Goal: Task Accomplishment & Management: Use online tool/utility

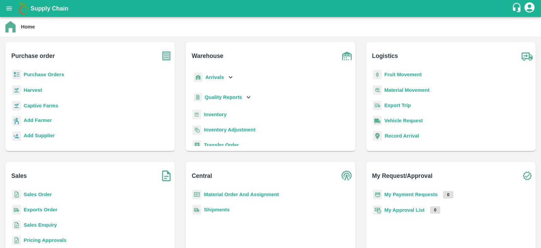
click at [210, 115] on b "Inventory" at bounding box center [215, 114] width 23 height 5
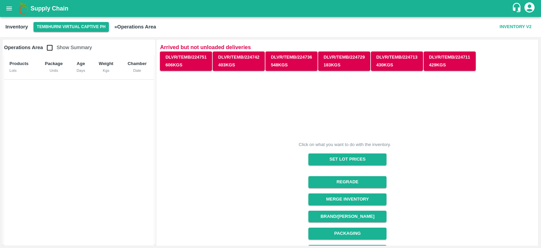
scroll to position [117, 0]
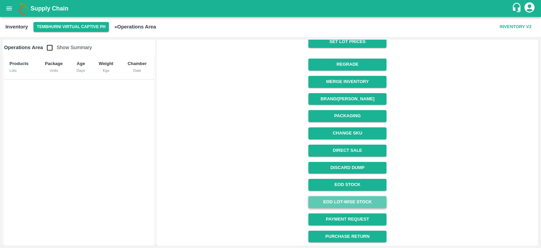
click at [353, 199] on link "EOD Lot-wise Stock" at bounding box center [348, 202] width 78 height 12
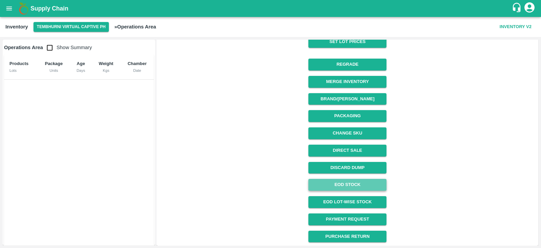
click at [358, 184] on link "EOD Stock" at bounding box center [348, 185] width 78 height 12
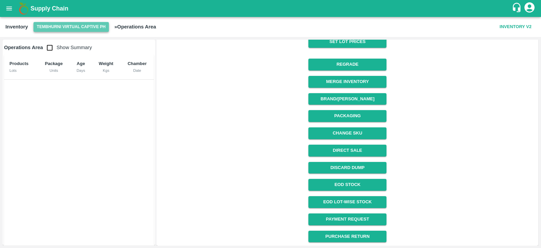
click at [51, 26] on button "Tembhurni Virtual Captive PH" at bounding box center [72, 27] width 76 height 10
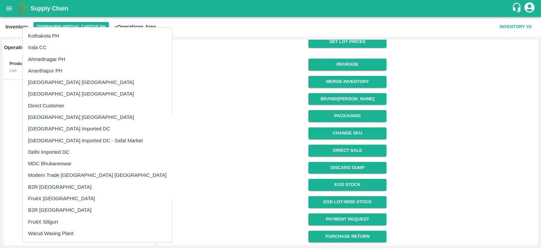
scroll to position [69, 0]
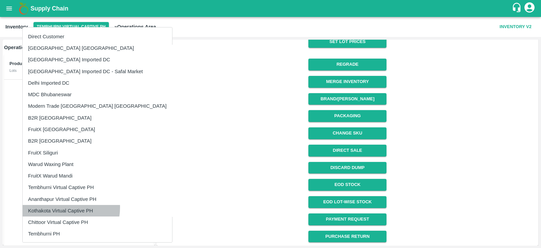
click at [58, 207] on li "Kothakota Virtual Captive PH" at bounding box center [98, 211] width 150 height 12
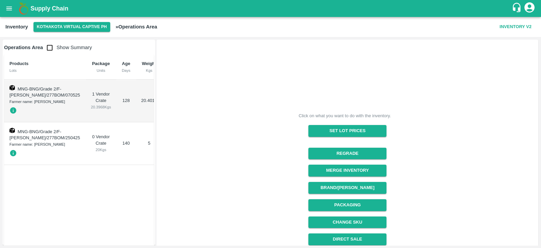
scroll to position [89, 0]
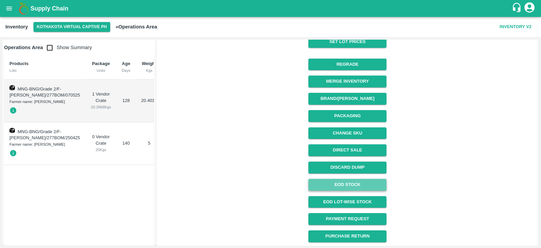
click at [353, 187] on link "EOD Stock" at bounding box center [348, 185] width 78 height 12
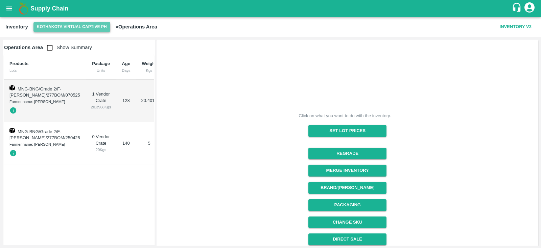
click at [68, 25] on button "Kothakota Virtual Captive PH" at bounding box center [72, 27] width 77 height 10
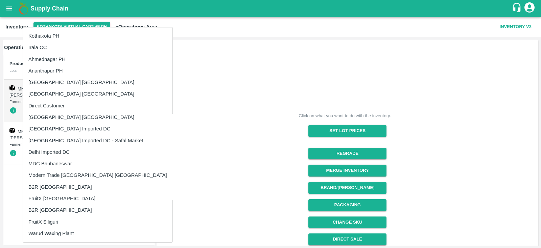
scroll to position [69, 0]
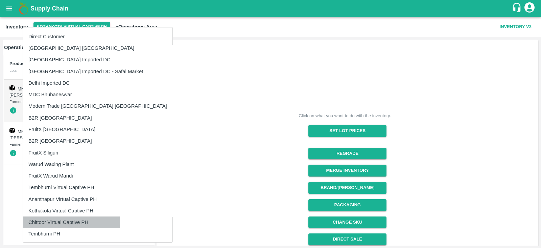
click at [42, 221] on li "Chittoor Virtual Captive PH" at bounding box center [98, 222] width 150 height 12
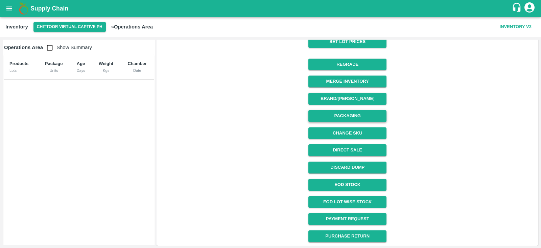
scroll to position [0, 0]
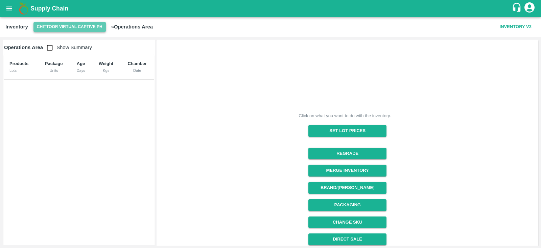
click at [64, 24] on button "Chittoor Virtual Captive PH" at bounding box center [70, 27] width 72 height 10
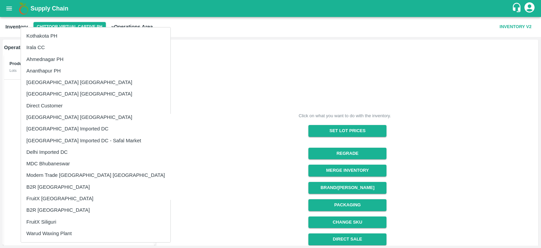
scroll to position [69, 0]
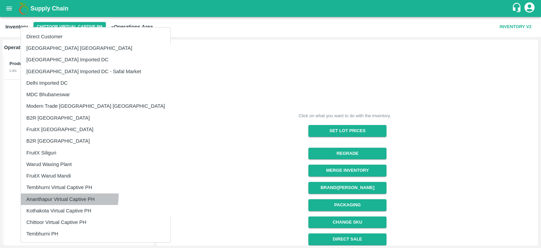
click at [58, 194] on li "Ananthapur Virtual Captive PH" at bounding box center [96, 199] width 150 height 12
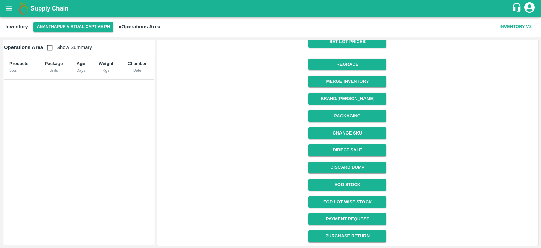
scroll to position [0, 0]
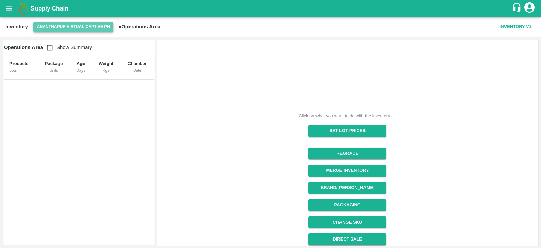
click at [75, 26] on button "Ananthapur Virtual Captive PH" at bounding box center [74, 27] width 80 height 10
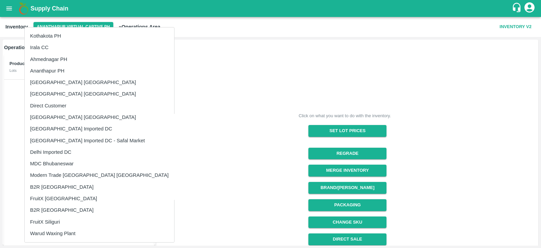
scroll to position [69, 0]
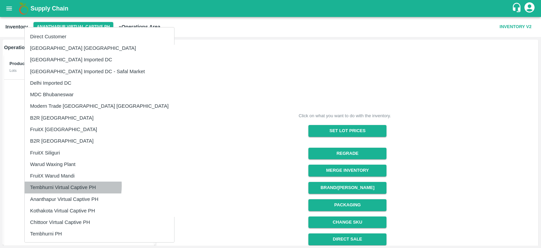
click at [54, 185] on li "Tembhurni Virtual Captive PH" at bounding box center [100, 187] width 150 height 12
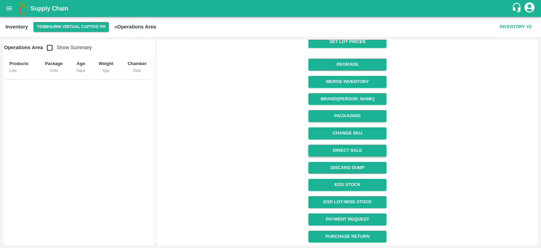
scroll to position [0, 0]
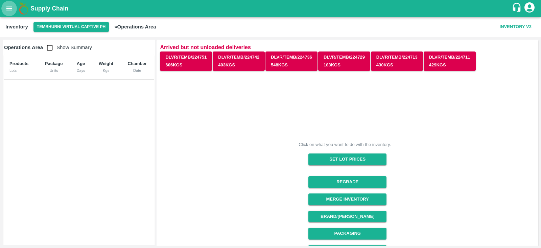
click at [9, 9] on icon "open drawer" at bounding box center [8, 8] width 7 height 7
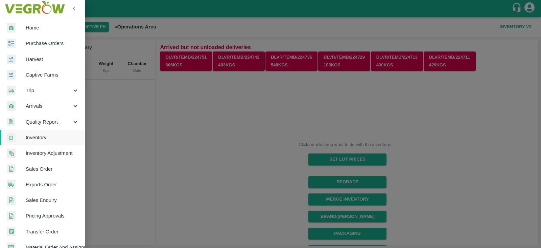
click at [179, 111] on div at bounding box center [270, 124] width 541 height 248
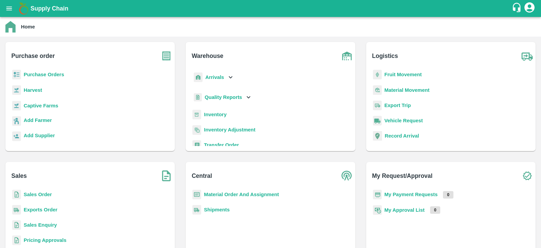
click at [36, 71] on p "Purchase Orders" at bounding box center [44, 74] width 41 height 7
click at [34, 72] on b "Purchase Orders" at bounding box center [44, 74] width 41 height 5
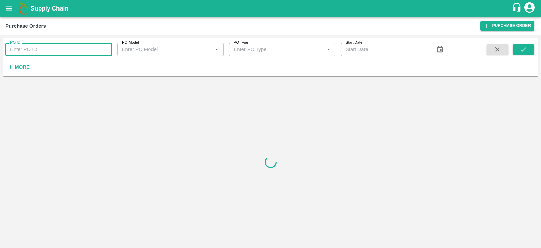
click at [71, 49] on input "PO ID" at bounding box center [58, 49] width 107 height 13
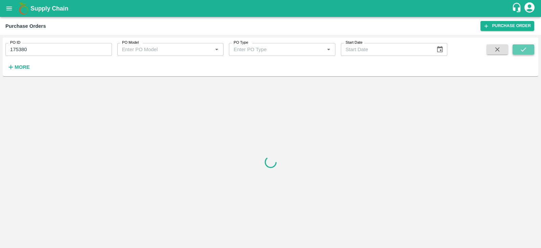
click at [523, 50] on icon "submit" at bounding box center [523, 49] width 7 height 7
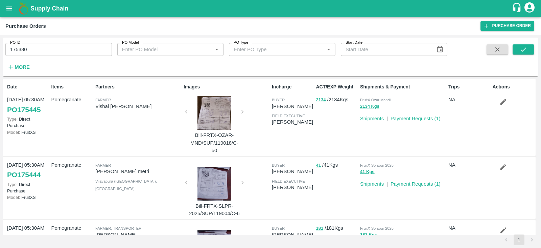
click at [517, 55] on span at bounding box center [524, 58] width 22 height 28
click at [524, 45] on button "submit" at bounding box center [524, 49] width 22 height 10
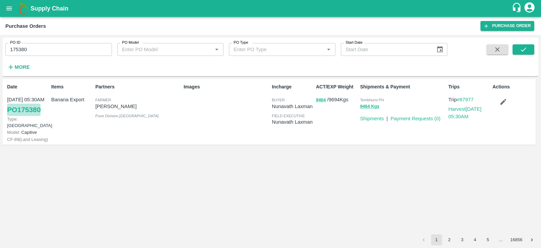
click at [28, 108] on link "PO 175380" at bounding box center [24, 110] width 34 height 12
click at [17, 137] on span "CF- 89 ( Land Leasing )" at bounding box center [27, 139] width 41 height 5
click at [318, 99] on button "9464" at bounding box center [321, 100] width 10 height 8
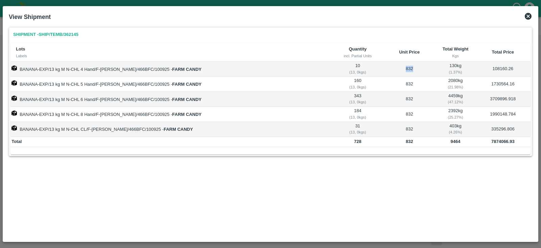
drag, startPoint x: 413, startPoint y: 68, endPoint x: 395, endPoint y: 67, distance: 18.0
click at [395, 67] on td "832" at bounding box center [409, 69] width 52 height 15
copy td "832"
drag, startPoint x: 490, startPoint y: 140, endPoint x: 515, endPoint y: 144, distance: 25.4
click at [515, 144] on td "7874066.93" at bounding box center [503, 142] width 55 height 10
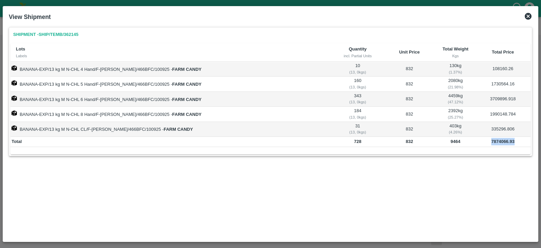
copy b "7874066.93"
click at [528, 17] on icon at bounding box center [529, 16] width 8 height 8
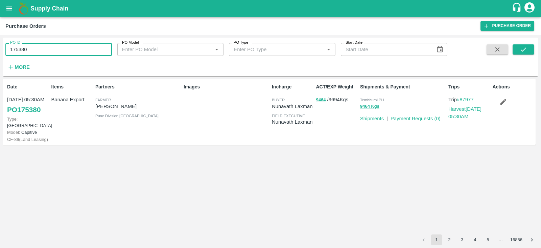
drag, startPoint x: 36, startPoint y: 48, endPoint x: 0, endPoint y: 50, distance: 35.6
click at [0, 50] on div "PO ID 175380 PO ID PO Model PO Model   * PO Type PO Type   * Start Date Start D…" at bounding box center [270, 141] width 541 height 213
paste input "text"
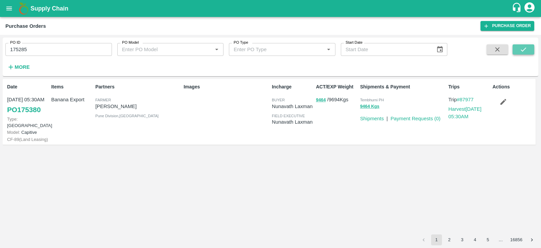
click at [525, 47] on icon "submit" at bounding box center [523, 49] width 7 height 7
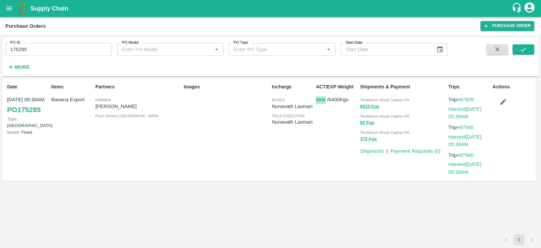
click at [319, 99] on button "8945" at bounding box center [321, 100] width 10 height 8
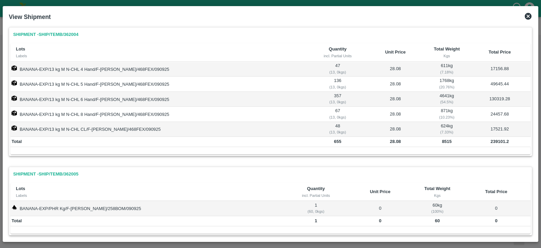
click at [528, 15] on icon at bounding box center [528, 16] width 7 height 7
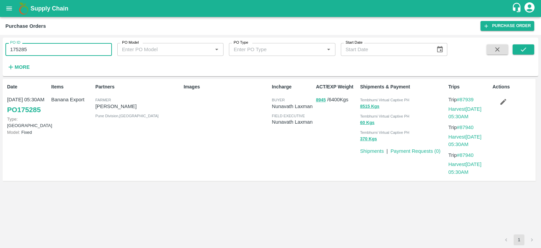
drag, startPoint x: 39, startPoint y: 49, endPoint x: 0, endPoint y: 52, distance: 39.1
click at [0, 52] on div "PO ID 175285 PO ID PO Model PO Model   * PO Type PO Type   * Start Date Start D…" at bounding box center [270, 141] width 541 height 213
paste input "text"
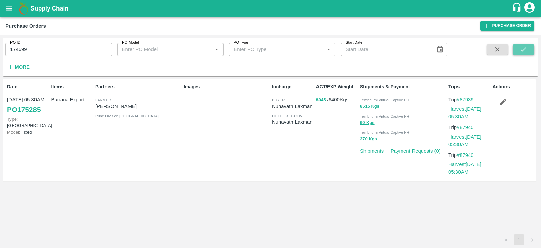
click at [521, 51] on icon "submit" at bounding box center [523, 49] width 7 height 7
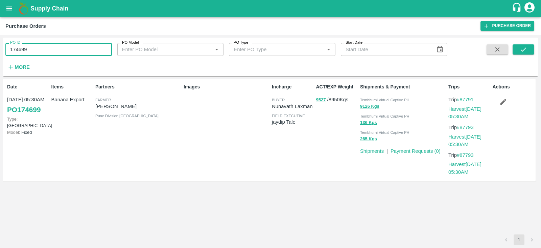
drag, startPoint x: 46, startPoint y: 48, endPoint x: 1, endPoint y: 53, distance: 44.6
click at [1, 53] on div "PO ID 174699 PO ID PO Model PO Model   * PO Type PO Type   * Start Date Start D…" at bounding box center [270, 141] width 541 height 213
paste input "text"
type input "175285"
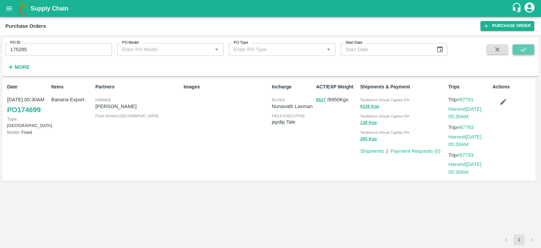
click at [513, 49] on button "submit" at bounding box center [524, 49] width 22 height 10
click at [9, 11] on icon "open drawer" at bounding box center [8, 8] width 7 height 7
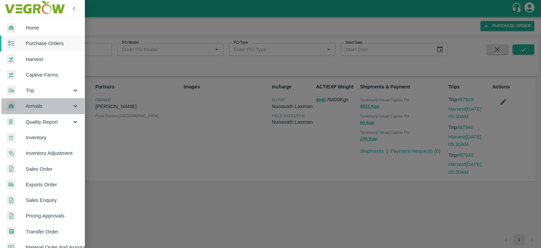
click at [72, 109] on icon at bounding box center [75, 105] width 7 height 7
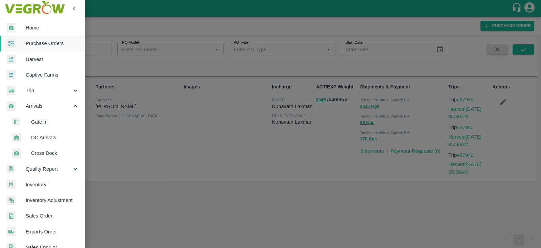
click at [34, 139] on span "DC Arrivals" at bounding box center [55, 137] width 48 height 7
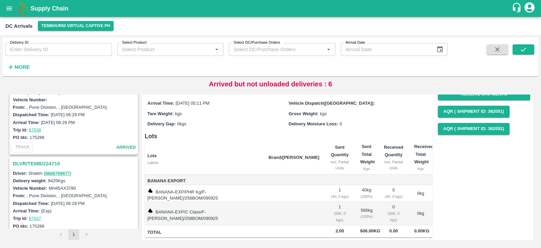
scroll to position [925, 0]
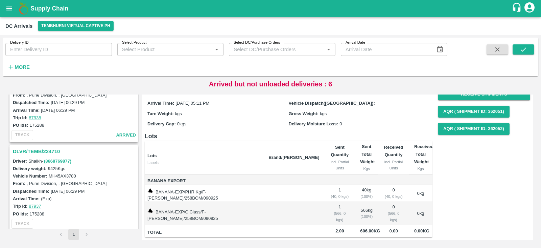
click at [35, 147] on h3 "DLVR/TEMB/224710" at bounding box center [75, 151] width 124 height 9
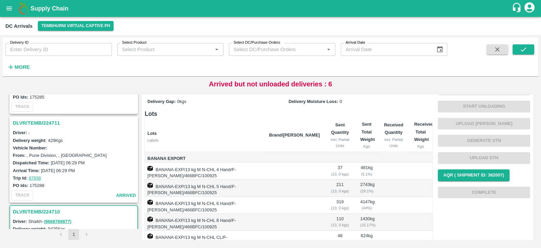
scroll to position [864, 0]
click at [29, 119] on h3 "DLVR/TEMB/224711" at bounding box center [75, 123] width 124 height 9
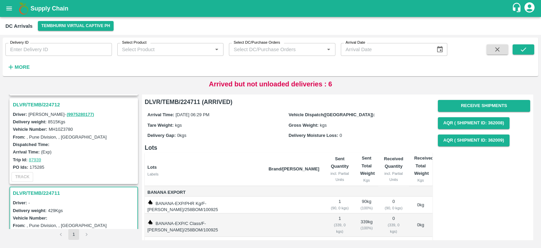
scroll to position [794, 0]
click at [35, 103] on h3 "DLVR/TEMB/224712" at bounding box center [75, 105] width 124 height 9
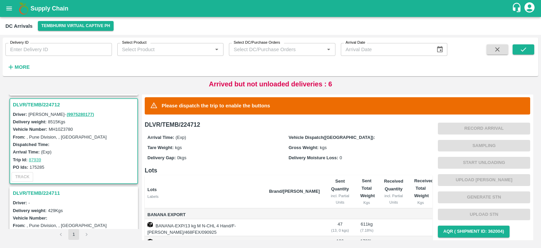
click at [481, 131] on div "Record Arrival Sampling Start Unloading Upload Tare Weight Generate STN Upload …" at bounding box center [484, 188] width 92 height 137
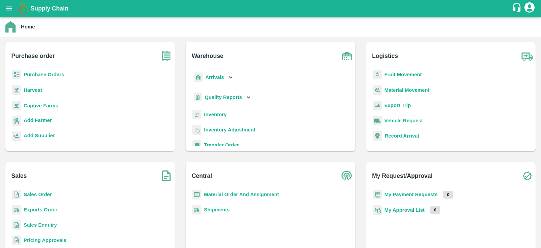
click at [45, 73] on b "Purchase Orders" at bounding box center [44, 74] width 41 height 5
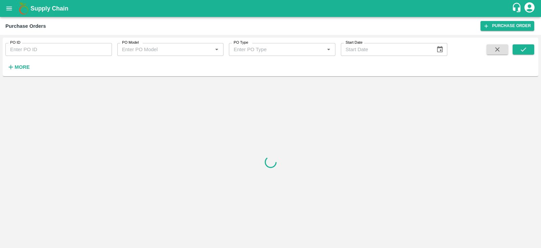
click at [30, 51] on input "PO ID" at bounding box center [58, 49] width 107 height 13
paste input "175285"
click at [523, 49] on icon "submit" at bounding box center [523, 49] width 7 height 7
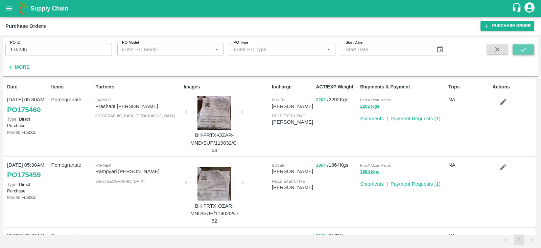
click at [527, 48] on icon "submit" at bounding box center [523, 49] width 7 height 7
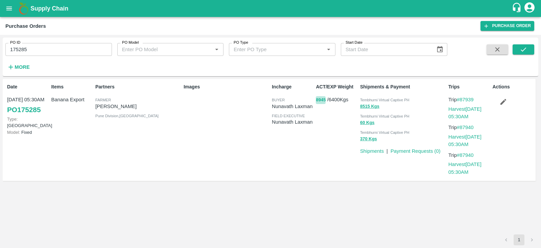
click at [318, 98] on button "8945" at bounding box center [321, 100] width 10 height 8
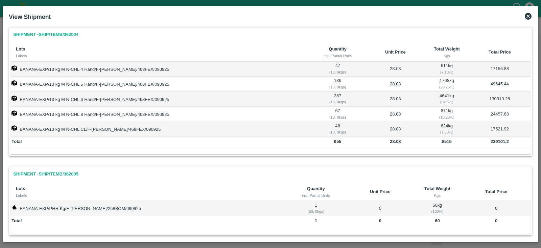
click at [530, 16] on icon at bounding box center [528, 16] width 7 height 7
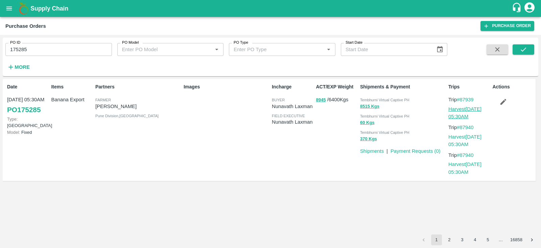
click at [463, 108] on link "Harvest 09 Sep, 05:30AM" at bounding box center [465, 112] width 33 height 13
click at [470, 137] on link "Harvest 09 Sep, 05:30AM" at bounding box center [465, 140] width 33 height 13
click at [464, 169] on link "Harvest 09 Sep, 05:30AM" at bounding box center [465, 167] width 33 height 13
click at [318, 96] on p "8945 / 6400 Kgs" at bounding box center [336, 100] width 41 height 8
click at [317, 99] on button "8945" at bounding box center [321, 100] width 10 height 8
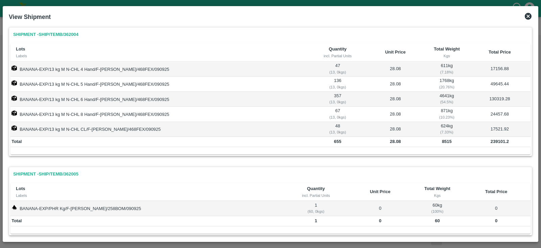
click at [531, 16] on icon at bounding box center [528, 16] width 7 height 7
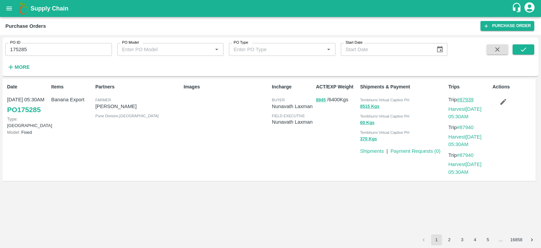
click at [469, 100] on link "#87939" at bounding box center [465, 99] width 17 height 5
drag, startPoint x: 29, startPoint y: 48, endPoint x: 7, endPoint y: 49, distance: 22.0
click at [7, 49] on input "175285" at bounding box center [58, 49] width 107 height 13
paste input "text"
click at [523, 47] on icon "submit" at bounding box center [523, 49] width 7 height 7
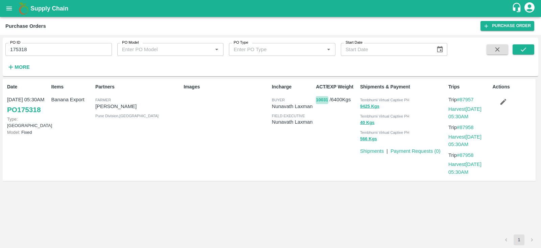
click at [320, 101] on button "10031" at bounding box center [322, 100] width 12 height 8
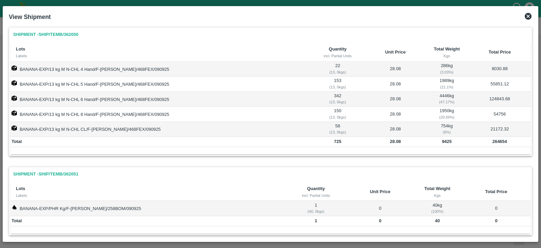
click at [529, 18] on icon at bounding box center [528, 16] width 7 height 7
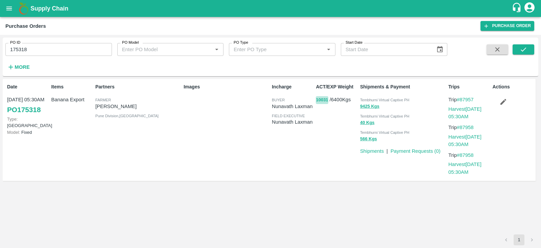
click at [322, 100] on button "10031" at bounding box center [322, 100] width 12 height 8
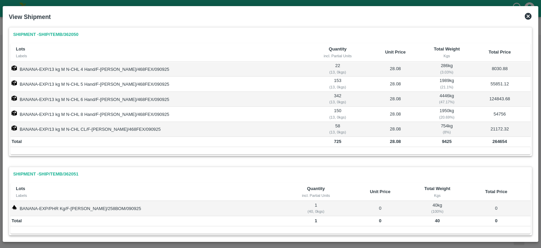
click at [528, 16] on icon at bounding box center [529, 16] width 8 height 8
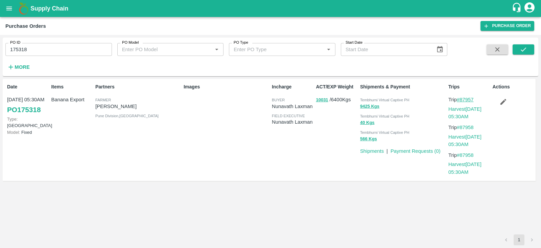
click at [468, 97] on link "#87957" at bounding box center [465, 99] width 17 height 5
drag, startPoint x: 34, startPoint y: 49, endPoint x: 0, endPoint y: 48, distance: 33.8
click at [0, 48] on div "PO ID 175318 PO ID PO Model PO Model   * PO Type PO Type   * Start Date Start D…" at bounding box center [270, 141] width 541 height 213
paste input "text"
click at [520, 48] on icon "submit" at bounding box center [523, 49] width 7 height 7
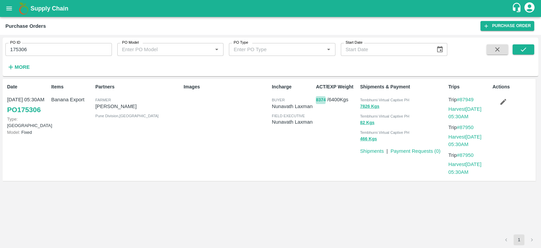
click at [318, 99] on button "8374" at bounding box center [321, 100] width 10 height 8
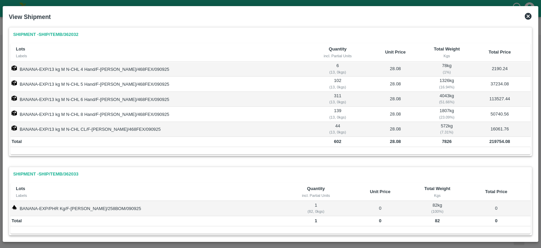
click at [528, 12] on icon at bounding box center [529, 16] width 8 height 8
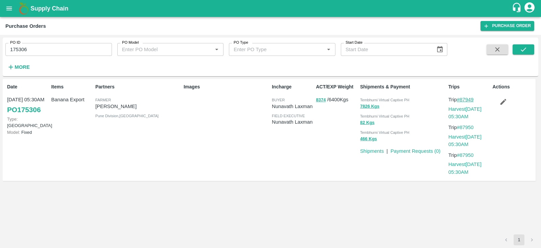
click at [473, 97] on link "#87949" at bounding box center [465, 99] width 17 height 5
drag, startPoint x: 35, startPoint y: 52, endPoint x: 0, endPoint y: 52, distance: 34.9
click at [0, 52] on div "PO ID 175306 PO ID PO Model PO Model   * PO Type PO Type   * Start Date Start D…" at bounding box center [270, 141] width 541 height 213
paste input "text"
type input "175288"
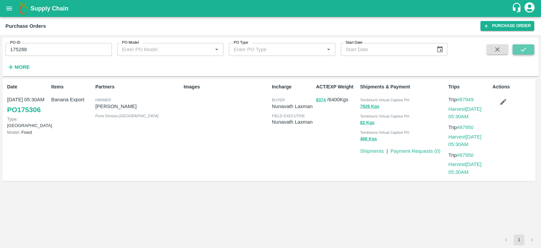
click at [523, 48] on icon "submit" at bounding box center [523, 49] width 7 height 7
click at [321, 99] on button "9854" at bounding box center [321, 100] width 10 height 8
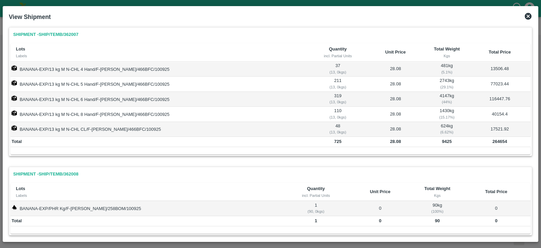
click at [531, 16] on icon at bounding box center [528, 16] width 7 height 7
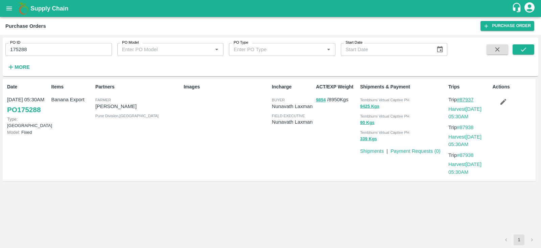
click at [471, 99] on link "#87937" at bounding box center [465, 99] width 17 height 5
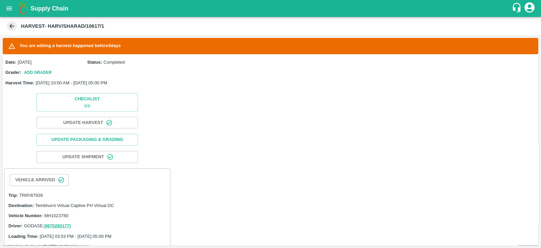
scroll to position [470, 0]
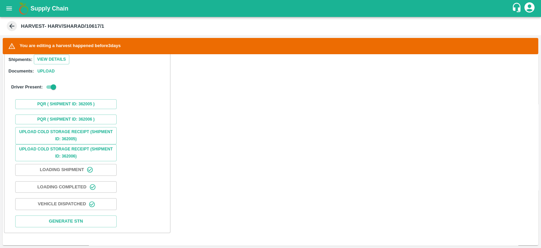
scroll to position [470, 0]
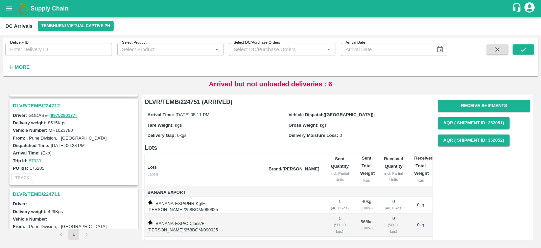
scroll to position [793, 0]
click at [42, 102] on h3 "DLVR/TEMB/224712" at bounding box center [75, 106] width 124 height 9
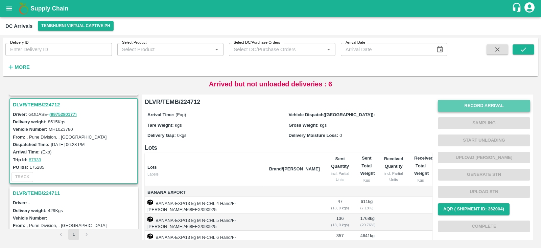
click at [501, 104] on button "Record Arrival" at bounding box center [484, 106] width 92 height 12
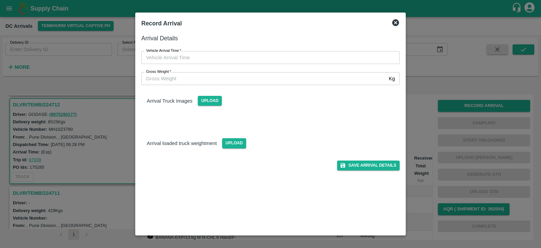
type input "DD/MM/YYYY hh:mm aa"
click at [156, 57] on input "DD/MM/YYYY hh:mm aa" at bounding box center [268, 57] width 254 height 13
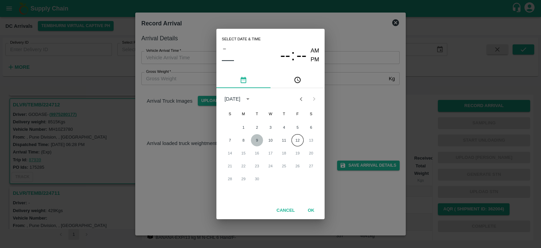
click at [255, 141] on button "9" at bounding box center [257, 140] width 12 height 12
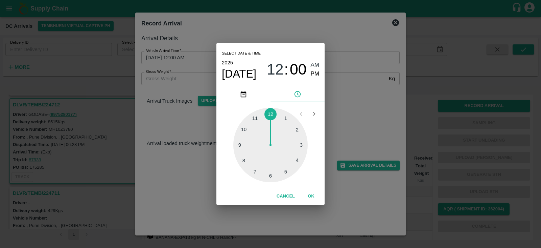
click at [288, 171] on div at bounding box center [270, 145] width 74 height 74
click at [239, 146] on div at bounding box center [270, 145] width 74 height 74
click at [319, 74] on span "PM" at bounding box center [315, 73] width 9 height 9
type input "09/09/2025 05:45 PM"
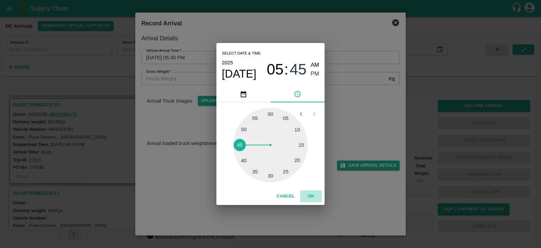
click at [312, 197] on button "OK" at bounding box center [311, 196] width 22 height 12
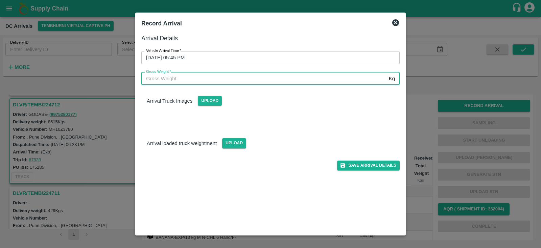
click at [264, 82] on input "Gross Weight   *" at bounding box center [263, 78] width 245 height 13
type input "8000"
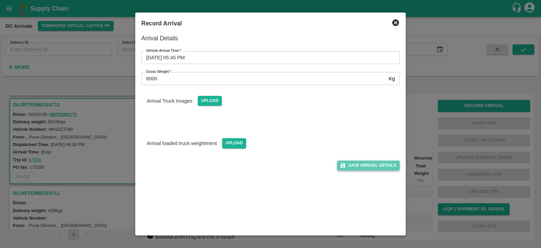
click at [377, 163] on button "Save Arrival Details" at bounding box center [368, 165] width 63 height 10
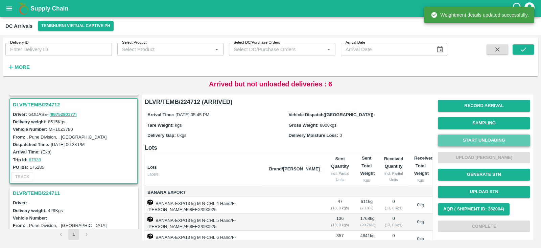
click at [500, 142] on button "Start Unloading" at bounding box center [484, 140] width 92 height 12
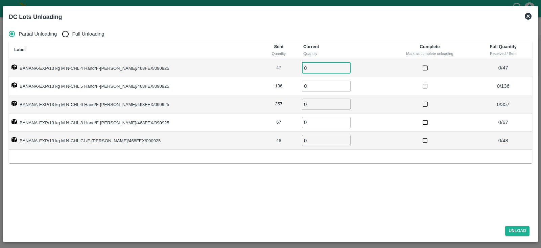
click at [307, 67] on input "0" at bounding box center [326, 67] width 49 height 11
type input "47"
click at [311, 85] on input "0" at bounding box center [326, 86] width 49 height 11
type input "136"
click at [304, 105] on input "0" at bounding box center [326, 103] width 49 height 11
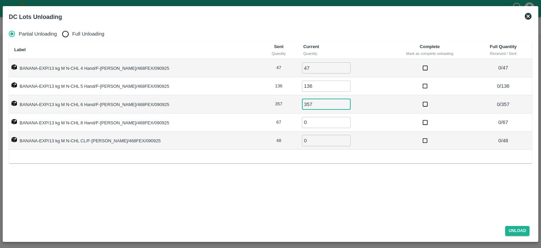
type input "357"
click at [302, 122] on input "0" at bounding box center [326, 122] width 49 height 11
type input "67"
click at [302, 138] on input "0" at bounding box center [326, 140] width 49 height 11
type input "48"
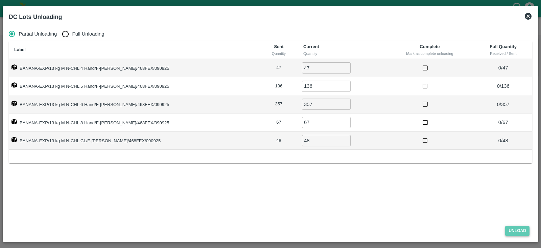
click at [516, 229] on button "Unload" at bounding box center [518, 231] width 24 height 10
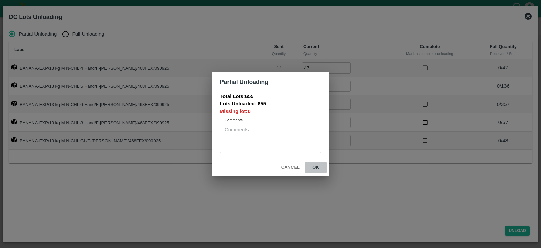
click at [313, 166] on button "ok" at bounding box center [316, 167] width 22 height 12
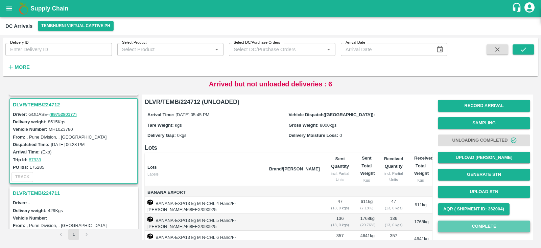
click at [468, 227] on button "Complete" at bounding box center [484, 226] width 92 height 12
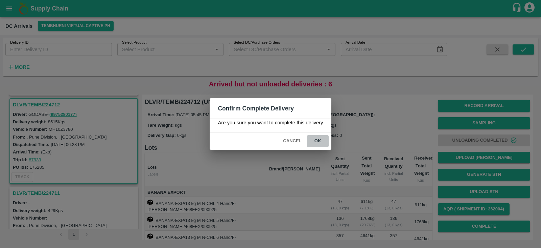
click at [318, 138] on button "ok" at bounding box center [318, 141] width 22 height 12
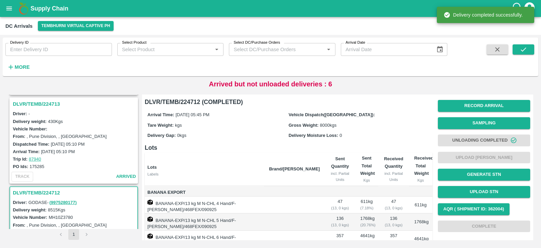
scroll to position [707, 0]
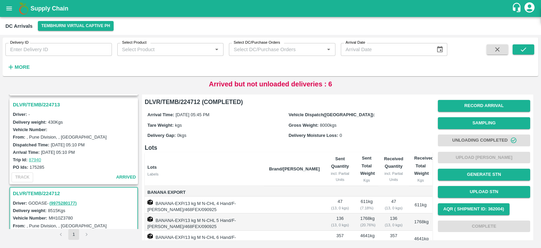
click at [45, 101] on h3 "DLVR/TEMB/224713" at bounding box center [75, 104] width 124 height 9
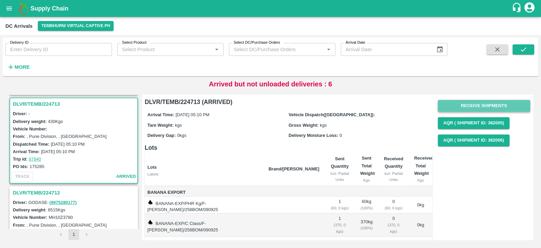
click at [468, 107] on button "Receive Shipments" at bounding box center [484, 106] width 92 height 12
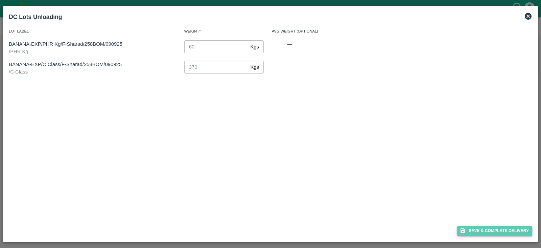
click at [500, 229] on button "Save & Complete Delivery" at bounding box center [495, 231] width 75 height 10
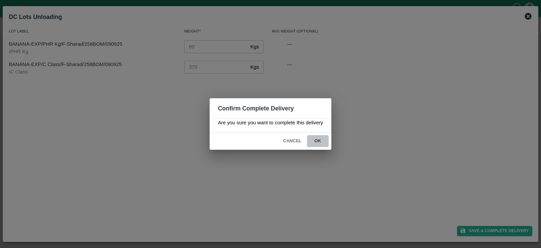
click at [320, 140] on button "ok" at bounding box center [318, 141] width 22 height 12
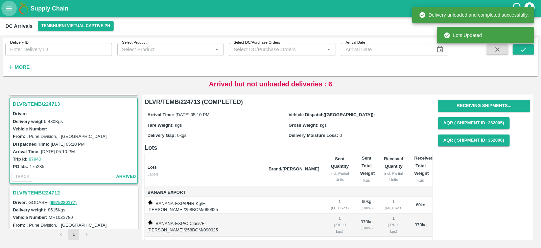
click at [8, 7] on icon "open drawer" at bounding box center [9, 8] width 6 height 4
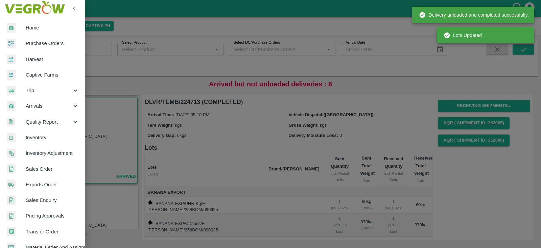
scroll to position [137, 0]
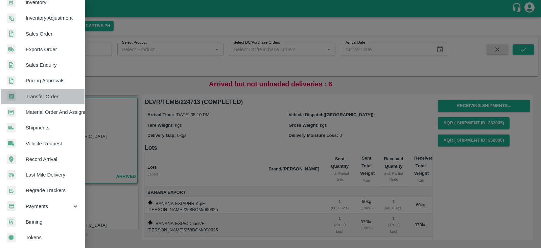
click at [43, 93] on span "Transfer Order" at bounding box center [52, 96] width 53 height 7
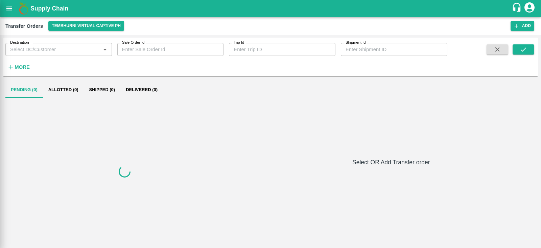
scroll to position [135, 0]
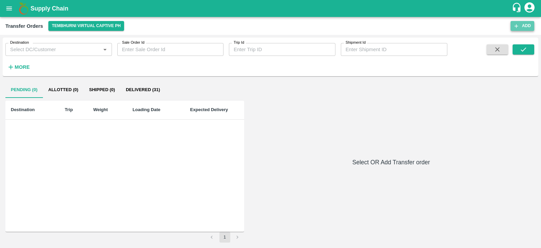
click at [525, 22] on button "Add" at bounding box center [523, 26] width 24 height 10
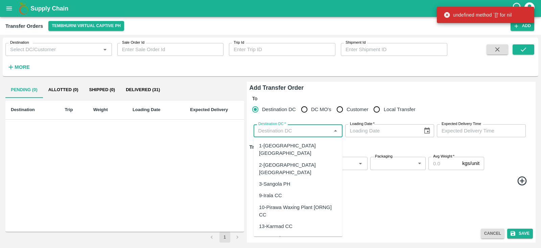
click at [292, 131] on input "Destination DC   *" at bounding box center [293, 130] width 74 height 9
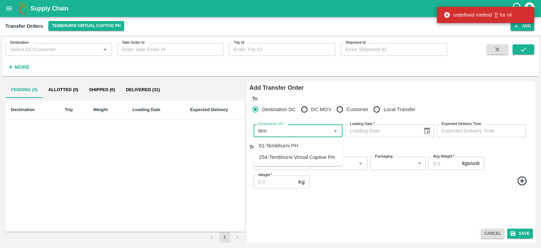
click at [287, 147] on div "61-Tembhurni PH" at bounding box center [278, 145] width 39 height 7
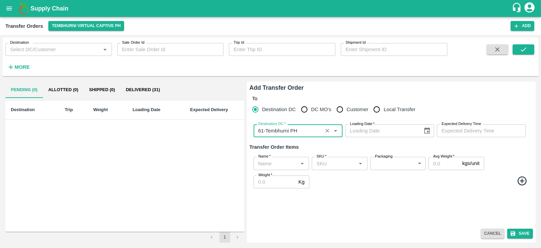
type input "61-Tembhurni PH"
click at [425, 130] on icon "Choose date" at bounding box center [427, 130] width 7 height 7
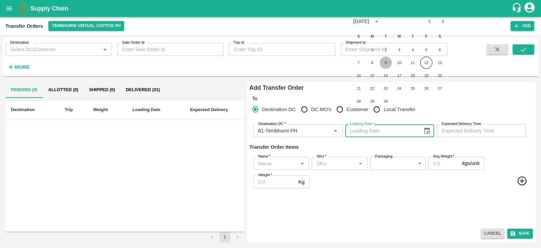
click at [386, 63] on button "9" at bounding box center [386, 63] width 12 height 12
type input "09/09/2025"
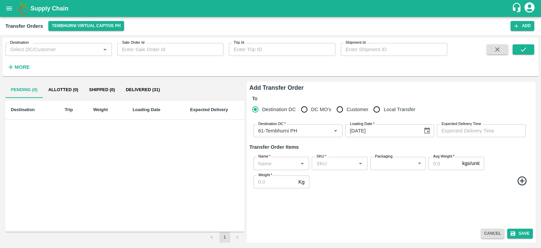
type input "DD/MM/YYYY hh:mm aa"
click at [459, 130] on input "DD/MM/YYYY hh:mm aa" at bounding box center [479, 130] width 84 height 13
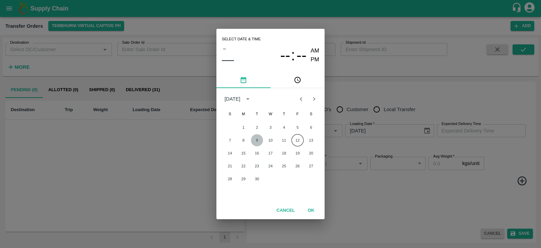
click at [258, 139] on button "9" at bounding box center [257, 140] width 12 height 12
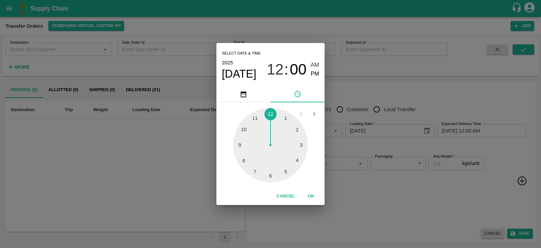
click at [270, 175] on div at bounding box center [270, 145] width 74 height 74
click at [314, 74] on span "PM" at bounding box center [315, 73] width 9 height 9
type input "09/09/2025 06:00 PM"
click at [311, 197] on button "OK" at bounding box center [311, 196] width 22 height 12
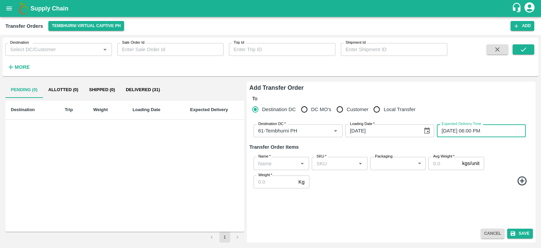
click at [269, 163] on input "Name   *" at bounding box center [276, 163] width 40 height 9
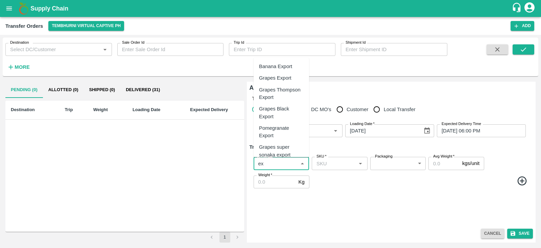
click at [280, 69] on div "Banana Export" at bounding box center [275, 66] width 33 height 7
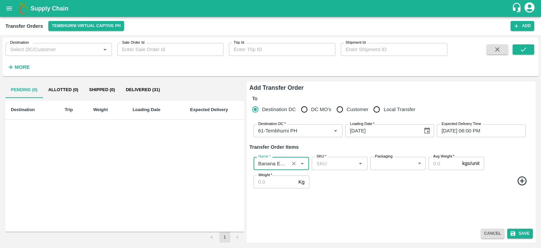
type input "Banana Export"
click at [523, 180] on icon at bounding box center [522, 180] width 9 height 9
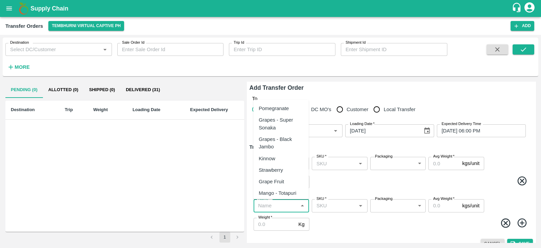
click at [282, 208] on input "Name   *" at bounding box center [276, 205] width 40 height 9
click at [286, 105] on div "Banana Export" at bounding box center [275, 108] width 33 height 7
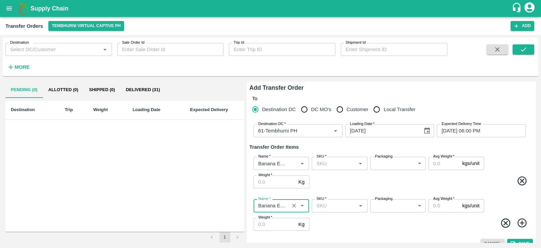
type input "Banana Export"
click at [522, 223] on icon at bounding box center [522, 222] width 11 height 11
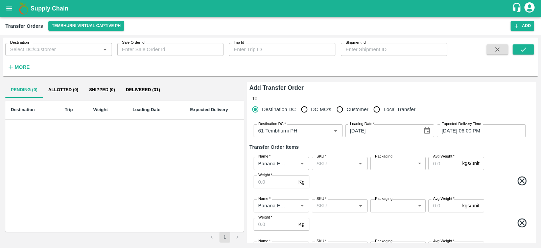
scroll to position [52, 0]
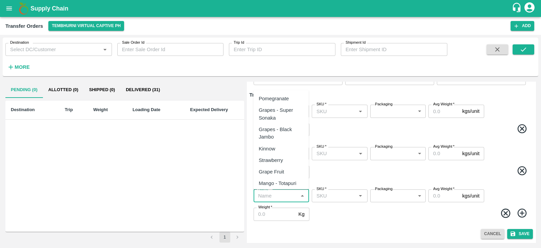
click at [279, 196] on input "Name   *" at bounding box center [276, 195] width 40 height 9
click at [277, 96] on div "Banana Export" at bounding box center [275, 98] width 33 height 7
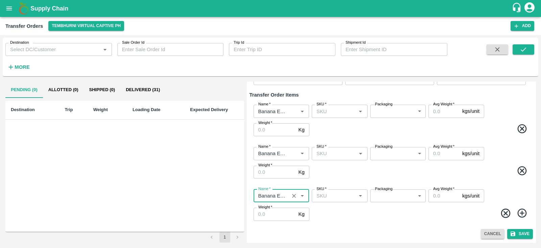
type input "Banana Export"
click at [520, 212] on icon at bounding box center [522, 212] width 11 height 11
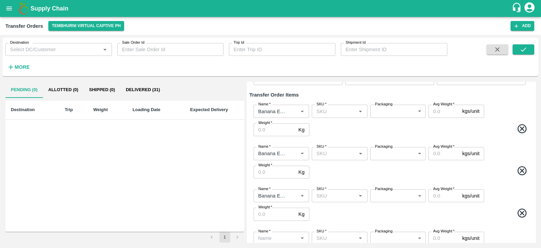
scroll to position [94, 0]
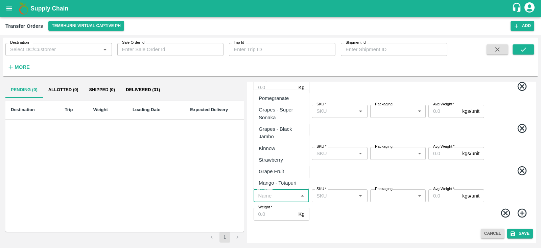
click at [268, 194] on input "Name   *" at bounding box center [276, 195] width 40 height 9
click at [295, 98] on div "Banana Export" at bounding box center [280, 98] width 55 height 12
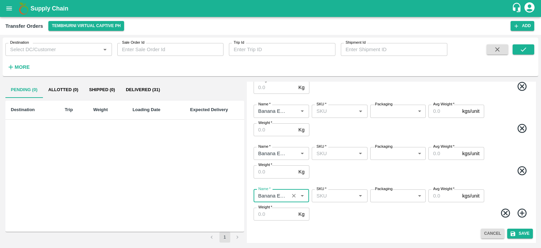
type input "Banana Export"
click at [518, 212] on icon at bounding box center [522, 212] width 11 height 11
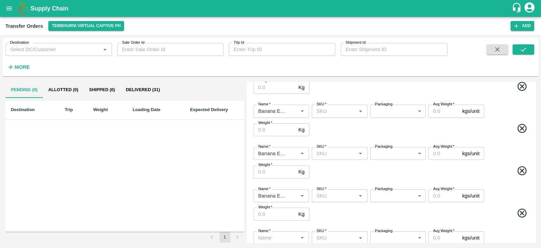
scroll to position [136, 0]
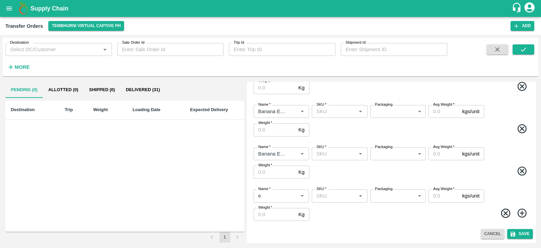
click at [278, 193] on input "Name   *" at bounding box center [276, 195] width 40 height 9
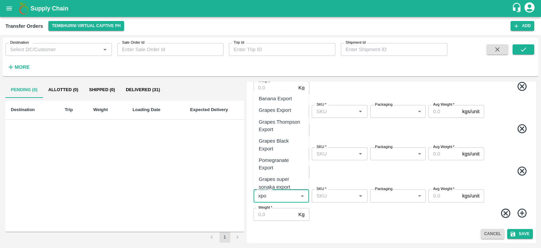
click at [282, 97] on div "Banana Export" at bounding box center [275, 98] width 33 height 7
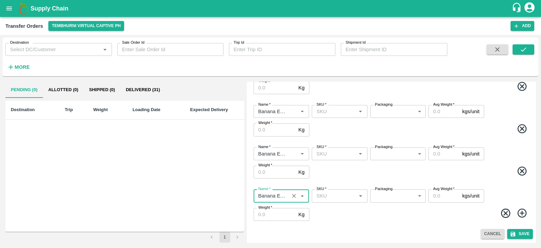
type input "Banana Export"
click at [522, 214] on icon at bounding box center [522, 212] width 11 height 11
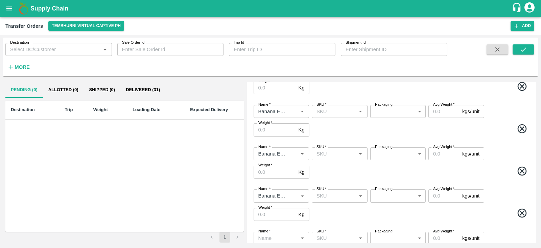
scroll to position [179, 0]
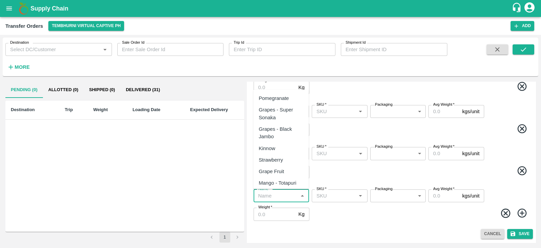
click at [263, 193] on input "Name   *" at bounding box center [276, 195] width 40 height 9
click at [296, 98] on div "Banana Export" at bounding box center [280, 98] width 55 height 12
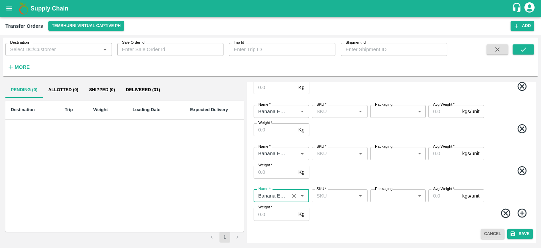
type input "Banana Export"
click at [522, 210] on icon at bounding box center [522, 212] width 11 height 11
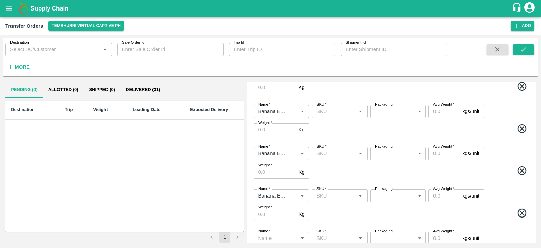
scroll to position [221, 0]
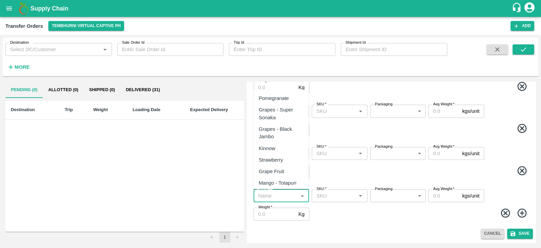
click at [283, 196] on input "Name   *" at bounding box center [276, 195] width 40 height 9
click at [289, 97] on div "Banana Export" at bounding box center [275, 97] width 33 height 7
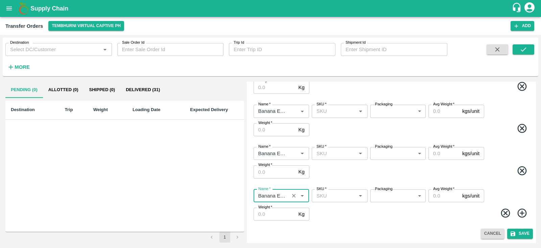
type input "Banana Export"
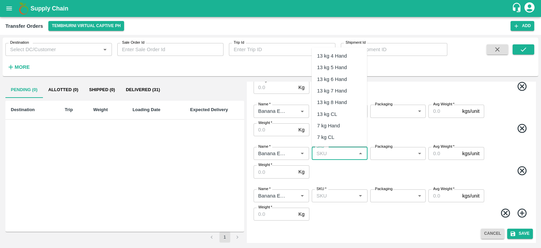
click at [334, 152] on input "SKU   *" at bounding box center [334, 153] width 40 height 9
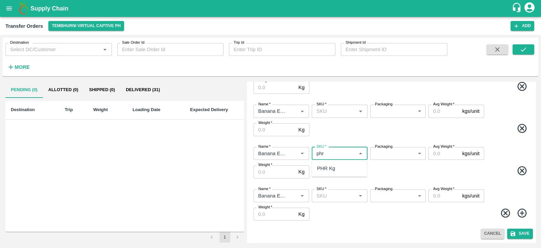
click at [330, 170] on div "PHR Kg" at bounding box center [326, 167] width 18 height 7
type input "PHR Kg"
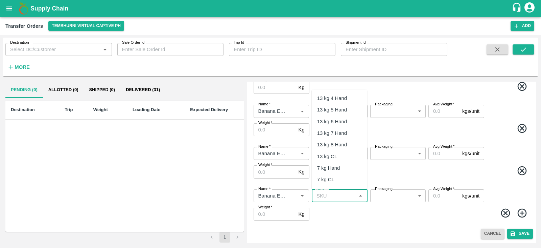
click at [334, 193] on input "SKU   *" at bounding box center [334, 195] width 40 height 9
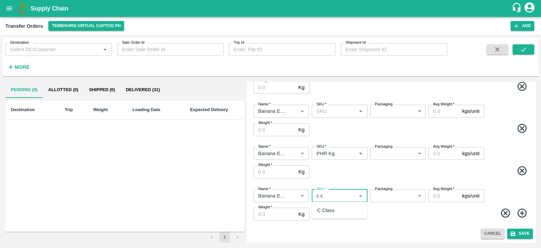
click at [334, 211] on div "C Class" at bounding box center [326, 209] width 18 height 7
type input "C Class"
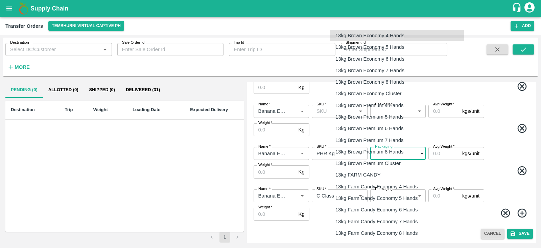
click at [393, 155] on body "Supply Chain Transfer Orders Tembhurni Virtual Captive PH Add Destination Desti…" at bounding box center [270, 124] width 541 height 248
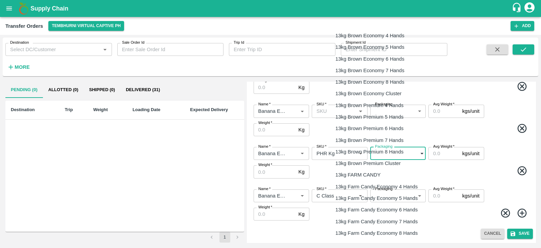
scroll to position [1088, 0]
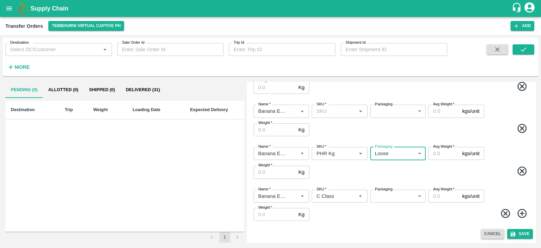
type input "258"
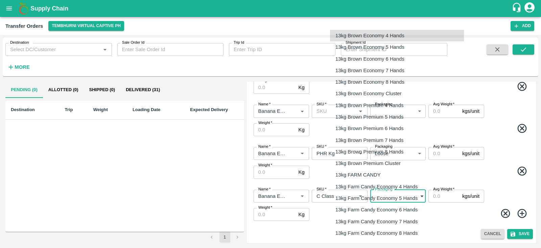
click at [391, 193] on body "Supply Chain Transfer Orders Tembhurni Virtual Captive PH Add Destination Desti…" at bounding box center [270, 124] width 541 height 248
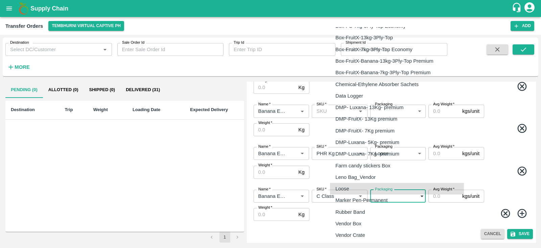
type input "258"
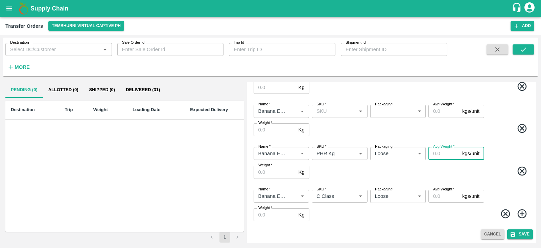
click at [437, 152] on input "Avg Weight   *" at bounding box center [444, 153] width 31 height 13
type input "60"
click at [272, 174] on input "Weight   *" at bounding box center [275, 171] width 42 height 13
type input "60"
click at [266, 216] on input "Weight   *" at bounding box center [275, 214] width 42 height 13
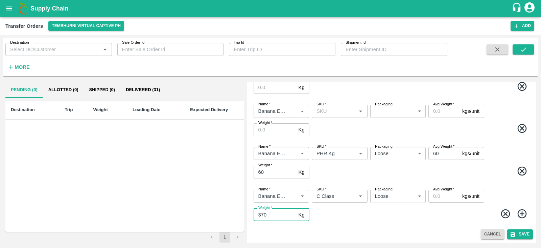
type input "370"
click at [442, 196] on input "Avg Weight   *" at bounding box center [444, 195] width 31 height 13
type input "370"
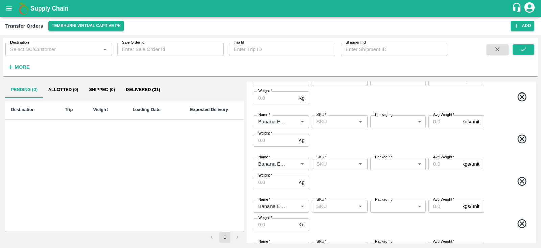
scroll to position [0, 0]
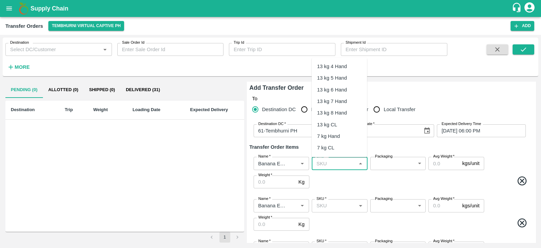
click at [340, 162] on input "SKU   *" at bounding box center [334, 163] width 40 height 9
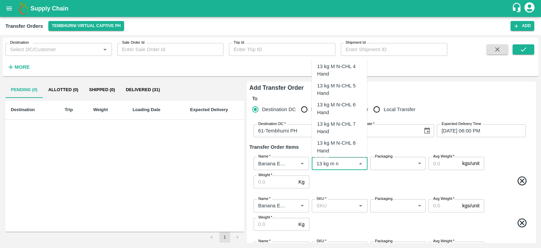
click at [343, 66] on div "13 kg M N-CHL 4 Hand" at bounding box center [339, 70] width 45 height 15
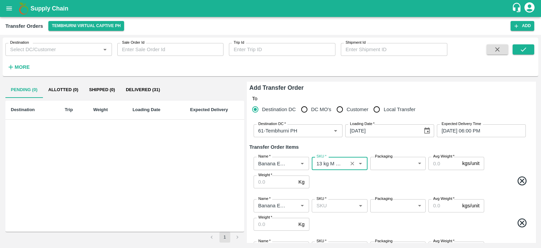
type input "13 kg M N-CHL 4 Hand"
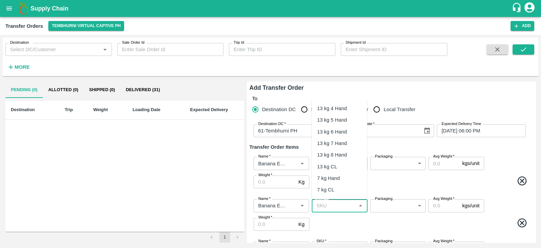
click at [326, 203] on input "SKU   *" at bounding box center [334, 205] width 40 height 9
click at [328, 138] on div "13 kg M N-CHL 5 Hand" at bounding box center [339, 131] width 45 height 15
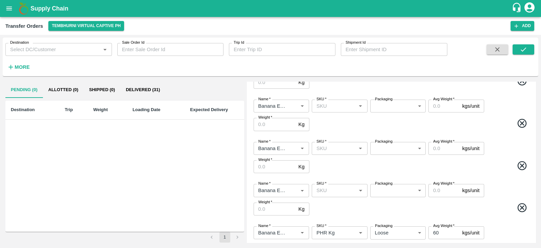
scroll to position [144, 0]
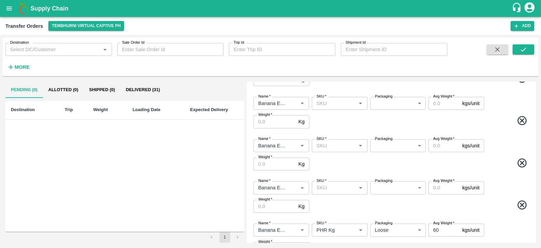
type input "13 kg M N-CHL 5 Hand"
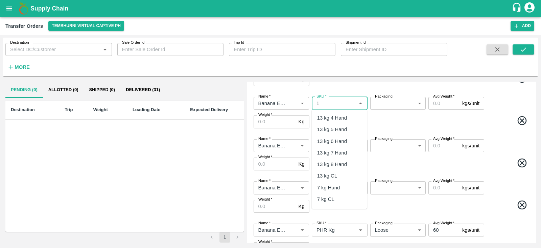
click at [334, 101] on input "SKU   *" at bounding box center [334, 103] width 40 height 9
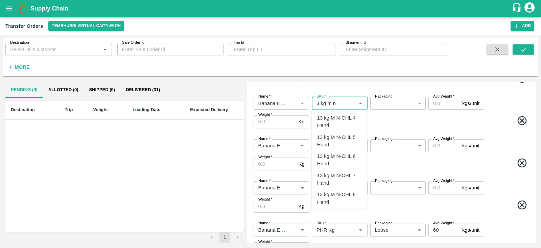
click at [344, 160] on div "13 kg M N-CHL 6 Hand" at bounding box center [339, 159] width 45 height 15
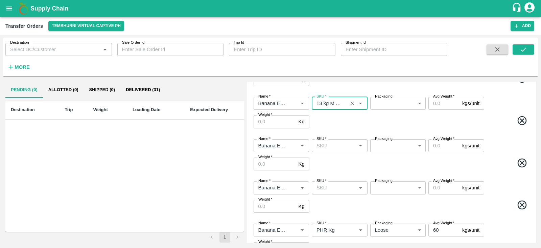
type input "13 kg M N-CHL 6 Hand"
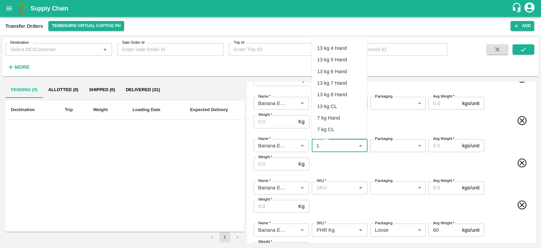
click at [339, 149] on input "SKU   *" at bounding box center [334, 145] width 40 height 9
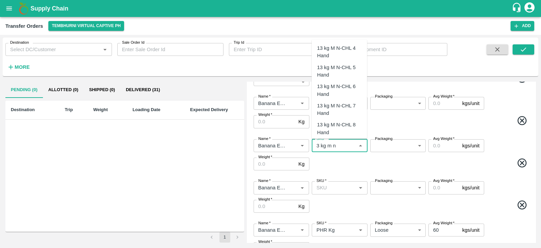
click at [347, 127] on div "13 kg M N-CHL 8 Hand" at bounding box center [339, 128] width 45 height 15
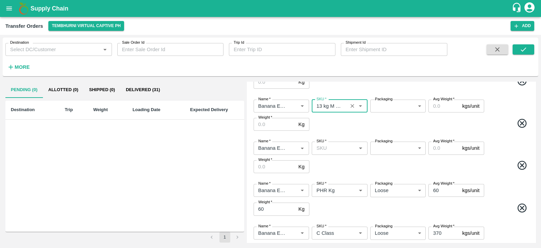
scroll to position [185, 0]
type input "13 kg M N-CHL 8 Hand"
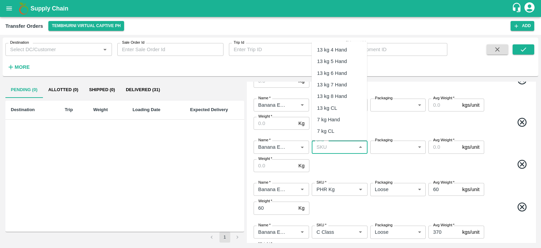
click at [321, 147] on input "SKU   *" at bounding box center [334, 146] width 40 height 9
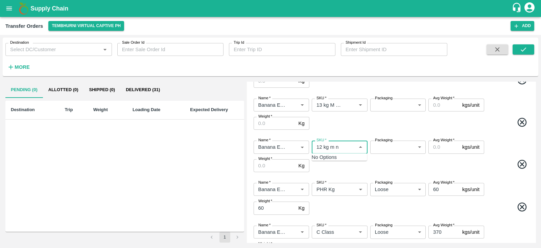
click at [321, 147] on input "SKU   *" at bounding box center [334, 146] width 40 height 9
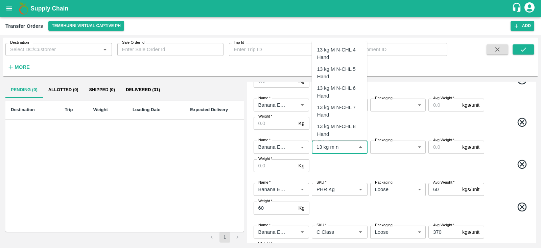
scroll to position [26, 0]
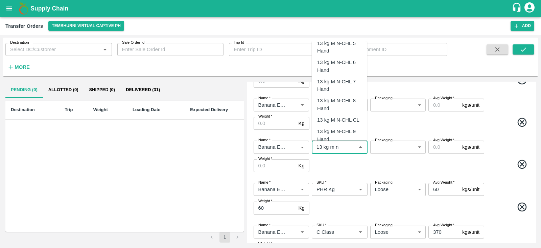
click at [342, 117] on div "13 kg M N-CHL CL" at bounding box center [338, 119] width 42 height 7
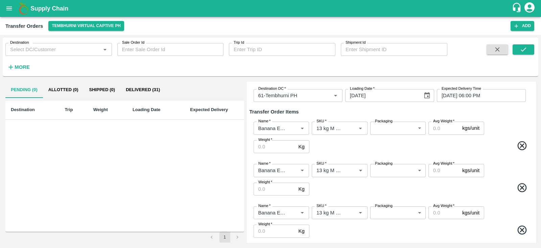
scroll to position [0, 0]
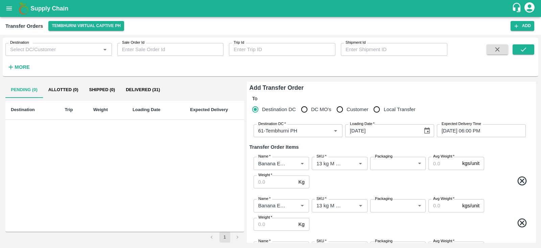
type input "13 kg M N-CHL CL"
click at [397, 165] on body "Supply Chain Transfer Orders Tembhurni Virtual Captive PH Add Destination Desti…" at bounding box center [270, 124] width 541 height 248
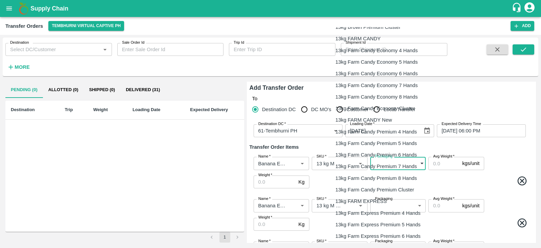
scroll to position [138, 0]
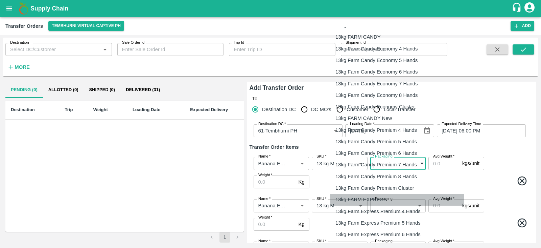
click at [369, 201] on p "13kg FARM EXPRESS" at bounding box center [361, 199] width 51 height 7
type input "468"
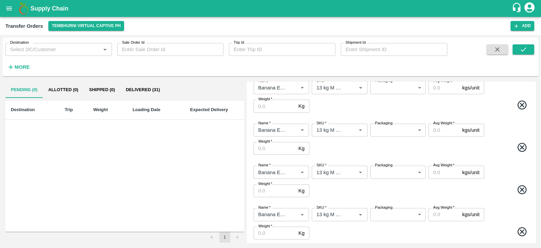
scroll to position [83, 0]
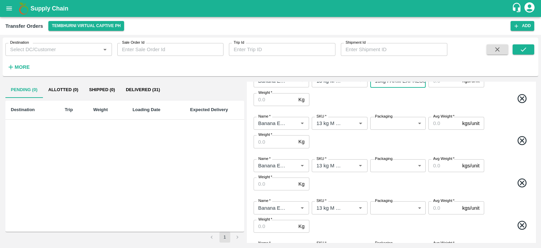
click at [388, 127] on body "Supply Chain Transfer Orders Tembhurni Virtual Captive PH Add Destination Desti…" at bounding box center [270, 124] width 541 height 248
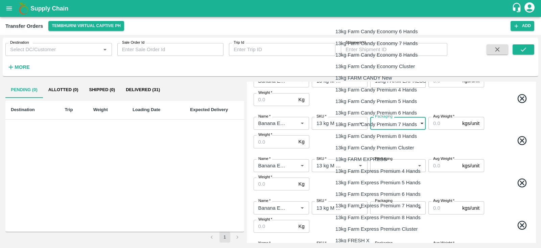
scroll to position [179, 0]
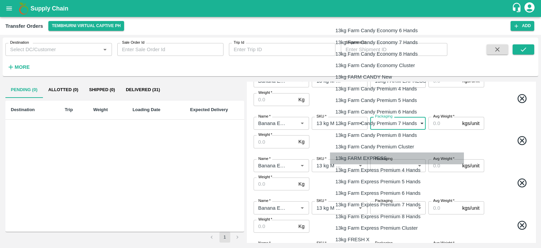
click at [364, 154] on p "13kg FARM EXPRESS" at bounding box center [361, 157] width 51 height 7
type input "468"
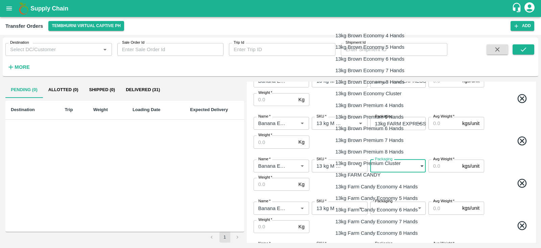
click at [393, 166] on body "Supply Chain Transfer Orders Tembhurni Virtual Captive PH Add Destination Desti…" at bounding box center [270, 124] width 541 height 248
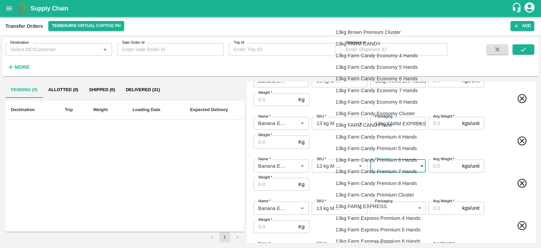
scroll to position [132, 0]
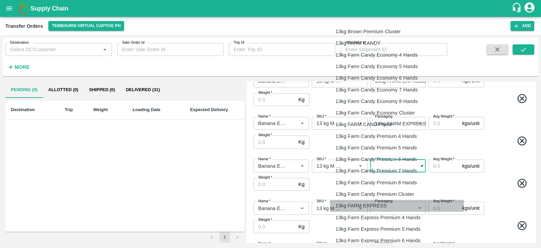
click at [374, 203] on p "13kg FARM EXPRESS" at bounding box center [361, 205] width 51 height 7
type input "468"
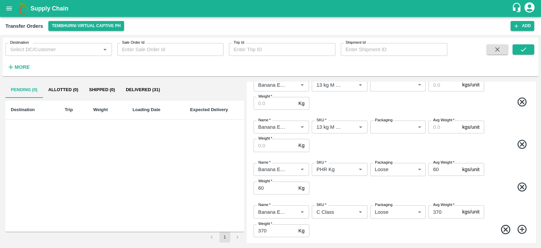
scroll to position [207, 0]
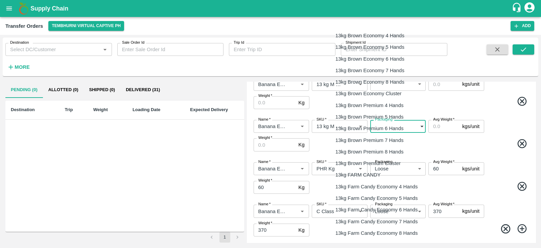
click at [403, 127] on body "Supply Chain Transfer Orders Tembhurni Virtual Captive PH Add Destination Desti…" at bounding box center [270, 124] width 541 height 248
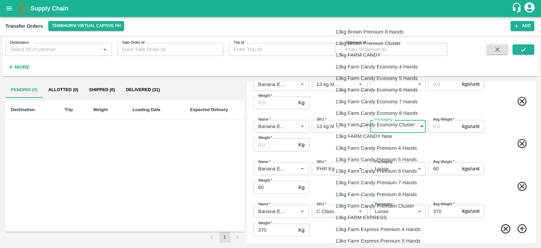
scroll to position [129, 0]
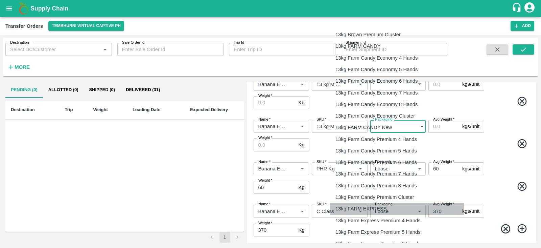
click at [369, 210] on p "13kg FARM EXPRESS" at bounding box center [361, 208] width 51 height 7
type input "468"
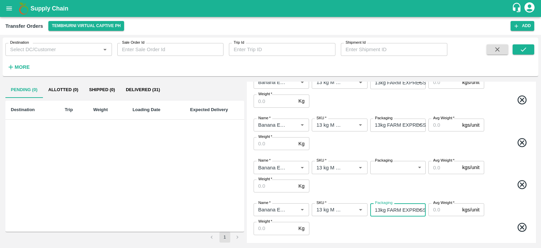
scroll to position [123, 0]
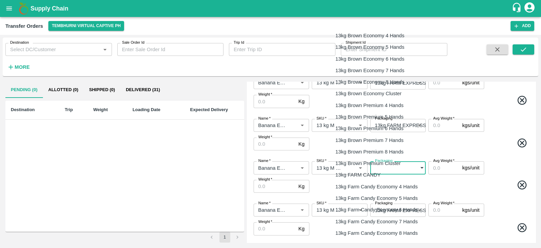
click at [403, 168] on body "Supply Chain Transfer Orders Tembhurni Virtual Captive PH Add Destination Desti…" at bounding box center [270, 124] width 541 height 248
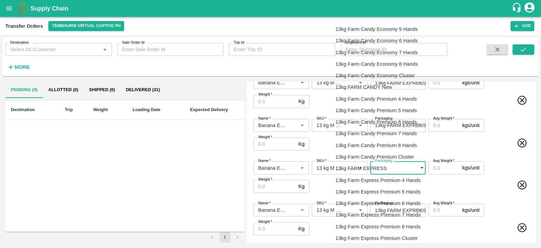
scroll to position [172, 0]
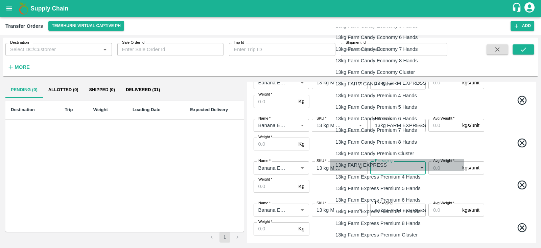
click at [375, 165] on p "13kg FARM EXPRESS" at bounding box center [361, 164] width 51 height 7
type input "468"
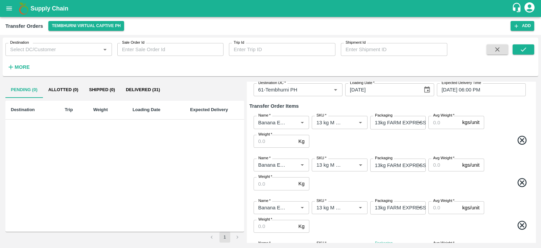
scroll to position [34, 0]
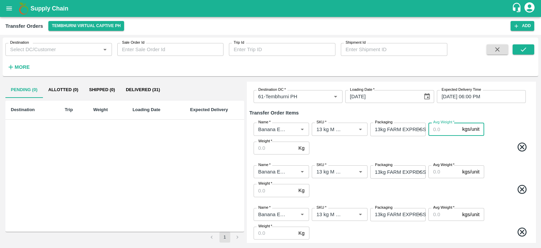
click at [438, 125] on input "Avg Weight   *" at bounding box center [444, 128] width 31 height 13
type input "13"
click at [442, 173] on input "Avg Weight   *" at bounding box center [444, 171] width 31 height 13
type input "13"
click at [438, 216] on input "Avg Weight   *" at bounding box center [444, 214] width 31 height 13
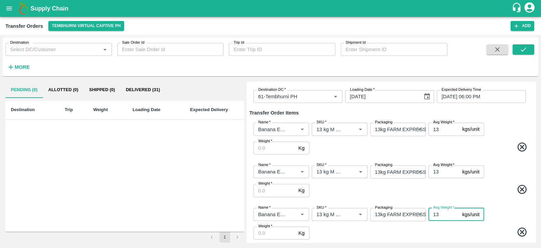
type input "13"
click at [469, 190] on span at bounding box center [421, 190] width 220 height 13
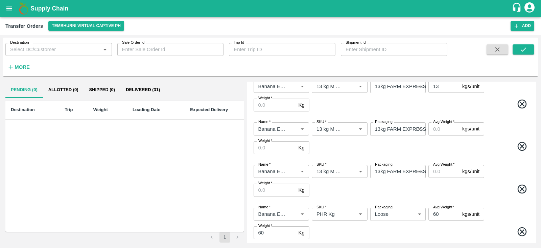
scroll to position [163, 0]
click at [437, 124] on input "Avg Weight   *" at bounding box center [444, 127] width 31 height 13
type input "13"
click at [443, 171] on input "Avg Weight   *" at bounding box center [444, 170] width 31 height 13
type input "13"
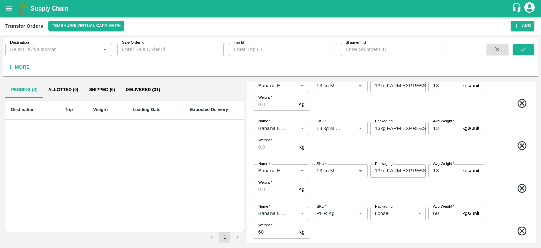
click at [412, 150] on span at bounding box center [421, 146] width 220 height 13
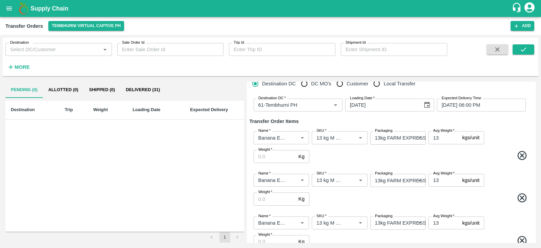
scroll to position [25, 0]
click at [278, 160] on input "Weight   *" at bounding box center [275, 156] width 42 height 13
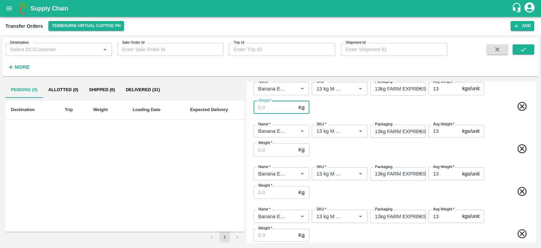
scroll to position [75, 0]
type input "611"
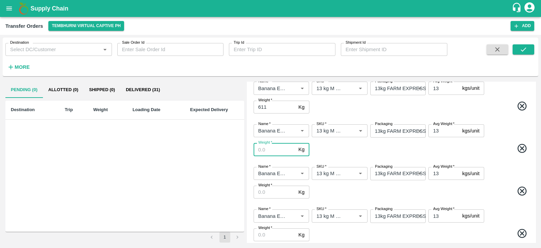
click at [271, 149] on input "Weight   *" at bounding box center [275, 149] width 42 height 13
type input "1768"
click at [273, 192] on input "Weight   *" at bounding box center [275, 191] width 42 height 13
type input "4641"
click at [356, 150] on span at bounding box center [421, 149] width 220 height 13
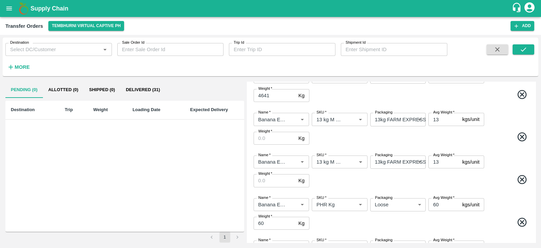
scroll to position [178, 0]
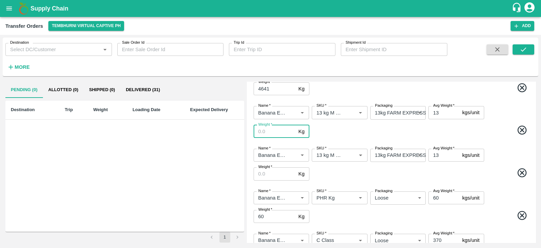
click at [268, 135] on input "Weight   *" at bounding box center [275, 131] width 42 height 13
type input "871"
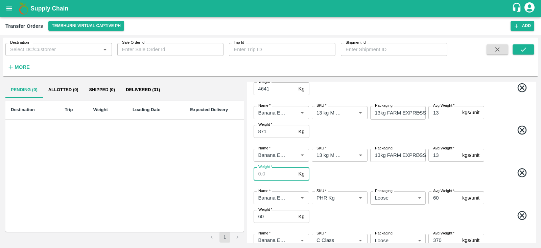
click at [269, 172] on input "Weight   *" at bounding box center [275, 173] width 42 height 13
type input "624"
click at [497, 179] on span at bounding box center [421, 173] width 220 height 13
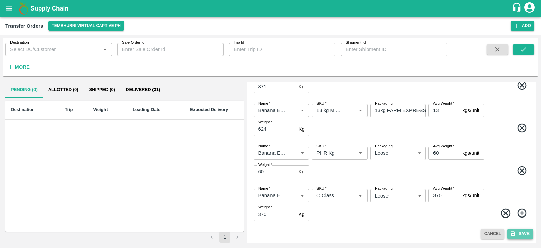
click at [521, 235] on button "Save" at bounding box center [521, 234] width 26 height 10
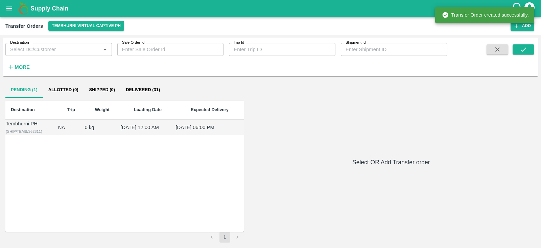
click at [18, 132] on span "( SHIP/TEMB/362311 )" at bounding box center [24, 131] width 37 height 4
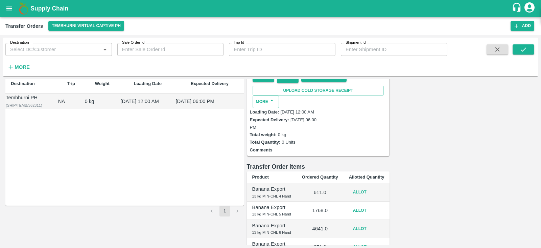
scroll to position [30, 0]
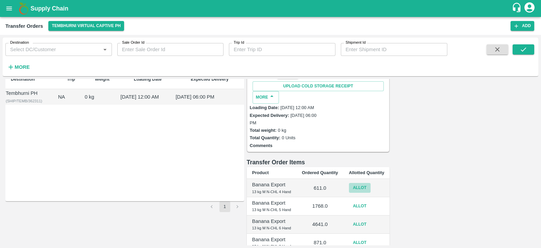
click at [371, 183] on button "Allot" at bounding box center [360, 188] width 22 height 10
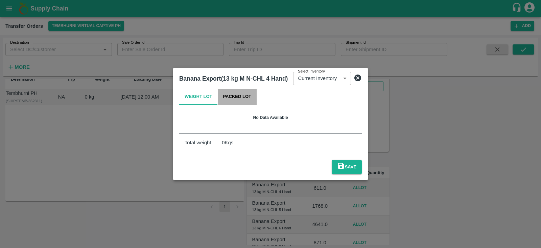
click at [234, 98] on button "Packed Lot" at bounding box center [237, 97] width 39 height 16
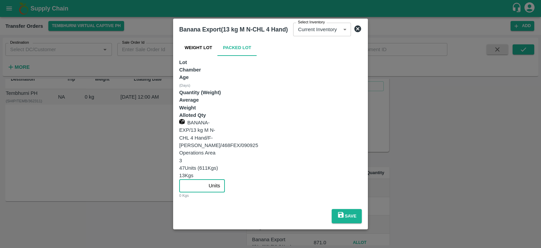
click at [206, 179] on input "number" at bounding box center [192, 185] width 27 height 13
type input "47"
click at [362, 209] on button "Save" at bounding box center [347, 216] width 30 height 14
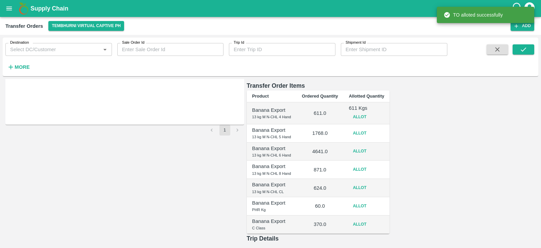
scroll to position [107, 0]
click at [371, 128] on button "Allot" at bounding box center [360, 133] width 22 height 10
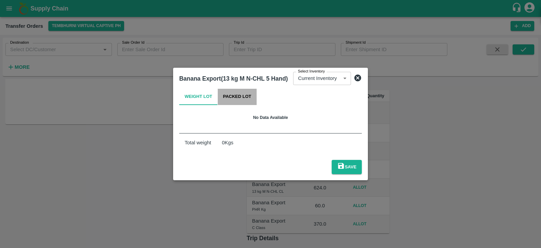
click at [219, 98] on button "Packed Lot" at bounding box center [237, 97] width 39 height 16
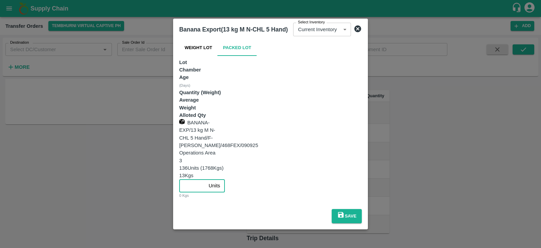
click at [206, 179] on input "number" at bounding box center [192, 185] width 27 height 13
type input "136"
click at [362, 209] on button "Save" at bounding box center [347, 216] width 30 height 14
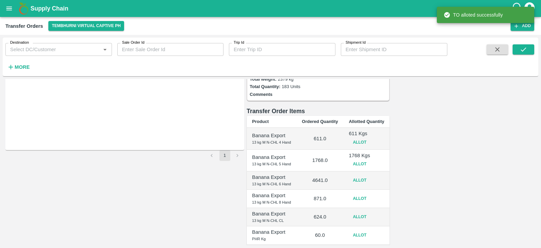
scroll to position [82, 0]
click at [371, 175] on button "Allot" at bounding box center [360, 180] width 22 height 10
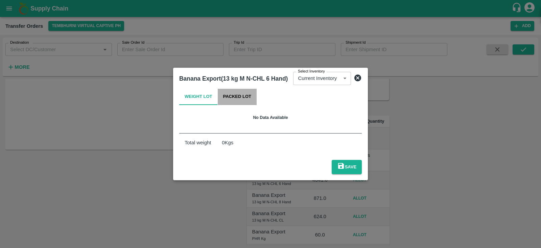
click at [252, 105] on button "Packed Lot" at bounding box center [237, 97] width 39 height 16
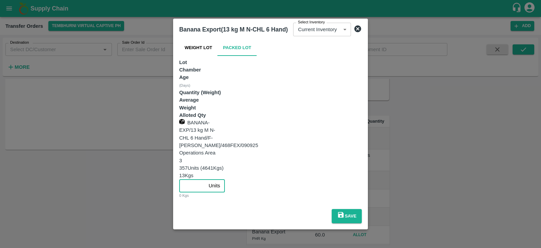
click at [206, 179] on input "number" at bounding box center [192, 185] width 27 height 13
type input "357"
click at [362, 209] on button "Save" at bounding box center [347, 216] width 30 height 14
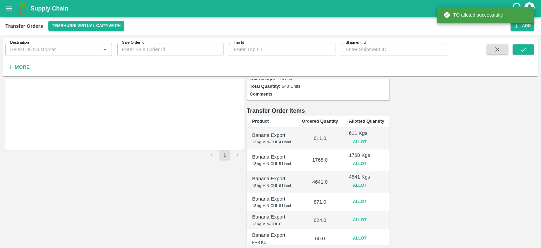
scroll to position [83, 0]
click at [371, 195] on button "Allot" at bounding box center [360, 200] width 22 height 10
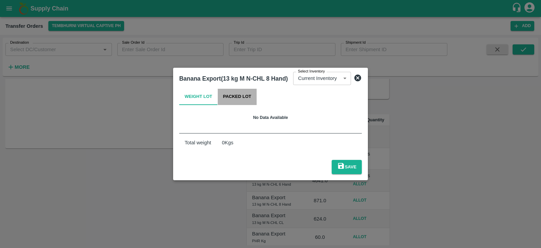
click at [254, 101] on button "Packed Lot" at bounding box center [237, 97] width 39 height 16
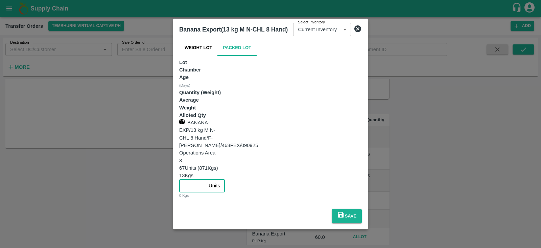
click at [206, 179] on input "number" at bounding box center [192, 185] width 27 height 13
type input "67"
click at [362, 209] on button "Save" at bounding box center [347, 216] width 30 height 14
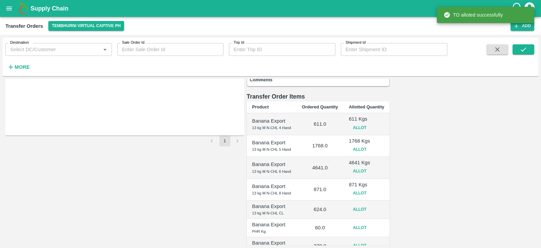
scroll to position [98, 0]
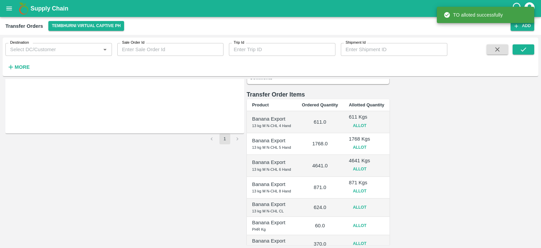
click at [371, 202] on button "Allot" at bounding box center [360, 207] width 22 height 10
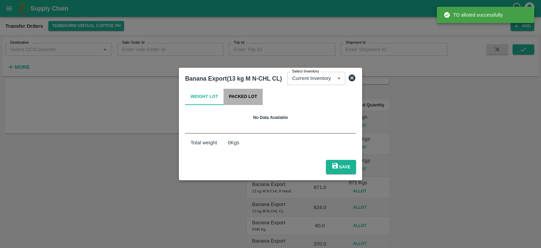
click at [253, 105] on button "Packed Lot" at bounding box center [243, 97] width 39 height 16
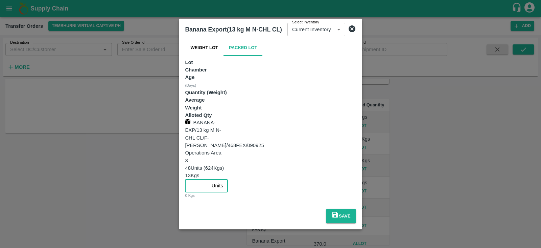
click at [209, 179] on input "number" at bounding box center [197, 185] width 24 height 13
type input "48"
click at [356, 209] on button "Save" at bounding box center [341, 216] width 30 height 14
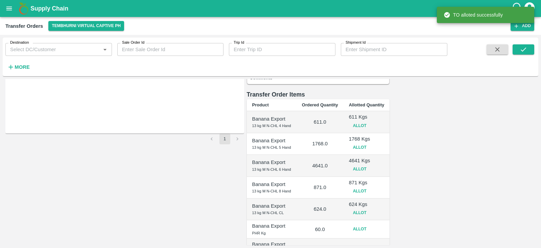
scroll to position [136, 0]
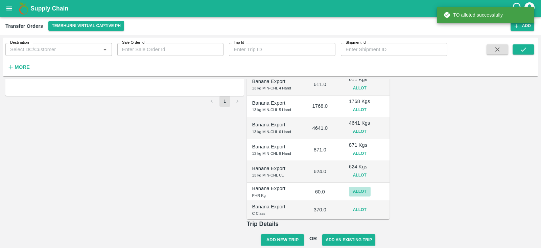
click at [371, 186] on button "Allot" at bounding box center [360, 191] width 22 height 10
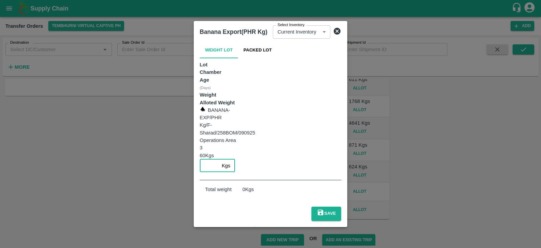
click at [219, 159] on input "number" at bounding box center [209, 165] width 19 height 13
type input "60"
click at [342, 206] on button "Save" at bounding box center [327, 213] width 30 height 14
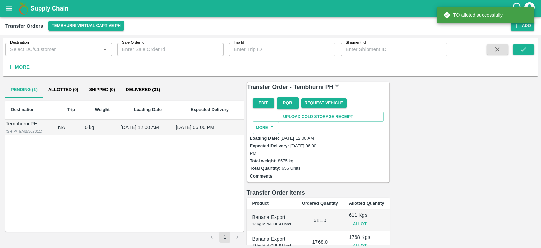
scroll to position [139, 0]
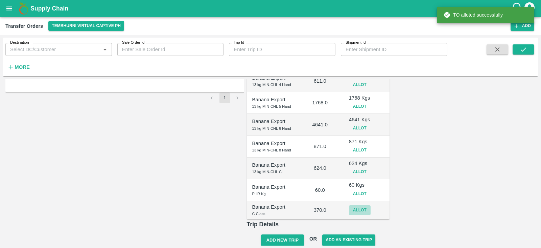
click at [371, 205] on button "Allot" at bounding box center [360, 210] width 22 height 10
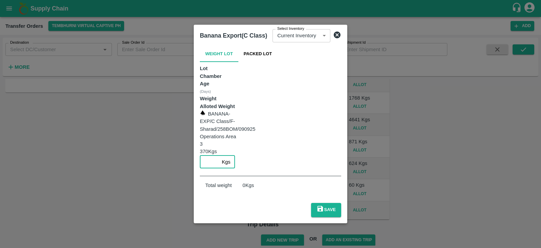
click at [219, 155] on input "number" at bounding box center [209, 161] width 19 height 13
type input "370"
click at [341, 203] on button "Save" at bounding box center [326, 210] width 30 height 14
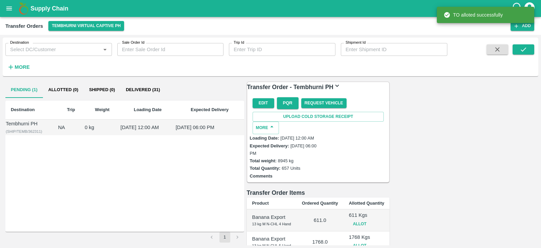
scroll to position [142, 0]
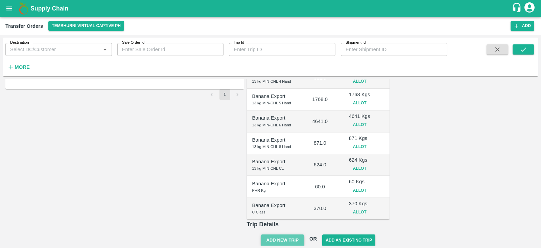
click at [304, 234] on button "Add New Trip" at bounding box center [282, 240] width 43 height 12
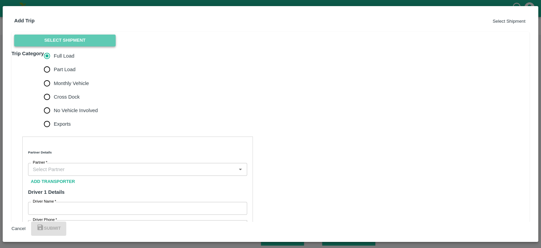
click at [93, 46] on button "Select Shipment" at bounding box center [65, 41] width 102 height 12
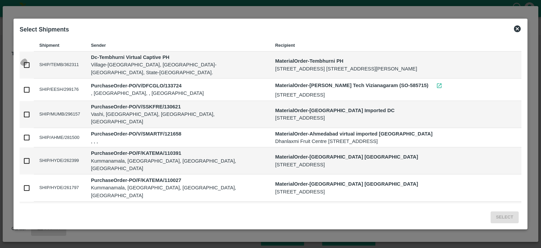
click at [29, 66] on input "checkbox" at bounding box center [27, 65] width 14 height 14
checkbox input "true"
click at [509, 217] on button "Select" at bounding box center [505, 217] width 28 height 12
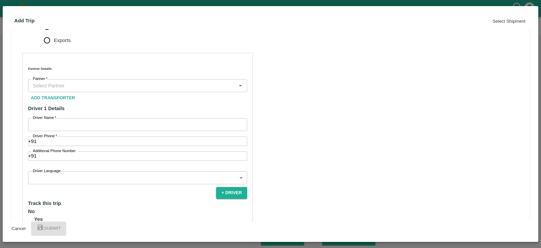
scroll to position [191, 0]
click at [73, 17] on span "Monthly Vehicle" at bounding box center [71, 12] width 35 height 7
click at [54, 20] on input "Monthly Vehicle" at bounding box center [47, 13] width 14 height 14
radio input "true"
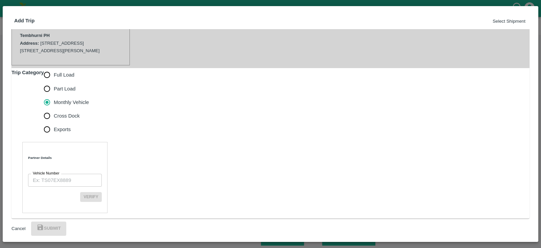
scroll to position [166, 0]
click at [66, 174] on input "Vehicle Number" at bounding box center [65, 180] width 74 height 13
paste input "MH10Z3780"
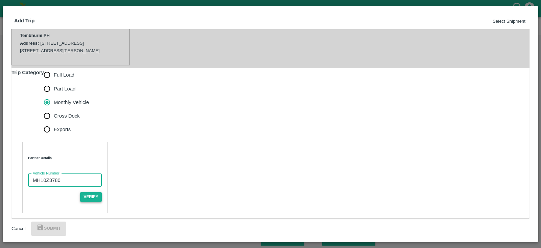
type input "MH10Z3780"
click at [102, 192] on button "Verify" at bounding box center [91, 197] width 22 height 10
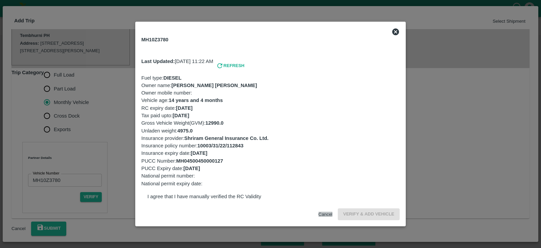
click at [319, 211] on button "Cancel" at bounding box center [326, 213] width 14 height 5
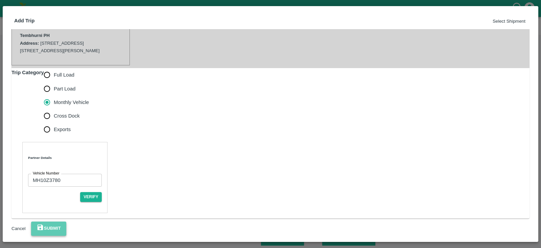
click at [66, 227] on button "Submit" at bounding box center [48, 228] width 35 height 14
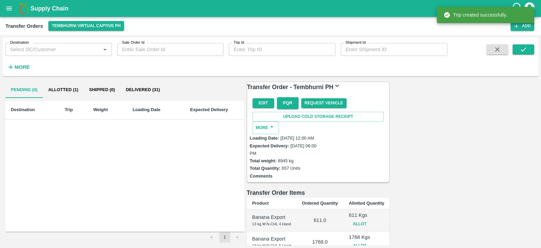
scroll to position [178, 0]
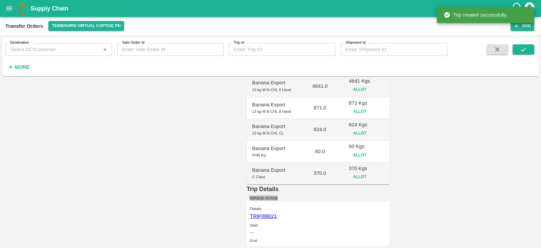
click at [278, 195] on button "Vehicle Arrival" at bounding box center [264, 197] width 28 height 5
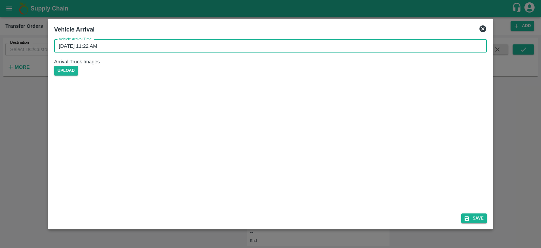
click at [217, 52] on input "12/09/2025 11:22 AM" at bounding box center [268, 46] width 428 height 13
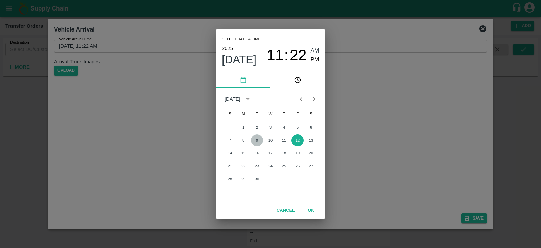
click at [259, 142] on button "9" at bounding box center [257, 140] width 12 height 12
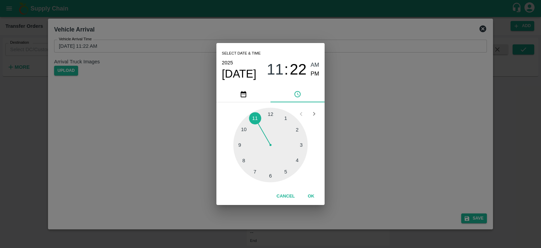
click at [284, 169] on div at bounding box center [270, 145] width 74 height 74
click at [239, 145] on div at bounding box center [270, 145] width 74 height 74
click at [312, 70] on span "PM" at bounding box center [315, 73] width 9 height 9
type input "09/09/2025 05:45 PM"
click at [313, 197] on button "OK" at bounding box center [311, 196] width 22 height 12
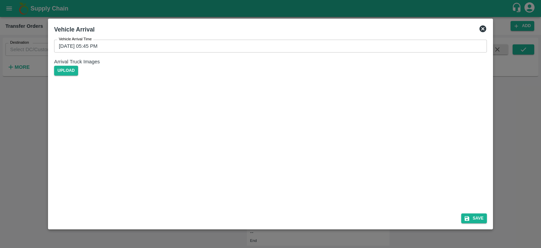
click at [470, 212] on div "Save" at bounding box center [270, 217] width 439 height 18
click at [470, 214] on button "Save" at bounding box center [475, 218] width 26 height 10
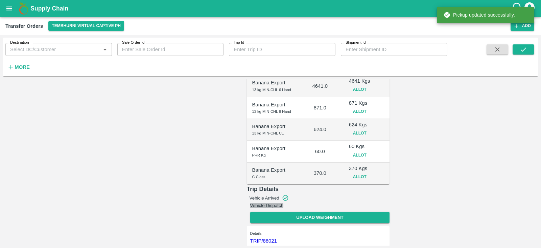
click at [284, 203] on button "Vehicle Dispatch" at bounding box center [267, 205] width 34 height 5
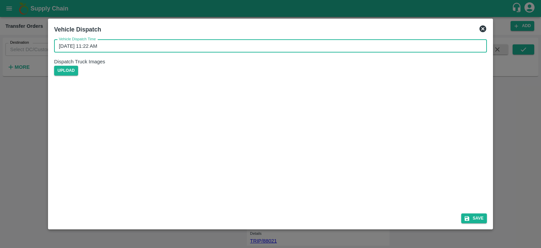
click at [188, 51] on input "12/09/2025 11:22 AM" at bounding box center [268, 46] width 428 height 13
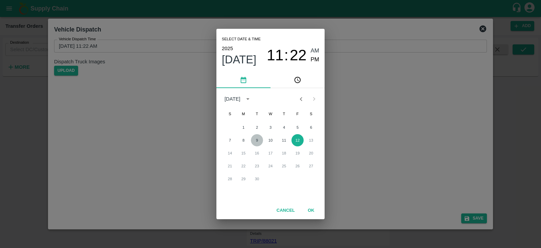
click at [255, 141] on button "9" at bounding box center [257, 140] width 12 height 12
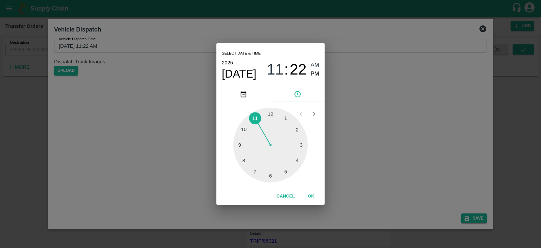
click at [285, 174] on div at bounding box center [270, 145] width 74 height 74
click at [241, 145] on div at bounding box center [270, 145] width 74 height 74
click at [318, 74] on span "PM" at bounding box center [315, 73] width 9 height 9
type input "09/09/2025 05:45 PM"
click at [310, 196] on button "OK" at bounding box center [311, 196] width 22 height 12
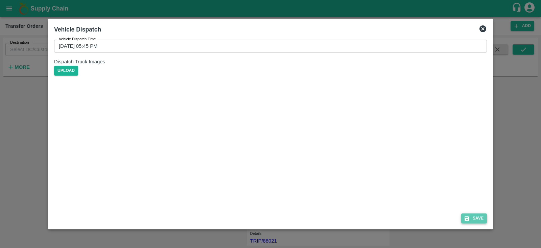
click at [475, 216] on button "Save" at bounding box center [475, 218] width 26 height 10
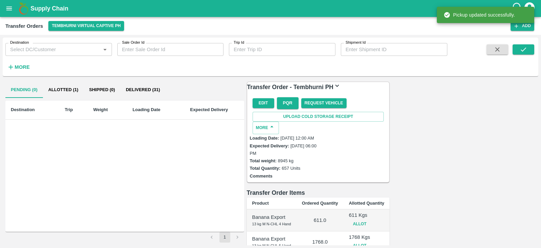
scroll to position [184, 0]
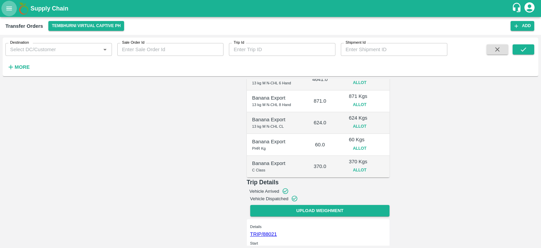
click at [8, 6] on icon "open drawer" at bounding box center [8, 8] width 7 height 7
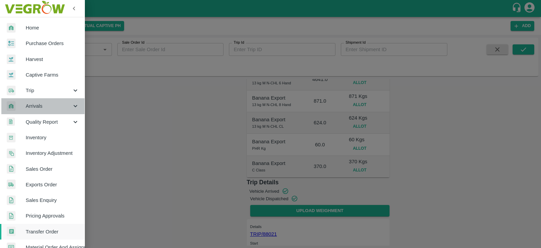
click at [54, 107] on span "Arrivals" at bounding box center [49, 105] width 46 height 7
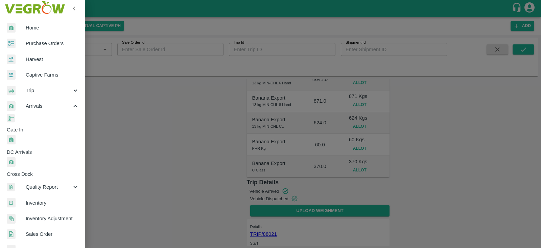
click at [39, 148] on span "DC Arrivals" at bounding box center [46, 151] width 78 height 7
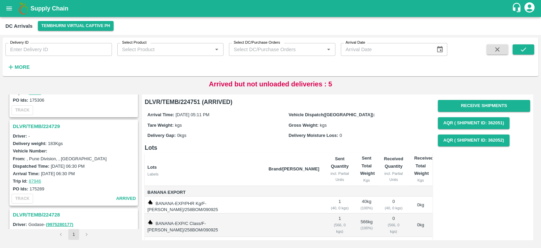
scroll to position [749, 0]
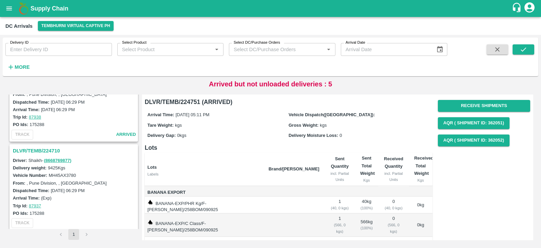
click at [51, 146] on h3 "DLVR/TEMB/224710" at bounding box center [75, 150] width 124 height 9
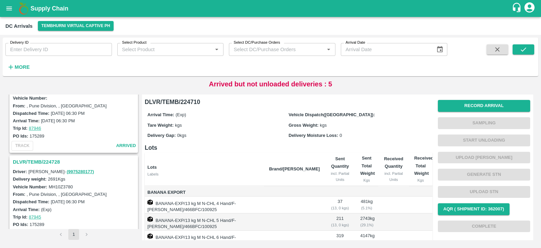
scroll to position [560, 0]
click at [45, 158] on h3 "DLVR/TEMB/224728" at bounding box center [75, 162] width 124 height 9
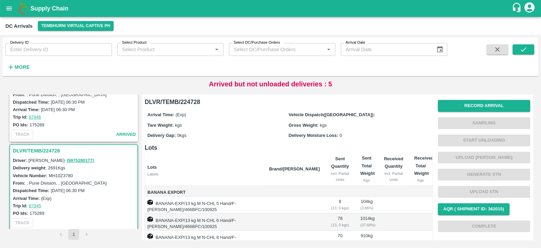
scroll to position [575, 0]
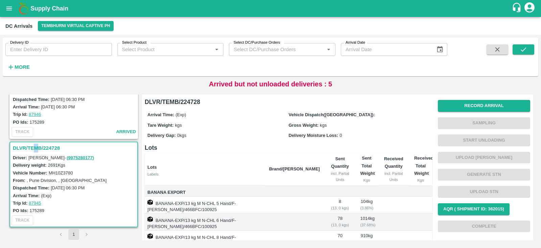
drag, startPoint x: 39, startPoint y: 150, endPoint x: 34, endPoint y: 143, distance: 8.9
click at [34, 143] on div "DLVR/TEMB/224728" at bounding box center [73, 148] width 127 height 12
click at [34, 143] on h3 "DLVR/TEMB/224728" at bounding box center [75, 147] width 124 height 9
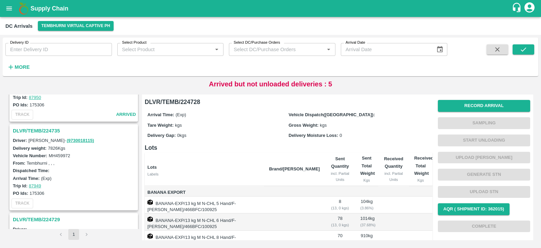
click at [42, 129] on h3 "DLVR/TEMB/224735" at bounding box center [75, 130] width 124 height 9
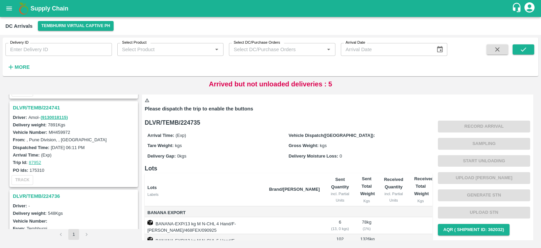
scroll to position [259, 0]
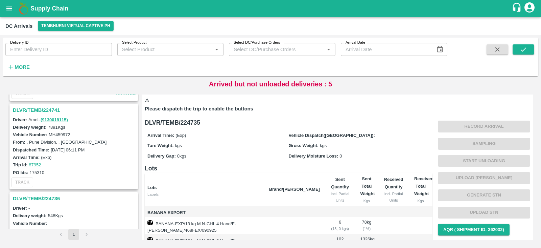
click at [34, 106] on h3 "DLVR/TEMB/224741" at bounding box center [75, 110] width 124 height 9
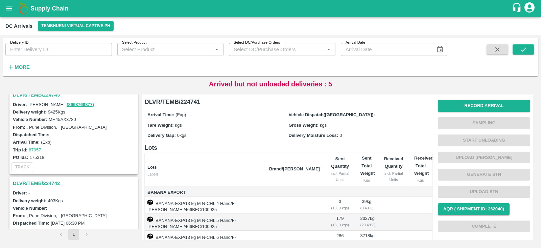
scroll to position [79, 0]
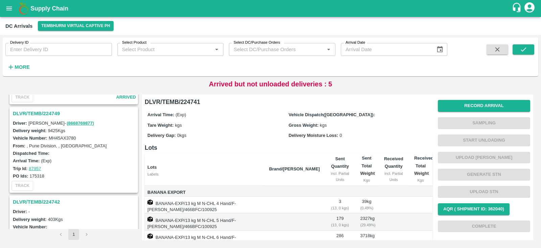
click at [28, 112] on h3 "DLVR/TEMB/224749" at bounding box center [75, 113] width 124 height 9
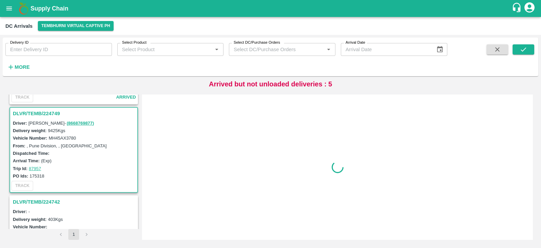
scroll to position [91, 0]
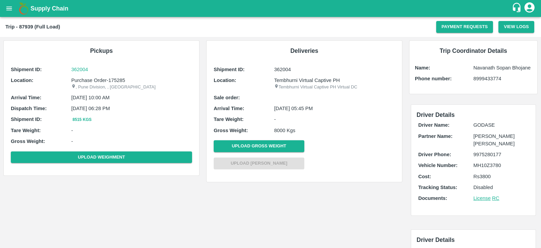
click at [484, 165] on p "MH10Z3780" at bounding box center [501, 164] width 55 height 7
copy p "MH10Z3780"
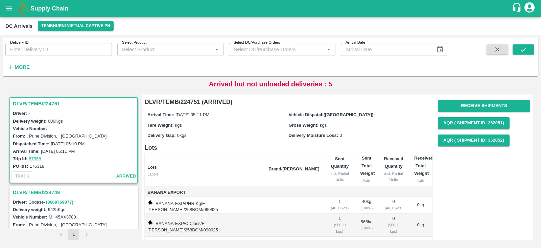
click at [29, 195] on h3 "DLVR/TEMB/224749" at bounding box center [75, 192] width 124 height 9
click at [24, 193] on h3 "DLVR/TEMB/224749" at bounding box center [75, 192] width 124 height 9
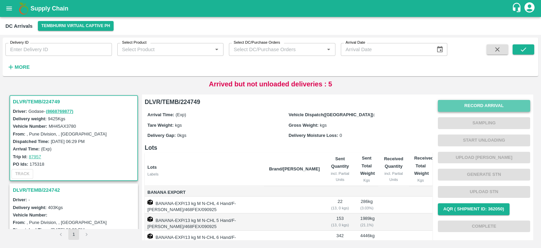
click at [489, 106] on button "Record Arrival" at bounding box center [484, 106] width 92 height 12
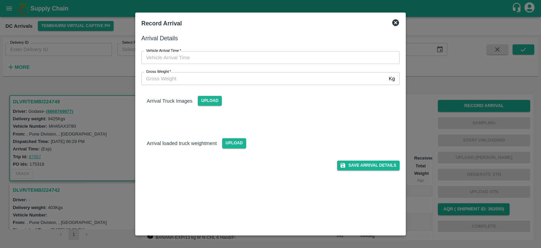
type input "DD/MM/YYYY hh:mm aa"
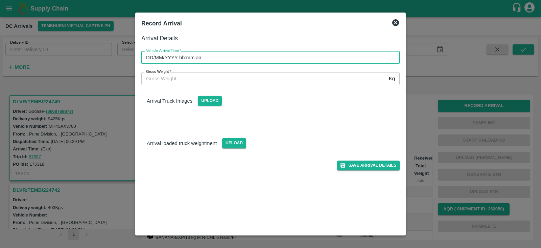
click at [198, 55] on input "DD/MM/YYYY hh:mm aa" at bounding box center [268, 57] width 254 height 13
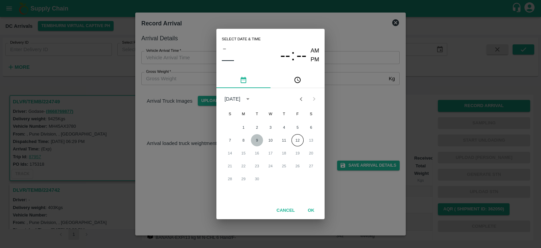
click at [259, 140] on button "9" at bounding box center [257, 140] width 12 height 12
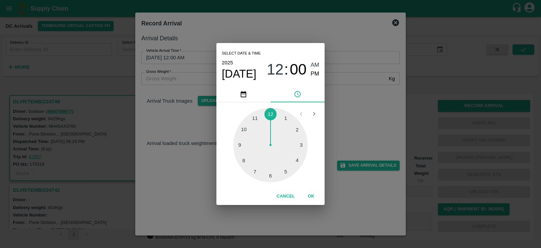
click at [286, 172] on div at bounding box center [270, 145] width 74 height 74
click at [241, 143] on div at bounding box center [270, 145] width 74 height 74
click at [318, 73] on span "PM" at bounding box center [315, 73] width 9 height 9
click at [242, 145] on div at bounding box center [270, 145] width 74 height 74
type input "[DATE] 05:45 PM"
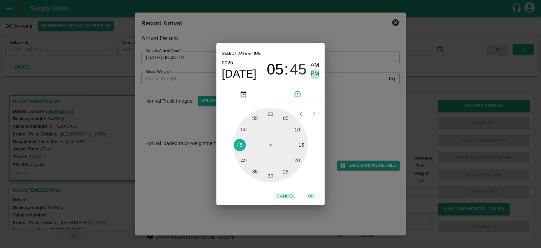
click at [317, 71] on span "PM" at bounding box center [315, 73] width 9 height 9
click at [313, 195] on button "OK" at bounding box center [311, 196] width 22 height 12
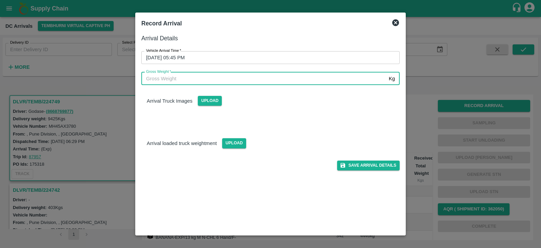
click at [232, 82] on input "Gross Weight   *" at bounding box center [263, 78] width 245 height 13
type input "8000"
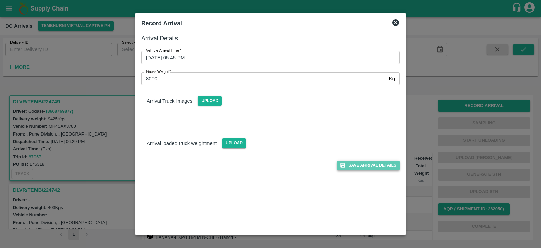
click at [378, 164] on button "Save Arrival Details" at bounding box center [368, 165] width 63 height 10
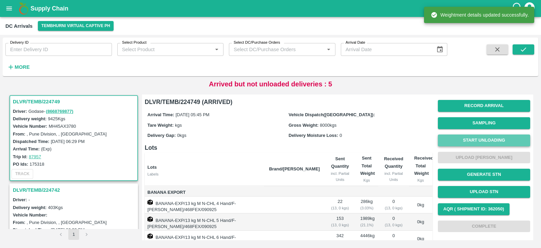
click at [469, 140] on button "Start Unloading" at bounding box center [484, 140] width 92 height 12
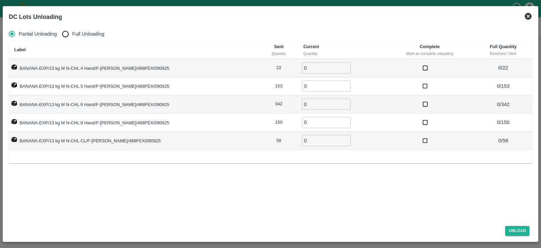
click at [307, 69] on input "0" at bounding box center [326, 67] width 49 height 11
type input "22"
click at [303, 86] on input "0" at bounding box center [326, 86] width 49 height 11
type input "153"
click at [303, 105] on input "0" at bounding box center [326, 103] width 49 height 11
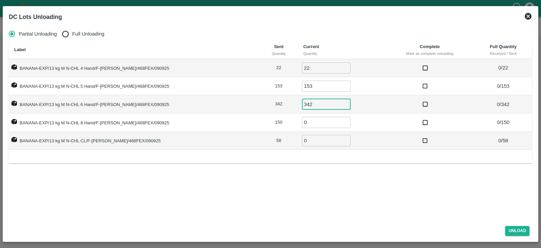
type input "342"
click at [302, 121] on input "0" at bounding box center [326, 122] width 49 height 11
type input "150"
click at [302, 140] on input "0" at bounding box center [326, 140] width 49 height 11
type input "58"
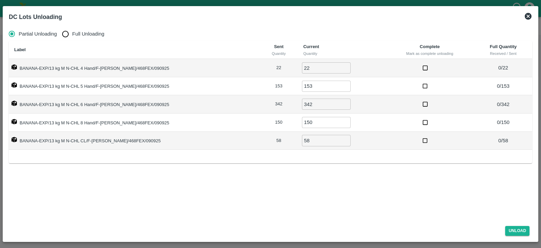
click at [389, 180] on div "Partial Unloading Full Unloading Label Sent Quantity Current Quantity Complete …" at bounding box center [270, 122] width 529 height 196
click at [516, 230] on button "Unload" at bounding box center [518, 231] width 24 height 10
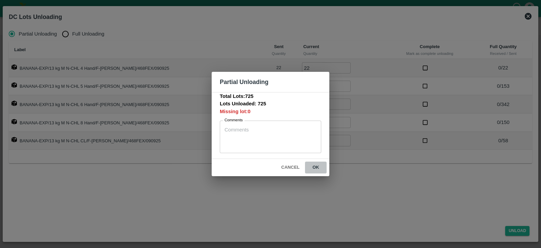
click at [318, 166] on button "ok" at bounding box center [316, 167] width 22 height 12
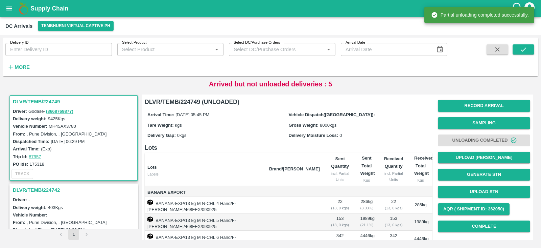
scroll to position [97, 0]
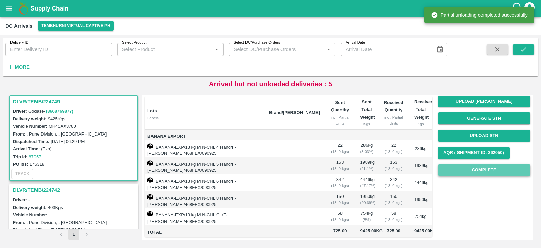
click at [477, 164] on button "Complete" at bounding box center [484, 170] width 92 height 12
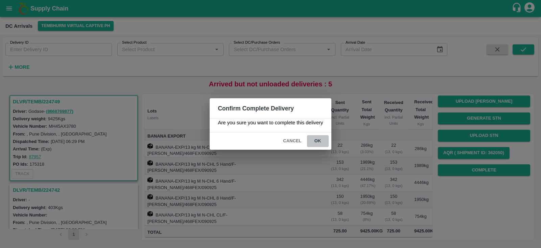
click at [319, 142] on button "ok" at bounding box center [318, 141] width 22 height 12
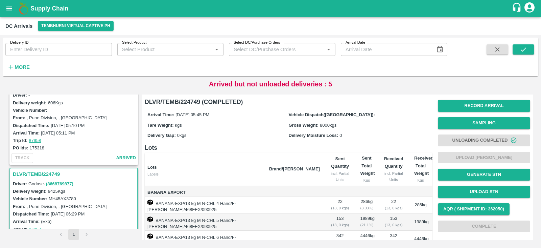
scroll to position [0, 0]
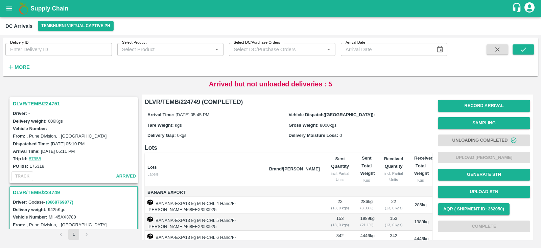
click at [27, 101] on h3 "DLVR/TEMB/224751" at bounding box center [75, 103] width 124 height 9
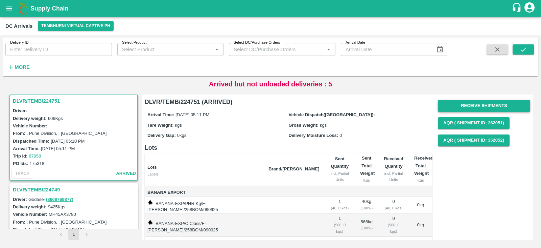
click at [471, 106] on button "Receive Shipments" at bounding box center [484, 106] width 92 height 12
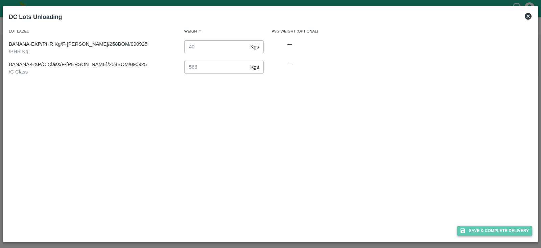
click at [507, 226] on button "Save & Complete Delivery" at bounding box center [495, 231] width 75 height 10
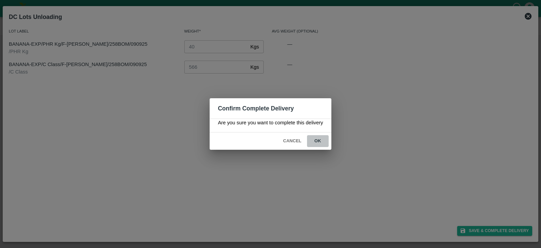
click at [322, 136] on button "ok" at bounding box center [318, 141] width 22 height 12
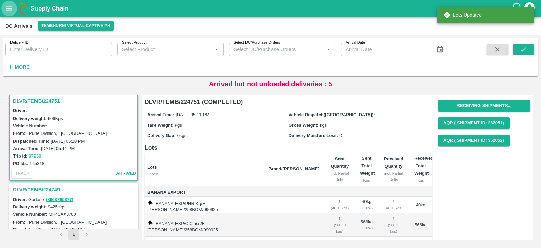
click at [9, 5] on icon "open drawer" at bounding box center [8, 8] width 7 height 7
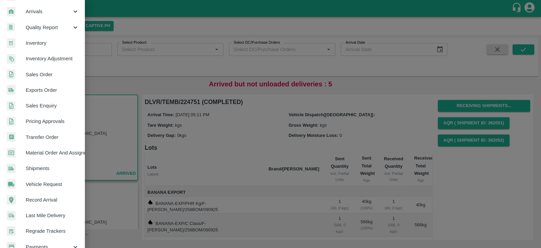
scroll to position [95, 0]
click at [42, 138] on span "Transfer Order" at bounding box center [52, 136] width 53 height 7
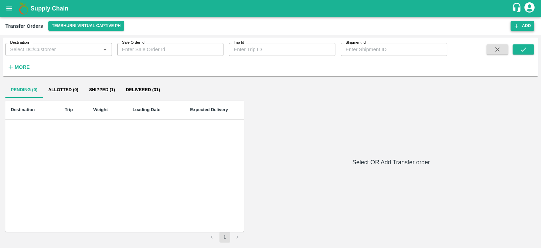
click at [535, 23] on div "Transfer Orders Tembhurni Virtual Captive PH Add" at bounding box center [270, 26] width 541 height 18
click at [522, 24] on button "Add" at bounding box center [523, 26] width 24 height 10
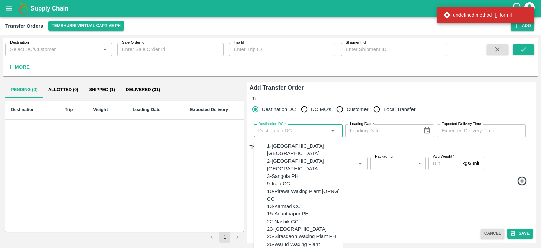
click at [297, 130] on input "Destination DC   *" at bounding box center [293, 130] width 74 height 9
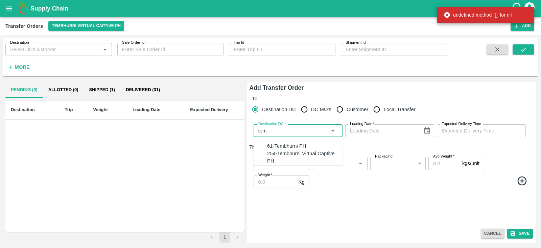
click at [290, 143] on div "61-Tembhurni PH" at bounding box center [286, 145] width 39 height 7
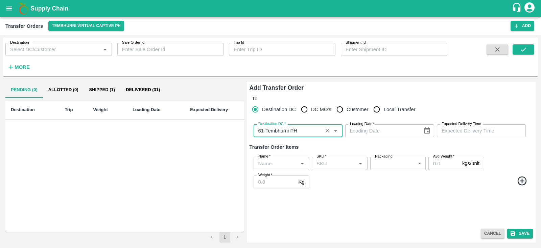
type input "61-Tembhurni PH"
click at [430, 131] on icon "Choose date" at bounding box center [427, 130] width 6 height 6
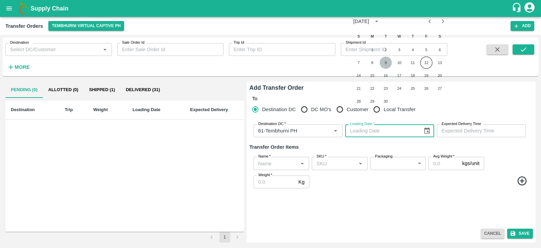
click at [385, 62] on button "9" at bounding box center [386, 63] width 12 height 12
type input "09/09/2025"
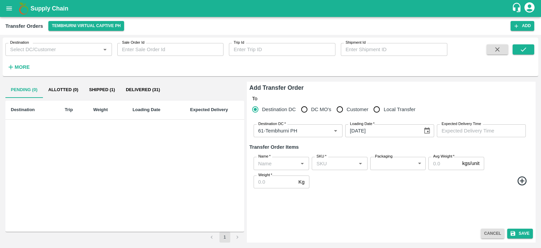
type input "DD/MM/YYYY hh:mm aa"
click at [465, 131] on input "DD/MM/YYYY hh:mm aa" at bounding box center [479, 130] width 84 height 13
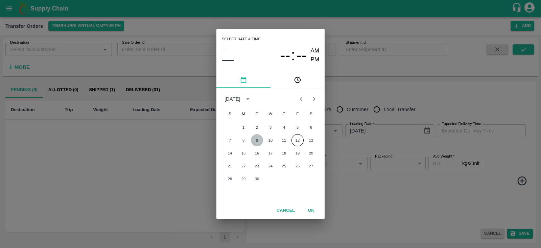
click at [256, 139] on button "9" at bounding box center [257, 140] width 12 height 12
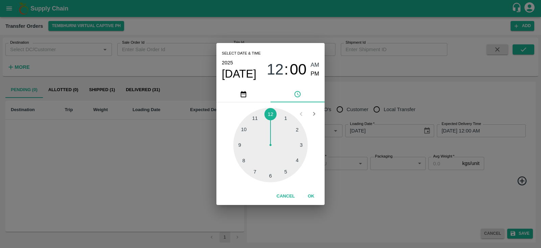
click at [271, 176] on div at bounding box center [270, 145] width 74 height 74
click at [312, 73] on span "PM" at bounding box center [315, 73] width 9 height 9
type input "09/09/2025 06:00 PM"
click at [310, 194] on button "OK" at bounding box center [311, 196] width 22 height 12
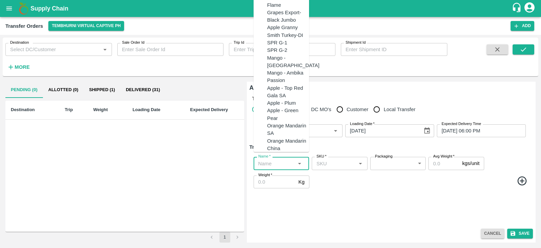
click at [277, 166] on input "Name   *" at bounding box center [276, 163] width 40 height 9
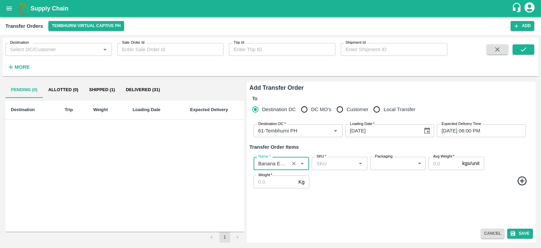
type input "Banana Export"
click at [517, 180] on icon at bounding box center [522, 180] width 11 height 11
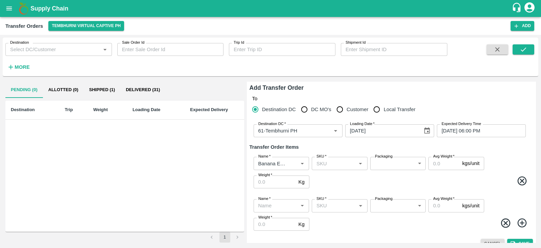
scroll to position [10, 0]
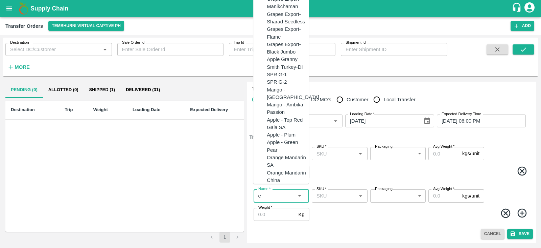
click at [280, 193] on input "Name   *" at bounding box center [276, 195] width 40 height 9
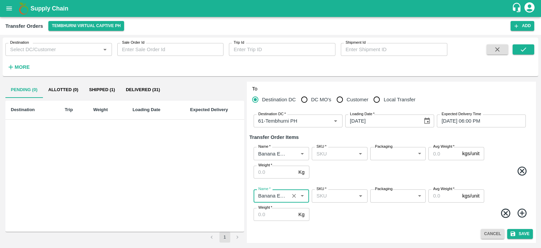
type input "Banana Export"
drag, startPoint x: 525, startPoint y: 209, endPoint x: 346, endPoint y: 214, distance: 178.4
click at [346, 214] on span at bounding box center [421, 213] width 220 height 13
click at [525, 213] on icon at bounding box center [522, 212] width 9 height 9
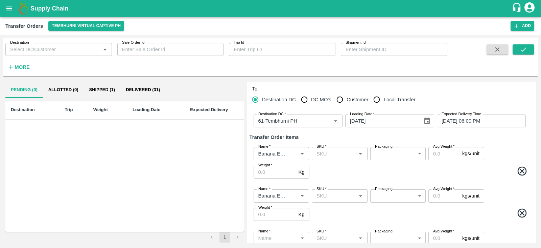
scroll to position [52, 0]
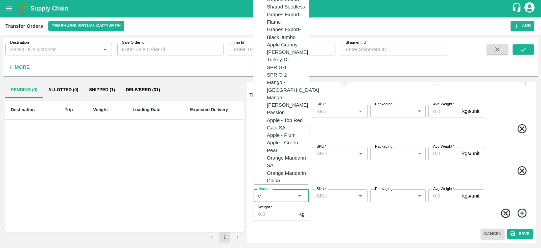
click at [272, 194] on input "Name   *" at bounding box center [276, 195] width 40 height 9
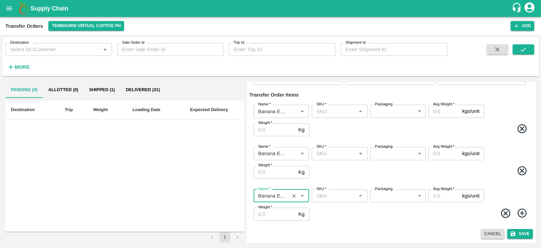
type input "Banana Export"
click at [520, 212] on icon at bounding box center [522, 212] width 9 height 9
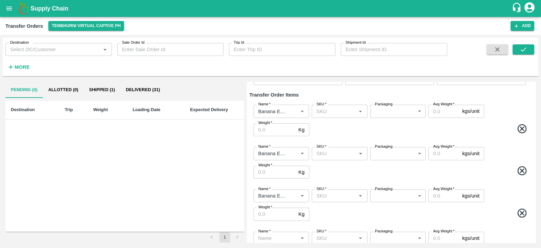
scroll to position [94, 0]
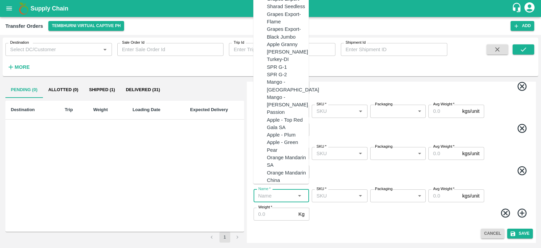
click at [263, 197] on input "Name   *" at bounding box center [276, 195] width 40 height 9
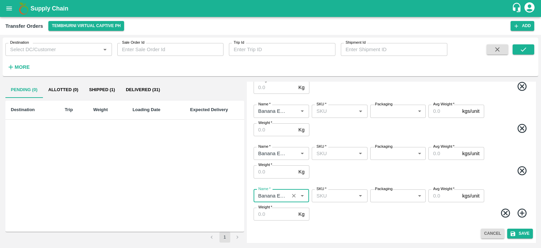
type input "Banana Export"
click at [521, 212] on icon at bounding box center [522, 212] width 9 height 9
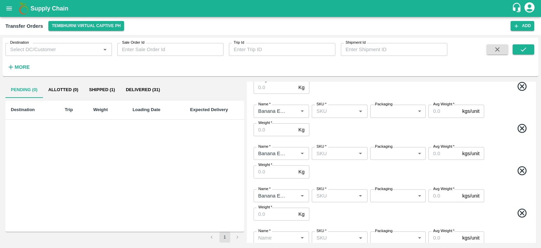
scroll to position [136, 0]
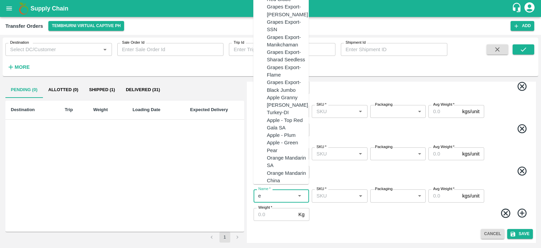
click at [279, 195] on input "Name   *" at bounding box center [276, 195] width 40 height 9
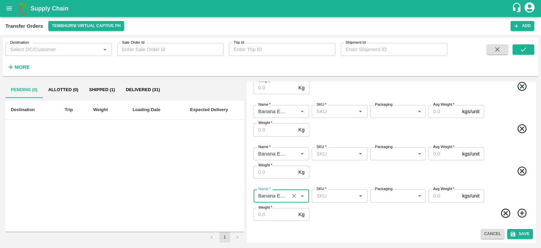
type input "Banana Export"
click at [523, 213] on icon at bounding box center [522, 212] width 9 height 9
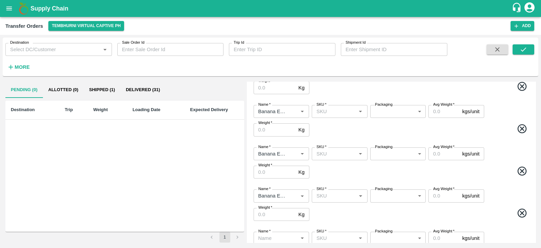
scroll to position [179, 0]
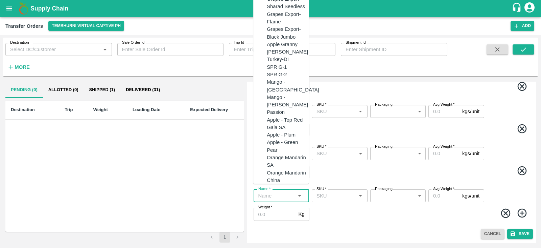
click at [278, 195] on input "Name   *" at bounding box center [276, 195] width 40 height 9
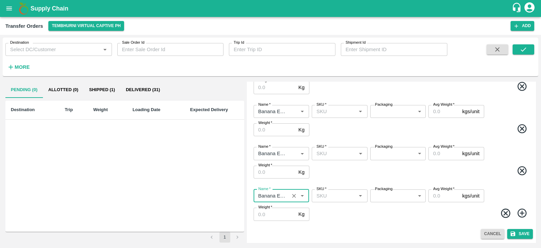
type input "Banana Export"
click at [522, 215] on icon at bounding box center [522, 212] width 11 height 11
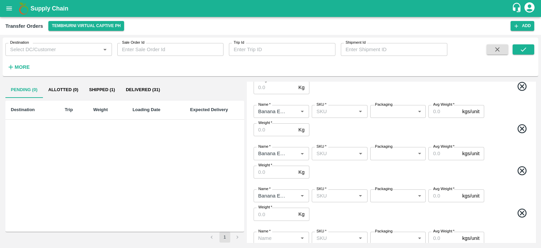
scroll to position [221, 0]
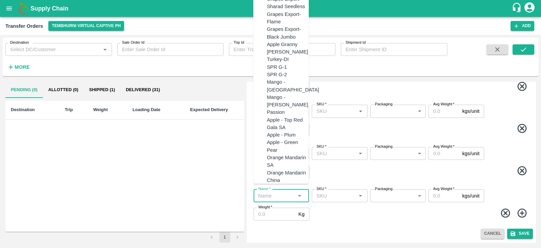
click at [264, 194] on input "Name   *" at bounding box center [276, 195] width 40 height 9
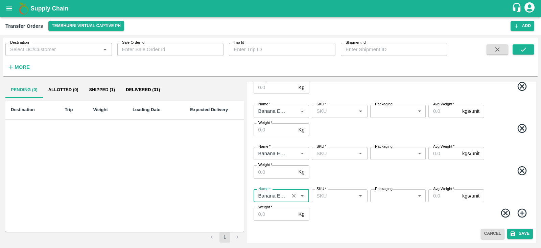
type input "Banana Export"
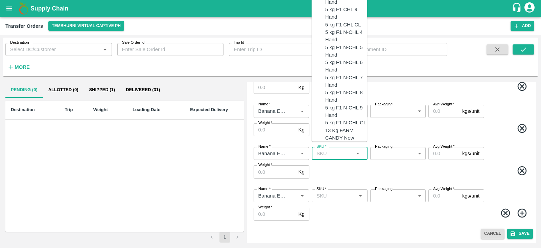
click at [330, 154] on input "SKU   *" at bounding box center [334, 153] width 40 height 9
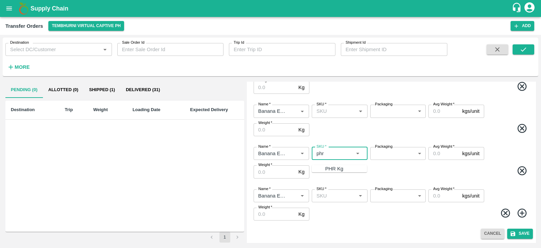
click at [326, 165] on div "PHR Kg" at bounding box center [335, 168] width 18 height 7
type input "PHR Kg"
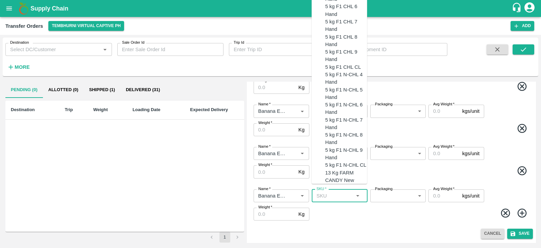
click at [332, 193] on input "SKU   *" at bounding box center [334, 195] width 40 height 9
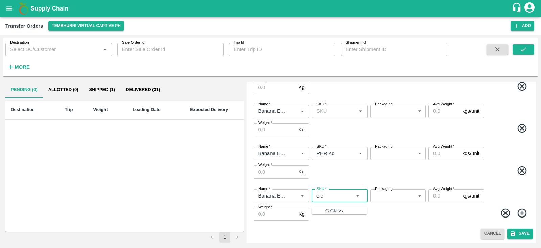
click at [328, 210] on div "C Class" at bounding box center [335, 210] width 18 height 7
type input "C Class"
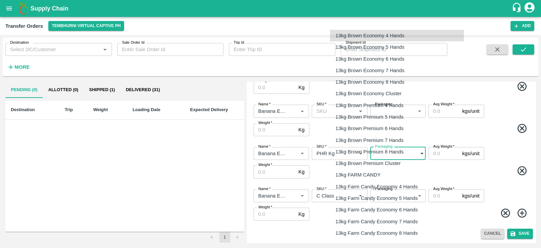
click at [384, 153] on body "Supply Chain Transfer Orders Tembhurni Virtual Captive PH Add Destination Desti…" at bounding box center [270, 124] width 541 height 248
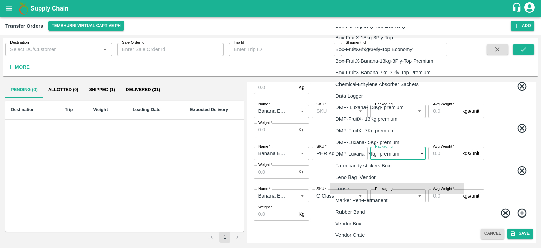
type input "258"
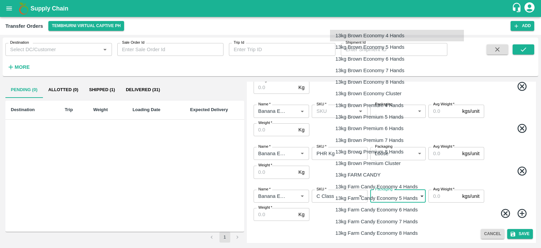
click at [393, 195] on body "Supply Chain Transfer Orders Tembhurni Virtual Captive PH Add Destination Desti…" at bounding box center [270, 124] width 541 height 248
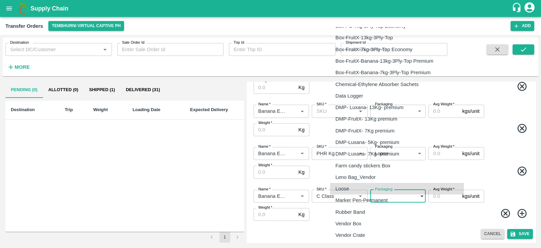
type input "258"
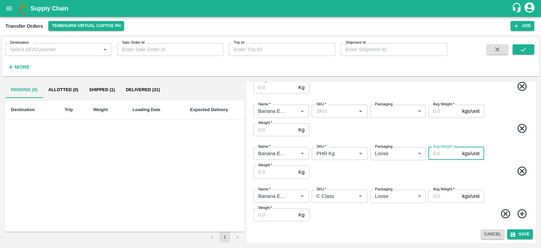
click at [445, 153] on input "Avg Weight   *" at bounding box center [444, 153] width 31 height 13
type input "40"
click at [440, 198] on input "Avg Weight   *" at bounding box center [444, 195] width 31 height 13
type input "566"
click at [271, 172] on input "Weight   *" at bounding box center [275, 171] width 42 height 13
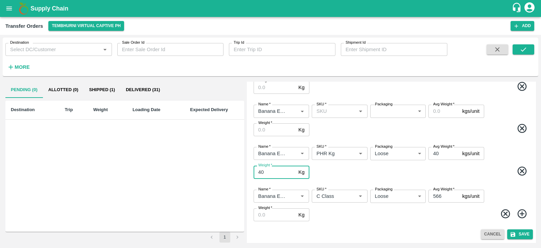
type input "40"
click at [272, 216] on input "Weight   *" at bounding box center [275, 214] width 42 height 13
type input "566"
click at [388, 225] on div "Name   * Name   * SKU   * SKU   * Packaging Loose 258 Packaging Avg Weight   * …" at bounding box center [392, 205] width 284 height 43
click at [499, 152] on div "Name   * Name   * SKU   * SKU   * Packaging Loose 258 Packaging Avg Weight   * …" at bounding box center [392, 162] width 284 height 43
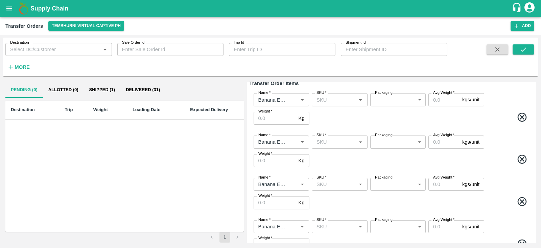
scroll to position [0, 0]
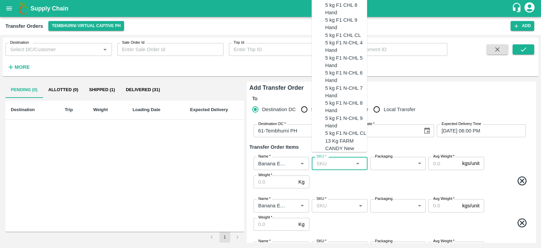
click at [331, 163] on input "SKU   *" at bounding box center [334, 163] width 40 height 9
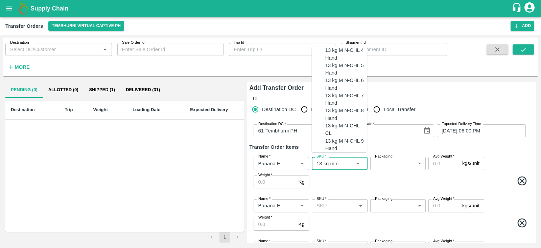
click at [341, 62] on div "13 kg M N-CHL 4 Hand" at bounding box center [347, 53] width 42 height 15
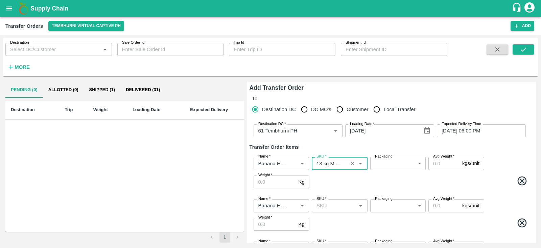
type input "13 kg M N-CHL 4 Hand"
click at [329, 205] on input "SKU   *" at bounding box center [334, 205] width 40 height 9
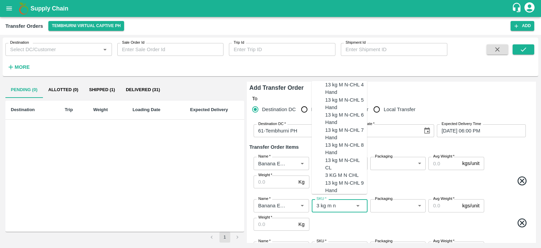
click at [334, 111] on div "13 kg M N-CHL 5 Hand" at bounding box center [347, 103] width 42 height 15
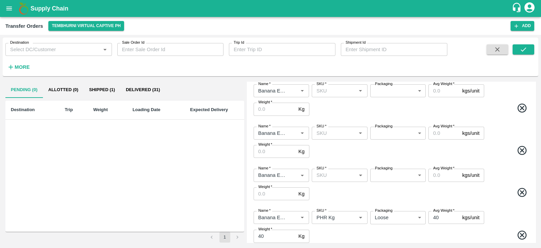
scroll to position [158, 0]
type input "13 kg M N-CHL 5 Hand"
click at [335, 91] on input "SKU   *" at bounding box center [334, 89] width 40 height 9
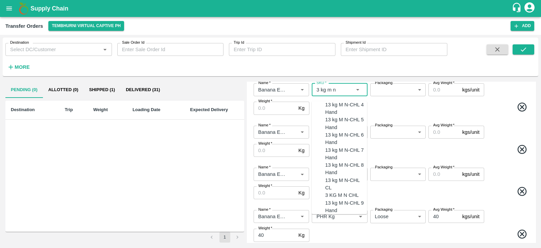
click at [352, 141] on div "13 kg M N-CHL 6 Hand" at bounding box center [347, 138] width 42 height 15
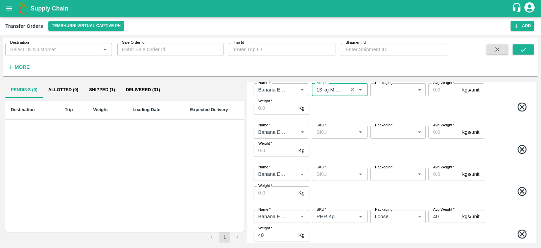
type input "13 kg M N-CHL 6 Hand"
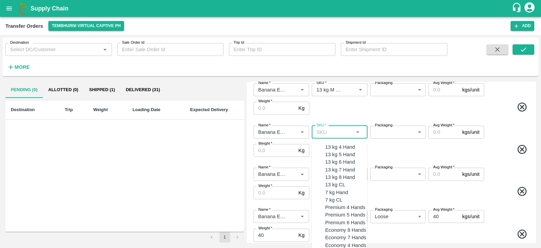
click at [336, 132] on input "SKU   *" at bounding box center [334, 132] width 40 height 9
click at [332, 219] on div "13 kg M CHL 8 Hand" at bounding box center [347, 210] width 42 height 15
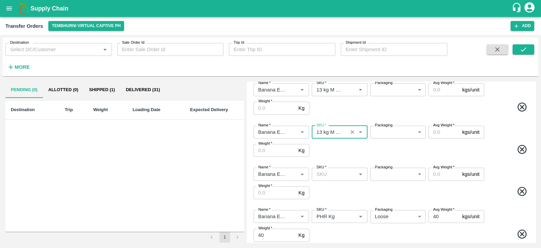
type input "13 kg M CHL 8 Hand"
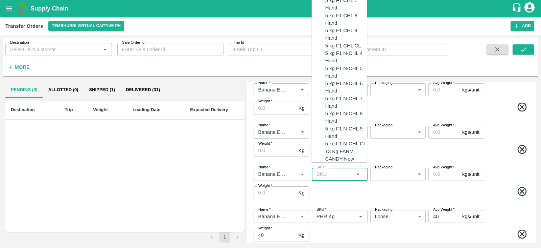
click at [330, 170] on input "SKU   *" at bounding box center [334, 174] width 40 height 9
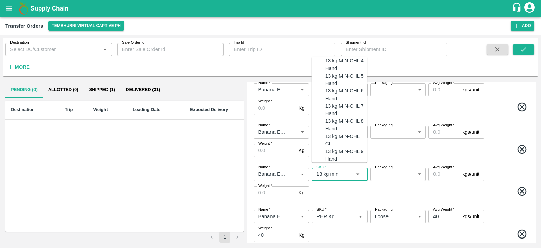
scroll to position [22, 0]
click at [336, 148] on div "13 kg M N-CHL CL" at bounding box center [347, 139] width 42 height 15
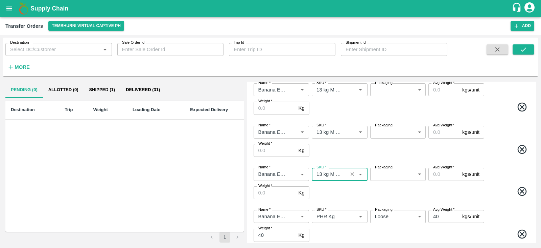
type input "13 kg M N-CHL CL"
click at [336, 151] on span at bounding box center [421, 150] width 220 height 13
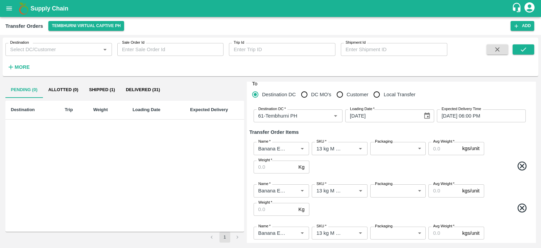
scroll to position [7, 0]
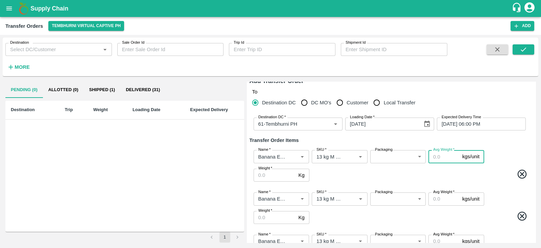
click at [435, 152] on input "Avg Weight   *" at bounding box center [444, 156] width 31 height 13
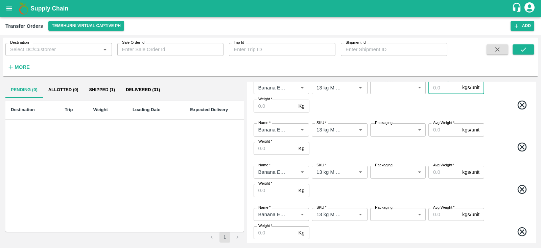
scroll to position [75, 0]
type input "13"
click at [439, 129] on input "Avg Weight   *" at bounding box center [444, 130] width 31 height 13
type input "13"
click at [438, 174] on input "Avg Weight   *" at bounding box center [444, 172] width 31 height 13
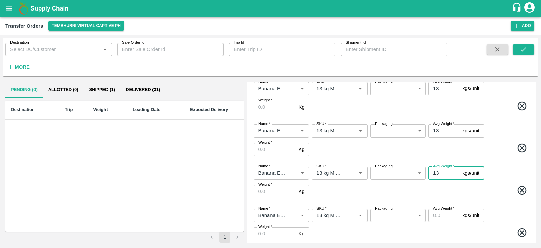
type input "13"
click at [438, 216] on input "Avg Weight   *" at bounding box center [444, 215] width 31 height 13
type input "13"
click at [457, 197] on span at bounding box center [421, 191] width 220 height 13
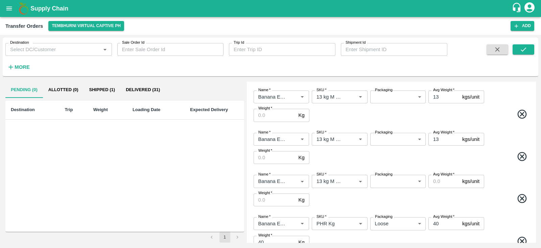
scroll to position [155, 0]
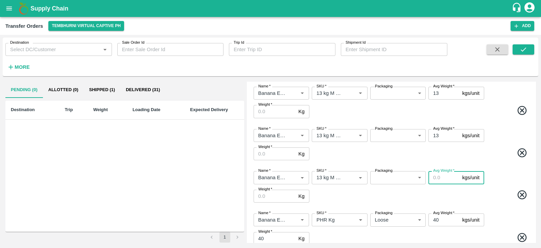
click at [439, 177] on input "Avg Weight   *" at bounding box center [444, 177] width 31 height 13
type input "13"
click at [484, 195] on span at bounding box center [421, 195] width 220 height 13
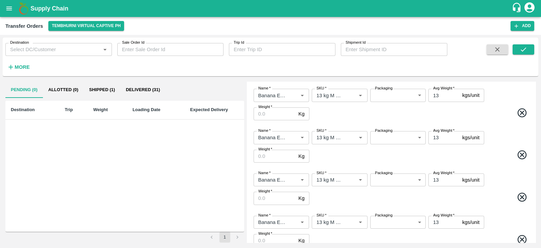
scroll to position [67, 0]
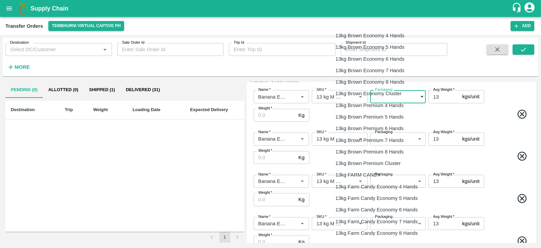
click at [396, 102] on body "Supply Chain Transfer Orders Tembhurni Virtual Captive PH Add Destination Desti…" at bounding box center [270, 124] width 541 height 248
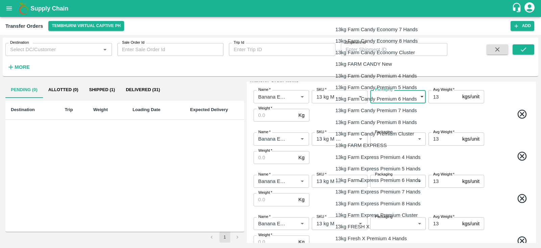
scroll to position [191, 0]
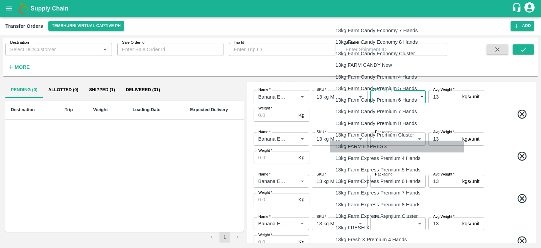
click at [359, 145] on p "13kg FARM EXPRESS" at bounding box center [361, 145] width 51 height 7
type input "468"
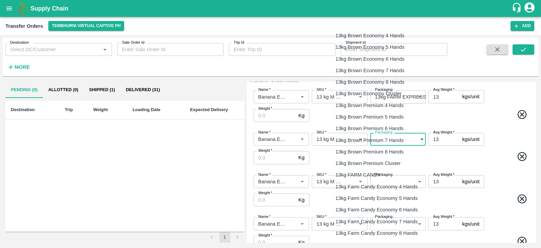
click at [401, 140] on body "Supply Chain Transfer Orders Tembhurni Virtual Captive PH Add Destination Desti…" at bounding box center [270, 124] width 541 height 248
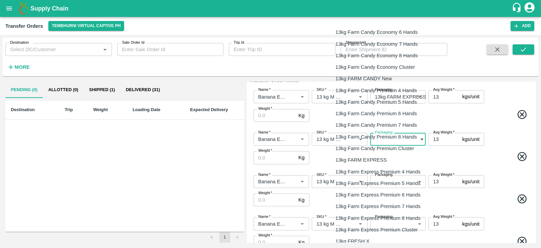
scroll to position [178, 0]
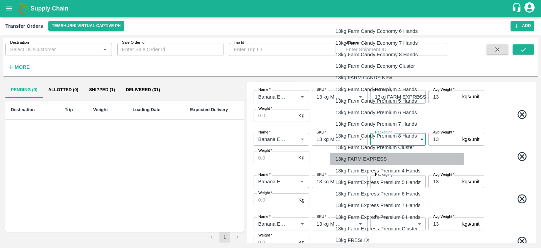
click at [372, 160] on p "13kg FARM EXPRESS" at bounding box center [361, 158] width 51 height 7
type input "468"
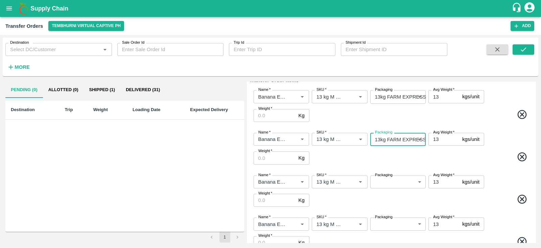
click at [399, 182] on body "Supply Chain Transfer Orders Tembhurni Virtual Captive PH Add Destination Desti…" at bounding box center [270, 124] width 541 height 248
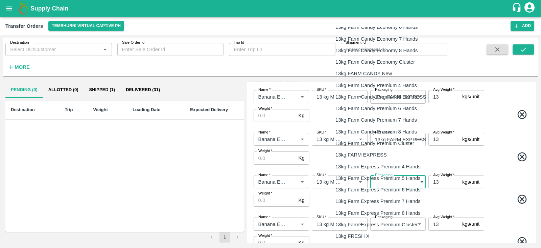
scroll to position [183, 0]
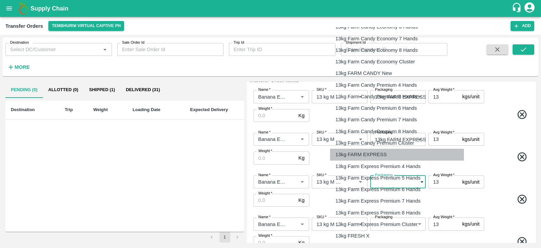
click at [368, 151] on p "13kg FARM EXPRESS" at bounding box center [361, 154] width 51 height 7
type input "468"
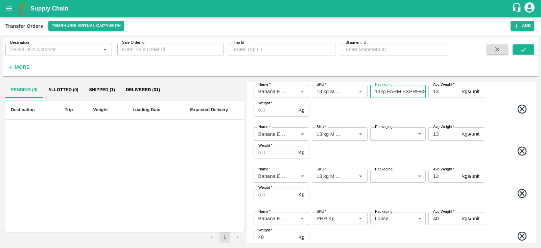
scroll to position [157, 0]
click at [391, 136] on body "Supply Chain Transfer Orders Tembhurni Virtual Captive PH Add Destination Desti…" at bounding box center [270, 124] width 541 height 248
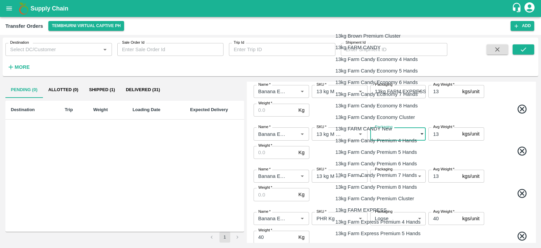
scroll to position [132, 0]
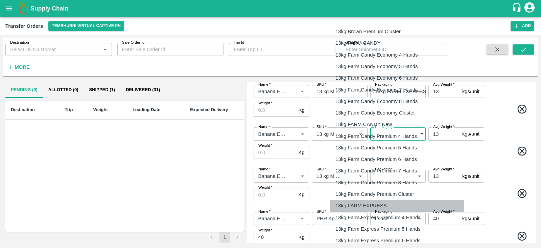
click at [360, 202] on p "13kg FARM EXPRESS" at bounding box center [361, 205] width 51 height 7
type input "468"
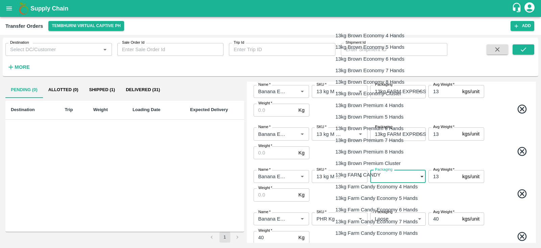
click at [402, 178] on body "Supply Chain Transfer Orders Tembhurni Virtual Captive PH Add Destination Desti…" at bounding box center [270, 124] width 541 height 248
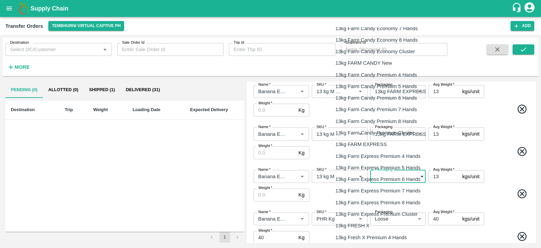
scroll to position [197, 0]
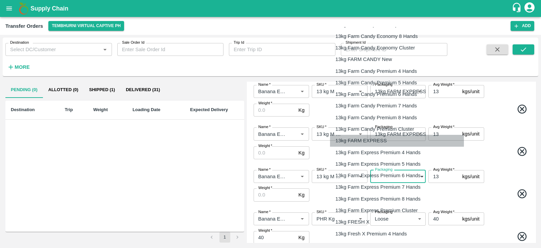
click at [364, 142] on p "13kg FARM EXPRESS" at bounding box center [361, 140] width 51 height 7
type input "468"
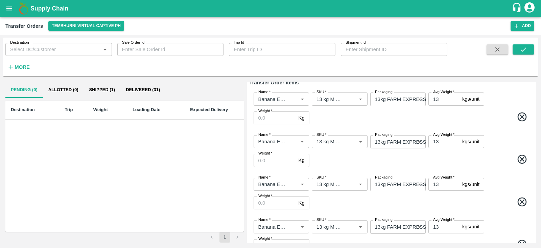
scroll to position [65, 0]
click at [265, 117] on input "Weight   *" at bounding box center [275, 117] width 42 height 13
type input "286"
click at [271, 158] on input "Weight   *" at bounding box center [275, 159] width 42 height 13
type input "1989"
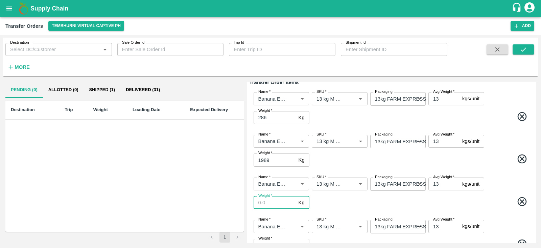
click at [272, 200] on input "Weight   *" at bounding box center [275, 202] width 42 height 13
type input "4446"
click at [349, 203] on span at bounding box center [421, 202] width 220 height 13
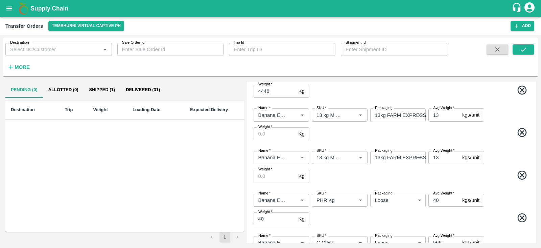
scroll to position [178, 0]
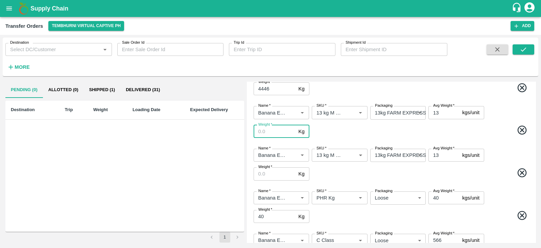
click at [276, 129] on input "Weight   *" at bounding box center [275, 131] width 42 height 13
type input "1950"
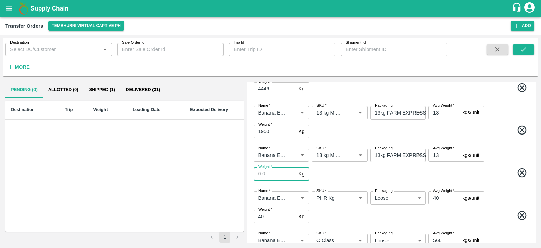
click at [267, 170] on input "Weight   *" at bounding box center [275, 173] width 42 height 13
type input "754"
click at [499, 136] on span at bounding box center [421, 131] width 220 height 13
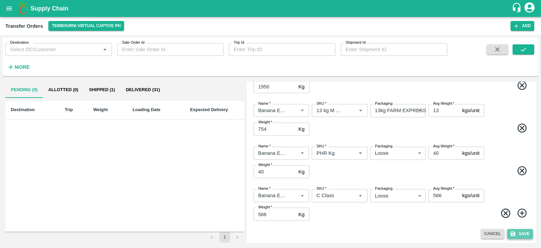
click at [521, 231] on button "Save" at bounding box center [521, 234] width 26 height 10
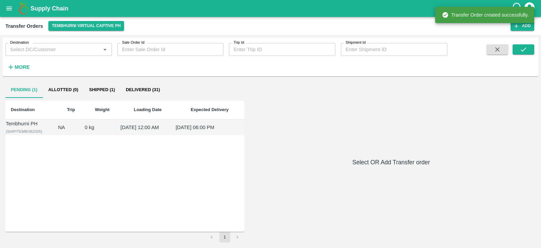
click at [159, 134] on td "09 Sep 2025, 12:00 AM" at bounding box center [147, 127] width 55 height 16
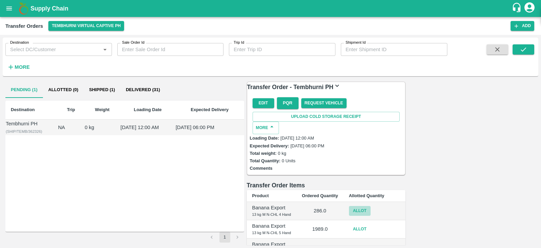
click at [371, 206] on button "Allot" at bounding box center [360, 211] width 22 height 10
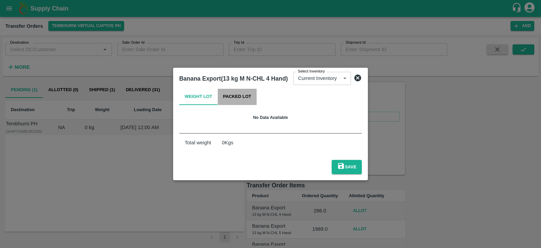
click at [232, 98] on button "Packed Lot" at bounding box center [237, 97] width 39 height 16
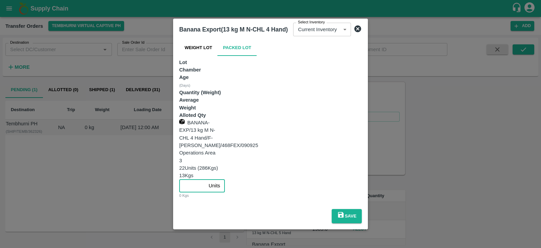
click at [206, 179] on input "number" at bounding box center [192, 185] width 27 height 13
type input "22"
click at [362, 209] on button "Save" at bounding box center [347, 216] width 30 height 14
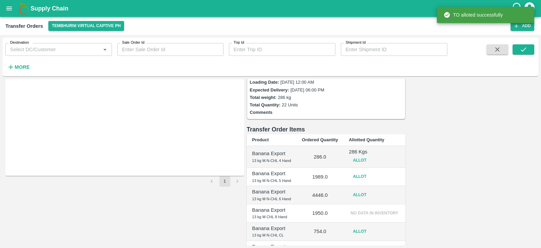
scroll to position [57, 0]
click at [371, 171] on button "Allot" at bounding box center [360, 176] width 22 height 10
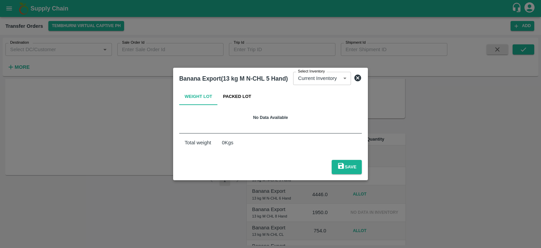
click at [358, 81] on icon at bounding box center [358, 77] width 7 height 7
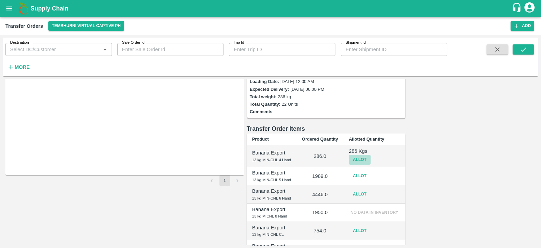
click at [371, 155] on button "Allot" at bounding box center [360, 160] width 22 height 10
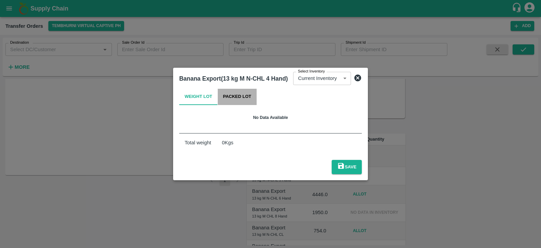
click at [238, 101] on button "Packed Lot" at bounding box center [237, 97] width 39 height 16
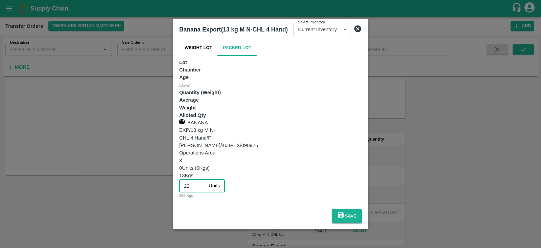
click at [206, 179] on input "22" at bounding box center [192, 185] width 27 height 13
type input "2"
type input "0"
click at [362, 209] on button "Save" at bounding box center [347, 216] width 30 height 14
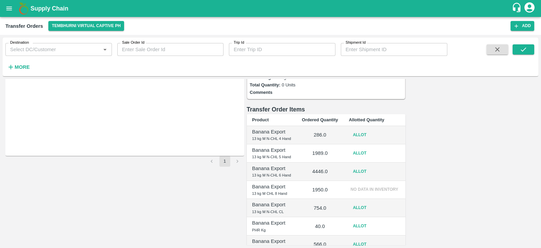
scroll to position [0, 0]
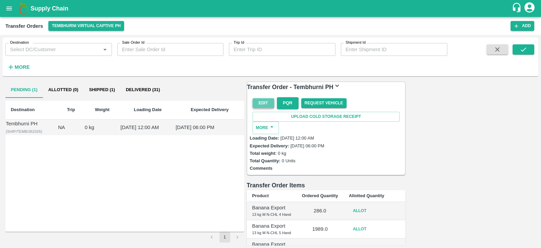
click at [258, 106] on button "Edit" at bounding box center [264, 103] width 22 height 10
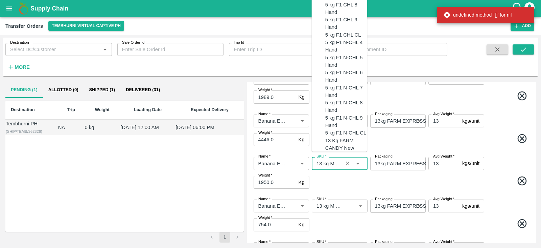
scroll to position [308, 0]
click at [339, 162] on input "SKU   *" at bounding box center [329, 163] width 31 height 9
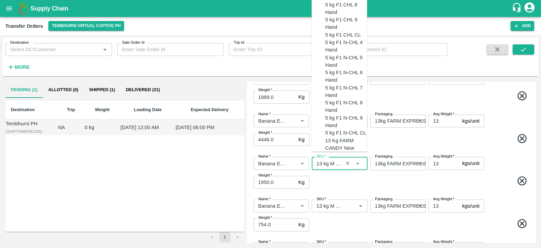
click at [335, 162] on input "SKU   *" at bounding box center [329, 163] width 31 height 9
click at [337, 162] on input "SKU   *" at bounding box center [329, 163] width 31 height 9
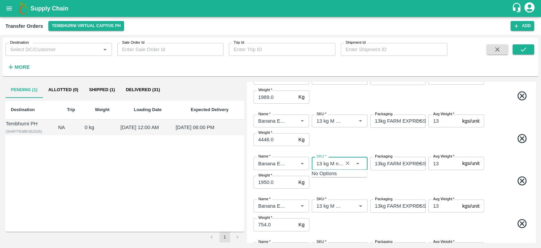
type input "13 kg M n -CHL 8 Hand"
click at [350, 162] on icon "Clear" at bounding box center [348, 163] width 4 height 4
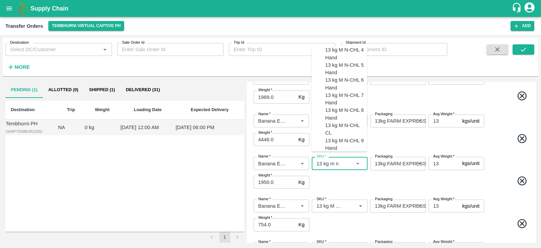
click at [351, 121] on div "13 kg M N-CHL 8 Hand" at bounding box center [347, 113] width 42 height 15
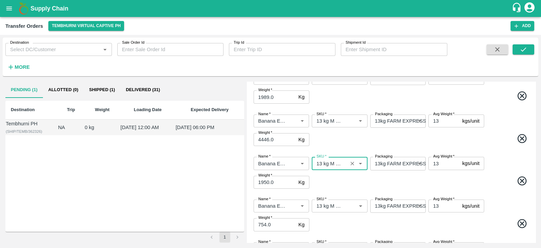
scroll to position [223, 0]
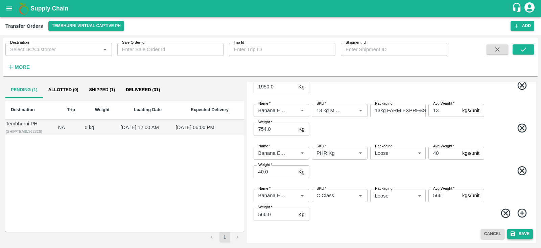
type input "13 kg M N-CHL 8 Hand"
click at [513, 231] on icon "submit" at bounding box center [513, 233] width 5 height 5
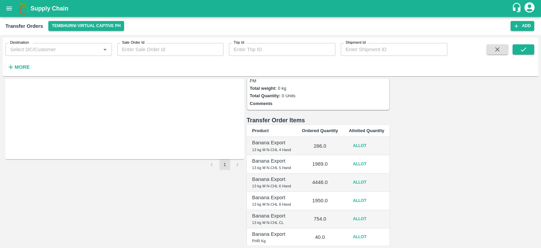
scroll to position [72, 0]
click at [371, 141] on button "Allot" at bounding box center [360, 146] width 22 height 10
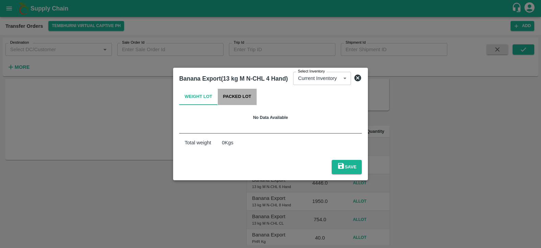
click at [233, 101] on button "Packed Lot" at bounding box center [237, 97] width 39 height 16
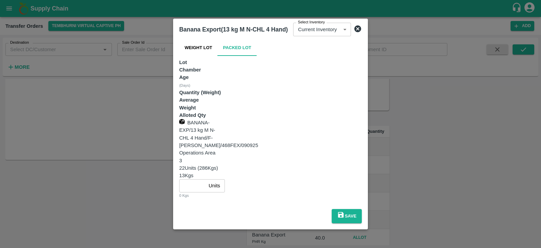
click at [206, 179] on input "number" at bounding box center [192, 185] width 27 height 13
type input "22"
click at [362, 209] on button "Save" at bounding box center [347, 216] width 30 height 14
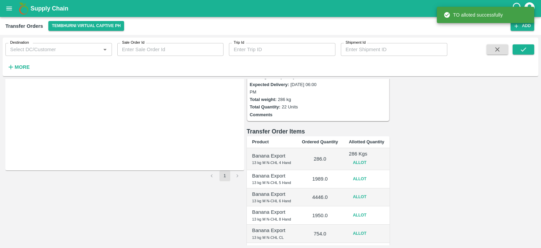
scroll to position [62, 0]
click at [371, 174] on button "Allot" at bounding box center [360, 179] width 22 height 10
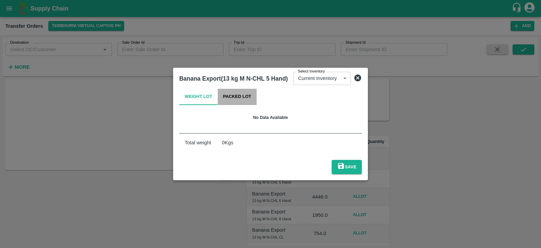
click at [241, 97] on button "Packed Lot" at bounding box center [237, 97] width 39 height 16
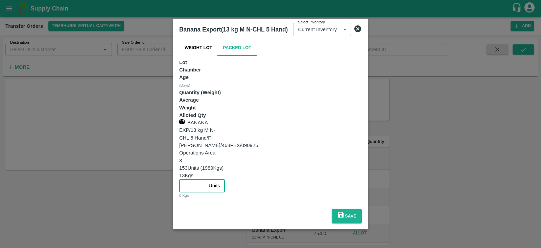
click at [206, 179] on input "number" at bounding box center [192, 185] width 27 height 13
type input "153"
click at [362, 209] on button "Save" at bounding box center [347, 216] width 30 height 14
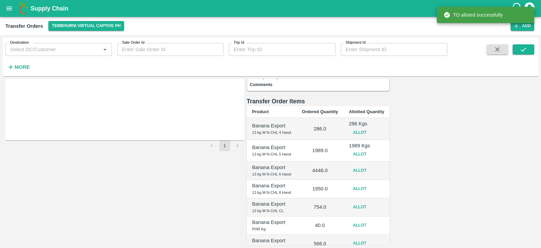
scroll to position [92, 0]
click at [371, 165] on button "Allot" at bounding box center [360, 170] width 22 height 10
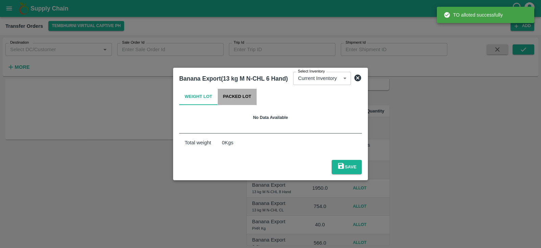
click at [243, 100] on button "Packed Lot" at bounding box center [237, 97] width 39 height 16
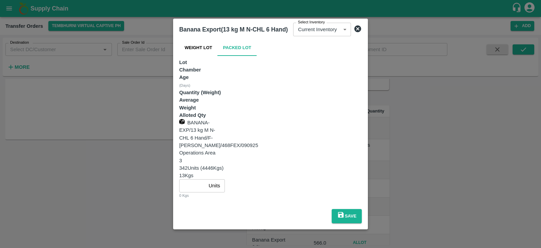
click at [206, 179] on input "number" at bounding box center [192, 185] width 27 height 13
type input "342"
click at [362, 209] on button "Save" at bounding box center [347, 216] width 30 height 14
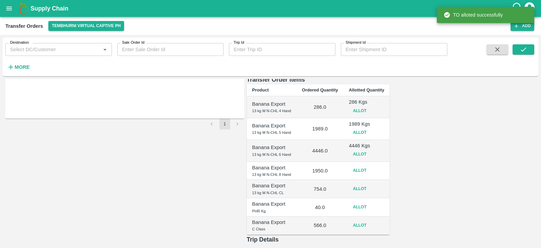
scroll to position [114, 0]
click at [371, 164] on button "Allot" at bounding box center [360, 169] width 22 height 10
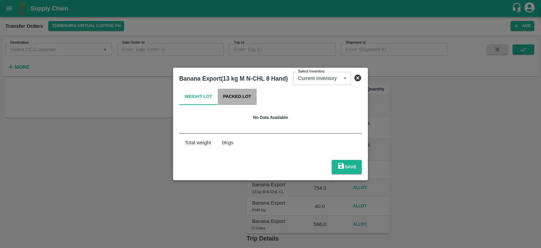
click at [249, 100] on button "Packed Lot" at bounding box center [237, 97] width 39 height 16
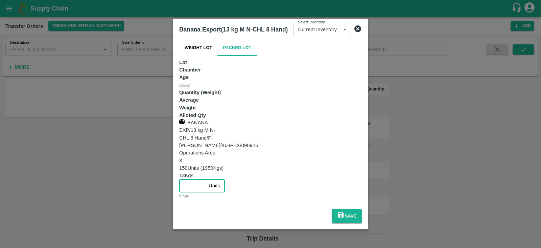
click at [206, 179] on input "number" at bounding box center [192, 185] width 27 height 13
type input "150"
click at [362, 209] on button "Save" at bounding box center [347, 216] width 30 height 14
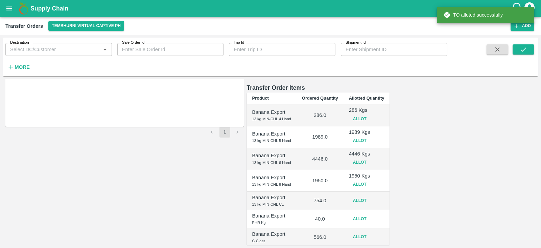
scroll to position [106, 0]
click at [371, 194] on button "Allot" at bounding box center [360, 199] width 22 height 10
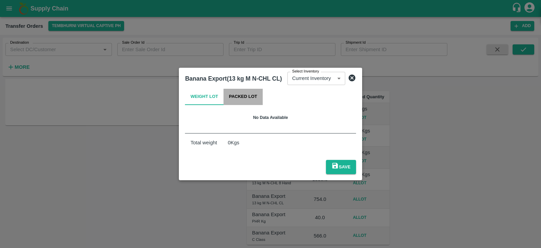
click at [244, 103] on button "Packed Lot" at bounding box center [243, 97] width 39 height 16
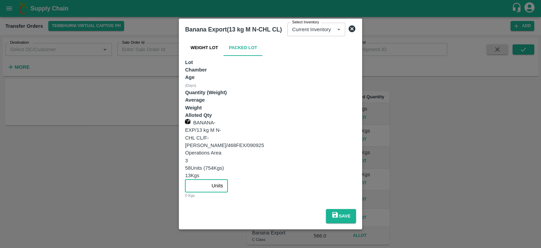
click at [209, 179] on input "number" at bounding box center [197, 185] width 24 height 13
type input "58"
click at [356, 209] on button "Save" at bounding box center [341, 216] width 30 height 14
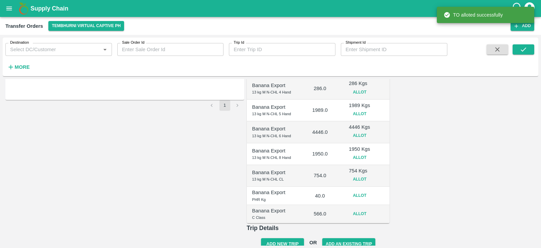
scroll to position [136, 0]
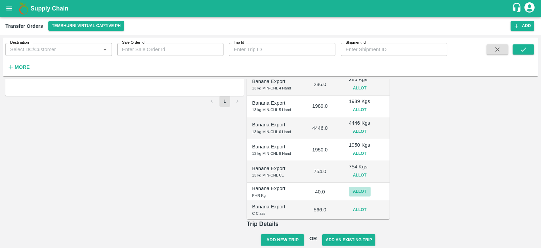
click at [371, 186] on button "Allot" at bounding box center [360, 191] width 22 height 10
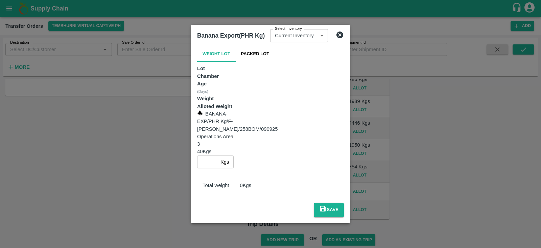
click at [218, 155] on input "number" at bounding box center [207, 161] width 21 height 13
type input "40"
click at [347, 197] on div "Save" at bounding box center [271, 208] width 152 height 22
click at [344, 203] on button "Save" at bounding box center [329, 210] width 30 height 14
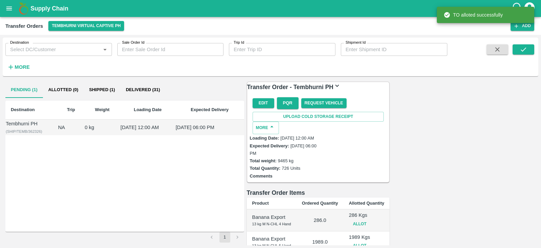
scroll to position [139, 0]
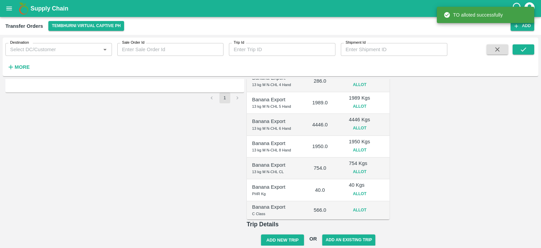
click at [371, 205] on button "Allot" at bounding box center [360, 210] width 22 height 10
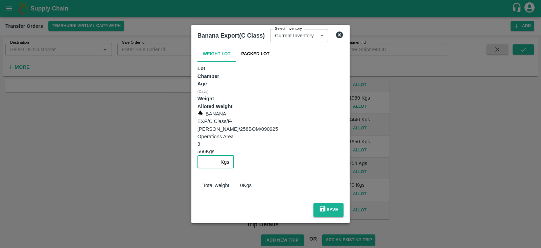
click at [218, 155] on input "number" at bounding box center [208, 161] width 21 height 13
type input "566"
click at [344, 203] on button "Save" at bounding box center [329, 210] width 30 height 14
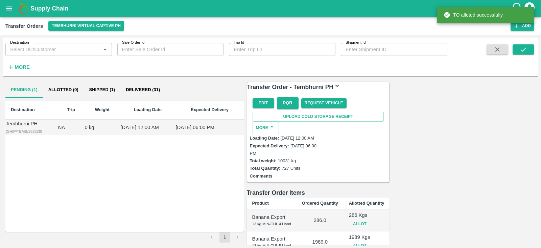
scroll to position [142, 0]
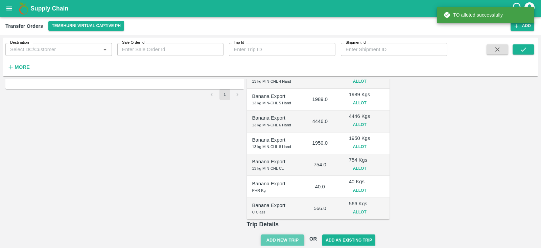
click at [304, 234] on button "Add New Trip" at bounding box center [282, 240] width 43 height 12
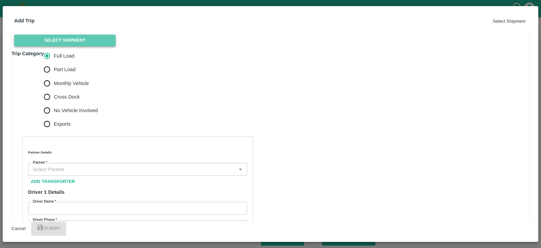
click at [42, 46] on button "Select Shipment" at bounding box center [65, 41] width 102 height 12
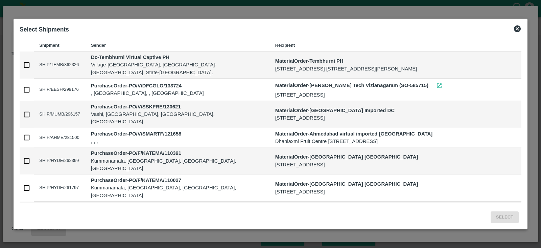
click at [26, 65] on input "checkbox" at bounding box center [27, 65] width 14 height 14
checkbox input "true"
click at [503, 220] on button "Select" at bounding box center [505, 217] width 28 height 12
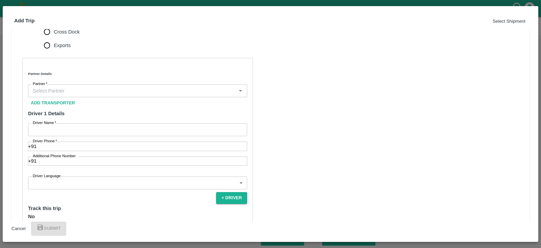
scroll to position [186, 0]
click at [85, 22] on span "Monthly Vehicle" at bounding box center [71, 17] width 35 height 7
click at [54, 25] on input "Monthly Vehicle" at bounding box center [47, 18] width 14 height 14
radio input "true"
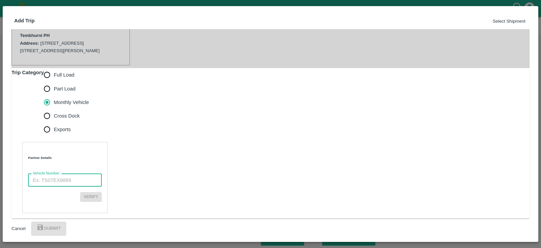
click at [47, 174] on input "Vehicle Number" at bounding box center [65, 180] width 74 height 13
paste input "MH45AX3780"
type input "MH45AX3780"
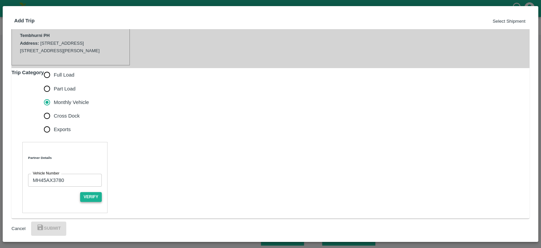
click at [102, 192] on button "Verify" at bounding box center [91, 197] width 22 height 10
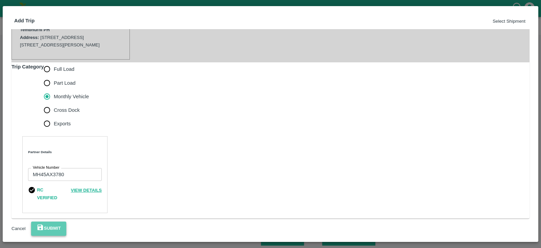
click at [66, 223] on button "Submit" at bounding box center [48, 228] width 35 height 14
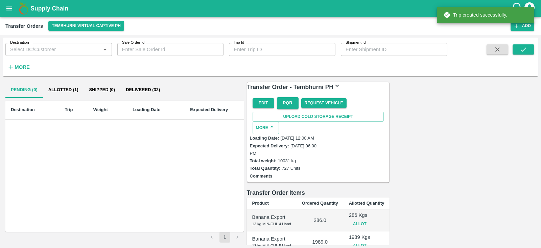
scroll to position [178, 0]
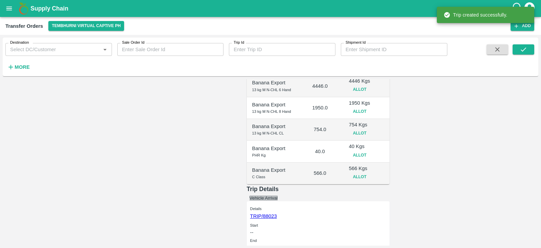
click at [278, 195] on button "Vehicle Arrival" at bounding box center [264, 197] width 28 height 5
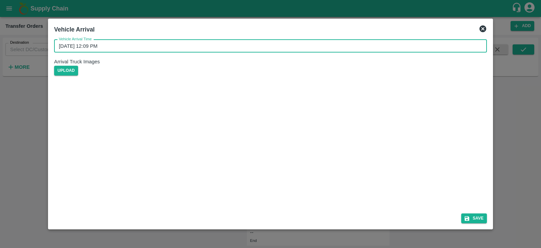
click at [75, 51] on input "12/09/2025 12:09 PM" at bounding box center [268, 46] width 428 height 13
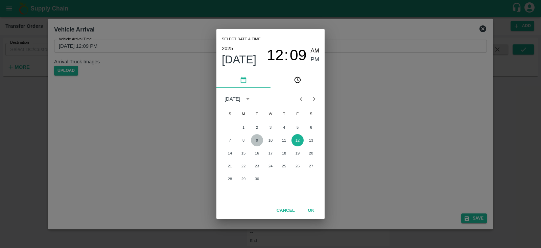
click at [258, 141] on button "9" at bounding box center [257, 140] width 12 height 12
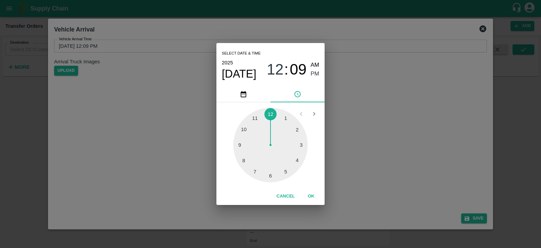
click at [287, 171] on div at bounding box center [270, 145] width 74 height 74
click at [239, 143] on div at bounding box center [270, 145] width 74 height 74
click at [240, 144] on div at bounding box center [270, 145] width 74 height 74
type input "09/09/2025 05:45 PM"
click at [315, 72] on span "PM" at bounding box center [315, 73] width 9 height 9
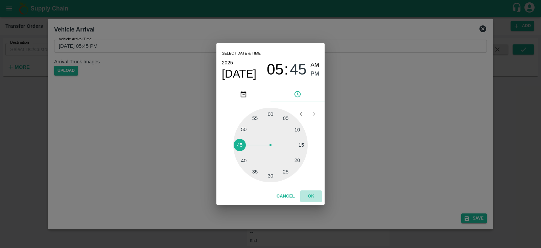
click at [311, 197] on button "OK" at bounding box center [311, 196] width 22 height 12
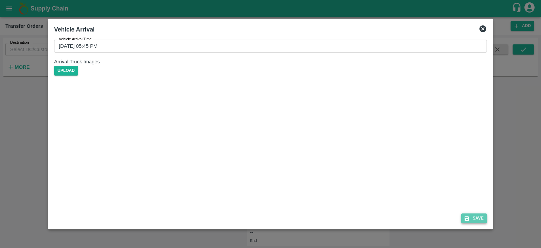
click at [474, 217] on button "Save" at bounding box center [475, 218] width 26 height 10
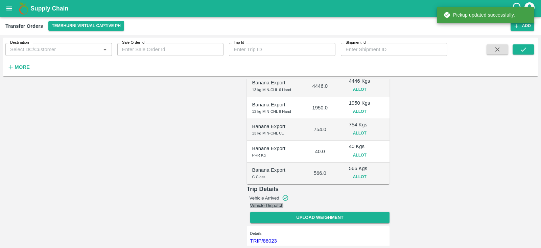
click at [284, 203] on button "Vehicle Dispatch" at bounding box center [267, 205] width 34 height 5
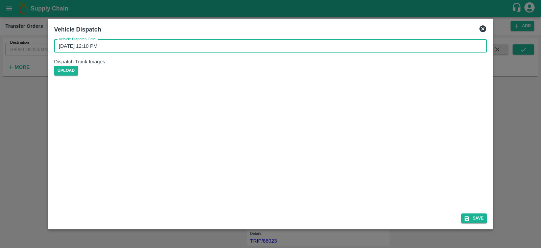
click at [78, 50] on input "12/09/2025 12:10 PM" at bounding box center [268, 46] width 428 height 13
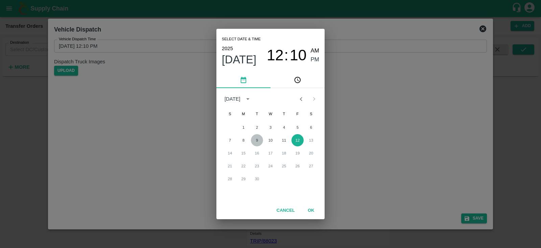
click at [255, 140] on button "9" at bounding box center [257, 140] width 12 height 12
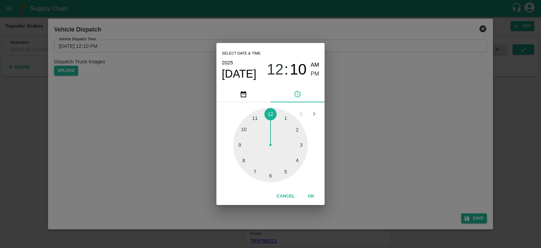
click at [287, 171] on div at bounding box center [270, 145] width 74 height 74
click at [240, 143] on div at bounding box center [270, 145] width 74 height 74
type input "09/09/2025 05:45 PM"
click at [279, 66] on span "05" at bounding box center [275, 70] width 17 height 18
click at [314, 74] on span "PM" at bounding box center [315, 73] width 9 height 9
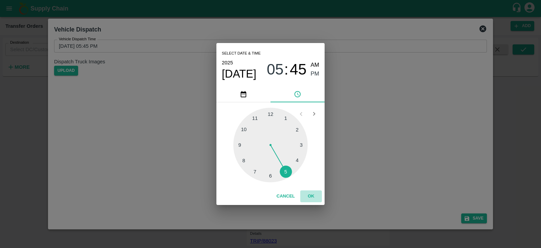
click at [310, 195] on button "OK" at bounding box center [311, 196] width 22 height 12
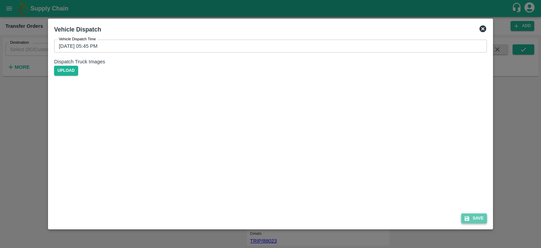
click at [478, 216] on button "Save" at bounding box center [475, 218] width 26 height 10
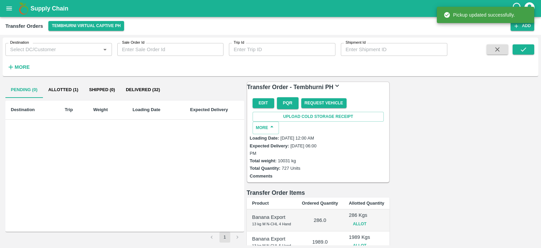
scroll to position [184, 0]
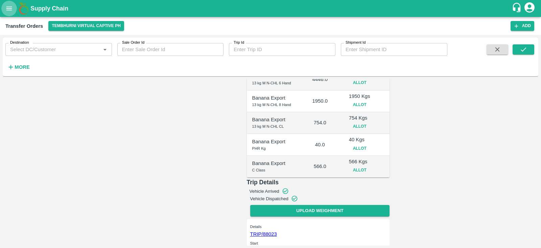
click at [10, 6] on icon "open drawer" at bounding box center [8, 8] width 7 height 7
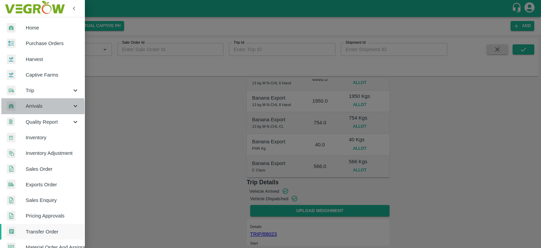
click at [35, 107] on span "Arrivals" at bounding box center [49, 105] width 46 height 7
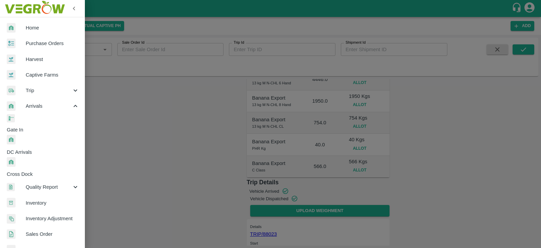
click at [37, 148] on span "DC Arrivals" at bounding box center [46, 151] width 78 height 7
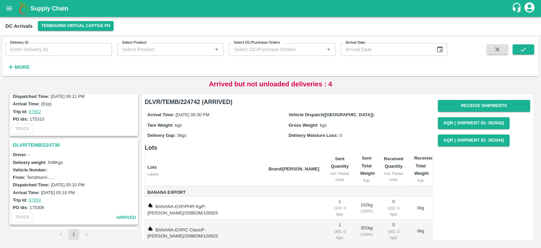
scroll to position [137, 0]
click at [38, 144] on h3 "DLVR/TEMB/224736" at bounding box center [75, 143] width 124 height 9
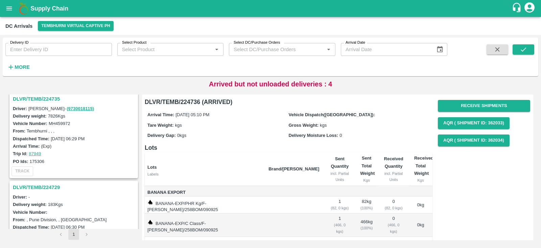
scroll to position [287, 0]
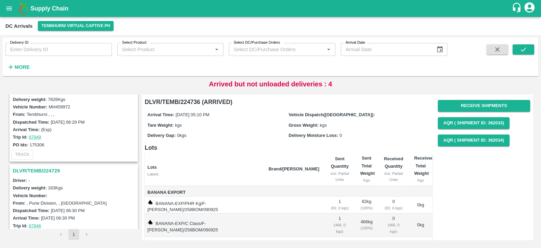
click at [30, 172] on h3 "DLVR/TEMB/224729" at bounding box center [75, 170] width 124 height 9
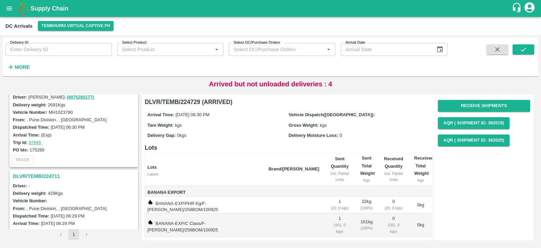
click at [41, 172] on h3 "DLVR/TEMB/224711" at bounding box center [75, 176] width 124 height 9
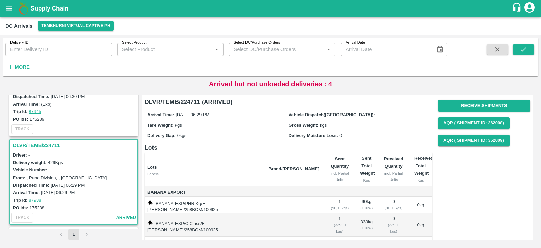
scroll to position [488, 0]
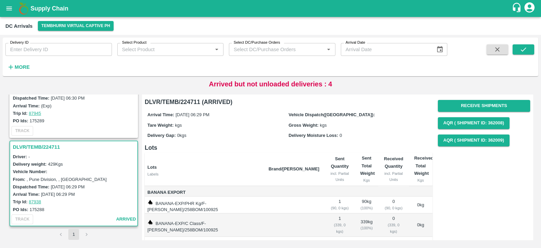
click at [36, 142] on h3 "DLVR/TEMB/224711" at bounding box center [75, 146] width 124 height 9
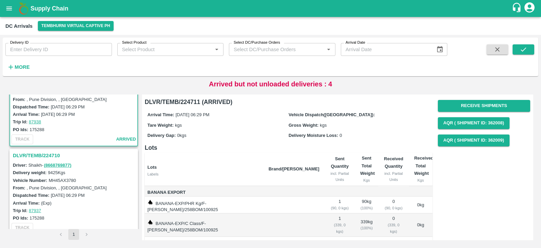
scroll to position [569, 0]
click at [35, 151] on h3 "DLVR/TEMB/224710" at bounding box center [75, 153] width 124 height 9
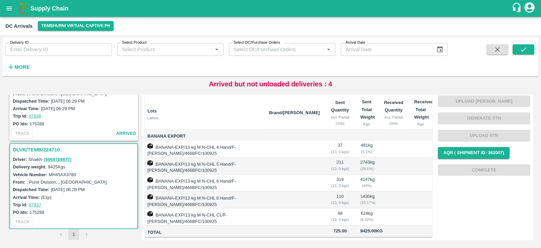
scroll to position [67, 0]
click at [21, 147] on h3 "DLVR/TEMB/224710" at bounding box center [75, 149] width 124 height 9
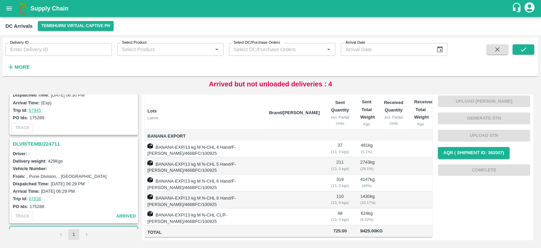
scroll to position [489, 0]
click at [34, 141] on h3 "DLVR/TEMB/224711" at bounding box center [75, 145] width 124 height 9
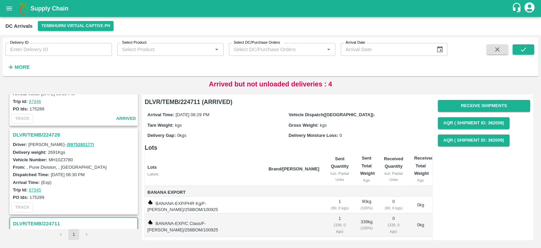
click at [32, 132] on h3 "DLVR/TEMB/224728" at bounding box center [75, 134] width 124 height 9
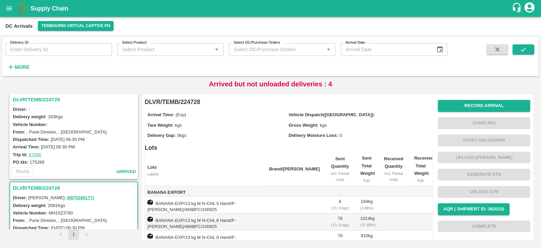
scroll to position [357, 0]
click at [36, 99] on h3 "DLVR/TEMB/224729" at bounding box center [75, 100] width 124 height 9
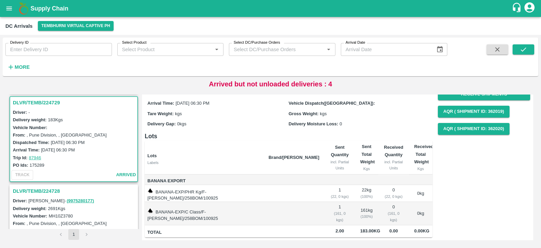
scroll to position [573, 0]
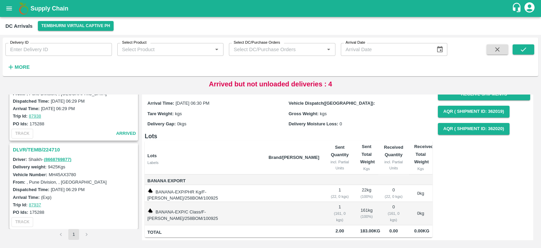
click at [36, 148] on h3 "DLVR/TEMB/224710" at bounding box center [75, 149] width 124 height 9
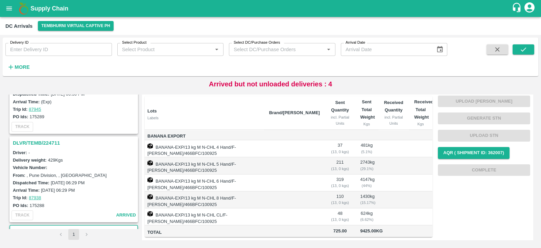
scroll to position [491, 0]
click at [37, 143] on h3 "DLVR/TEMB/224711" at bounding box center [75, 143] width 124 height 9
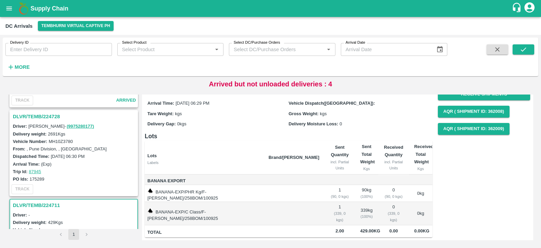
scroll to position [427, 0]
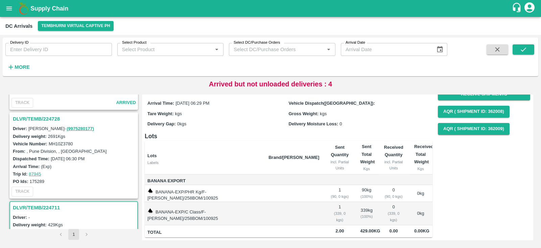
click at [39, 114] on h3 "DLVR/TEMB/224728" at bounding box center [75, 118] width 124 height 9
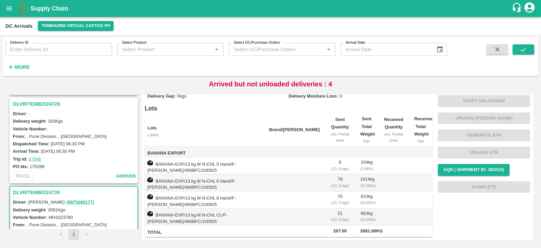
scroll to position [335, 0]
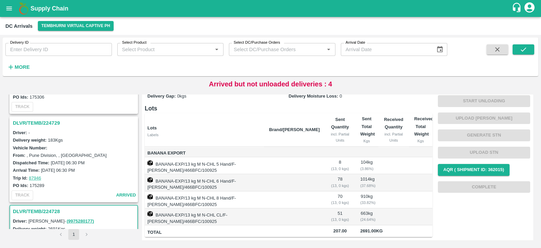
click at [41, 119] on h3 "DLVR/TEMB/224729" at bounding box center [75, 122] width 124 height 9
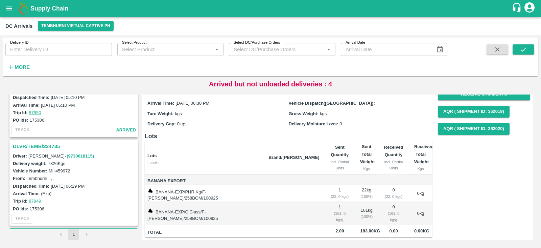
scroll to position [223, 0]
click at [43, 144] on h3 "DLVR/TEMB/224735" at bounding box center [75, 146] width 124 height 9
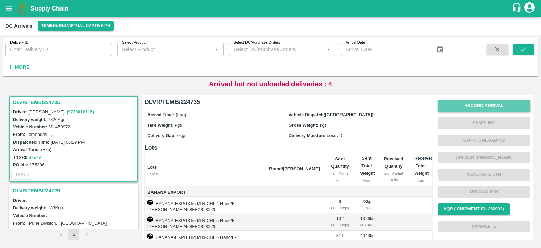
click at [485, 104] on button "Record Arrival" at bounding box center [484, 106] width 92 height 12
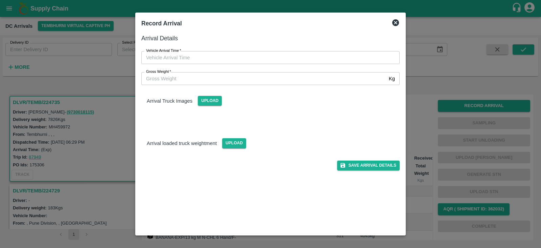
type input "DD/MM/YYYY hh:mm aa"
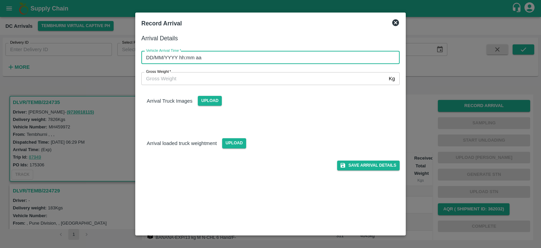
click at [219, 55] on input "DD/MM/YYYY hh:mm aa" at bounding box center [268, 57] width 254 height 13
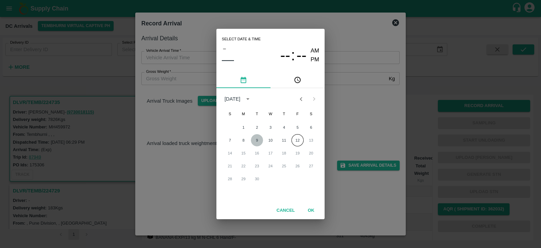
click at [258, 140] on button "9" at bounding box center [257, 140] width 12 height 12
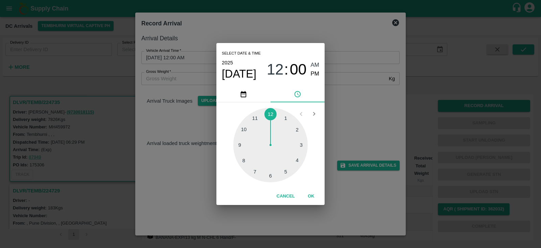
click at [285, 170] on div at bounding box center [270, 145] width 74 height 74
click at [239, 144] on div at bounding box center [270, 145] width 74 height 74
click at [317, 74] on span "PM" at bounding box center [315, 73] width 9 height 9
type input "09/09/2025 05:45 PM"
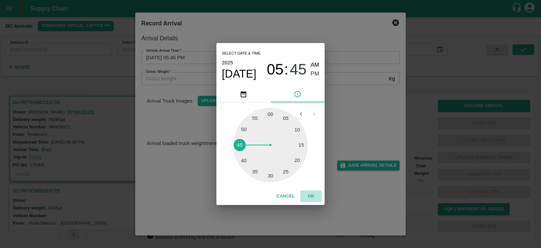
click at [312, 196] on button "OK" at bounding box center [311, 196] width 22 height 12
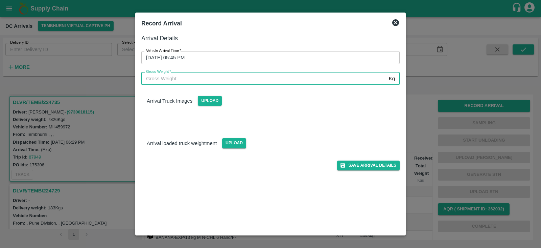
click at [307, 79] on input "Gross Weight   *" at bounding box center [263, 78] width 245 height 13
type input "8000"
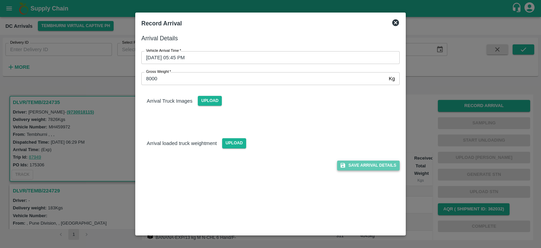
click at [374, 161] on button "Save Arrival Details" at bounding box center [368, 165] width 63 height 10
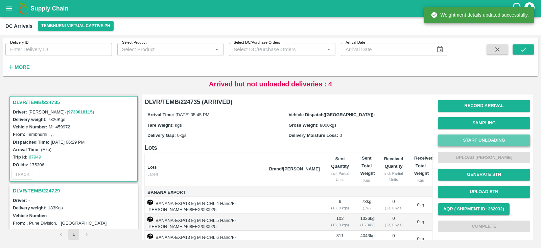
click at [486, 140] on button "Start Unloading" at bounding box center [484, 140] width 92 height 12
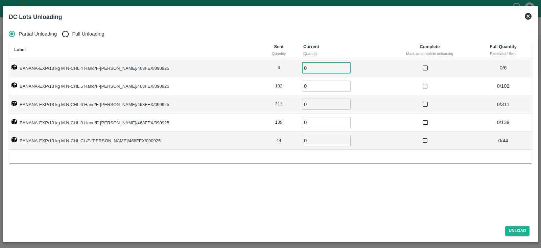
click at [302, 65] on input "0" at bounding box center [326, 67] width 49 height 11
type input "6"
click at [304, 85] on input "0" at bounding box center [326, 86] width 49 height 11
type input "102"
click at [302, 106] on input "0" at bounding box center [326, 103] width 49 height 11
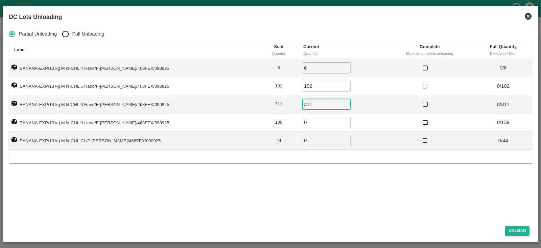
type input "311"
click at [302, 121] on input "0" at bounding box center [326, 122] width 49 height 11
type input "139"
click at [304, 141] on input "0" at bounding box center [326, 140] width 49 height 11
type input "44"
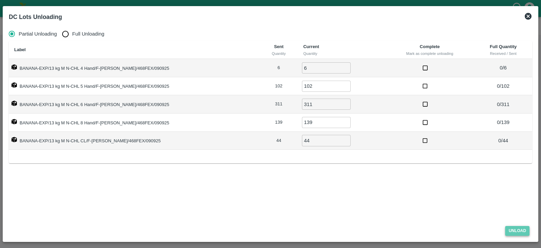
click at [508, 229] on button "Unload" at bounding box center [518, 231] width 24 height 10
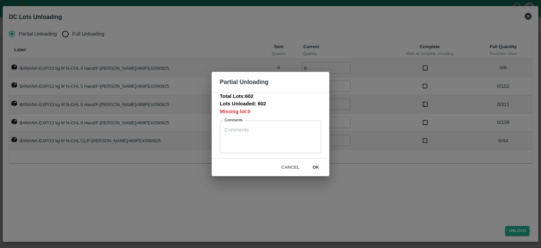
click at [320, 165] on button "ok" at bounding box center [316, 167] width 22 height 12
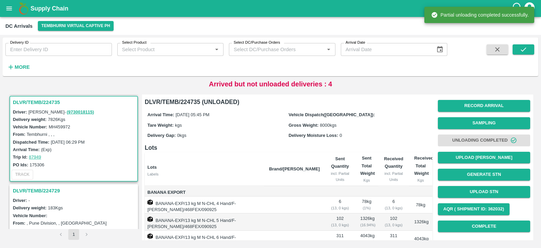
scroll to position [91, 0]
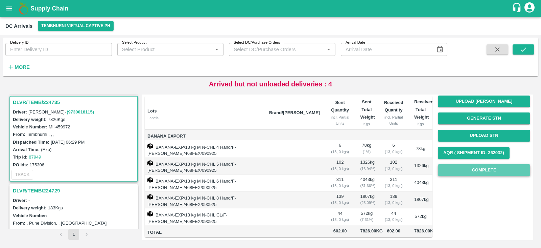
click at [472, 164] on button "Complete" at bounding box center [484, 170] width 92 height 12
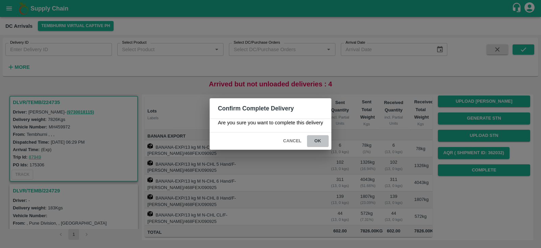
click at [321, 139] on button "ok" at bounding box center [318, 141] width 22 height 12
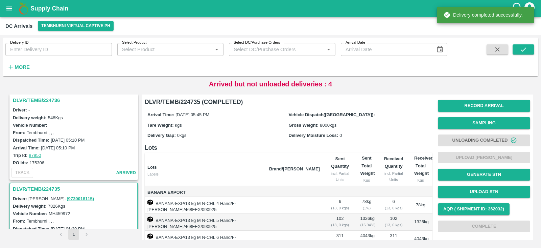
scroll to position [180, 0]
click at [19, 99] on h3 "DLVR/TEMB/224736" at bounding box center [75, 100] width 124 height 9
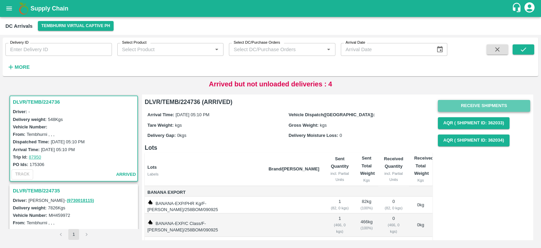
click at [473, 105] on button "Receive Shipments" at bounding box center [484, 106] width 92 height 12
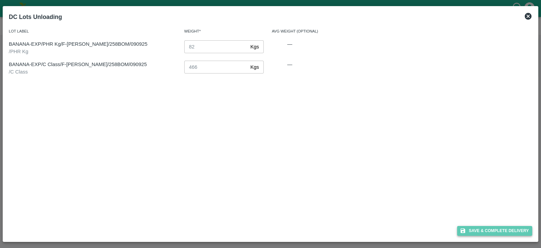
click at [492, 228] on button "Save & Complete Delivery" at bounding box center [495, 231] width 75 height 10
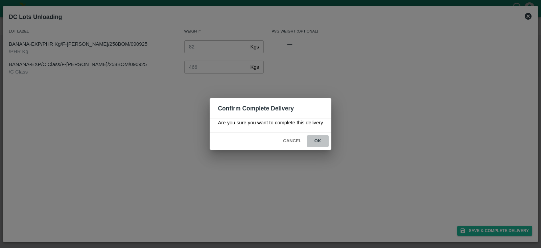
click at [323, 143] on button "ok" at bounding box center [318, 141] width 22 height 12
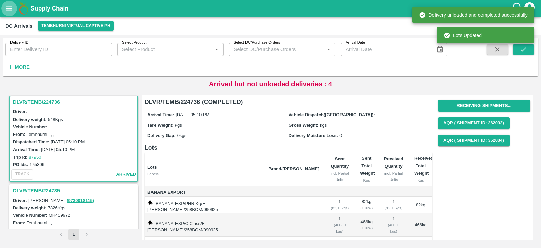
click at [9, 11] on icon "open drawer" at bounding box center [8, 8] width 7 height 7
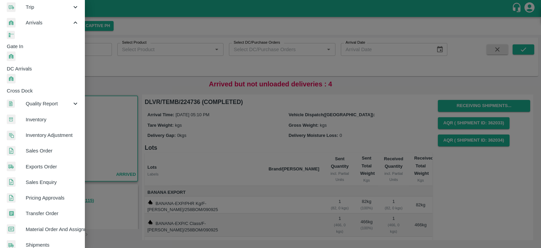
scroll to position [87, 0]
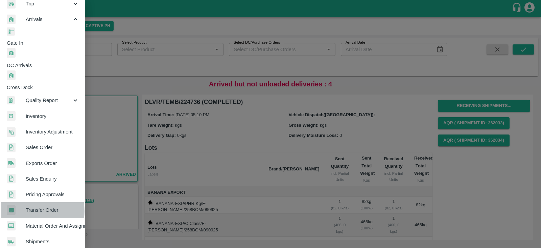
click at [27, 206] on span "Transfer Order" at bounding box center [52, 209] width 53 height 7
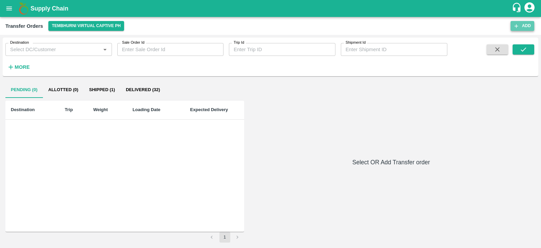
click at [523, 26] on button "Add" at bounding box center [523, 26] width 24 height 10
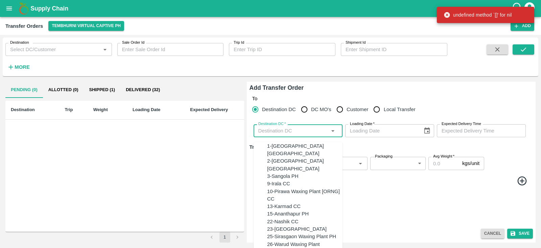
click at [284, 131] on input "Destination DC   *" at bounding box center [293, 130] width 74 height 9
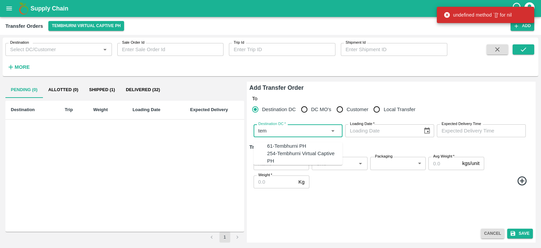
click at [283, 143] on div "61-Tembhurni PH" at bounding box center [286, 145] width 39 height 7
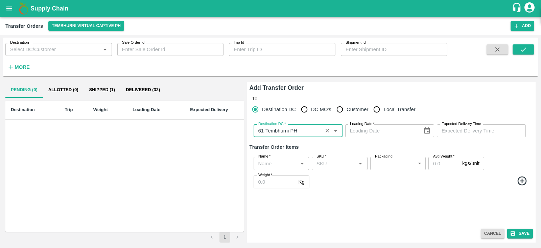
type input "61-Tembhurni PH"
click at [427, 131] on icon "Choose date" at bounding box center [427, 130] width 6 height 6
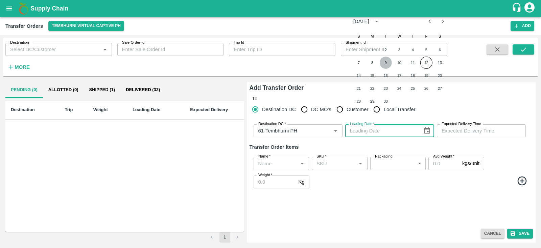
click at [387, 64] on button "9" at bounding box center [386, 63] width 12 height 12
type input "09/09/2025"
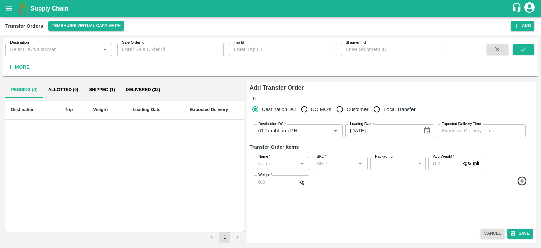
type input "DD/MM/YYYY hh:mm aa"
click at [465, 130] on input "DD/MM/YYYY hh:mm aa" at bounding box center [479, 130] width 84 height 13
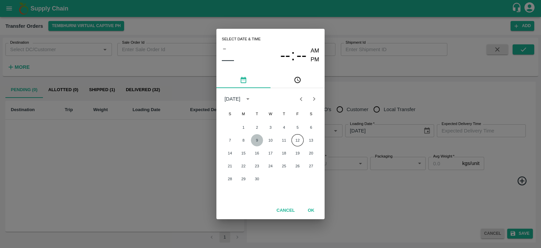
click at [257, 139] on button "9" at bounding box center [257, 140] width 12 height 12
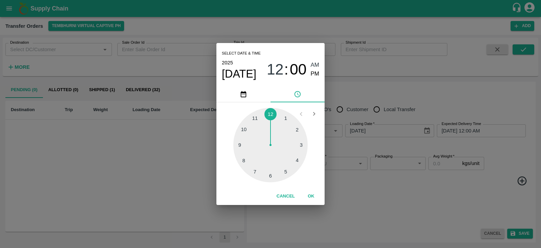
click at [269, 175] on div at bounding box center [270, 145] width 74 height 74
click at [312, 74] on span "PM" at bounding box center [315, 73] width 9 height 9
type input "09/09/2025 06:00 PM"
click at [313, 194] on button "OK" at bounding box center [311, 196] width 22 height 12
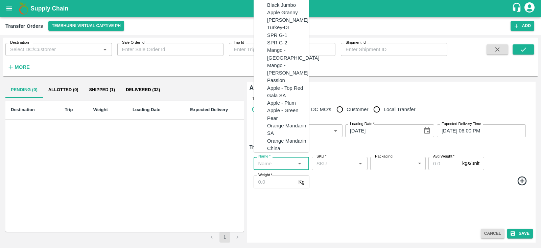
click at [283, 164] on input "Name   *" at bounding box center [276, 163] width 40 height 9
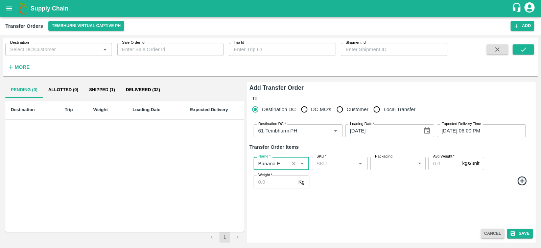
type input "Banana Export"
click at [525, 180] on icon at bounding box center [522, 180] width 11 height 11
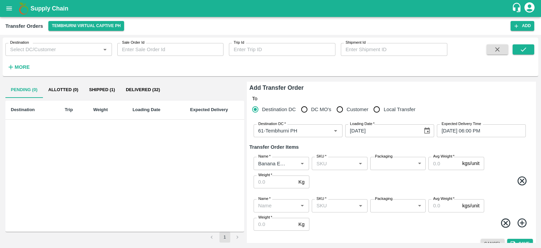
scroll to position [10, 0]
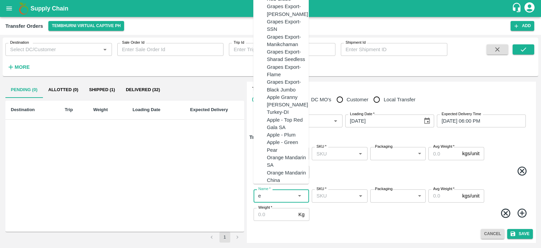
click at [274, 193] on input "Name   *" at bounding box center [276, 195] width 40 height 9
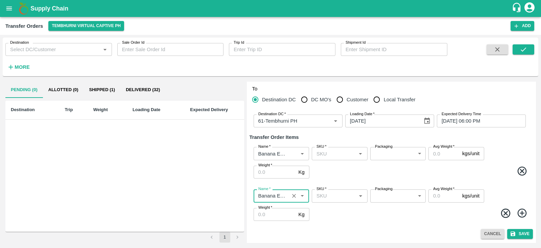
type input "Banana Export"
click at [522, 211] on icon at bounding box center [522, 212] width 11 height 11
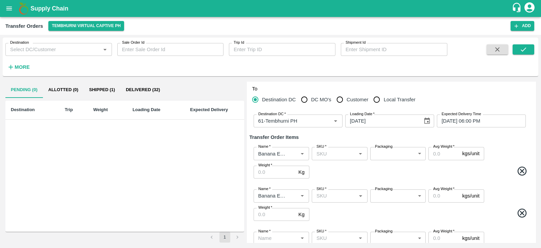
scroll to position [52, 0]
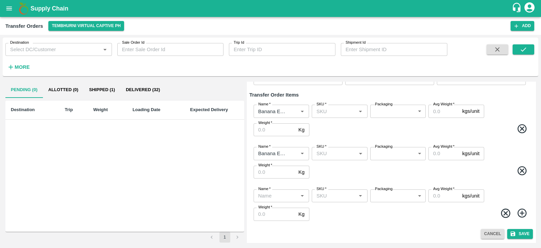
click at [279, 197] on input "Name   *" at bounding box center [276, 195] width 40 height 9
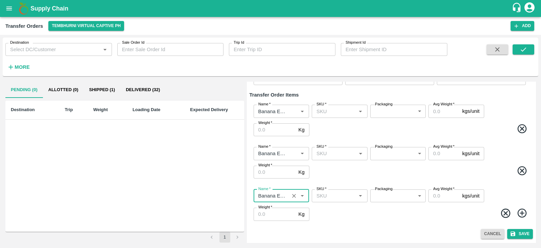
type input "Banana Export"
click at [521, 213] on icon at bounding box center [522, 212] width 9 height 9
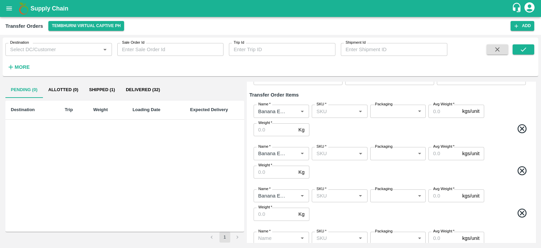
scroll to position [94, 0]
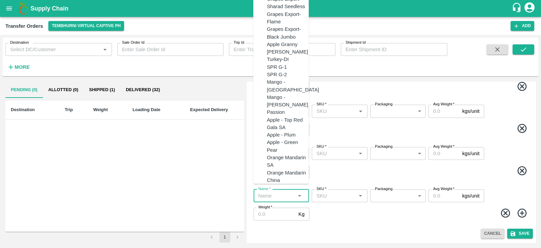
click at [275, 192] on input "Name   *" at bounding box center [276, 195] width 40 height 9
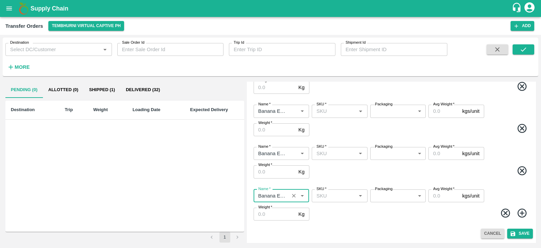
type input "Banana Export"
click at [521, 214] on icon at bounding box center [522, 212] width 9 height 9
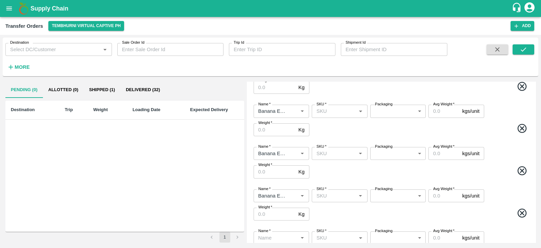
scroll to position [136, 0]
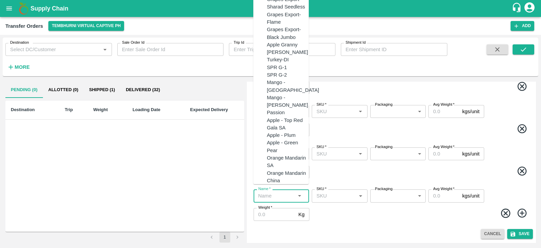
click at [276, 196] on input "Name   *" at bounding box center [276, 195] width 40 height 9
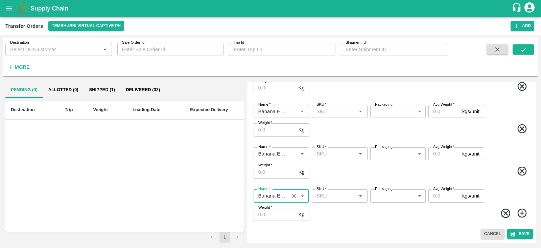
type input "Banana Export"
click at [522, 212] on icon at bounding box center [522, 212] width 11 height 11
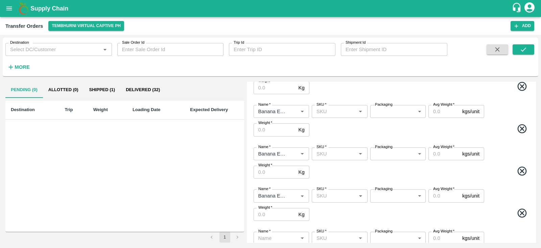
scroll to position [179, 0]
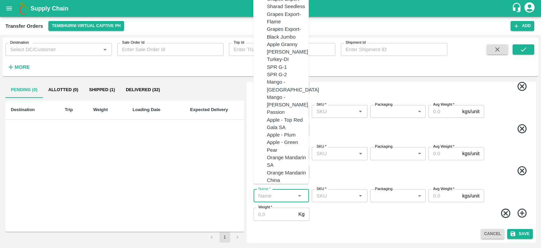
click at [272, 193] on input "Name   *" at bounding box center [276, 195] width 40 height 9
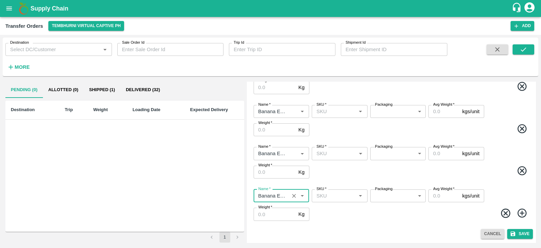
type input "Banana Export"
click at [522, 212] on icon at bounding box center [522, 212] width 11 height 11
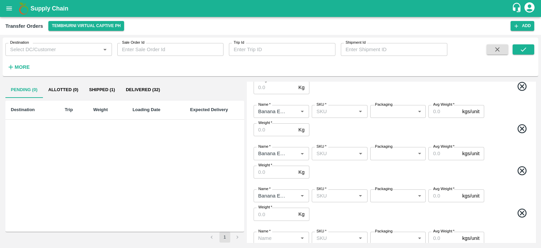
scroll to position [221, 0]
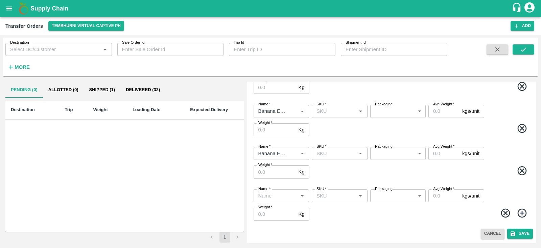
click at [280, 191] on input "Name   *" at bounding box center [276, 195] width 40 height 9
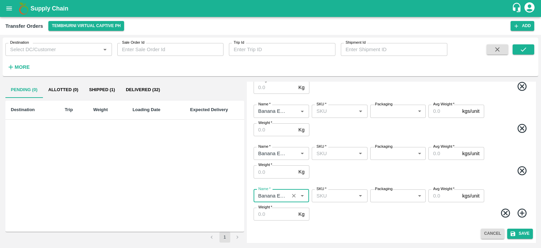
type input "Banana Export"
click at [505, 152] on div "Name   * Name   * SKU   * SKU   * Packaging ​ Packaging Avg Weight   * kgs/unit…" at bounding box center [392, 162] width 284 height 42
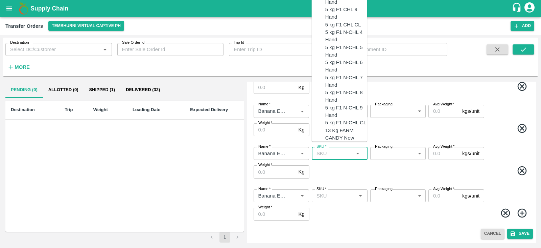
click at [325, 153] on input "SKU   *" at bounding box center [334, 153] width 40 height 9
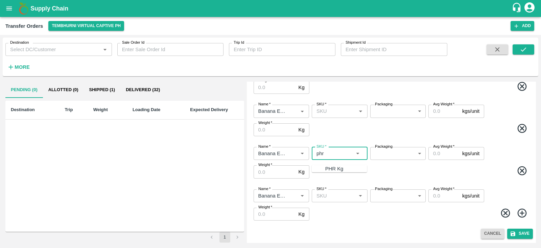
click at [326, 165] on div "PHR Kg" at bounding box center [335, 168] width 18 height 7
type input "PHR Kg"
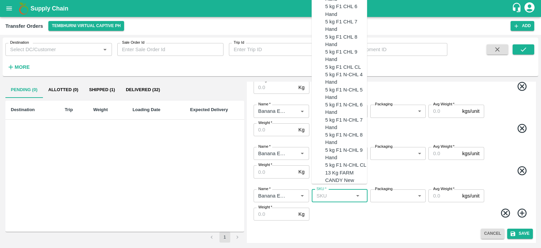
click at [328, 196] on input "SKU   *" at bounding box center [334, 195] width 40 height 9
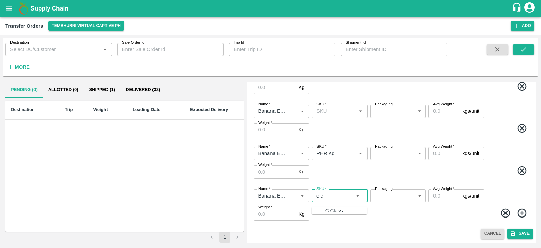
click at [328, 211] on div "C Class" at bounding box center [335, 210] width 18 height 7
type input "C Class"
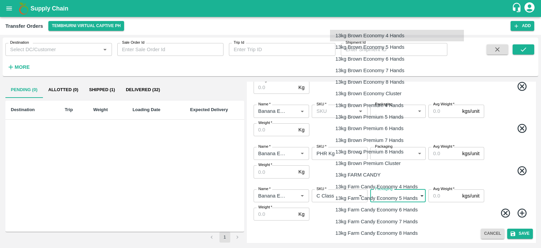
click at [394, 197] on body "Supply Chain Transfer Orders Tembhurni Virtual Captive PH Add Destination Desti…" at bounding box center [270, 124] width 541 height 248
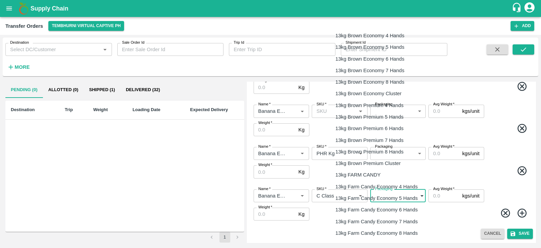
scroll to position [1088, 0]
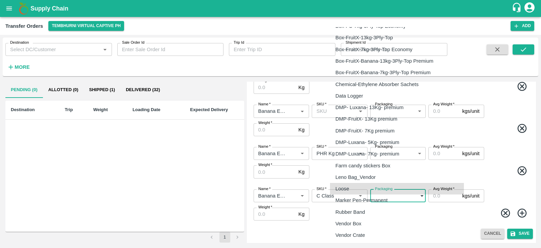
type input "258"
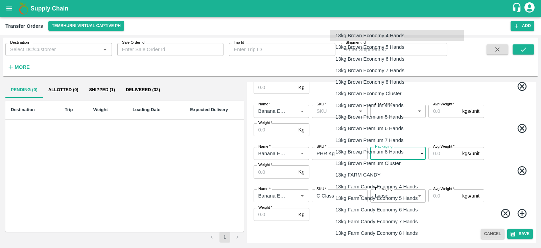
click at [387, 153] on body "Supply Chain Transfer Orders Tembhurni Virtual Captive PH Add Destination Desti…" at bounding box center [270, 124] width 541 height 248
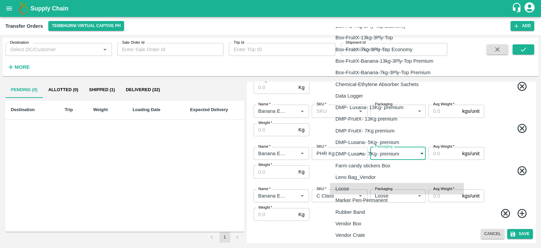
type input "258"
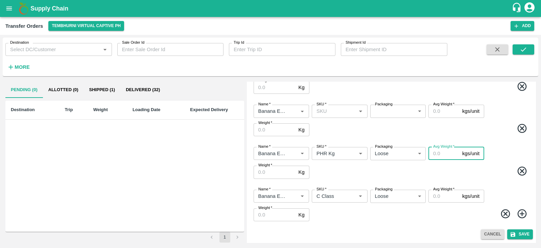
click at [440, 151] on input "Avg Weight   *" at bounding box center [444, 153] width 31 height 13
type input "82"
click at [273, 168] on input "Weight   *" at bounding box center [275, 171] width 42 height 13
type input "82"
click at [445, 195] on input "Avg Weight   *" at bounding box center [444, 195] width 31 height 13
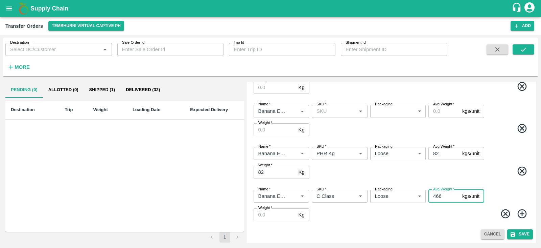
type input "466"
click at [264, 215] on input "Weight   *" at bounding box center [275, 214] width 42 height 13
type input "466"
click at [382, 212] on span at bounding box center [421, 214] width 220 height 13
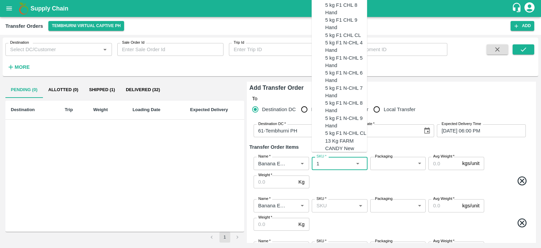
click at [329, 164] on input "SKU   *" at bounding box center [334, 163] width 40 height 9
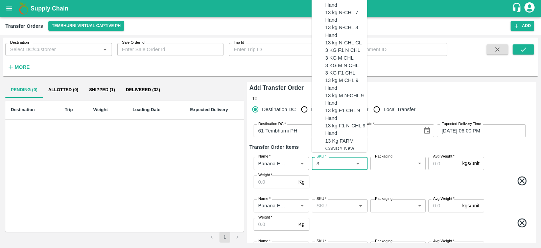
type input "3"
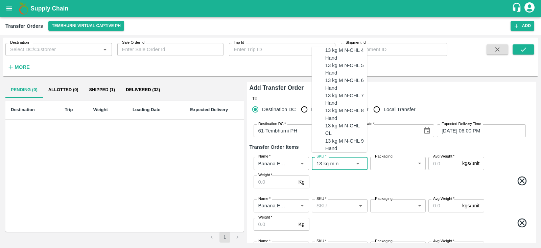
click at [343, 62] on div "13 kg M N-CHL 4 Hand" at bounding box center [347, 53] width 42 height 15
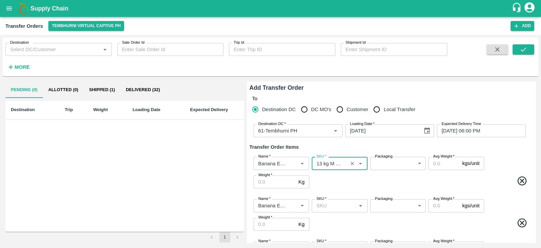
type input "13 kg M N-CHL 4 Hand"
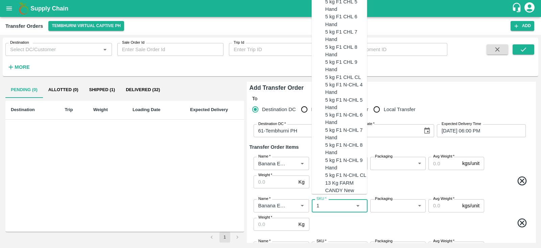
click at [328, 207] on input "SKU   *" at bounding box center [334, 205] width 40 height 9
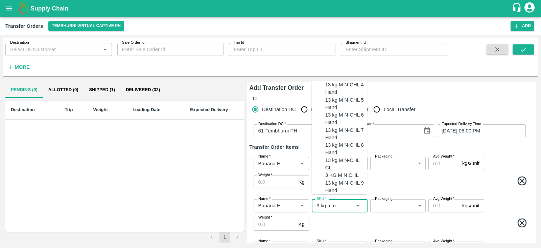
click at [337, 111] on div "13 kg M N-CHL 5 Hand" at bounding box center [347, 103] width 42 height 15
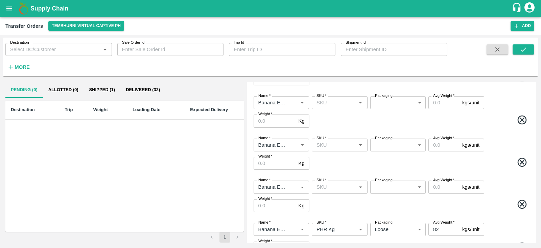
scroll to position [146, 0]
type input "13 kg M N-CHL 5 Hand"
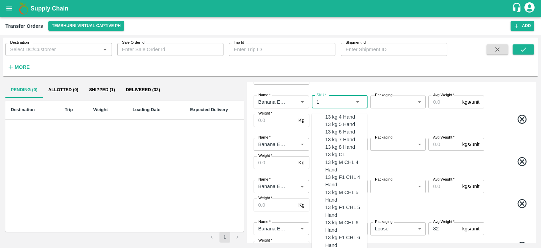
click at [337, 101] on input "SKU   *" at bounding box center [334, 101] width 40 height 9
click at [337, 157] on div "13 kg M CHL 6 Hand" at bounding box center [347, 150] width 42 height 15
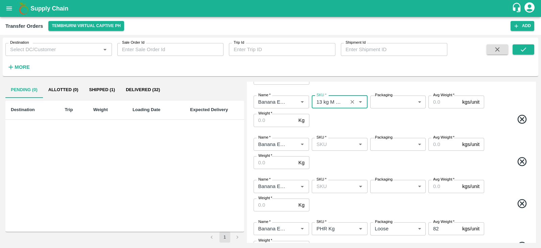
type input "13 kg M CHL 6 Hand"
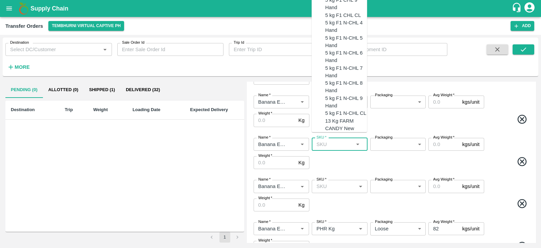
click at [342, 144] on input "SKU   *" at bounding box center [334, 144] width 40 height 9
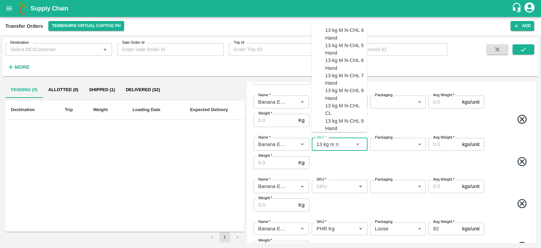
click at [342, 102] on div "13 kg M N-CHL 8 Hand" at bounding box center [347, 94] width 42 height 15
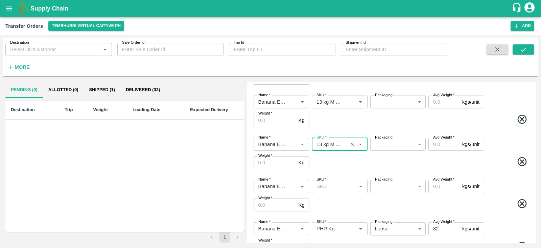
type input "13 kg M N-CHL 8 Hand"
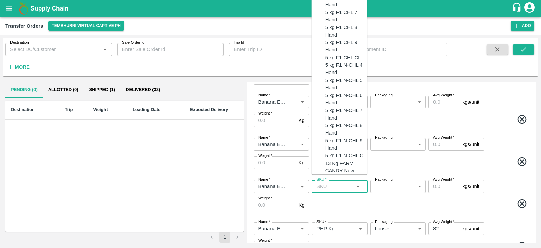
click at [331, 189] on input "SKU   *" at bounding box center [334, 186] width 40 height 9
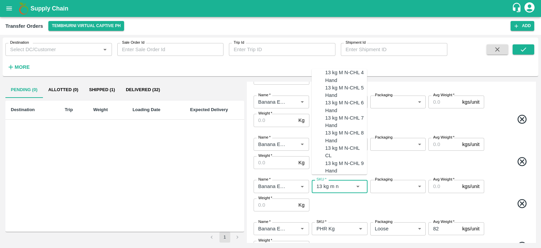
scroll to position [31, 0]
click at [336, 155] on div "13 kg M N-CHL CL" at bounding box center [347, 151] width 42 height 15
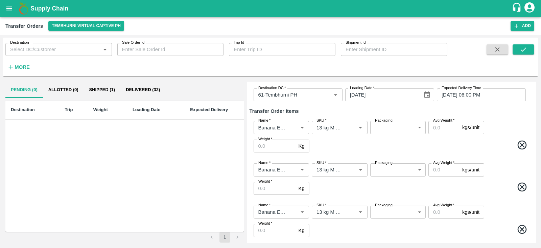
scroll to position [29, 0]
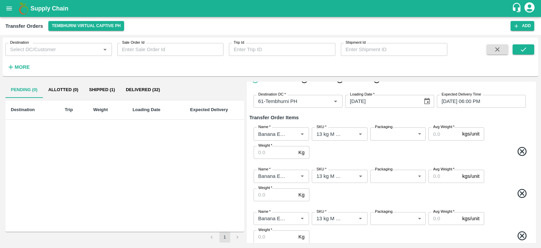
type input "13 kg M N-CHL CL"
click at [439, 136] on input "Avg Weight   *" at bounding box center [444, 133] width 31 height 13
type input "13"
click at [438, 177] on input "Avg Weight   *" at bounding box center [444, 176] width 31 height 13
type input "13"
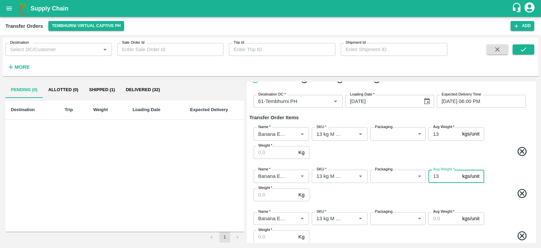
click at [436, 219] on input "Avg Weight   *" at bounding box center [444, 218] width 31 height 13
type input "13"
click at [399, 191] on span at bounding box center [421, 194] width 220 height 13
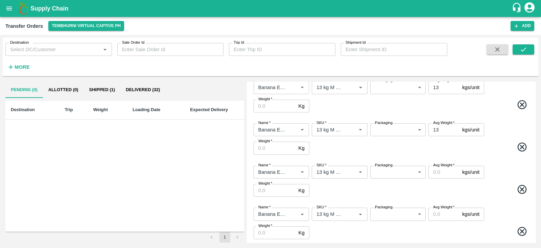
scroll to position [171, 0]
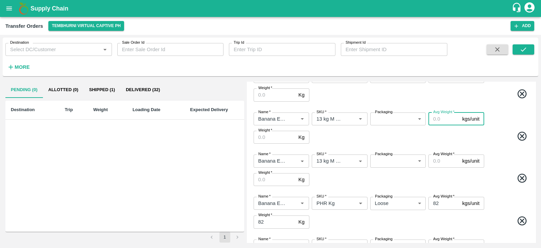
click at [436, 117] on input "Avg Weight   *" at bounding box center [444, 118] width 31 height 13
type input "13"
click at [439, 163] on input "Avg Weight   *" at bounding box center [444, 160] width 31 height 13
type input "13"
click at [486, 180] on span at bounding box center [421, 179] width 220 height 13
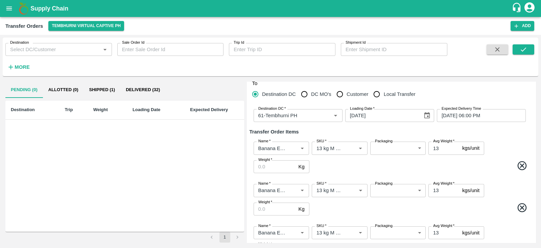
scroll to position [14, 0]
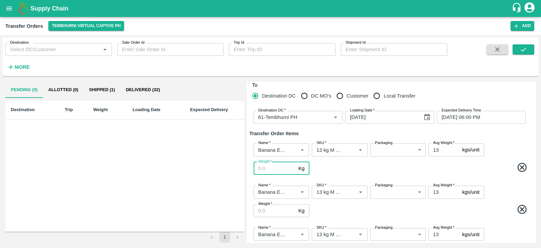
click at [276, 171] on input "Weight   *" at bounding box center [275, 168] width 42 height 13
type input "78"
click at [275, 210] on input "Weight   *" at bounding box center [275, 210] width 42 height 13
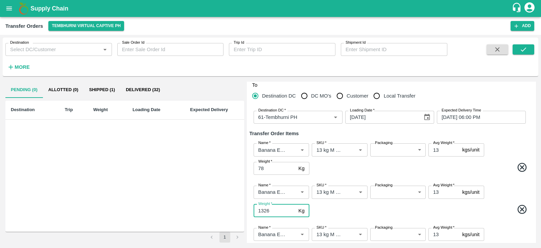
type input "1326"
click at [426, 168] on span at bounding box center [421, 168] width 220 height 13
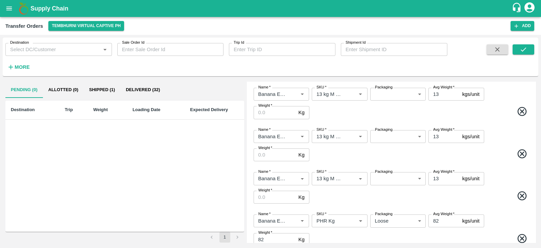
scroll to position [155, 0]
click at [278, 113] on input "Weight   *" at bounding box center [275, 111] width 42 height 13
type input "4043"
click at [269, 156] on input "Weight   *" at bounding box center [275, 153] width 42 height 13
type input "1807"
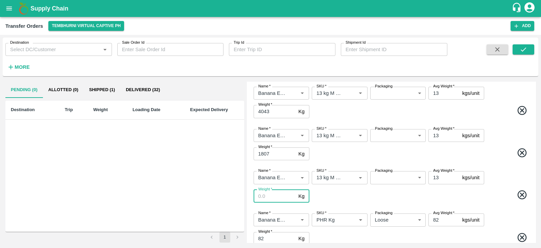
click at [267, 194] on input "Weight   *" at bounding box center [275, 195] width 42 height 13
type input "572"
click at [496, 114] on span at bounding box center [421, 111] width 220 height 13
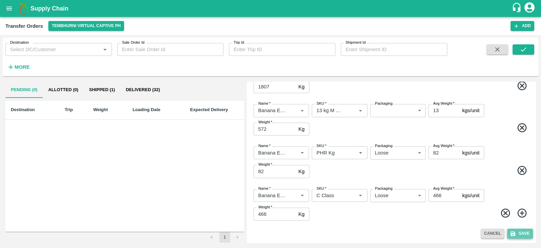
click at [520, 231] on button "Save" at bounding box center [521, 233] width 26 height 10
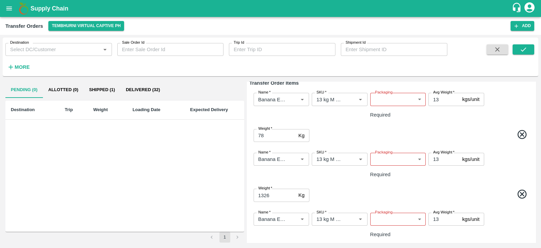
scroll to position [7, 0]
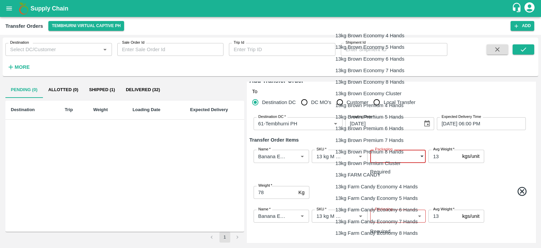
click at [391, 156] on body "Supply Chain Transfer Orders Tembhurni Virtual Captive PH Add Destination Desti…" at bounding box center [270, 124] width 541 height 248
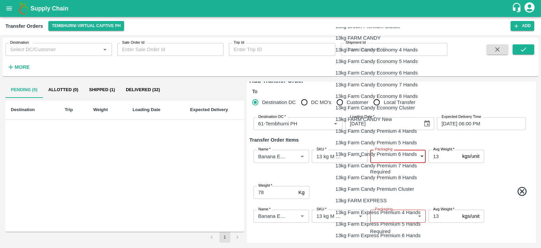
scroll to position [139, 0]
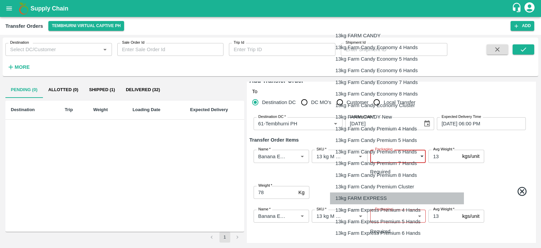
click at [367, 195] on p "13kg FARM EXPRESS" at bounding box center [361, 197] width 51 height 7
type input "468"
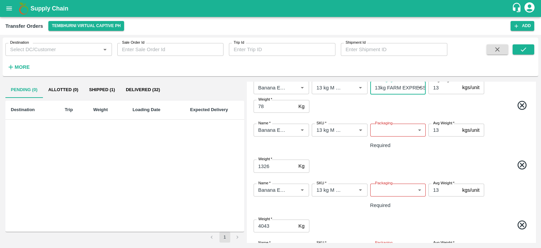
scroll to position [78, 0]
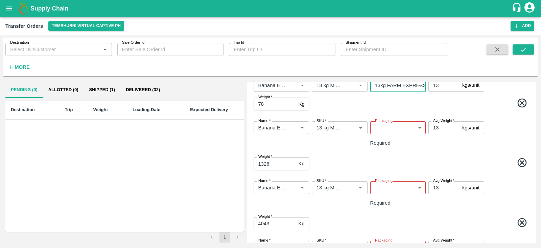
click at [399, 122] on body "Supply Chain Transfer Orders Tembhurni Virtual Captive PH Add Destination Desti…" at bounding box center [270, 124] width 541 height 248
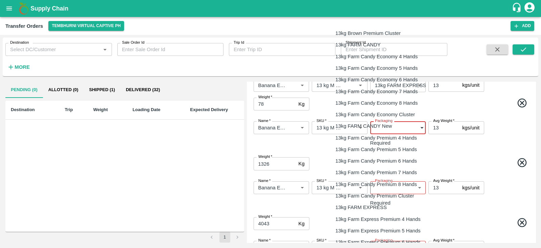
scroll to position [131, 0]
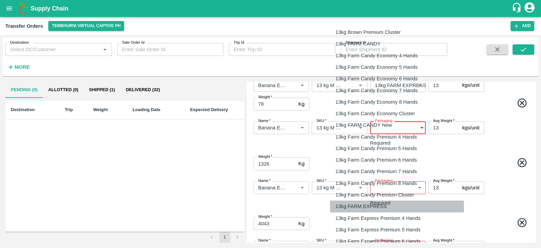
click at [362, 205] on p "13kg FARM EXPRESS" at bounding box center [361, 205] width 51 height 7
type input "468"
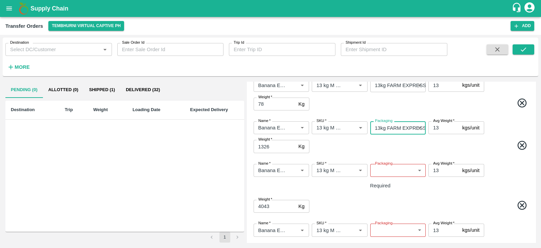
click at [398, 168] on body "Supply Chain Transfer Orders Tembhurni Virtual Captive PH Add Destination Desti…" at bounding box center [270, 124] width 541 height 248
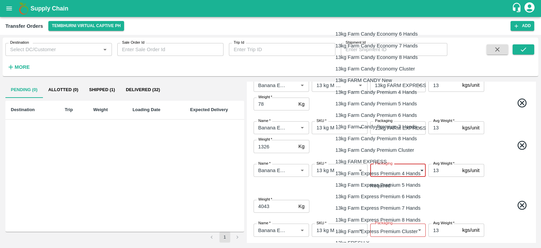
scroll to position [178, 0]
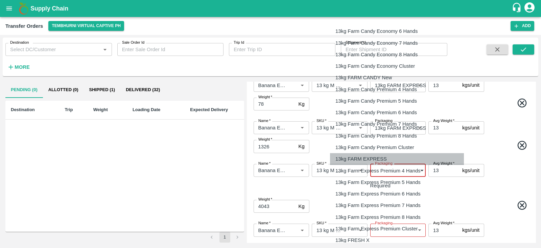
click at [377, 157] on p "13kg FARM EXPRESS" at bounding box center [361, 158] width 51 height 7
type input "468"
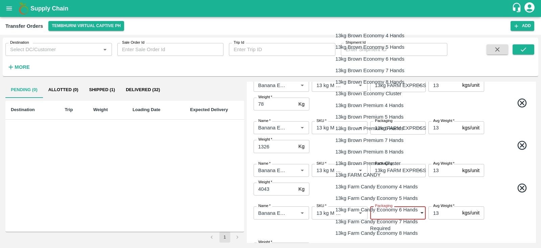
click at [400, 211] on body "Supply Chain Transfer Orders Tembhurni Virtual Captive PH Add Destination Desti…" at bounding box center [270, 124] width 541 height 248
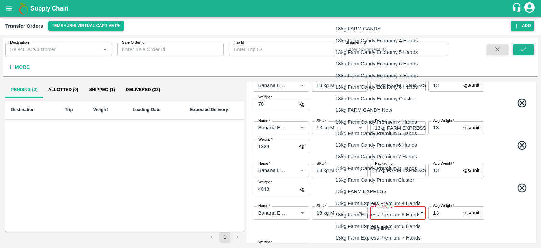
scroll to position [171, 0]
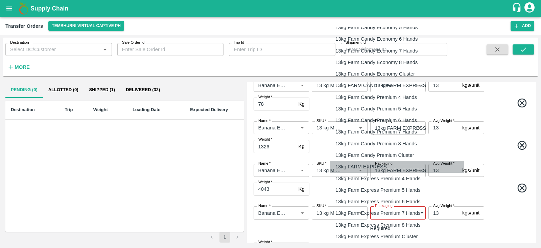
click at [372, 166] on p "13kg FARM EXPRESS" at bounding box center [361, 166] width 51 height 7
type input "468"
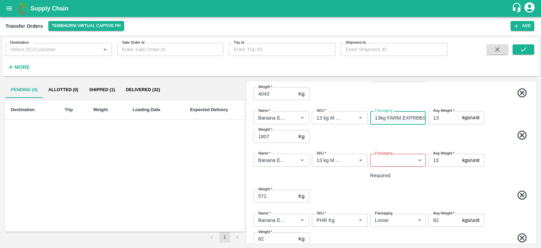
scroll to position [178, 0]
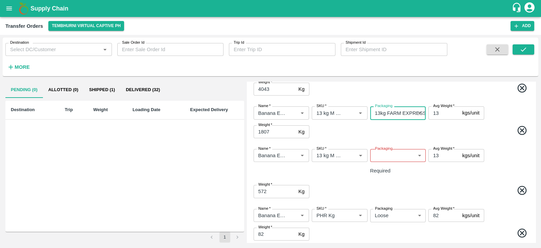
click at [398, 156] on body "Supply Chain Transfer Orders Tembhurni Virtual Captive PH Add Destination Desti…" at bounding box center [270, 124] width 541 height 248
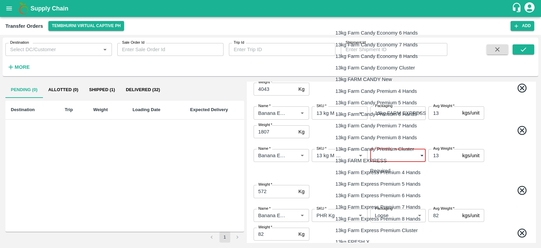
scroll to position [180, 0]
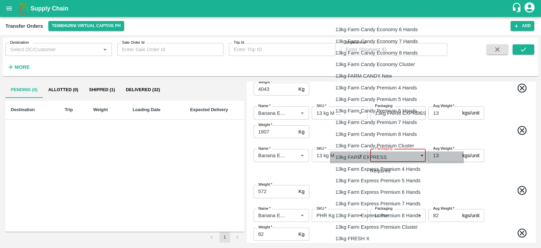
click at [377, 156] on p "13kg FARM EXPRESS" at bounding box center [361, 156] width 51 height 7
type input "468"
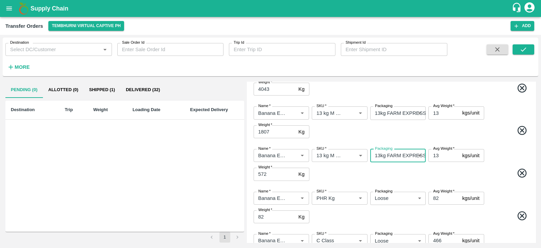
scroll to position [223, 0]
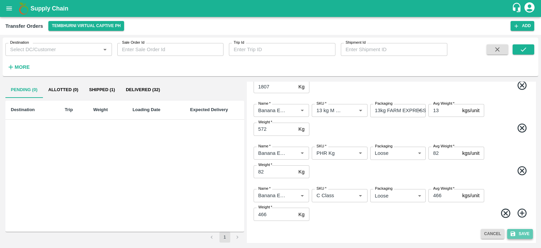
click at [521, 233] on button "Save" at bounding box center [521, 234] width 26 height 10
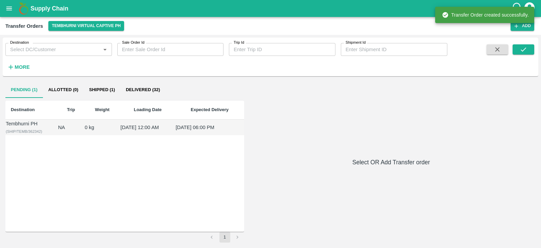
click at [198, 126] on td "09 Sep 2025, 06:00 PM" at bounding box center [209, 127] width 69 height 16
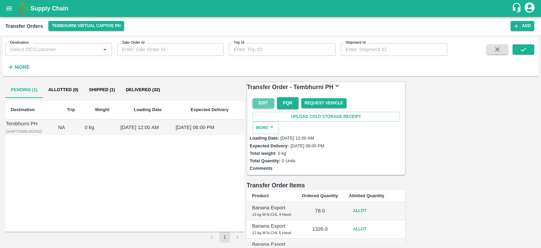
click at [259, 108] on button "Edit" at bounding box center [264, 103] width 22 height 10
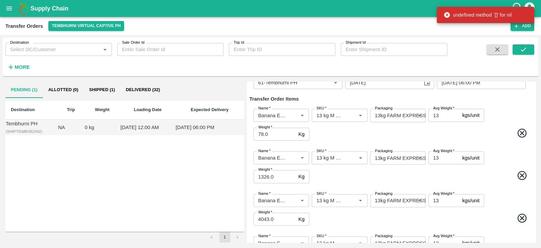
scroll to position [49, 0]
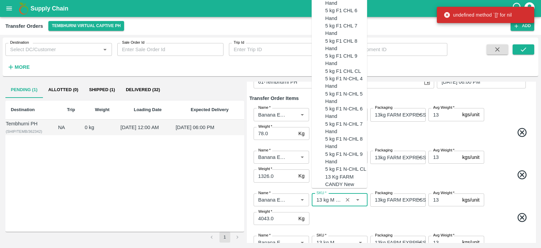
click at [332, 199] on input "SKU   *" at bounding box center [329, 199] width 31 height 9
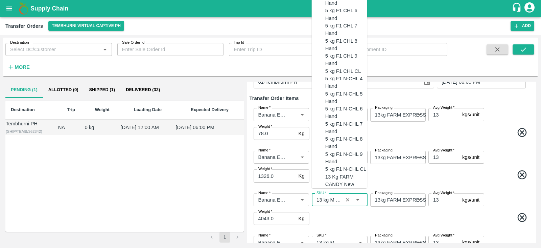
click at [335, 199] on input "SKU   *" at bounding box center [329, 199] width 31 height 9
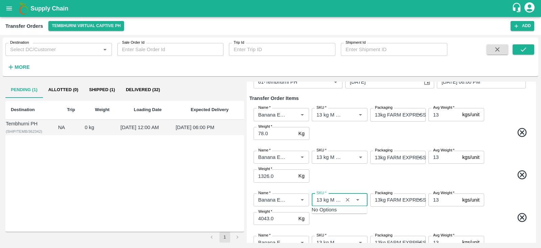
type input "13 kg M N CHL 6 Hand"
click at [350, 200] on icon "Clear" at bounding box center [348, 200] width 4 height 4
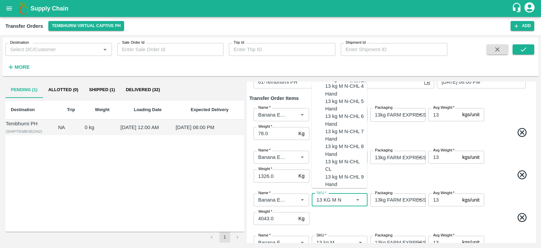
click at [345, 128] on div "13 kg M N-CHL 6 Hand" at bounding box center [347, 120] width 42 height 15
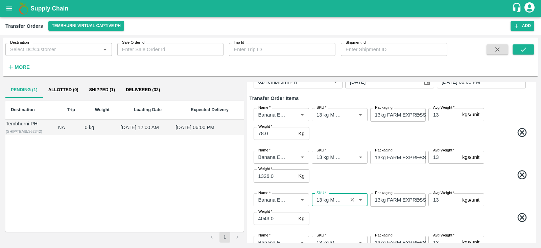
scroll to position [223, 0]
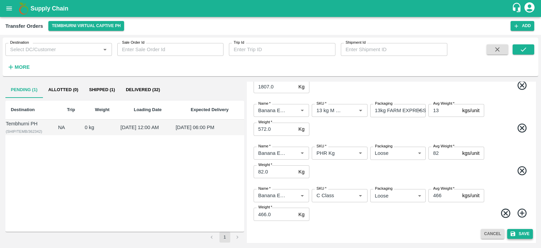
type input "13 kg M N-CHL 6 Hand"
click at [523, 234] on button "Save" at bounding box center [521, 234] width 26 height 10
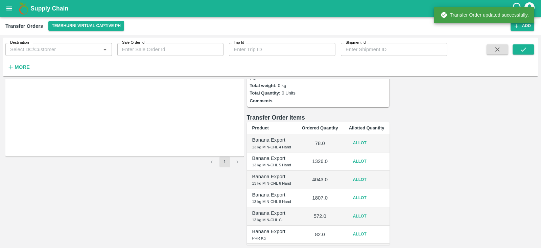
scroll to position [73, 0]
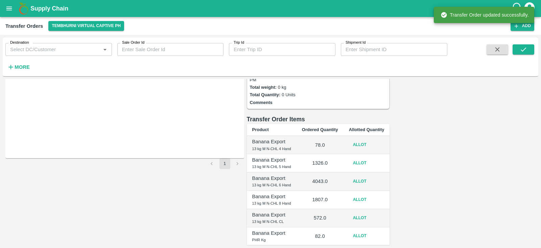
click at [371, 140] on button "Allot" at bounding box center [360, 145] width 22 height 10
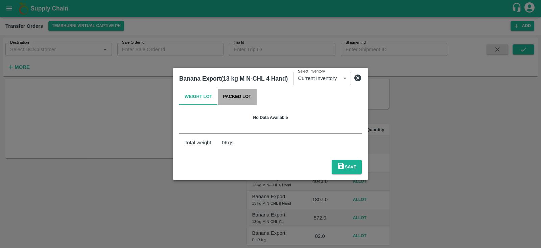
click at [235, 97] on button "Packed Lot" at bounding box center [237, 97] width 39 height 16
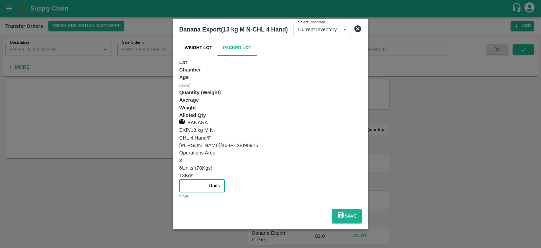
click at [206, 179] on input "number" at bounding box center [192, 185] width 27 height 13
type input "6"
click at [362, 209] on button "Save" at bounding box center [347, 216] width 30 height 14
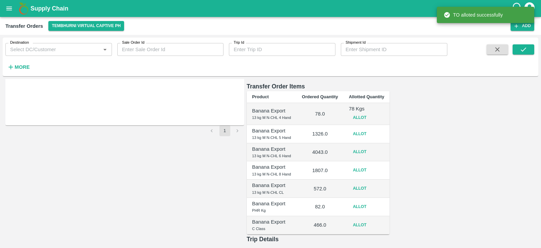
scroll to position [107, 0]
click at [371, 129] on button "Allot" at bounding box center [360, 134] width 22 height 10
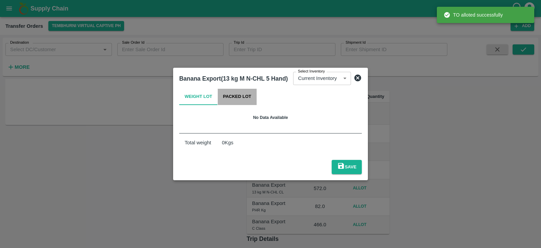
click at [235, 98] on button "Packed Lot" at bounding box center [237, 97] width 39 height 16
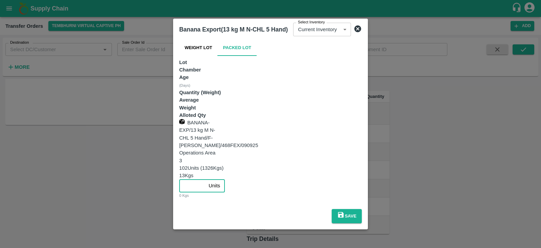
click at [206, 179] on input "number" at bounding box center [192, 185] width 27 height 13
type input "102"
click at [362, 209] on button "Save" at bounding box center [347, 216] width 30 height 14
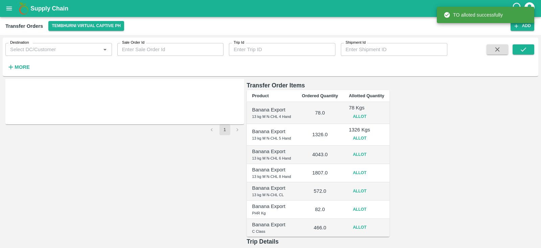
scroll to position [112, 0]
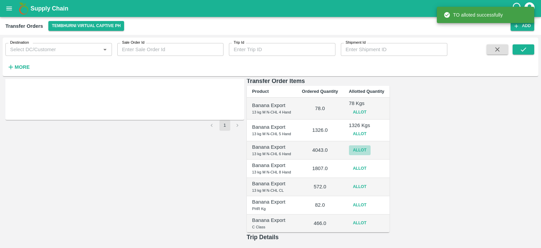
click at [371, 145] on button "Allot" at bounding box center [360, 150] width 22 height 10
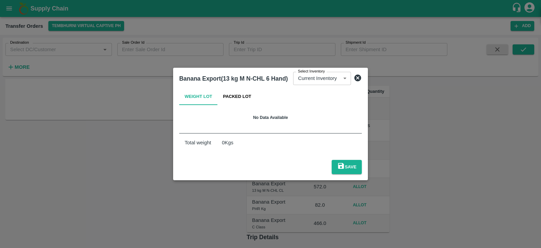
click at [242, 96] on button "Packed Lot" at bounding box center [237, 97] width 39 height 16
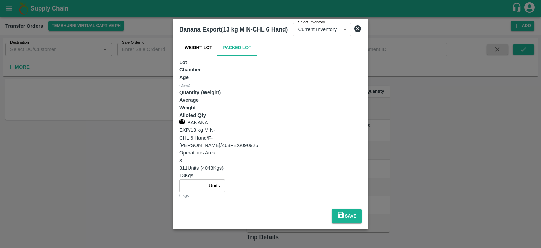
click at [206, 179] on input "number" at bounding box center [192, 185] width 27 height 13
type input "311"
click at [362, 209] on button "Save" at bounding box center [347, 216] width 30 height 14
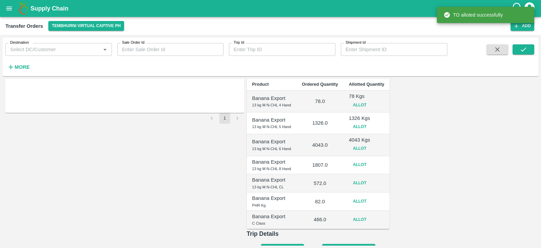
scroll to position [124, 0]
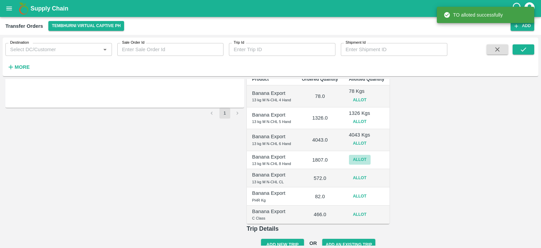
click at [371, 155] on button "Allot" at bounding box center [360, 160] width 22 height 10
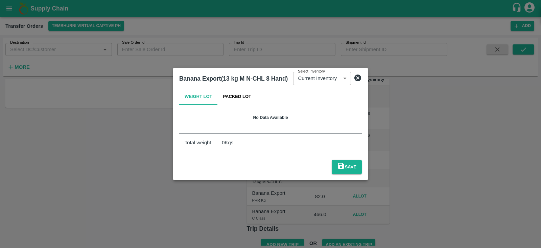
click at [244, 100] on button "Packed Lot" at bounding box center [237, 97] width 39 height 16
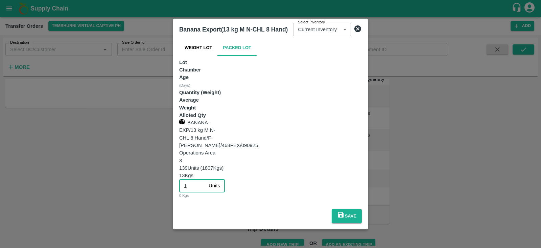
click at [206, 179] on input "1" at bounding box center [192, 185] width 27 height 13
type input "139"
click at [362, 209] on button "Save" at bounding box center [347, 216] width 30 height 14
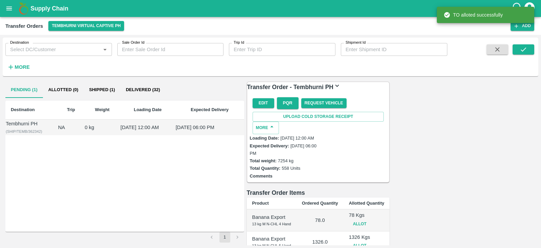
scroll to position [132, 0]
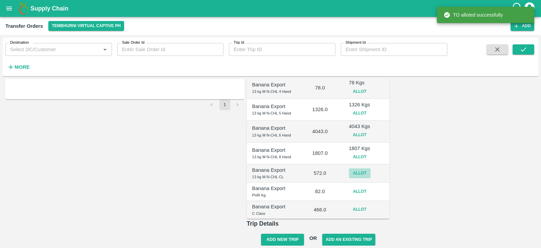
click at [371, 168] on button "Allot" at bounding box center [360, 173] width 22 height 10
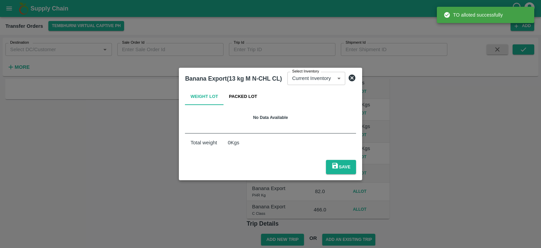
click at [242, 102] on button "Packed Lot" at bounding box center [243, 97] width 39 height 16
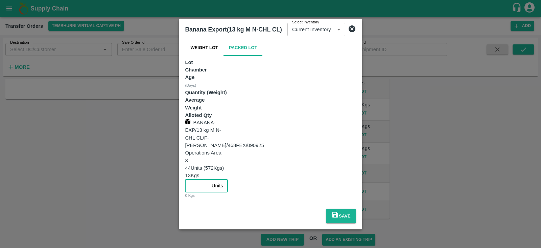
click at [209, 179] on input "number" at bounding box center [197, 185] width 24 height 13
type input "44"
click at [356, 209] on button "Save" at bounding box center [341, 216] width 30 height 14
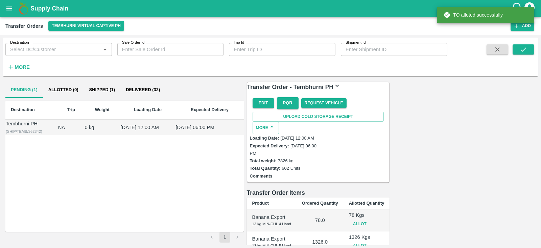
scroll to position [136, 0]
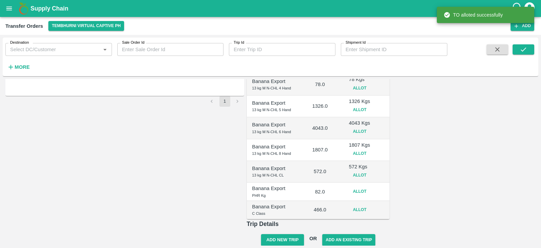
click at [371, 186] on button "Allot" at bounding box center [360, 191] width 22 height 10
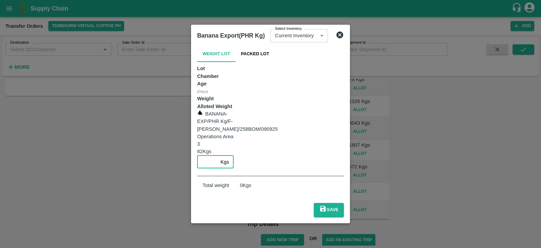
click at [218, 155] on input "number" at bounding box center [207, 161] width 21 height 13
type input "82"
click at [344, 203] on button "Save" at bounding box center [329, 210] width 30 height 14
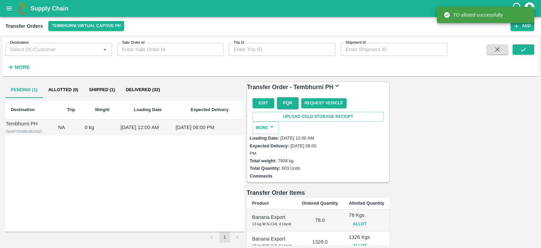
scroll to position [139, 0]
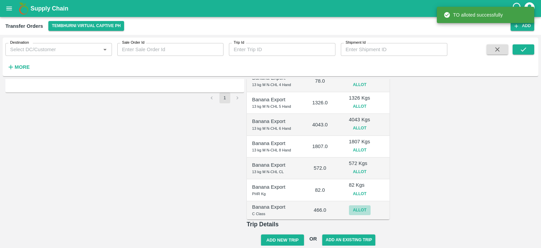
click at [371, 205] on button "Allot" at bounding box center [360, 210] width 22 height 10
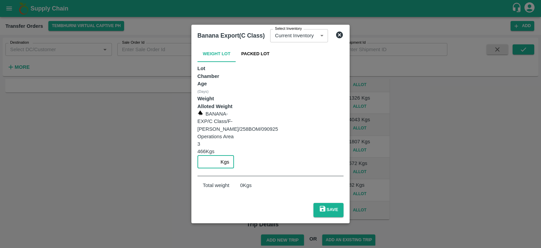
click at [218, 155] on input "number" at bounding box center [208, 161] width 21 height 13
type input "466"
click at [344, 203] on button "Save" at bounding box center [329, 210] width 30 height 14
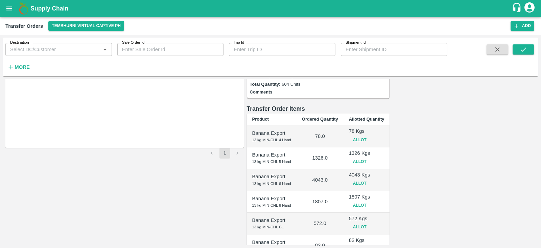
scroll to position [142, 0]
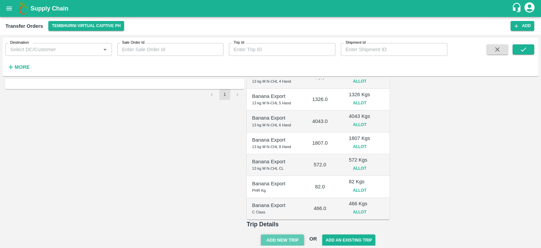
click at [304, 234] on button "Add New Trip" at bounding box center [282, 240] width 43 height 12
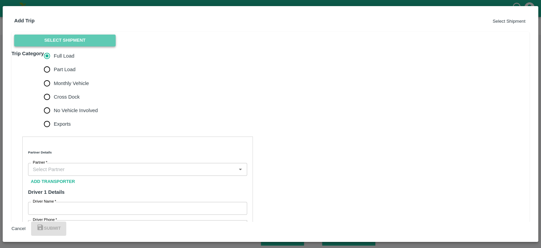
click at [35, 46] on button "Select Shipment" at bounding box center [65, 41] width 102 height 12
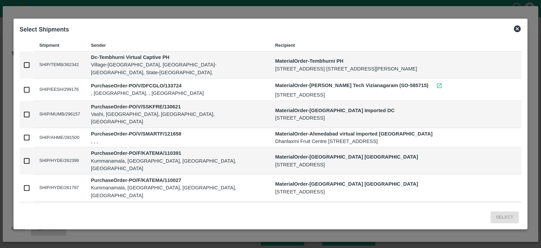
click at [24, 67] on td at bounding box center [27, 64] width 14 height 27
click at [30, 63] on input "checkbox" at bounding box center [27, 65] width 14 height 14
checkbox input "true"
click at [501, 215] on button "Select" at bounding box center [505, 217] width 28 height 12
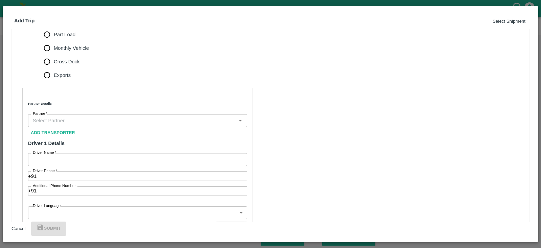
scroll to position [154, 0]
click at [54, 57] on input "Monthly Vehicle" at bounding box center [47, 50] width 14 height 14
radio input "true"
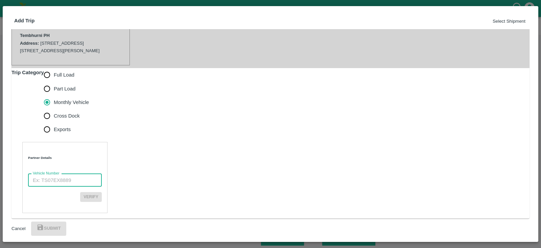
click at [63, 177] on input "Vehicle Number" at bounding box center [65, 180] width 74 height 13
paste input "MH459972"
type input "MH459972"
click at [102, 195] on button "Verify" at bounding box center [91, 197] width 22 height 10
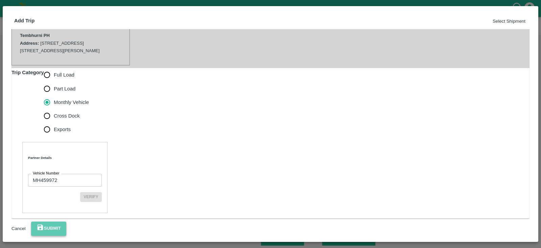
click at [66, 222] on button "Submit" at bounding box center [48, 228] width 35 height 14
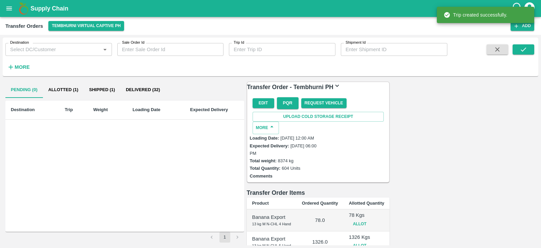
scroll to position [178, 0]
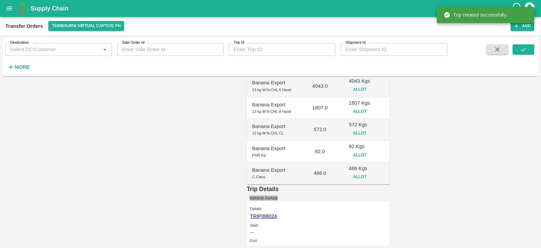
click at [278, 195] on button "Vehicle Arrival" at bounding box center [264, 197] width 28 height 5
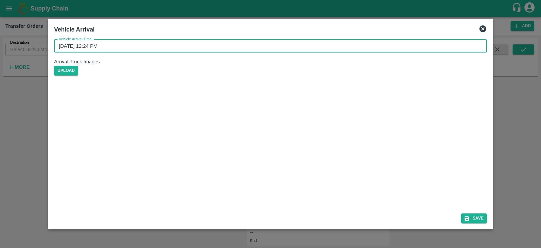
click at [104, 52] on input "12/09/2025 12:24 PM" at bounding box center [268, 46] width 428 height 13
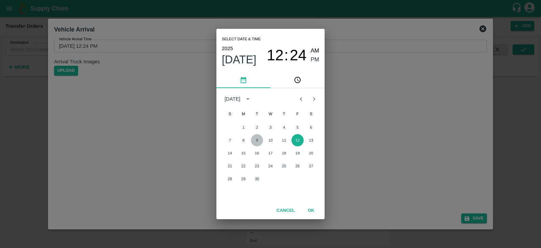
click at [259, 140] on button "9" at bounding box center [257, 140] width 12 height 12
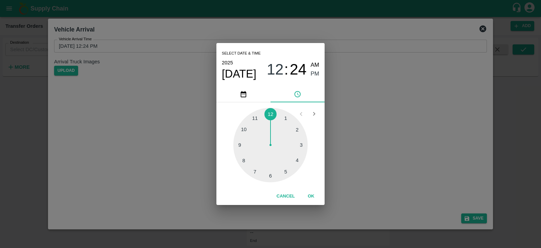
click at [285, 169] on div at bounding box center [270, 145] width 74 height 74
click at [240, 144] on div at bounding box center [270, 145] width 74 height 74
type input "09/09/2025 05:45 PM"
click at [315, 73] on span "PM" at bounding box center [315, 73] width 9 height 9
click at [312, 197] on button "OK" at bounding box center [311, 196] width 22 height 12
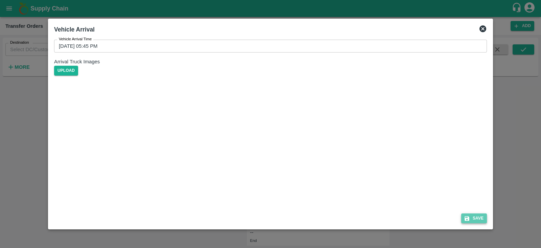
click at [482, 218] on button "Save" at bounding box center [475, 218] width 26 height 10
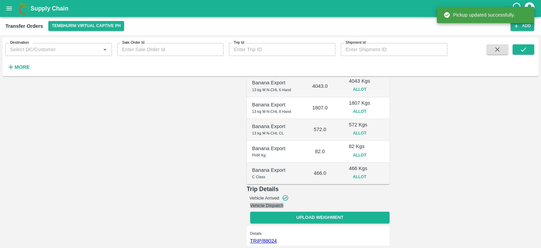
click at [284, 203] on button "Vehicle Dispatch" at bounding box center [267, 205] width 34 height 5
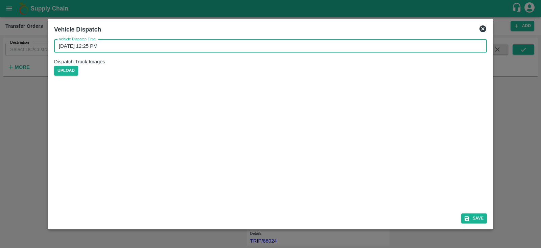
click at [258, 51] on input "12/09/2025 12:25 PM" at bounding box center [268, 46] width 428 height 13
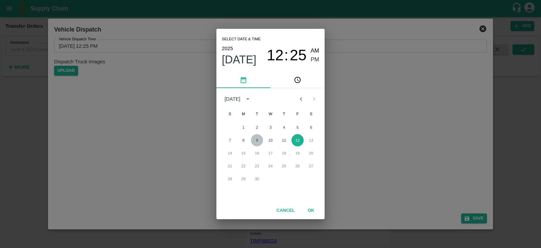
click at [257, 138] on button "9" at bounding box center [257, 140] width 12 height 12
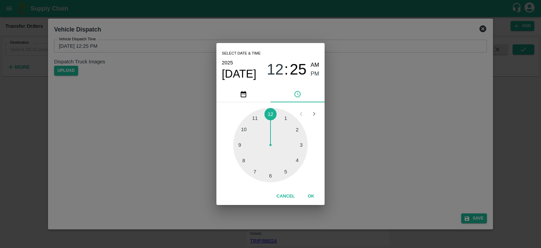
click at [286, 171] on div at bounding box center [270, 145] width 74 height 74
click at [240, 144] on div at bounding box center [270, 145] width 74 height 74
type input "09/09/2025 05:45 PM"
click at [314, 70] on span "PM" at bounding box center [315, 73] width 9 height 9
click at [311, 196] on button "OK" at bounding box center [311, 196] width 22 height 12
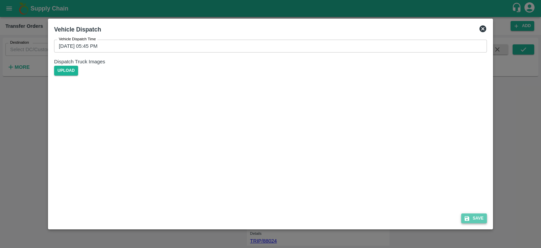
click at [471, 221] on button "Save" at bounding box center [475, 218] width 26 height 10
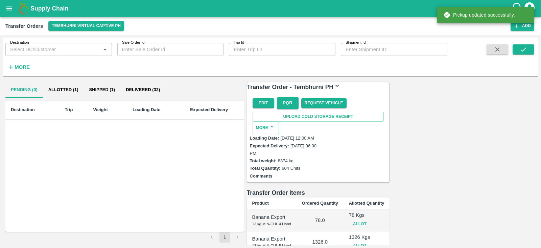
scroll to position [184, 0]
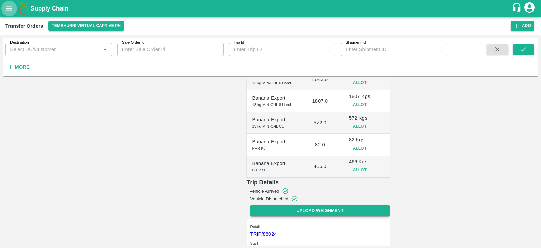
click at [8, 8] on icon "open drawer" at bounding box center [8, 8] width 7 height 7
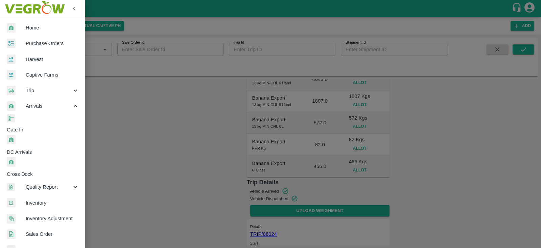
click at [35, 148] on span "DC Arrivals" at bounding box center [46, 151] width 78 height 7
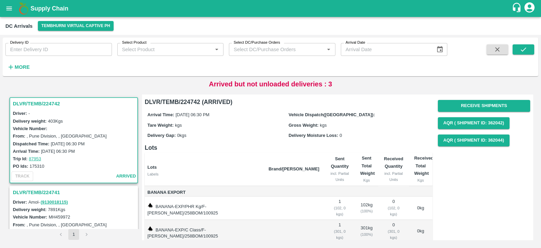
scroll to position [13, 0]
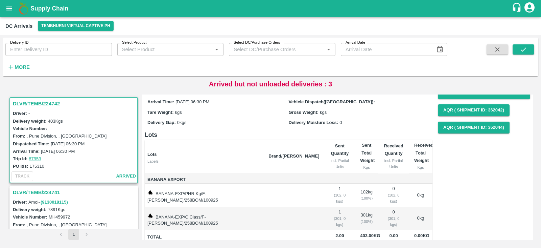
click at [23, 190] on h3 "DLVR/TEMB/224741" at bounding box center [75, 192] width 124 height 9
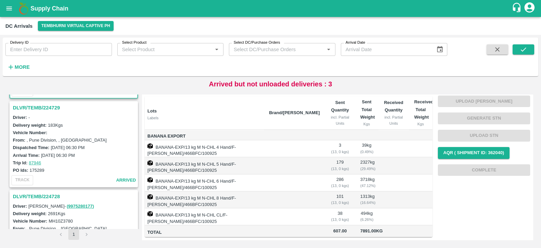
scroll to position [176, 0]
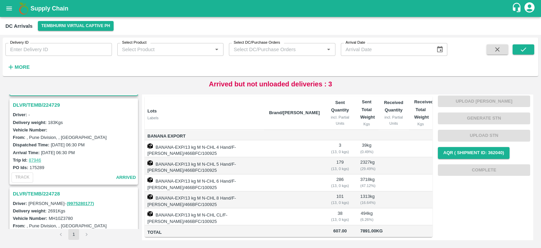
click at [30, 102] on h3 "DLVR/TEMB/224729" at bounding box center [75, 105] width 124 height 9
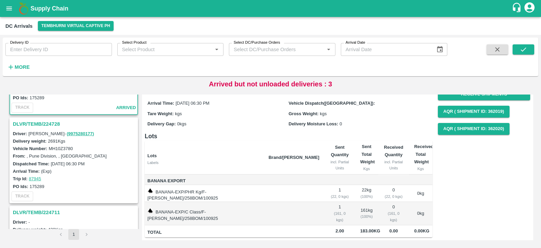
scroll to position [244, 0]
click at [30, 121] on h3 "DLVR/TEMB/224728" at bounding box center [75, 125] width 124 height 9
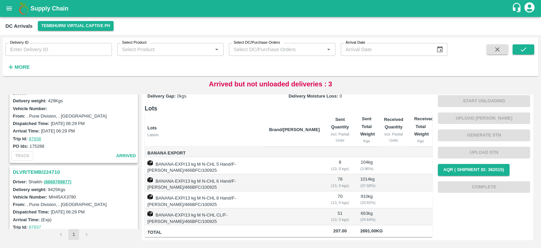
scroll to position [374, 0]
click at [26, 167] on h3 "DLVR/TEMB/224710" at bounding box center [75, 171] width 124 height 9
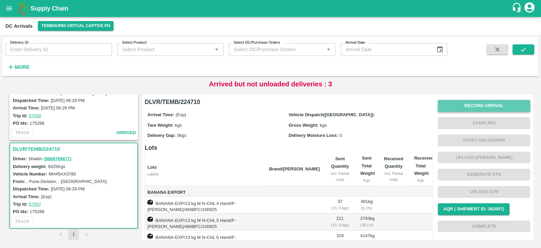
click at [476, 107] on button "Record Arrival" at bounding box center [484, 106] width 92 height 12
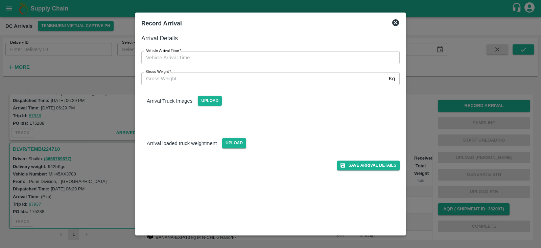
type input "DD/MM/YYYY hh:mm aa"
click at [215, 52] on input "DD/MM/YYYY hh:mm aa" at bounding box center [268, 57] width 254 height 13
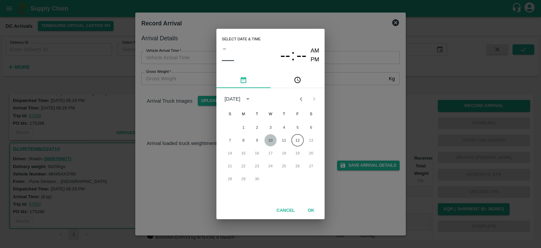
click at [273, 139] on button "10" at bounding box center [271, 140] width 12 height 12
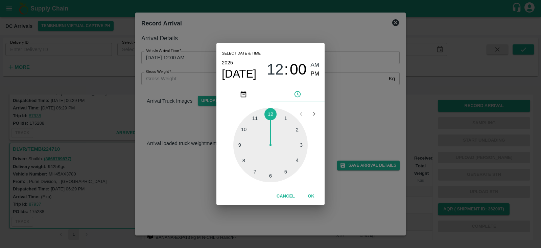
click at [286, 171] on div at bounding box center [270, 145] width 74 height 74
click at [237, 144] on div at bounding box center [270, 145] width 74 height 74
click at [315, 70] on span "PM" at bounding box center [315, 73] width 9 height 9
type input "10/09/2025 05:45 PM"
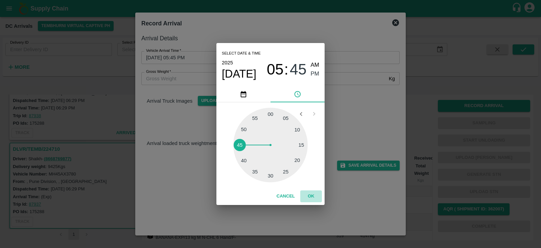
click at [312, 197] on button "OK" at bounding box center [311, 196] width 22 height 12
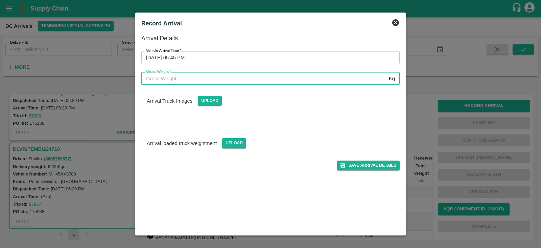
click at [286, 81] on input "Gross Weight   *" at bounding box center [263, 78] width 245 height 13
type input "8000"
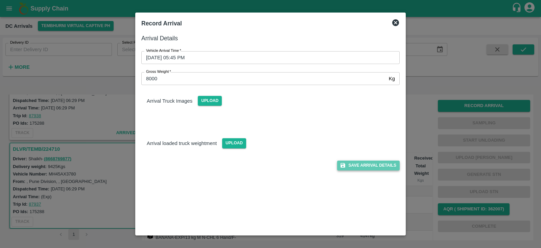
click at [363, 164] on button "Save Arrival Details" at bounding box center [368, 165] width 63 height 10
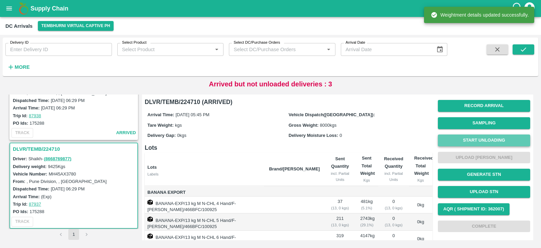
click at [475, 139] on button "Start Unloading" at bounding box center [484, 140] width 92 height 12
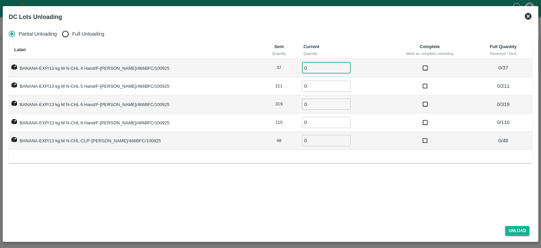
click at [311, 67] on input "0" at bounding box center [326, 67] width 49 height 11
type input "37"
click at [309, 88] on input "0" at bounding box center [326, 86] width 49 height 11
type input "211"
click at [303, 104] on input "0" at bounding box center [326, 103] width 49 height 11
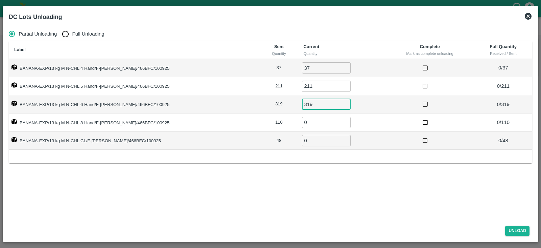
type input "319"
click at [302, 120] on input "0" at bounding box center [326, 122] width 49 height 11
type input "110"
click at [302, 138] on input "0" at bounding box center [326, 140] width 49 height 11
type input "48"
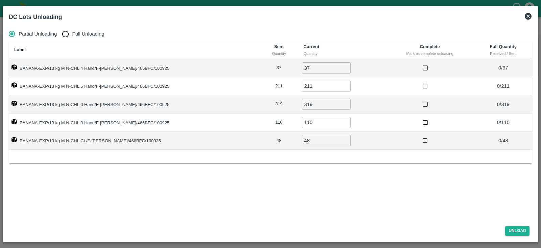
click at [408, 191] on div "Partial Unloading Full Unloading Label Sent Quantity Current Quantity Complete …" at bounding box center [270, 122] width 529 height 196
click at [514, 229] on button "Unload" at bounding box center [518, 231] width 24 height 10
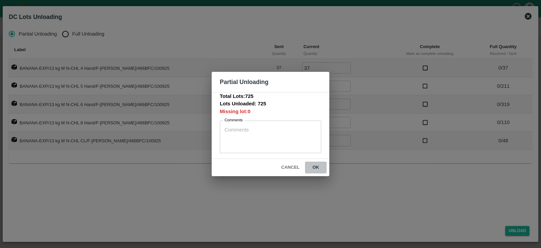
click at [316, 168] on button "ok" at bounding box center [316, 167] width 22 height 12
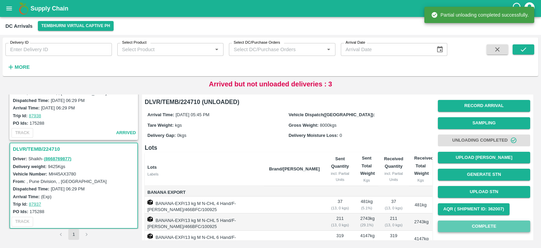
click at [485, 223] on button "Complete" at bounding box center [484, 226] width 92 height 12
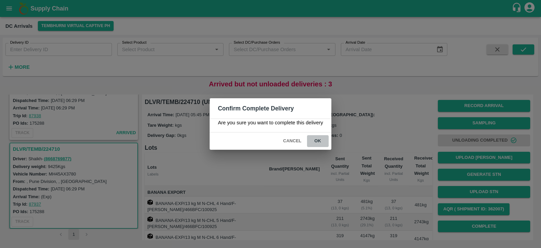
click at [315, 142] on button "ok" at bounding box center [318, 141] width 22 height 12
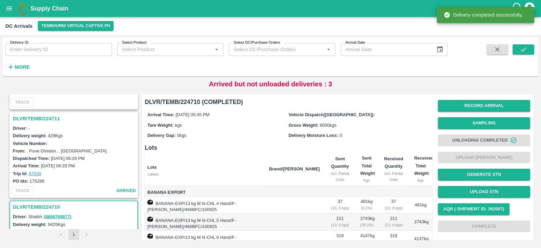
scroll to position [338, 0]
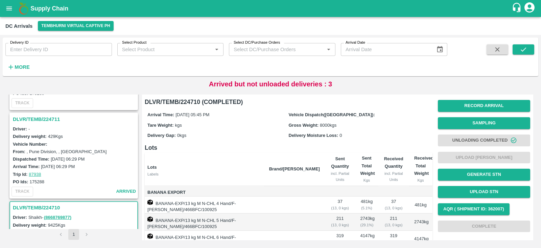
click at [37, 115] on h3 "DLVR/TEMB/224711" at bounding box center [75, 119] width 124 height 9
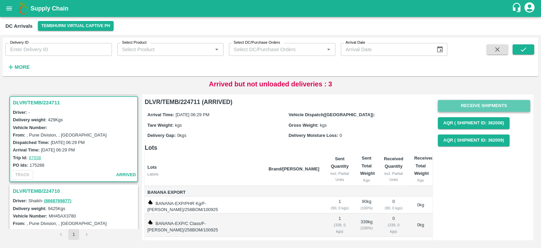
click at [487, 105] on button "Receive Shipments" at bounding box center [484, 106] width 92 height 12
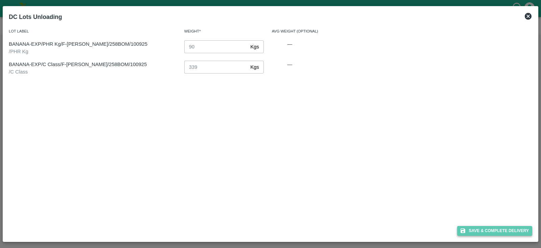
click at [482, 227] on button "Save & Complete Delivery" at bounding box center [495, 231] width 75 height 10
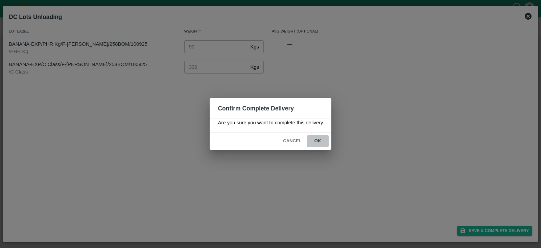
click at [317, 139] on button "ok" at bounding box center [318, 141] width 22 height 12
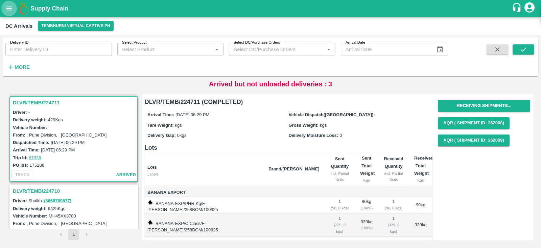
click at [5, 10] on icon "open drawer" at bounding box center [8, 8] width 7 height 7
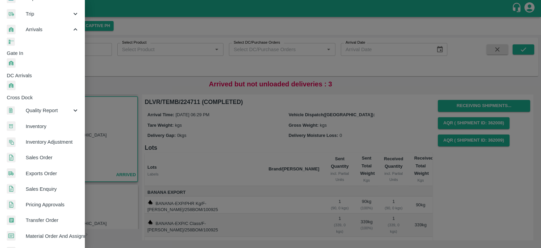
scroll to position [86, 0]
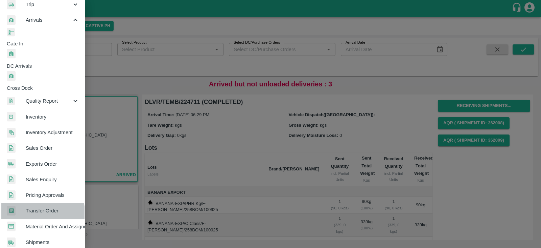
click at [29, 207] on span "Transfer Order" at bounding box center [52, 210] width 53 height 7
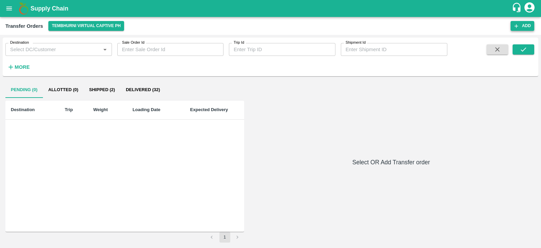
click at [523, 27] on button "Add" at bounding box center [523, 26] width 24 height 10
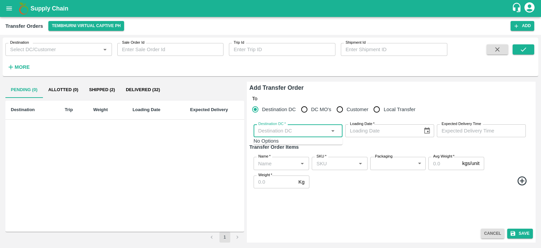
click at [298, 131] on input "Destination DC   *" at bounding box center [293, 130] width 74 height 9
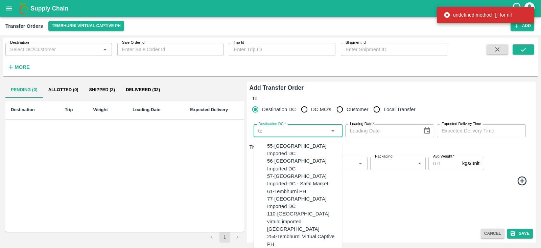
click at [289, 192] on div "61-Tembhurni PH" at bounding box center [304, 190] width 75 height 7
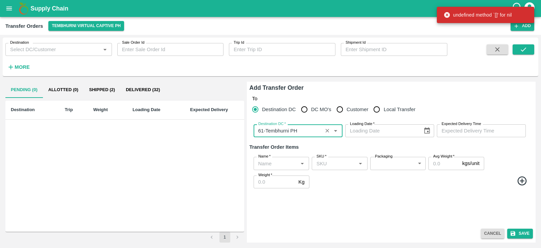
type input "61-Tembhurni PH"
click at [428, 132] on icon "Choose date" at bounding box center [427, 130] width 6 height 6
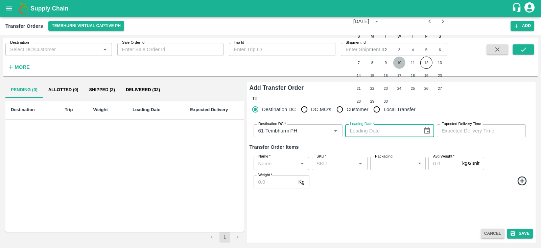
click at [400, 64] on button "10" at bounding box center [400, 63] width 12 height 12
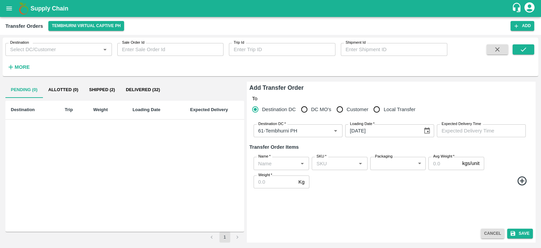
type input "10/09/2025"
type input "DD/MM/YYYY hh:mm aa"
click at [459, 129] on input "DD/MM/YYYY hh:mm aa" at bounding box center [479, 130] width 84 height 13
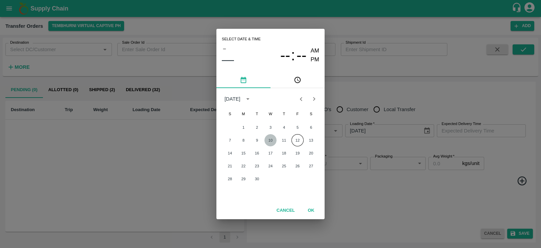
click at [271, 139] on button "10" at bounding box center [271, 140] width 12 height 12
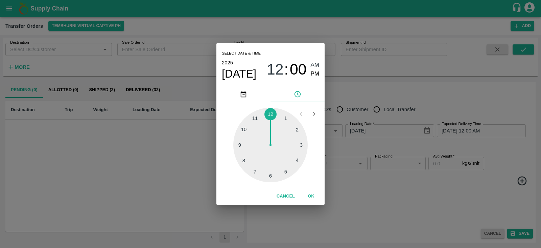
click at [271, 176] on div at bounding box center [270, 145] width 74 height 74
click at [311, 76] on span "PM" at bounding box center [315, 73] width 9 height 9
type input "10/09/2025 06:00 PM"
click at [308, 194] on button "OK" at bounding box center [311, 196] width 22 height 12
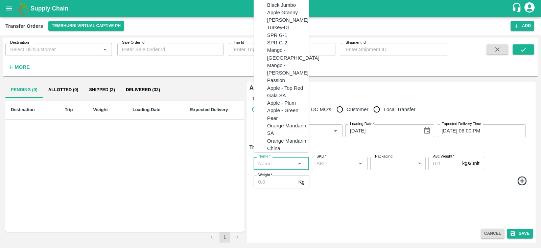
click at [270, 162] on input "Name   *" at bounding box center [276, 163] width 40 height 9
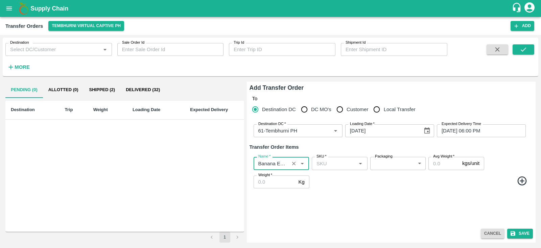
type input "Banana Export"
click at [527, 178] on icon at bounding box center [522, 180] width 11 height 11
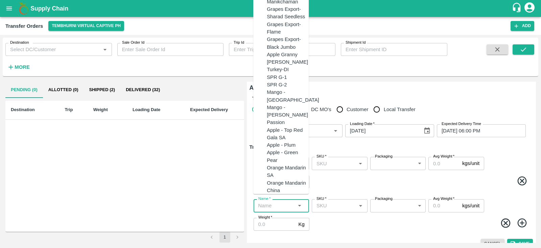
click at [277, 203] on input "Name   *" at bounding box center [276, 205] width 40 height 9
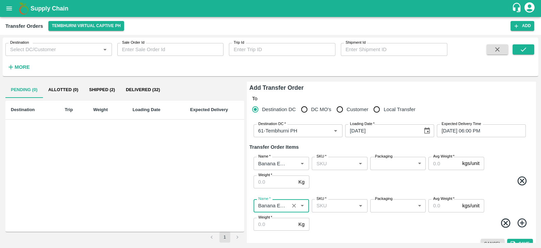
type input "Banana Export"
click at [523, 221] on icon at bounding box center [522, 222] width 11 height 11
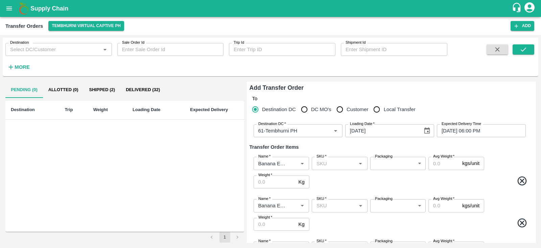
scroll to position [52, 0]
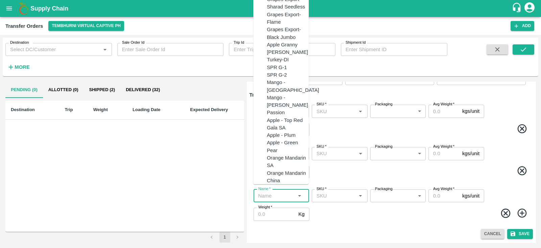
click at [274, 197] on input "Name   *" at bounding box center [276, 195] width 40 height 9
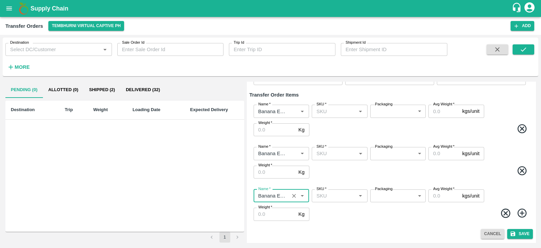
type input "Banana Export"
click at [521, 211] on icon at bounding box center [522, 212] width 9 height 9
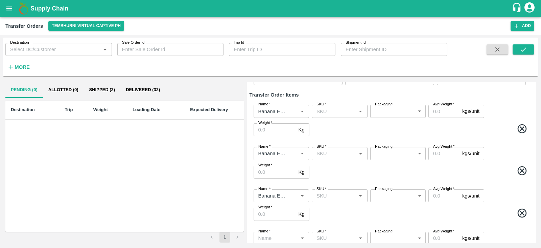
scroll to position [94, 0]
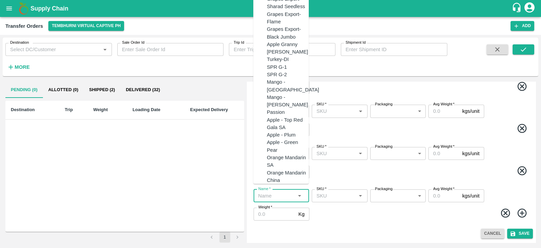
click at [280, 194] on input "Name   *" at bounding box center [276, 195] width 40 height 9
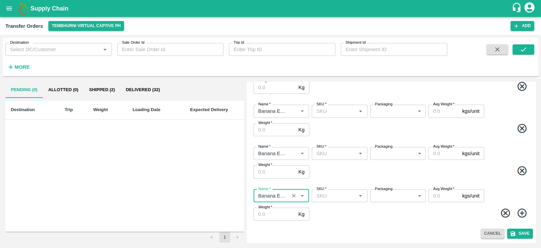
type input "Banana Export"
click at [523, 212] on icon at bounding box center [522, 212] width 9 height 9
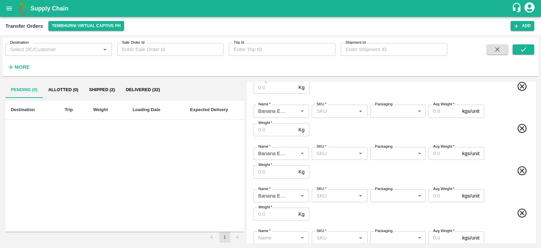
scroll to position [136, 0]
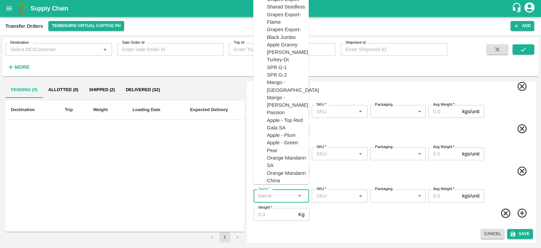
click at [268, 192] on input "Name   *" at bounding box center [276, 195] width 40 height 9
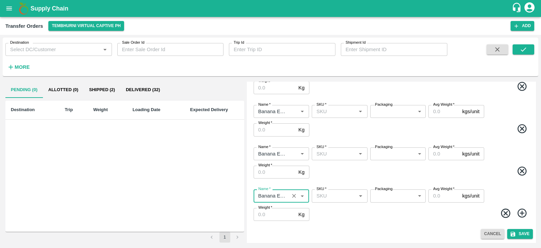
type input "Banana Export"
click at [521, 211] on icon at bounding box center [522, 212] width 9 height 9
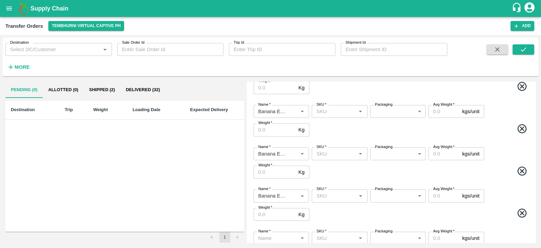
scroll to position [179, 0]
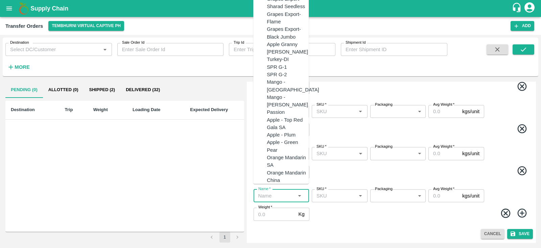
click at [272, 193] on input "Name   *" at bounding box center [276, 195] width 40 height 9
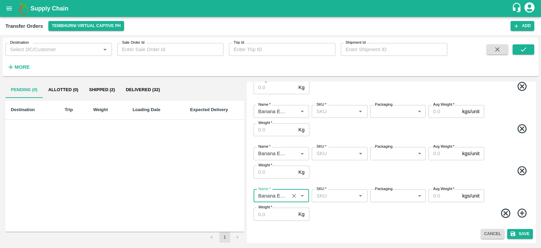
type input "Banana Export"
click at [521, 216] on icon at bounding box center [522, 212] width 11 height 11
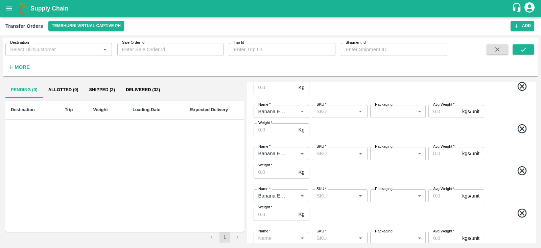
scroll to position [221, 0]
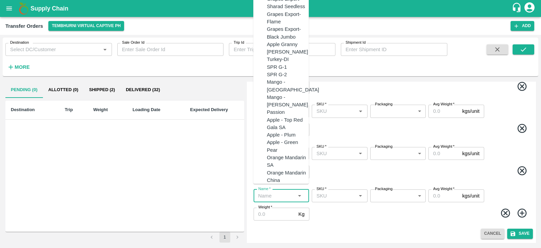
click at [278, 196] on input "Name   *" at bounding box center [276, 195] width 40 height 9
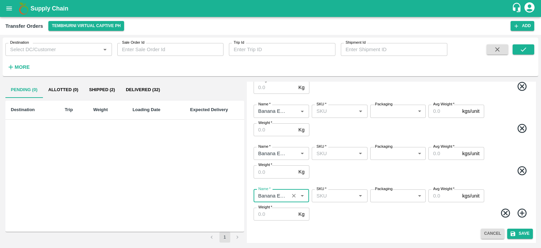
type input "Banana Export"
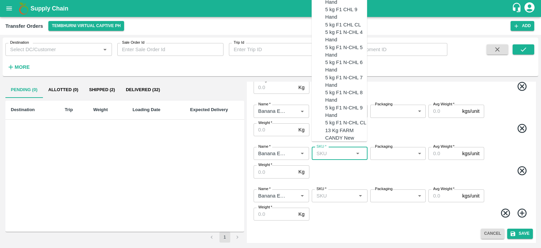
click at [333, 155] on input "SKU   *" at bounding box center [334, 153] width 40 height 9
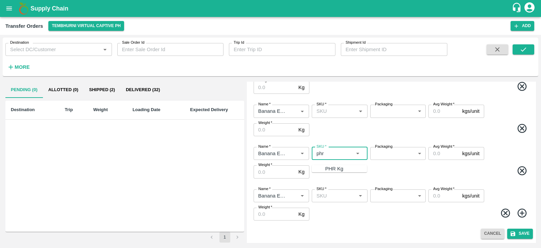
click at [328, 165] on div "PHR Kg" at bounding box center [335, 168] width 18 height 7
type input "PHR Kg"
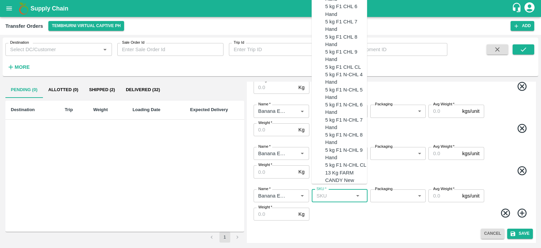
click at [332, 194] on input "SKU   *" at bounding box center [334, 195] width 40 height 9
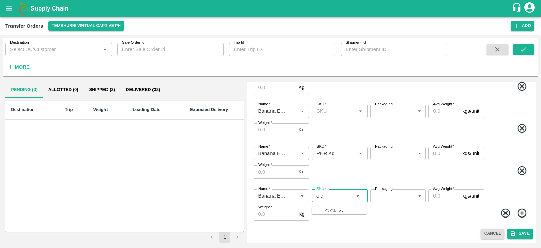
click at [329, 211] on div "C Class" at bounding box center [335, 210] width 18 height 7
type input "C Class"
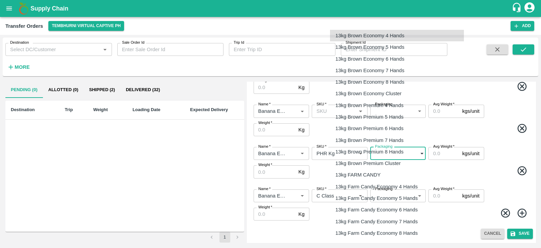
click at [386, 153] on body "Supply Chain Transfer Orders Tembhurni Virtual Captive PH Add Destination Desti…" at bounding box center [270, 124] width 541 height 248
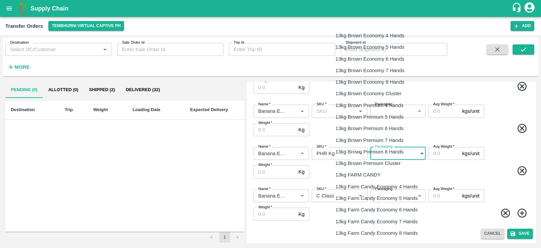
scroll to position [1088, 0]
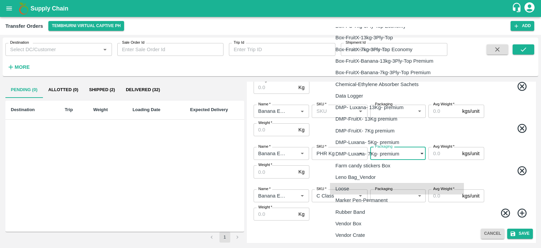
type input "258"
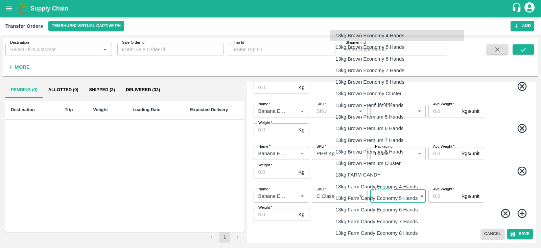
click at [393, 195] on body "Supply Chain Transfer Orders Tembhurni Virtual Captive PH Add Destination Desti…" at bounding box center [270, 124] width 541 height 248
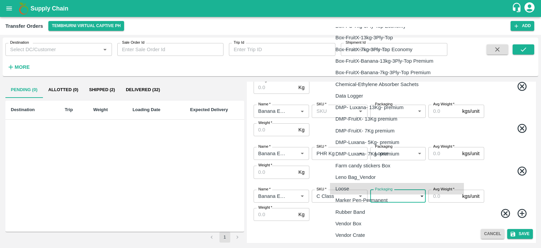
type input "258"
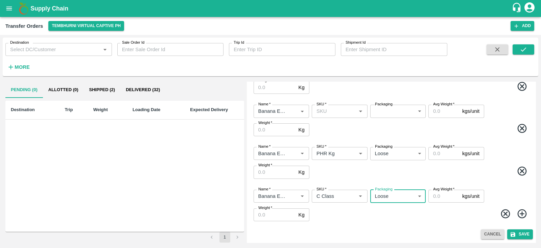
click at [443, 154] on input "Avg Weight   *" at bounding box center [444, 153] width 31 height 13
type input "90"
click at [261, 171] on input "Weight   *" at bounding box center [275, 171] width 42 height 13
type input "90"
click at [268, 217] on input "Weight   *" at bounding box center [275, 214] width 42 height 13
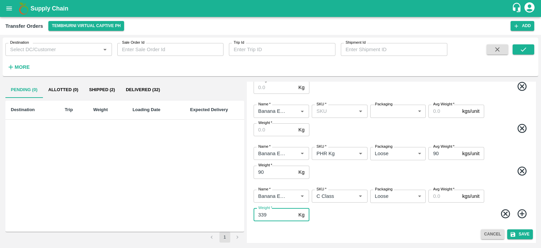
type input "339"
click at [436, 195] on input "Avg Weight   *" at bounding box center [444, 195] width 31 height 13
type input "339"
click at [490, 135] on span at bounding box center [421, 129] width 220 height 13
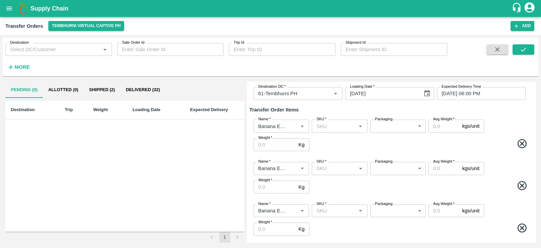
scroll to position [35, 0]
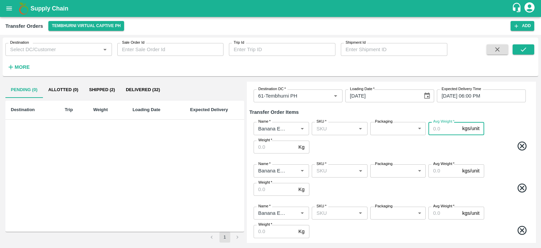
click at [440, 129] on input "Avg Weight   *" at bounding box center [444, 128] width 31 height 13
type input "13"
click at [440, 171] on input "Avg Weight   *" at bounding box center [444, 170] width 31 height 13
type input "13"
click at [437, 211] on input "Avg Weight   *" at bounding box center [444, 212] width 31 height 13
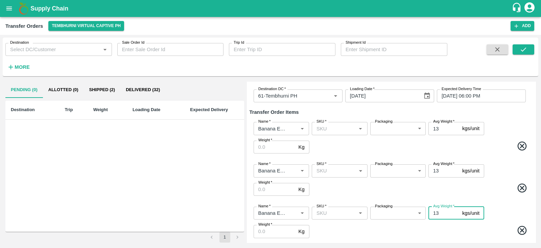
type input "13"
click at [499, 201] on div "Name   * Name   * SKU   * SKU   * Packaging ​ Packaging Avg Weight   * 13 kgs/u…" at bounding box center [392, 222] width 284 height 42
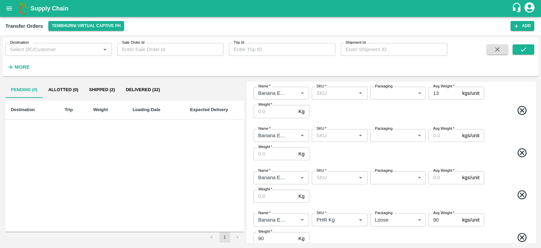
scroll to position [155, 0]
click at [445, 130] on input "Avg Weight   *" at bounding box center [444, 134] width 31 height 13
type input "13"
click at [440, 174] on input "Avg Weight   *" at bounding box center [444, 176] width 31 height 13
type input "13"
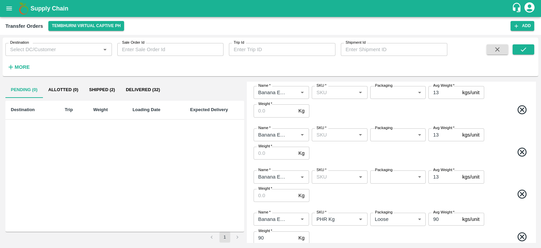
click at [494, 154] on span at bounding box center [421, 153] width 220 height 13
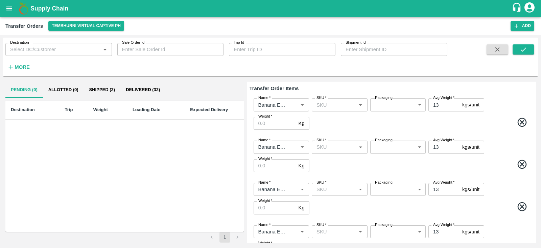
scroll to position [47, 0]
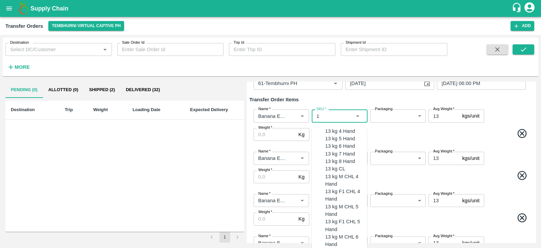
click at [329, 117] on input "SKU   *" at bounding box center [334, 115] width 40 height 9
click at [337, 134] on div "13 kg M N-CHL 4 Hand" at bounding box center [347, 134] width 42 height 15
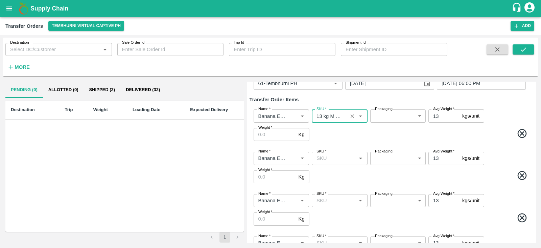
type input "13 kg M N-CHL 4 Hand"
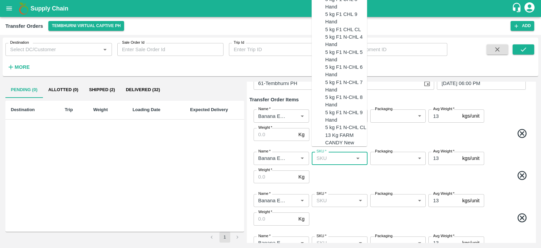
click at [330, 160] on input "SKU   *" at bounding box center [334, 158] width 40 height 9
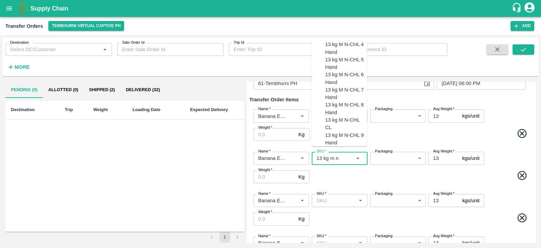
click at [342, 71] on div "13 kg M N-CHL 5 Hand" at bounding box center [347, 63] width 42 height 15
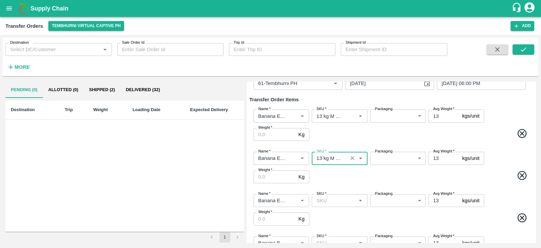
type input "13 kg M N-CHL 5 Hand"
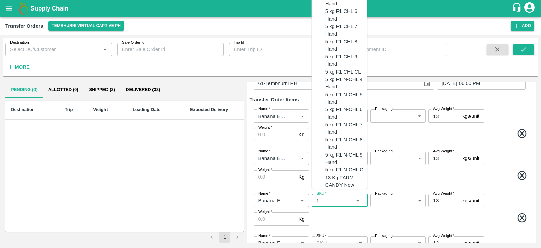
click at [328, 201] on input "SKU   *" at bounding box center [334, 200] width 40 height 9
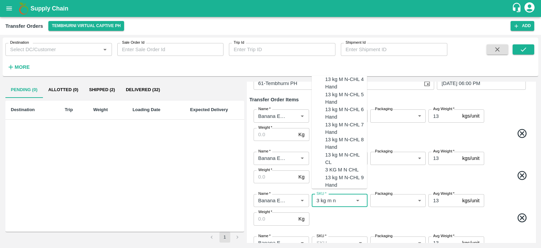
click at [338, 121] on div "13 kg M N-CHL 6 Hand" at bounding box center [347, 113] width 42 height 15
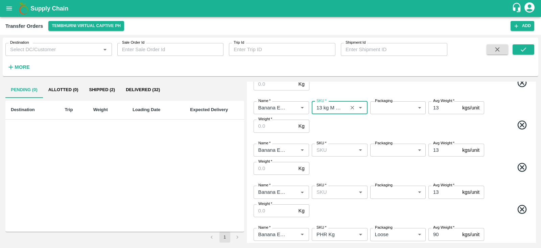
scroll to position [142, 0]
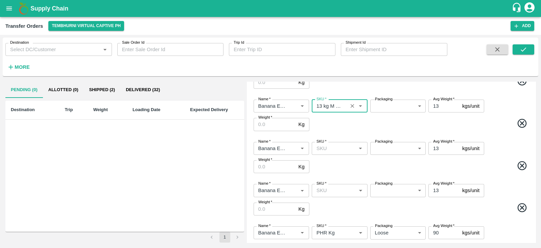
type input "13 kg M N-CHL 6 Hand"
click at [334, 148] on input "SKU   *" at bounding box center [334, 148] width 40 height 9
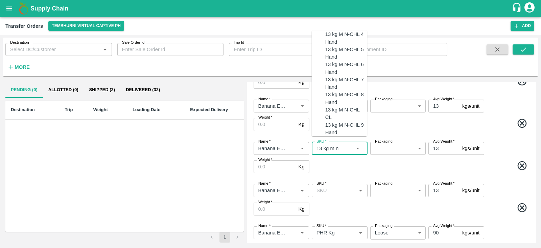
click at [339, 106] on div "13 kg M N-CHL 8 Hand" at bounding box center [347, 98] width 42 height 15
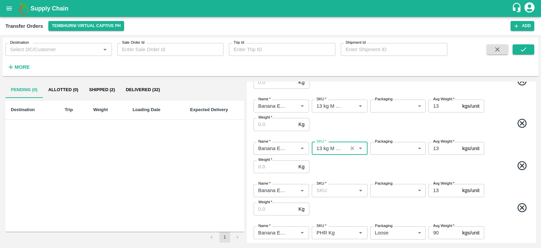
type input "13 kg M N-CHL 8 Hand"
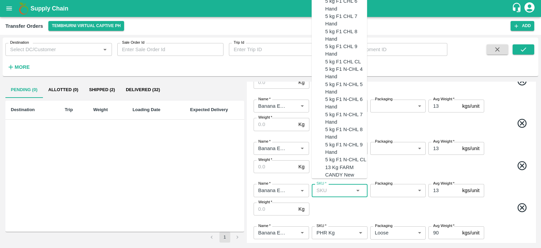
click at [339, 188] on input "SKU   *" at bounding box center [334, 190] width 40 height 9
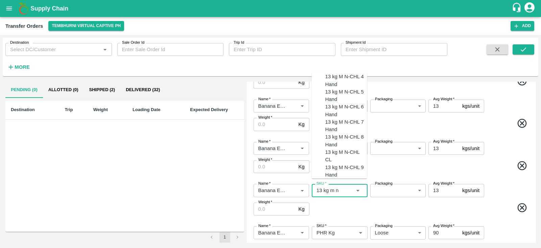
scroll to position [18, 0]
click at [345, 163] on div "13 kg M N-CHL CL" at bounding box center [347, 155] width 42 height 15
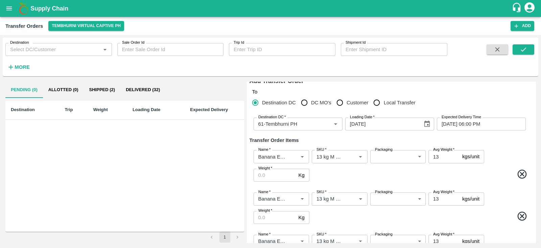
scroll to position [7, 0]
type input "13 kg M N-CHL CL"
click at [398, 156] on body "Supply Chain Transfer Orders Tembhurni Virtual Captive PH Add Destination Desti…" at bounding box center [270, 124] width 541 height 248
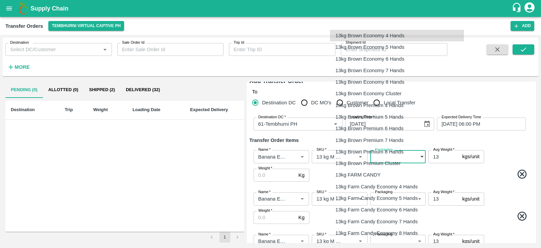
scroll to position [22, 0]
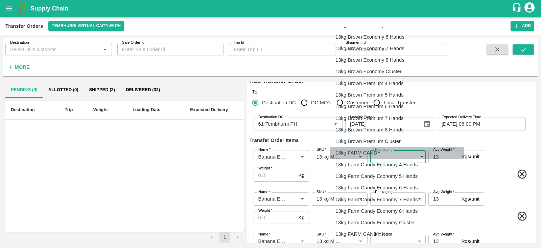
click at [377, 151] on p "13kg FARM CANDY" at bounding box center [358, 152] width 45 height 7
type input "466"
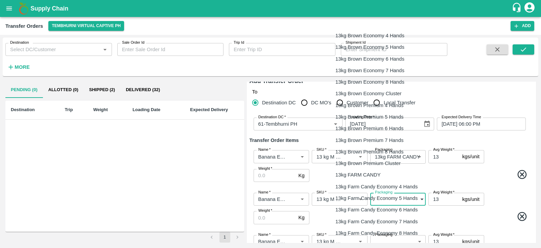
click at [390, 199] on body "Supply Chain Transfer Orders Tembhurni Virtual Captive PH Add Destination Desti…" at bounding box center [270, 124] width 541 height 248
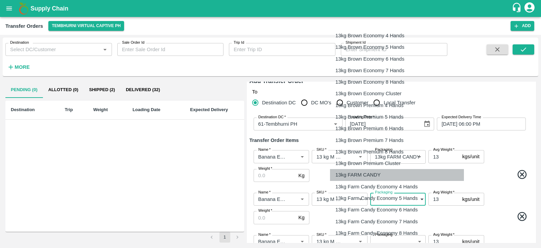
click at [373, 172] on p "13kg FARM CANDY" at bounding box center [358, 174] width 45 height 7
type input "466"
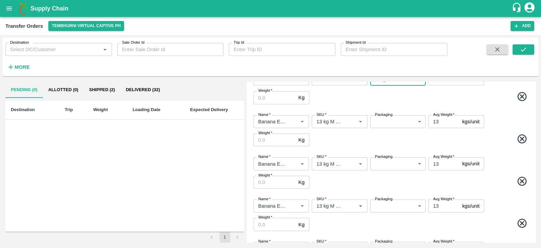
scroll to position [135, 0]
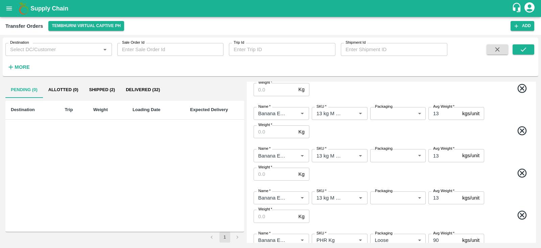
click at [393, 111] on body "Supply Chain Transfer Orders Tembhurni Virtual Captive PH Add Destination Desti…" at bounding box center [270, 124] width 541 height 248
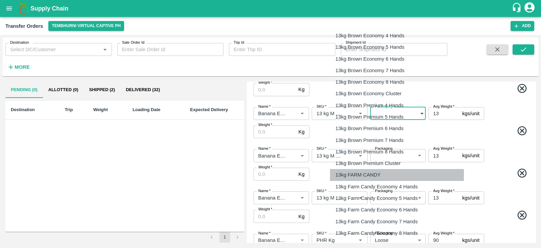
click at [371, 176] on p "13kg FARM CANDY" at bounding box center [358, 174] width 45 height 7
type input "466"
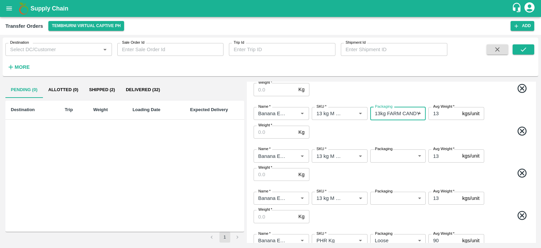
click at [394, 152] on body "Supply Chain Transfer Orders Tembhurni Virtual Captive PH Add Destination Desti…" at bounding box center [270, 124] width 541 height 248
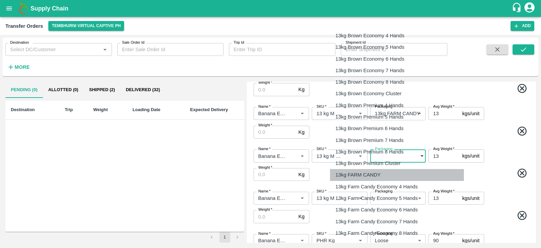
click at [362, 176] on p "13kg FARM CANDY" at bounding box center [358, 174] width 45 height 7
type input "466"
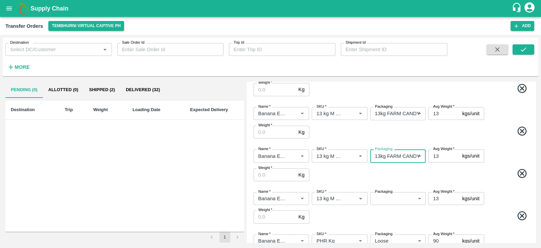
click at [396, 198] on body "Supply Chain Transfer Orders Tembhurni Virtual Captive PH Add Destination Desti…" at bounding box center [270, 124] width 541 height 248
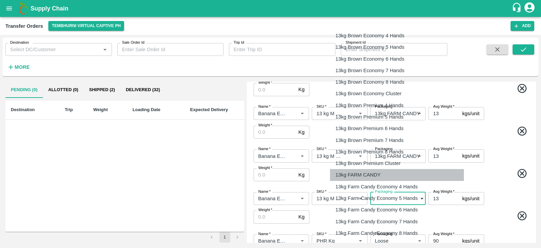
click at [360, 173] on p "13kg FARM CANDY" at bounding box center [358, 174] width 45 height 7
type input "466"
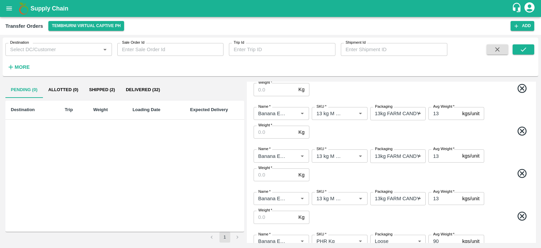
click at [499, 171] on span at bounding box center [421, 174] width 220 height 13
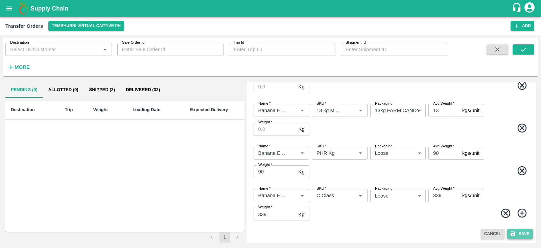
click at [518, 231] on button "Save" at bounding box center [521, 234] width 26 height 10
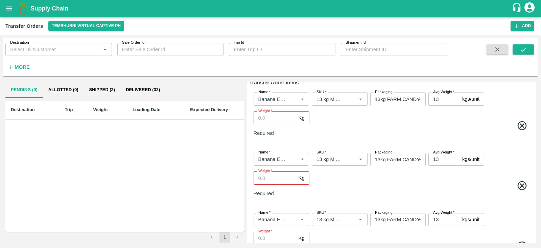
scroll to position [65, 0]
click at [273, 114] on input "Weight   *" at bounding box center [275, 117] width 42 height 13
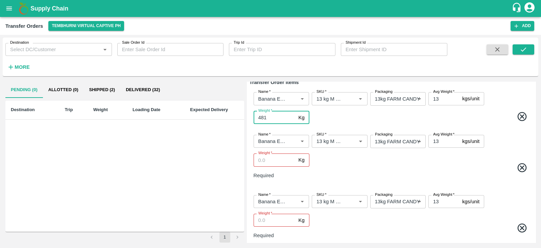
type input "481"
click at [270, 157] on input "Weight   *" at bounding box center [275, 159] width 42 height 13
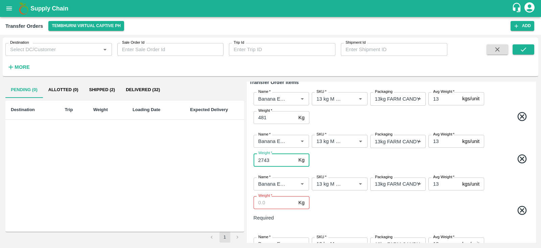
type input "2743"
click at [277, 202] on input "Weight   *" at bounding box center [275, 202] width 42 height 13
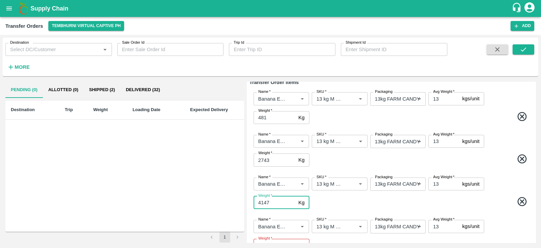
type input "4147"
click at [390, 156] on span at bounding box center [421, 159] width 220 height 13
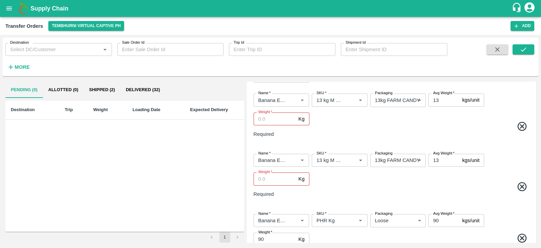
scroll to position [193, 0]
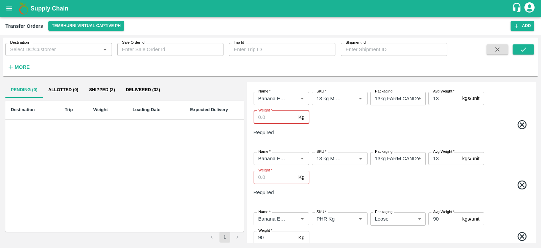
click at [268, 116] on input "Weight   *" at bounding box center [275, 117] width 42 height 13
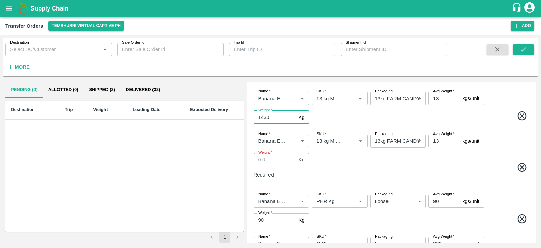
type input "1430"
click at [273, 165] on input "Weight   *" at bounding box center [275, 159] width 42 height 13
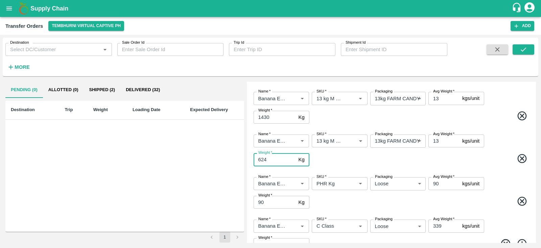
type input "624"
click at [496, 165] on span at bounding box center [421, 159] width 220 height 13
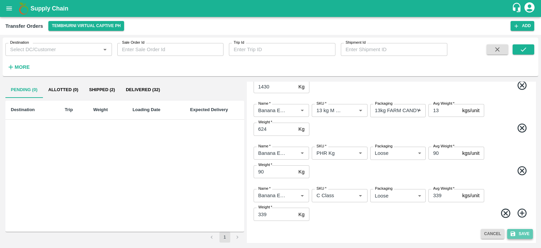
click at [527, 230] on button "Save" at bounding box center [521, 234] width 26 height 10
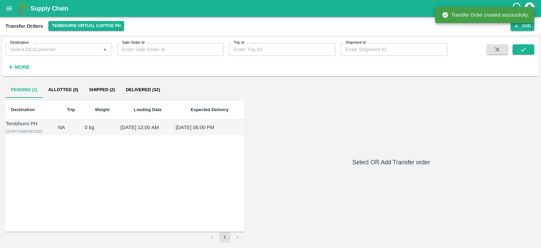
click at [28, 131] on td "Tembhurni PH ( SHIP/TEMB/362360 )" at bounding box center [31, 127] width 52 height 16
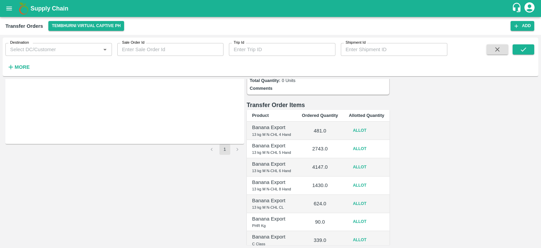
scroll to position [88, 0]
click at [371, 125] on button "Allot" at bounding box center [360, 130] width 22 height 10
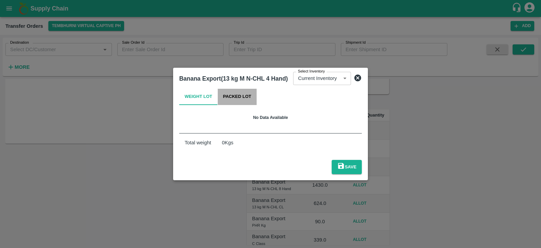
click at [229, 104] on button "Packed Lot" at bounding box center [237, 97] width 39 height 16
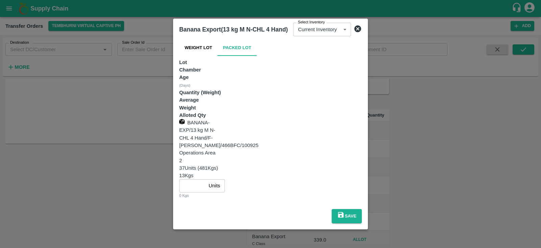
click at [206, 179] on input "number" at bounding box center [192, 185] width 27 height 13
type input "37"
click at [362, 209] on button "Save" at bounding box center [347, 216] width 30 height 14
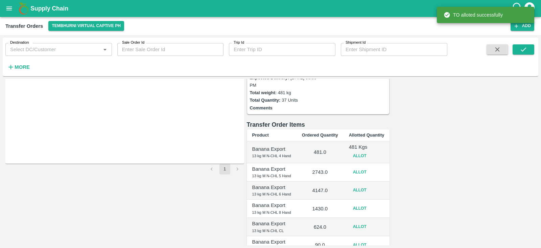
scroll to position [76, 0]
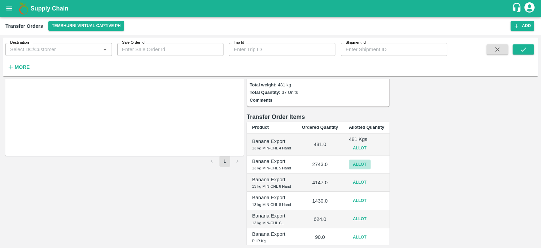
click at [371, 159] on button "Allot" at bounding box center [360, 164] width 22 height 10
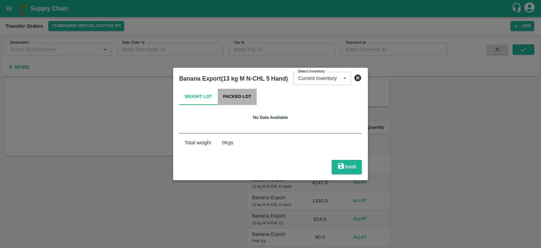
click at [244, 105] on button "Packed Lot" at bounding box center [237, 97] width 39 height 16
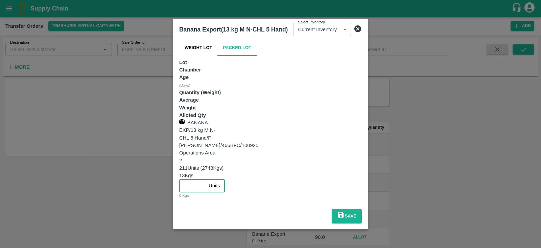
click at [206, 179] on input "number" at bounding box center [192, 185] width 27 height 13
type input "211"
click at [344, 212] on icon "submit" at bounding box center [341, 215] width 6 height 6
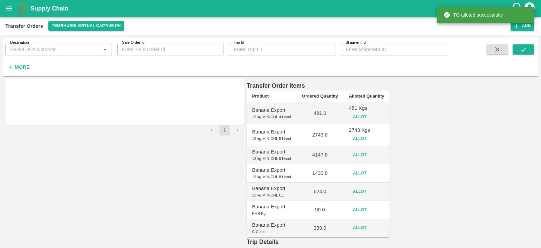
scroll to position [107, 0]
click at [371, 150] on button "Allot" at bounding box center [360, 155] width 22 height 10
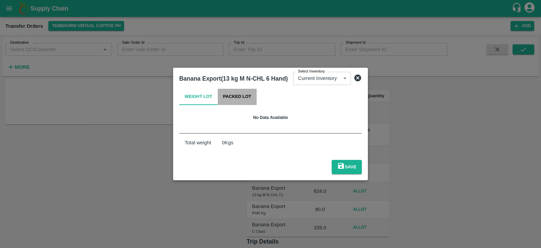
click at [242, 102] on button "Packed Lot" at bounding box center [237, 97] width 39 height 16
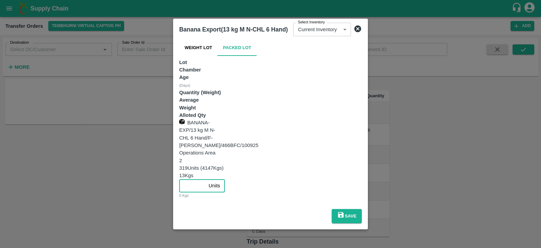
click at [206, 179] on input "number" at bounding box center [192, 185] width 27 height 13
type input "319"
click at [362, 209] on button "Save" at bounding box center [347, 216] width 30 height 14
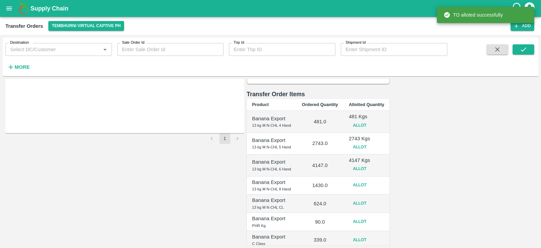
scroll to position [103, 0]
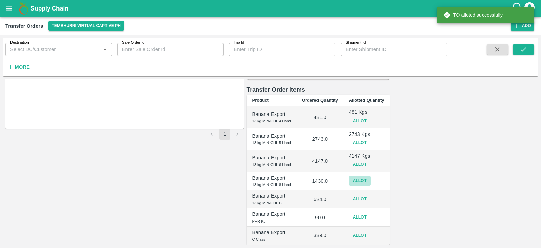
click at [371, 176] on button "Allot" at bounding box center [360, 181] width 22 height 10
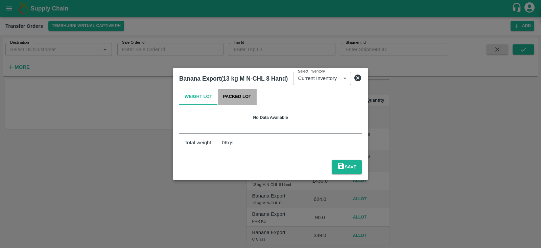
click at [235, 100] on button "Packed Lot" at bounding box center [237, 97] width 39 height 16
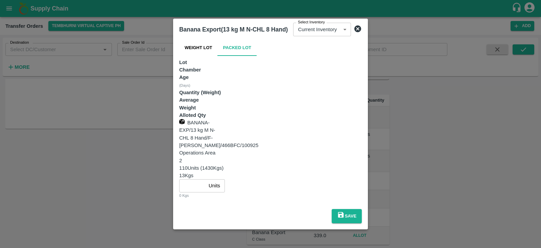
click at [206, 179] on input "number" at bounding box center [192, 185] width 27 height 13
type input "110"
click at [362, 209] on button "Save" at bounding box center [347, 216] width 30 height 14
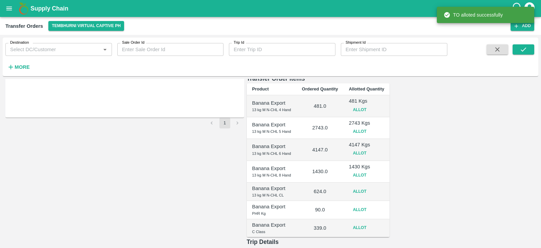
scroll to position [115, 0]
click at [371, 186] on button "Allot" at bounding box center [360, 191] width 22 height 10
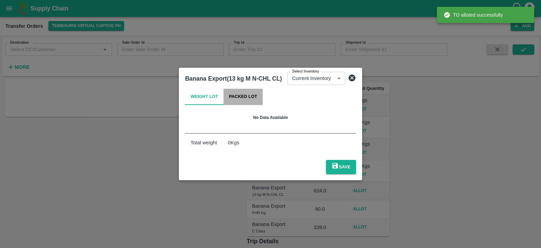
click at [250, 99] on button "Packed Lot" at bounding box center [243, 97] width 39 height 16
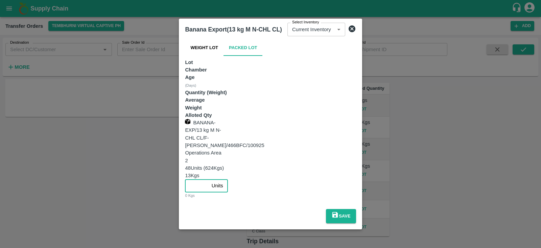
click at [209, 179] on input "number" at bounding box center [197, 185] width 24 height 13
type input "48"
click at [356, 209] on button "Save" at bounding box center [341, 216] width 30 height 14
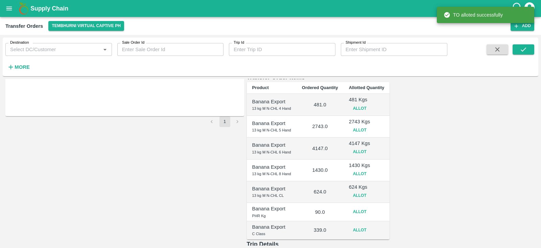
scroll to position [117, 0]
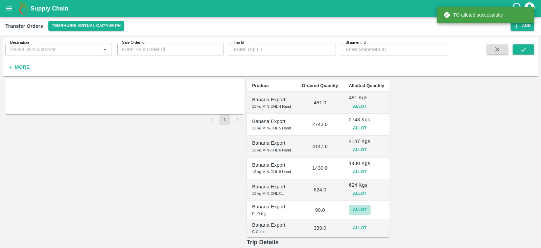
click at [371, 205] on button "Allot" at bounding box center [360, 210] width 22 height 10
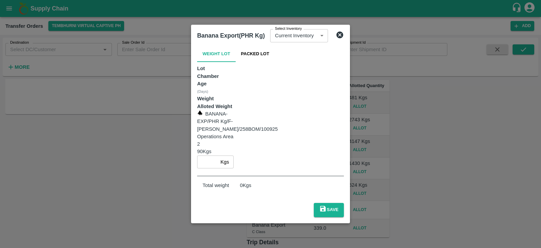
click at [218, 155] on input "number" at bounding box center [207, 161] width 21 height 13
type input "90"
click at [344, 203] on button "Save" at bounding box center [329, 210] width 30 height 14
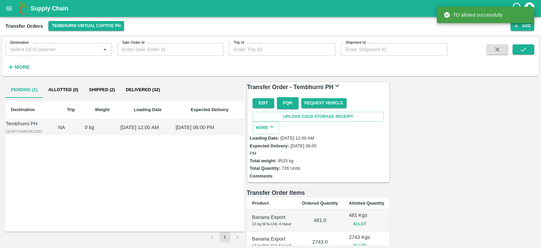
scroll to position [139, 0]
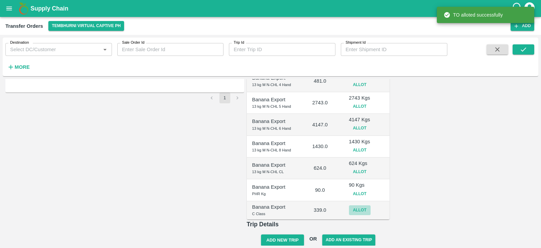
click at [371, 205] on button "Allot" at bounding box center [360, 210] width 22 height 10
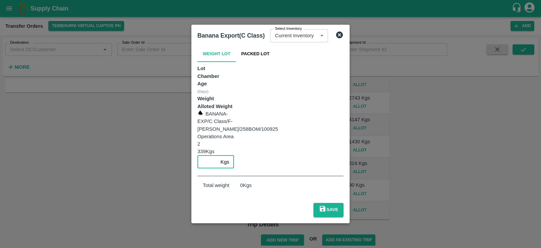
click at [218, 155] on input "number" at bounding box center [208, 161] width 21 height 13
type input "339"
click at [344, 203] on button "Save" at bounding box center [329, 210] width 30 height 14
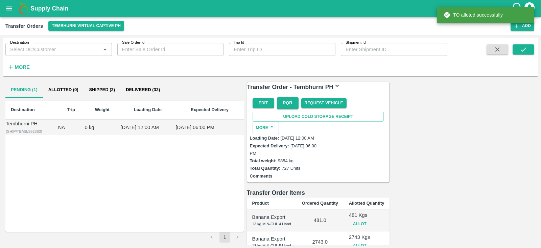
scroll to position [142, 0]
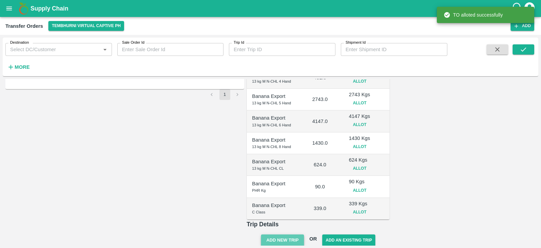
click at [304, 234] on button "Add New Trip" at bounding box center [282, 240] width 43 height 12
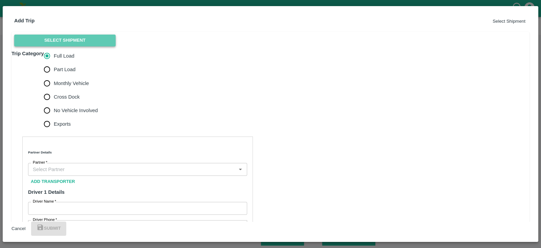
click at [44, 46] on button "Select Shipment" at bounding box center [65, 41] width 102 height 12
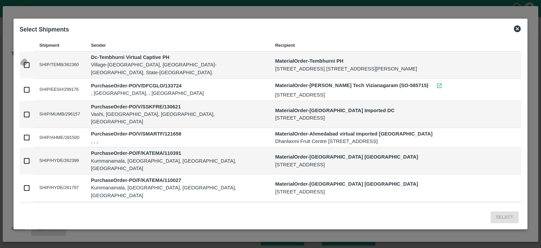
click at [28, 65] on input "checkbox" at bounding box center [27, 65] width 14 height 14
checkbox input "true"
click at [505, 215] on button "Select" at bounding box center [505, 217] width 28 height 12
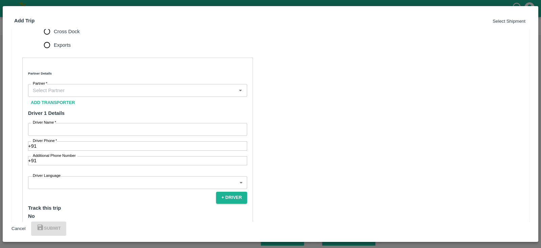
click at [67, 22] on span "Monthly Vehicle" at bounding box center [71, 17] width 35 height 7
click at [54, 25] on input "Monthly Vehicle" at bounding box center [47, 18] width 14 height 14
radio input "true"
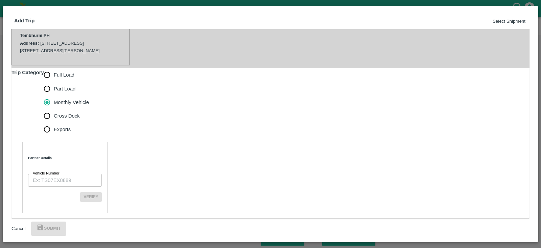
scroll to position [166, 0]
click at [51, 174] on input "Vehicle Number" at bounding box center [65, 180] width 74 height 13
paste input "MH45AX3780"
click at [102, 192] on button "Verify" at bounding box center [91, 197] width 22 height 10
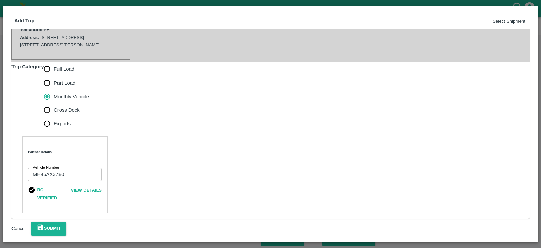
scroll to position [164, 0]
click at [66, 226] on button "Submit" at bounding box center [48, 228] width 35 height 14
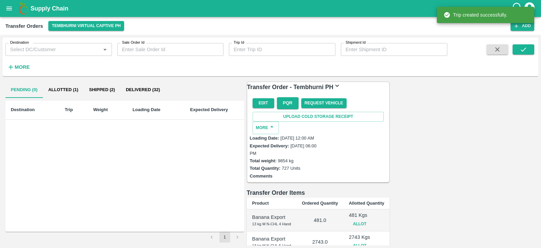
scroll to position [178, 0]
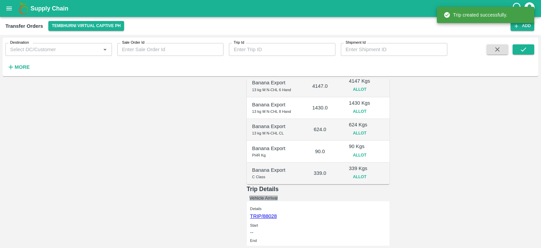
click at [278, 195] on button "Vehicle Arrival" at bounding box center [264, 197] width 28 height 5
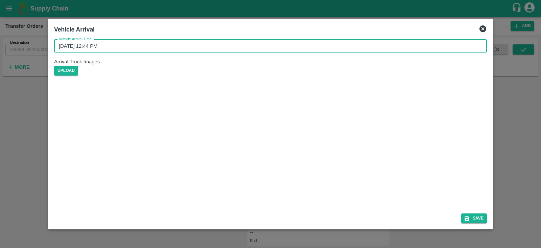
click at [224, 49] on input "12/09/2025 12:44 PM" at bounding box center [268, 46] width 428 height 13
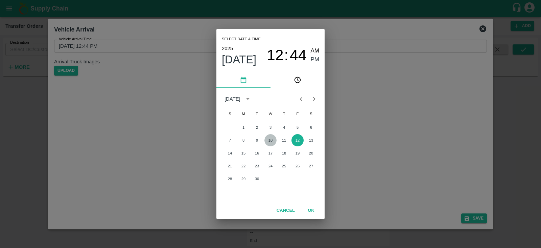
click at [272, 141] on button "10" at bounding box center [271, 140] width 12 height 12
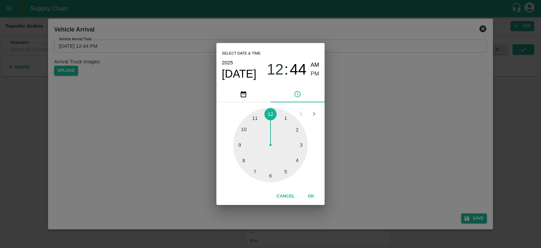
click at [287, 172] on div at bounding box center [270, 145] width 74 height 74
click at [240, 143] on div at bounding box center [270, 145] width 74 height 74
click at [310, 75] on div "05 : 45 AM PM" at bounding box center [293, 70] width 52 height 18
click at [313, 75] on span "PM" at bounding box center [315, 73] width 9 height 9
click at [313, 197] on button "OK" at bounding box center [311, 196] width 22 height 12
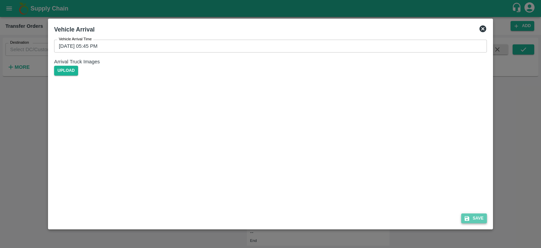
click at [474, 217] on button "Save" at bounding box center [475, 218] width 26 height 10
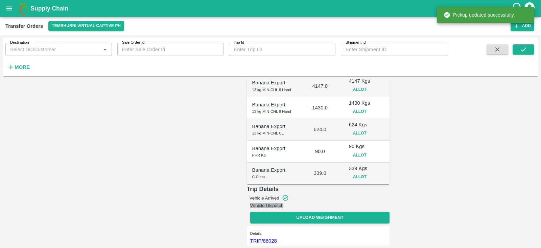
click at [284, 203] on button "Vehicle Dispatch" at bounding box center [267, 205] width 34 height 5
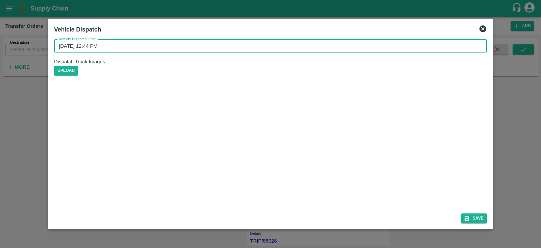
click at [279, 52] on input "12/09/2025 12:44 PM" at bounding box center [268, 46] width 428 height 13
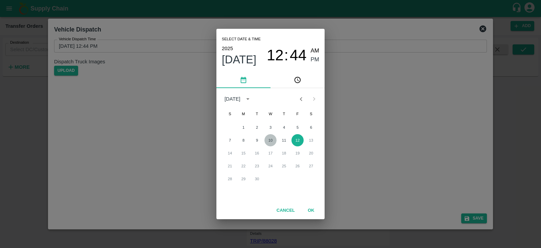
click at [271, 140] on button "10" at bounding box center [271, 140] width 12 height 12
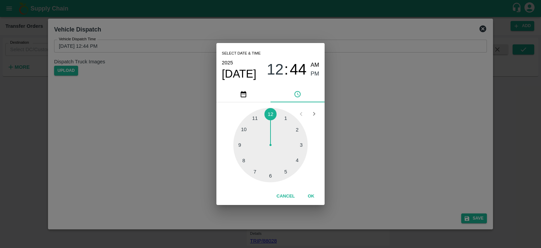
click at [286, 171] on div at bounding box center [270, 145] width 74 height 74
click at [241, 144] on div at bounding box center [270, 145] width 74 height 74
click at [310, 196] on button "OK" at bounding box center [311, 196] width 22 height 12
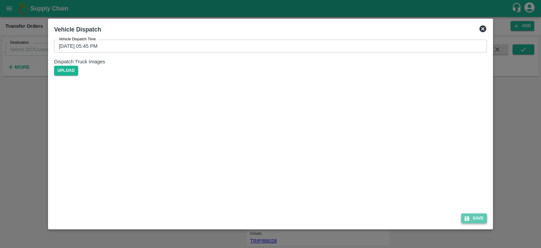
click at [476, 219] on button "Save" at bounding box center [475, 218] width 26 height 10
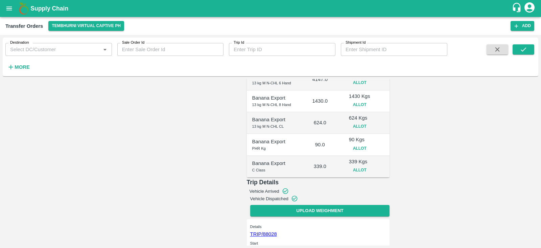
scroll to position [0, 0]
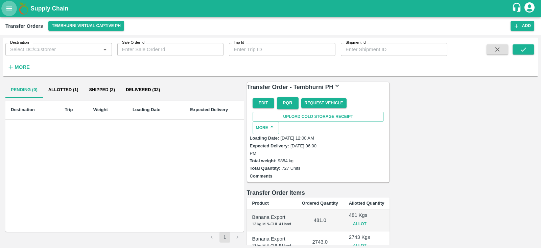
click at [6, 3] on button "open drawer" at bounding box center [9, 9] width 16 height 16
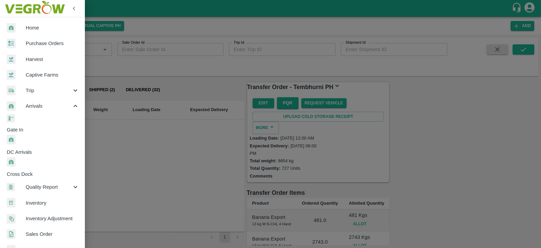
click at [116, 71] on div at bounding box center [270, 124] width 541 height 248
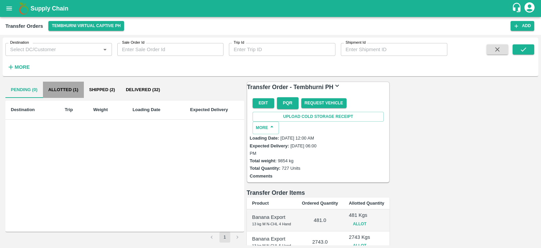
click at [60, 93] on button "Allotted (1)" at bounding box center [63, 90] width 41 height 16
click at [23, 90] on button "Pending (0)" at bounding box center [24, 90] width 38 height 16
click at [8, 5] on icon "open drawer" at bounding box center [8, 8] width 7 height 7
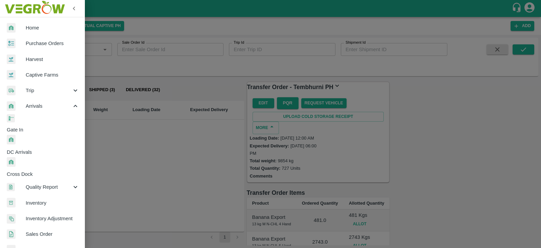
click at [37, 148] on span "DC Arrivals" at bounding box center [46, 151] width 78 height 7
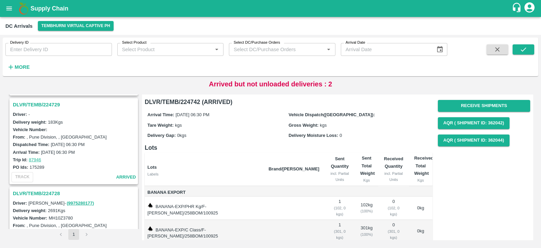
scroll to position [221, 0]
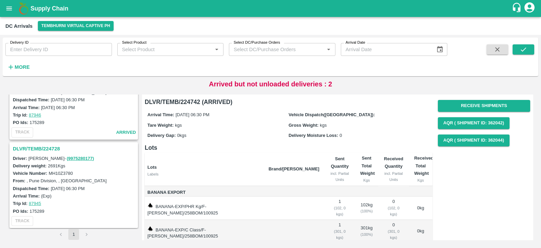
click at [40, 147] on h3 "DLVR/TEMB/224728" at bounding box center [75, 148] width 124 height 9
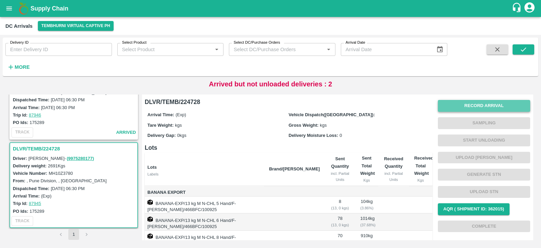
click at [476, 106] on button "Record Arrival" at bounding box center [484, 106] width 92 height 12
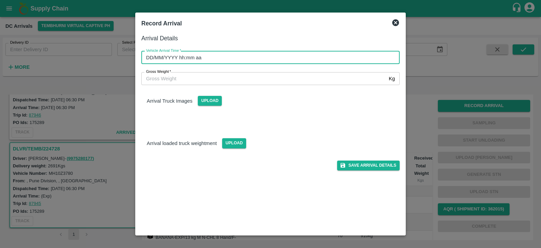
click at [255, 56] on input "DD/MM/YYYY hh:mm aa" at bounding box center [268, 57] width 254 height 13
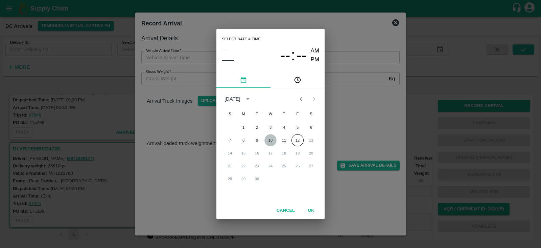
click at [272, 138] on button "10" at bounding box center [271, 140] width 12 height 12
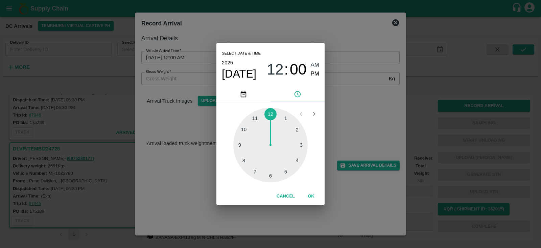
click at [286, 171] on div at bounding box center [270, 145] width 74 height 74
click at [240, 143] on div at bounding box center [270, 145] width 74 height 74
click at [240, 146] on div at bounding box center [270, 145] width 74 height 74
drag, startPoint x: 314, startPoint y: 72, endPoint x: 311, endPoint y: 199, distance: 126.9
click at [311, 199] on div "Select date & time 2025 Sep 10 05 : 45 AM PM 05 10 15 20 25 30 35 40 45 50 55 0…" at bounding box center [271, 124] width 108 height 162
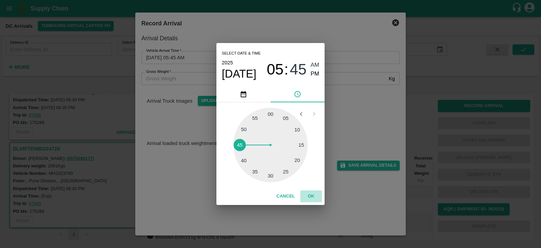
click at [311, 199] on button "OK" at bounding box center [311, 196] width 22 height 12
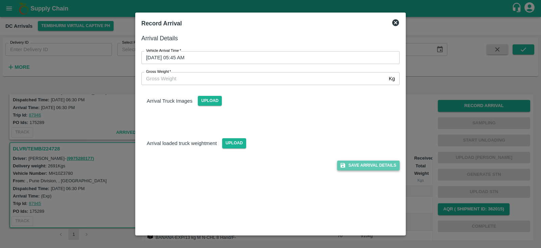
click at [379, 163] on button "Save Arrival Details" at bounding box center [368, 165] width 63 height 10
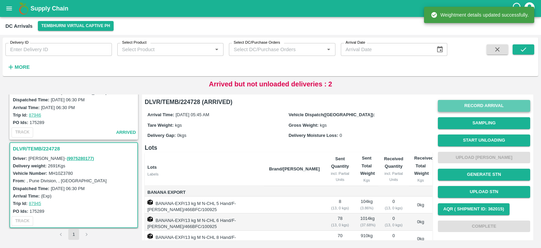
click at [490, 104] on button "Record Arrival" at bounding box center [484, 106] width 92 height 12
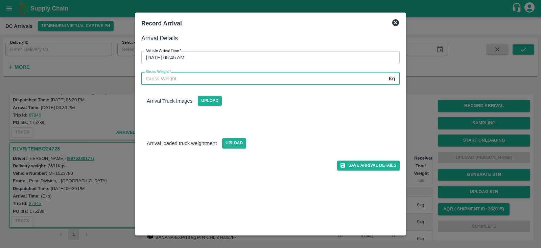
click at [244, 79] on input "Gross Weight   *" at bounding box center [263, 78] width 245 height 13
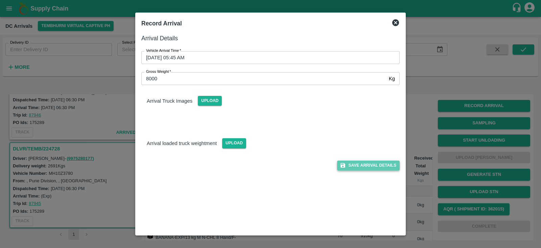
click at [355, 163] on button "Save Arrival Details" at bounding box center [368, 165] width 63 height 10
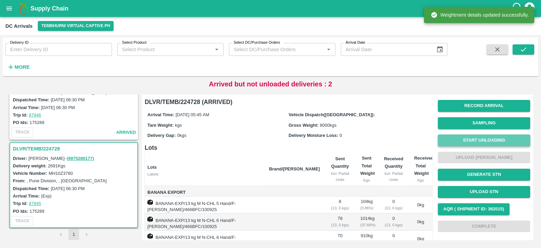
click at [482, 139] on button "Start Unloading" at bounding box center [484, 140] width 92 height 12
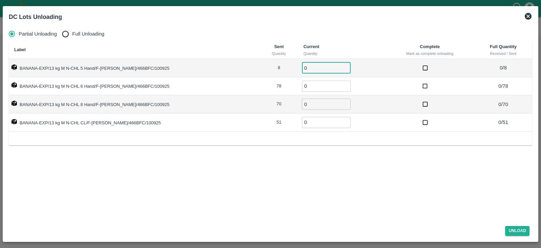
click at [302, 67] on input "0" at bounding box center [326, 67] width 49 height 11
click at [302, 87] on input "0" at bounding box center [326, 86] width 49 height 11
click at [302, 103] on input "0" at bounding box center [326, 103] width 49 height 11
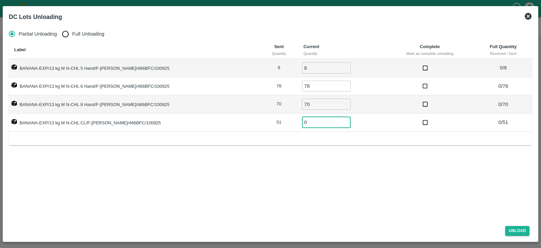
click at [302, 122] on input "0" at bounding box center [326, 122] width 49 height 11
click at [512, 229] on button "Unload" at bounding box center [518, 231] width 24 height 10
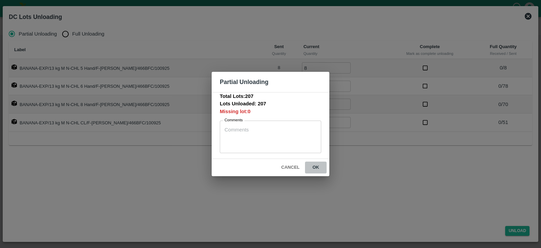
click at [316, 168] on button "ok" at bounding box center [316, 167] width 22 height 12
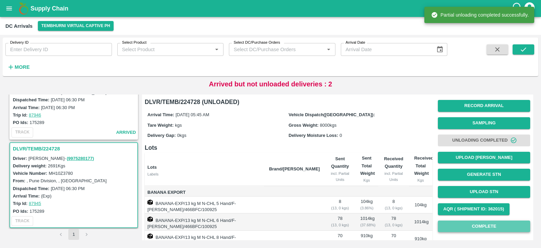
click at [473, 225] on button "Complete" at bounding box center [484, 226] width 92 height 12
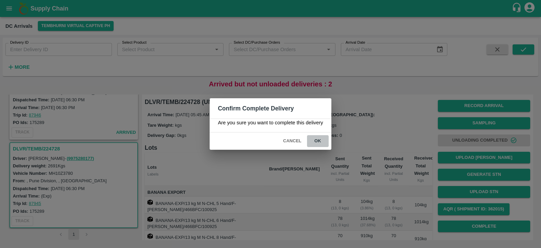
click at [316, 138] on button "ok" at bounding box center [318, 141] width 22 height 12
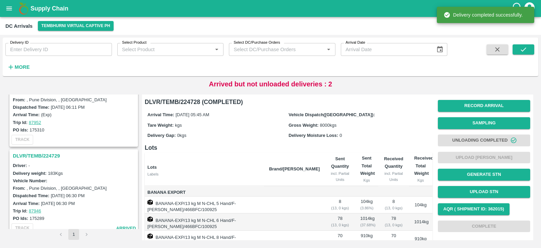
scroll to position [121, 0]
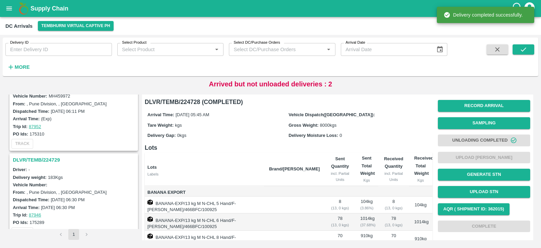
click at [42, 157] on h3 "DLVR/TEMB/224729" at bounding box center [75, 159] width 124 height 9
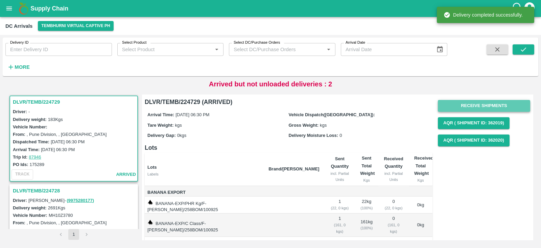
click at [464, 102] on button "Receive Shipments" at bounding box center [484, 106] width 92 height 12
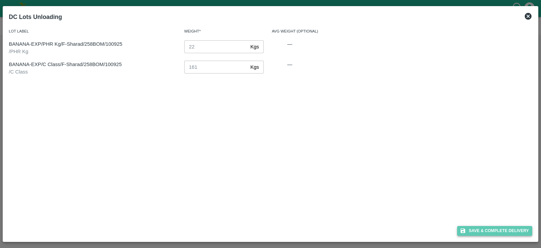
click at [489, 230] on button "Save & Complete Delivery" at bounding box center [495, 231] width 75 height 10
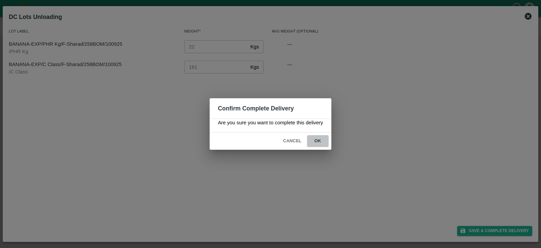
click at [319, 141] on button "ok" at bounding box center [318, 141] width 22 height 12
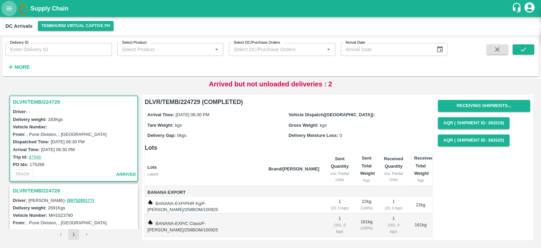
click at [7, 9] on icon "open drawer" at bounding box center [8, 8] width 7 height 7
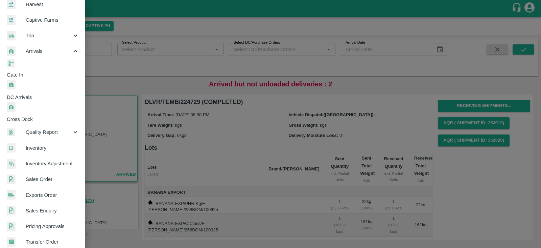
scroll to position [57, 0]
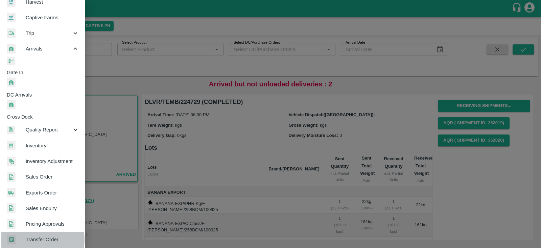
click at [29, 236] on span "Transfer Order" at bounding box center [52, 239] width 53 height 7
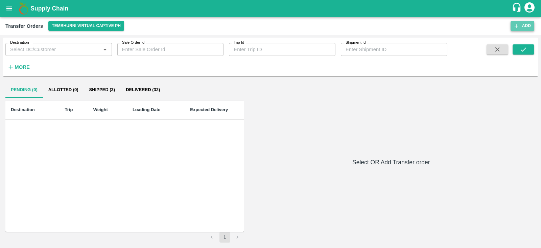
click at [522, 23] on button "Add" at bounding box center [523, 26] width 24 height 10
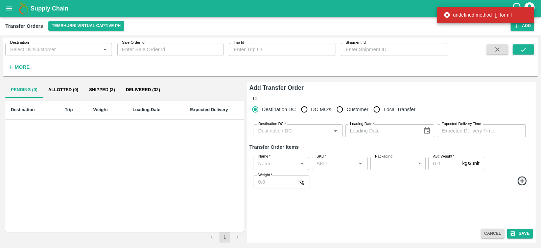
click at [309, 135] on div "Destination DC   *" at bounding box center [298, 130] width 89 height 13
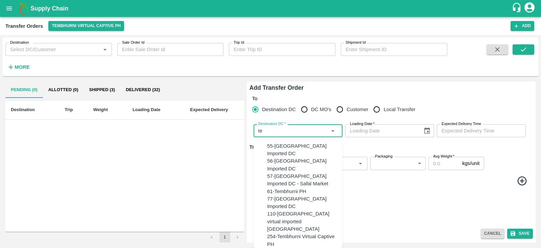
click at [285, 190] on div "61-Tembhurni PH" at bounding box center [286, 190] width 39 height 7
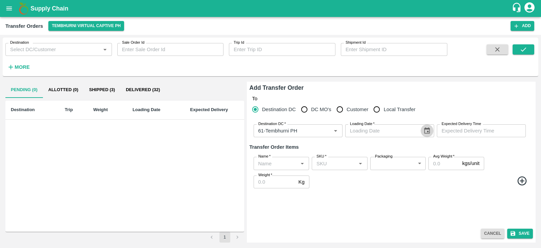
click at [427, 133] on icon "Choose date" at bounding box center [427, 130] width 7 height 7
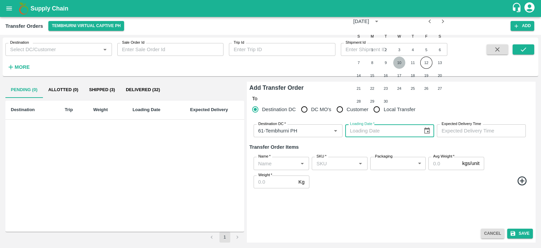
click at [397, 63] on button "10" at bounding box center [400, 63] width 12 height 12
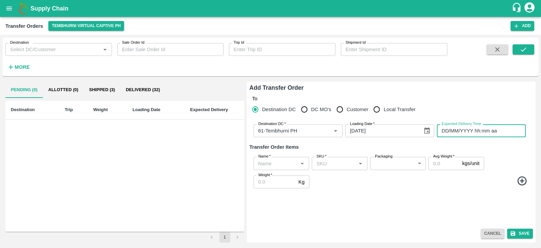
click at [467, 130] on input "DD/MM/YYYY hh:mm aa" at bounding box center [479, 130] width 84 height 13
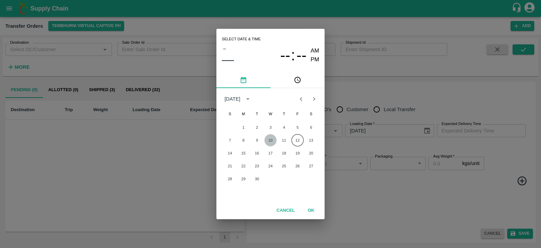
click at [271, 139] on button "10" at bounding box center [271, 140] width 12 height 12
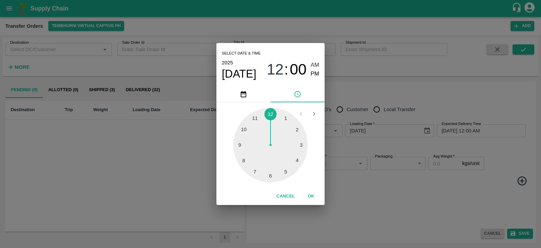
click at [270, 176] on div at bounding box center [270, 145] width 74 height 74
click at [315, 74] on span "PM" at bounding box center [315, 73] width 9 height 9
click at [311, 197] on button "OK" at bounding box center [311, 196] width 22 height 12
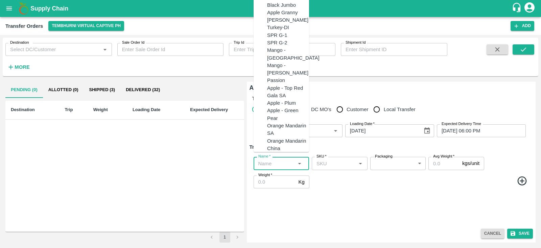
click at [271, 164] on input "Name   *" at bounding box center [276, 163] width 40 height 9
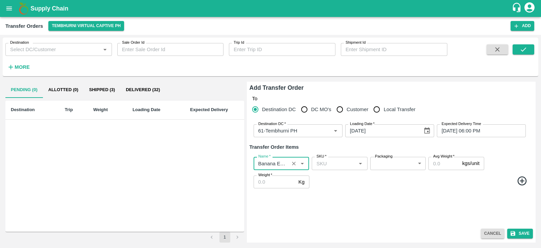
click at [523, 179] on icon at bounding box center [522, 180] width 9 height 9
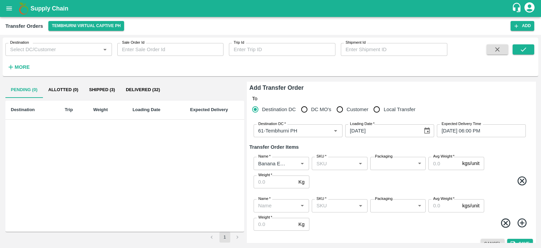
scroll to position [10, 0]
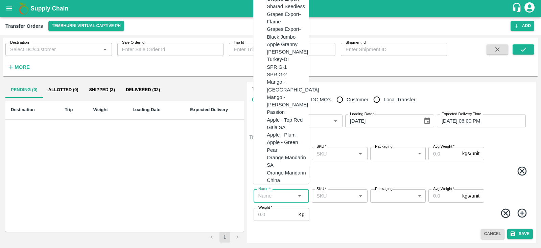
click at [269, 193] on input "Name   *" at bounding box center [276, 195] width 40 height 9
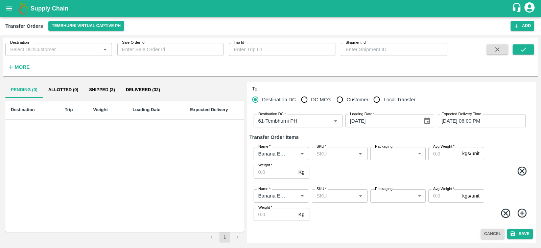
click at [518, 210] on icon at bounding box center [522, 212] width 11 height 11
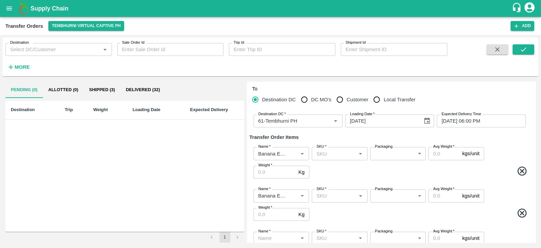
scroll to position [52, 0]
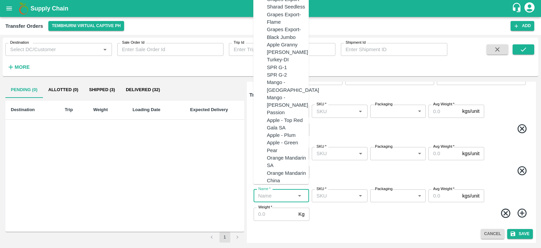
click at [282, 195] on input "Name   *" at bounding box center [276, 195] width 40 height 9
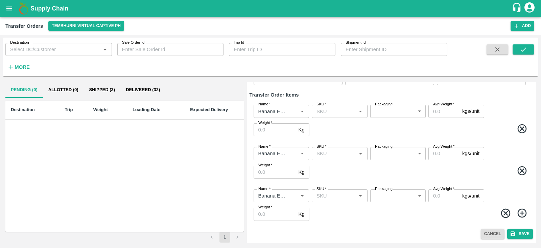
click at [521, 214] on icon at bounding box center [522, 212] width 9 height 9
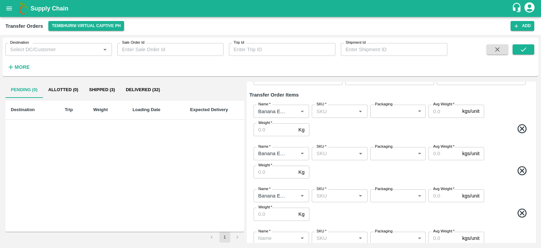
scroll to position [94, 0]
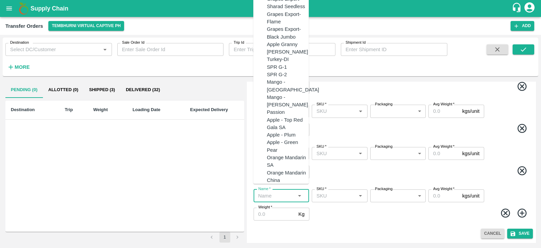
click at [265, 193] on input "Name   *" at bounding box center [276, 195] width 40 height 9
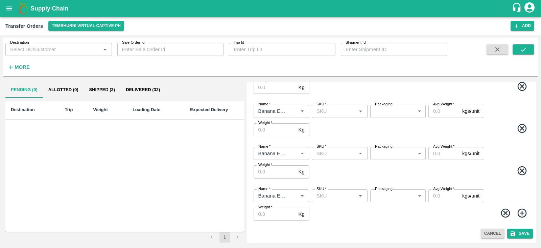
drag, startPoint x: 522, startPoint y: 212, endPoint x: 385, endPoint y: 208, distance: 136.4
click at [385, 208] on span at bounding box center [421, 213] width 220 height 13
click at [521, 213] on icon at bounding box center [522, 212] width 9 height 9
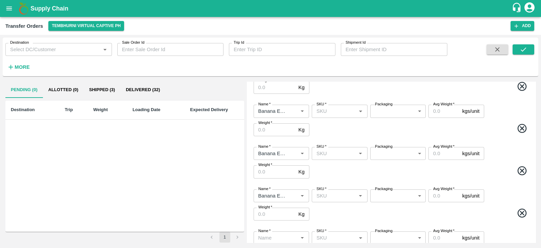
scroll to position [136, 0]
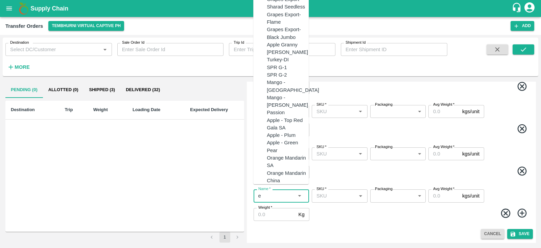
click at [276, 196] on input "Name   *" at bounding box center [276, 195] width 40 height 9
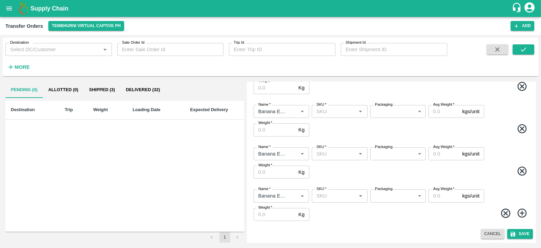
click at [515, 212] on span at bounding box center [421, 213] width 220 height 13
click at [521, 211] on icon at bounding box center [522, 212] width 9 height 9
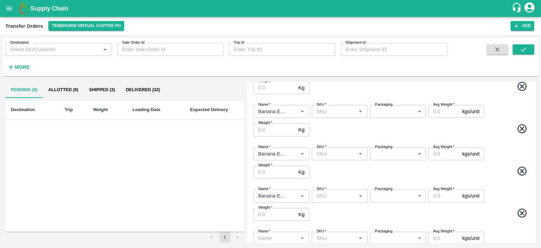
scroll to position [179, 0]
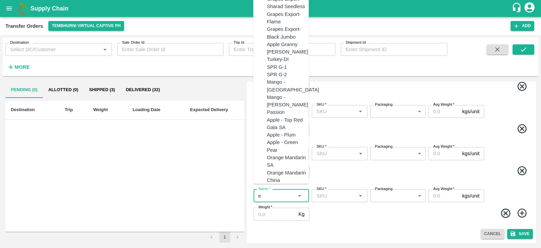
click at [278, 195] on input "Name   *" at bounding box center [276, 195] width 40 height 9
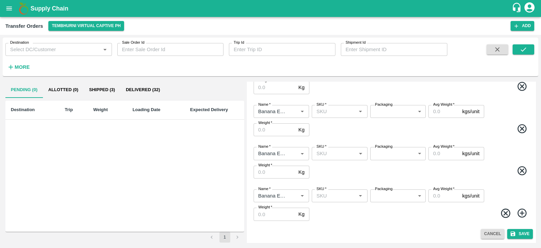
click at [520, 215] on icon at bounding box center [522, 212] width 11 height 11
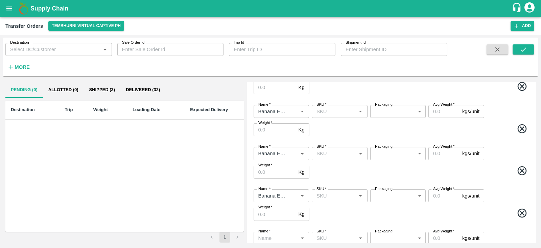
scroll to position [221, 0]
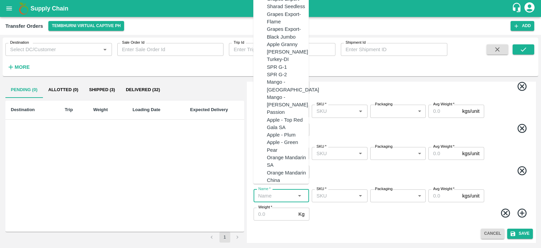
click at [282, 195] on input "Name   *" at bounding box center [276, 195] width 40 height 9
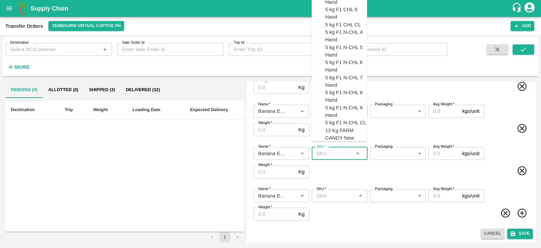
click at [334, 155] on input "SKU   *" at bounding box center [334, 153] width 40 height 9
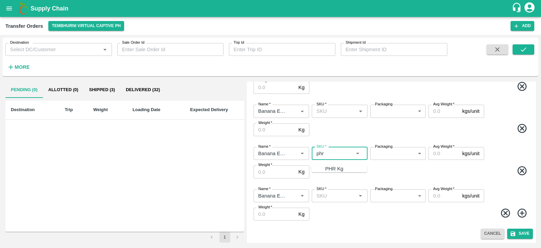
click at [327, 165] on div "PHR Kg" at bounding box center [335, 168] width 18 height 7
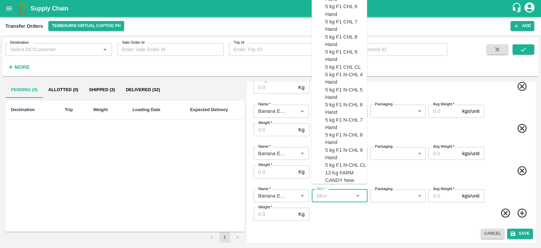
click at [338, 192] on input "SKU   *" at bounding box center [334, 195] width 40 height 9
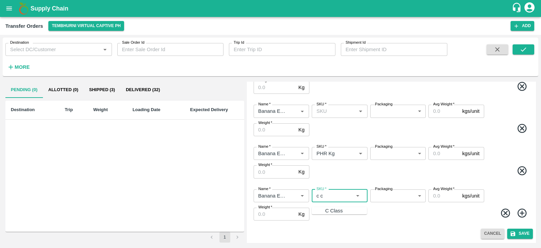
click at [326, 212] on div "C Class" at bounding box center [335, 210] width 18 height 7
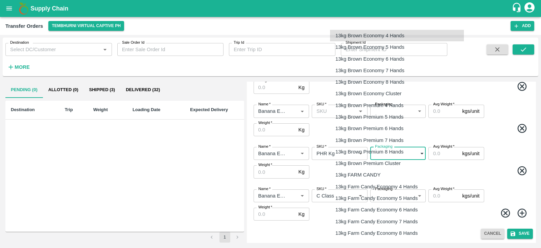
click at [386, 153] on body "Supply Chain Transfer Orders Tembhurni Virtual Captive PH Add Destination Desti…" at bounding box center [270, 124] width 541 height 248
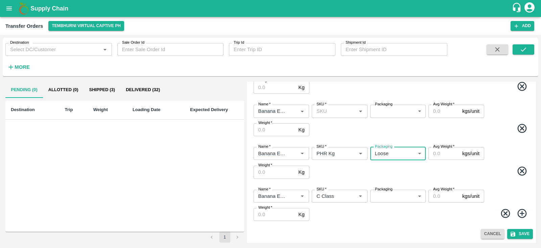
click at [390, 193] on body "Supply Chain Transfer Orders Tembhurni Virtual Captive PH Add Destination Desti…" at bounding box center [270, 124] width 541 height 248
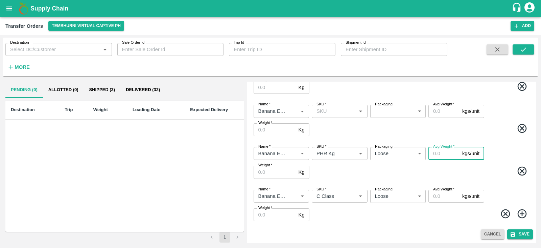
click at [438, 153] on input "Avg Weight   *" at bounding box center [444, 153] width 31 height 13
click at [278, 170] on input "Weight   *" at bounding box center [275, 171] width 42 height 13
click at [268, 214] on input "Weight   *" at bounding box center [275, 214] width 42 height 13
click at [443, 194] on input "Avg Weight   *" at bounding box center [444, 195] width 31 height 13
click at [366, 129] on span at bounding box center [421, 129] width 220 height 13
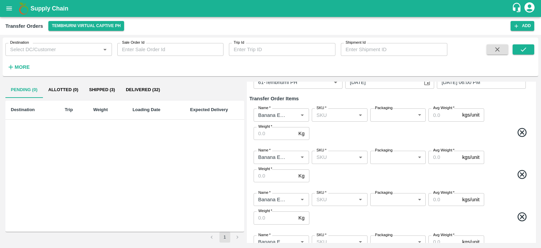
scroll to position [15, 0]
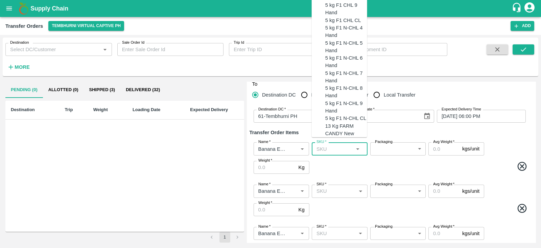
click at [331, 148] on input "SKU   *" at bounding box center [334, 148] width 40 height 9
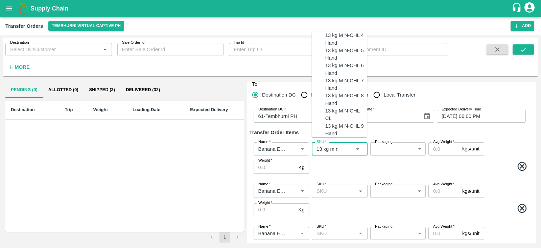
click at [337, 47] on div "13 kg M N-CHL 4 Hand" at bounding box center [347, 39] width 42 height 15
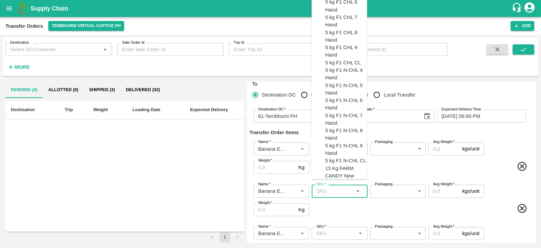
click at [329, 188] on input "SKU   *" at bounding box center [334, 190] width 40 height 9
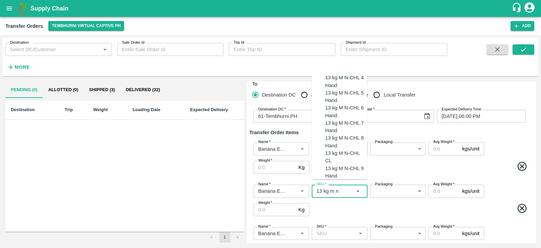
click at [337, 104] on div "13 kg M N-CHL 5 Hand" at bounding box center [347, 96] width 42 height 15
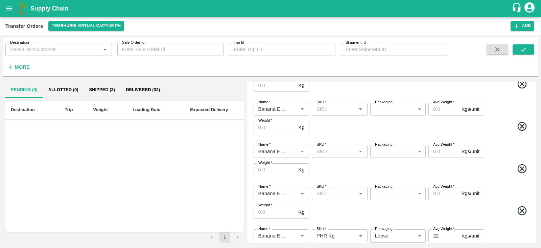
scroll to position [139, 0]
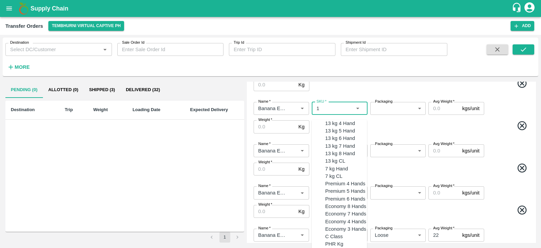
click at [333, 107] on input "SKU   *" at bounding box center [334, 108] width 40 height 9
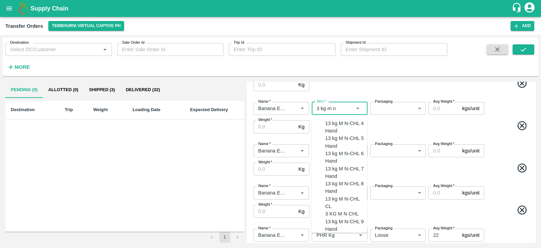
click at [339, 161] on div "13 kg M N-CHL 6 Hand" at bounding box center [347, 157] width 42 height 15
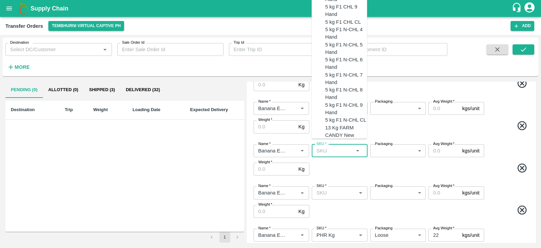
click at [338, 150] on input "SKU   *" at bounding box center [334, 150] width 40 height 9
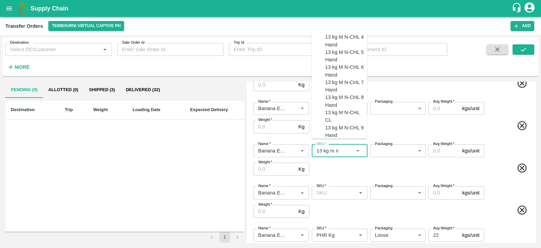
click at [329, 109] on div "13 kg M N-CHL 8 Hand" at bounding box center [347, 100] width 42 height 15
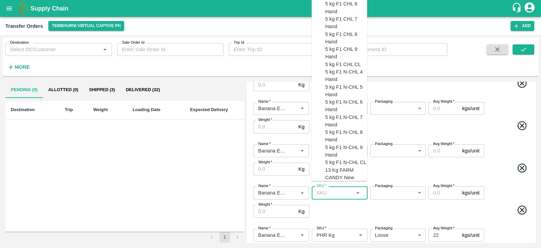
click at [330, 192] on input "SKU   *" at bounding box center [334, 192] width 40 height 9
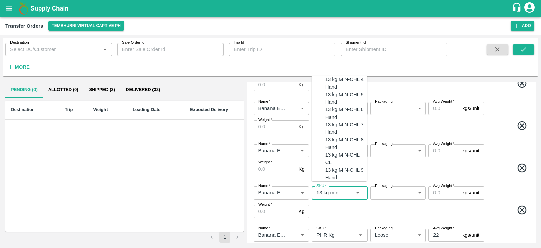
scroll to position [26, 0]
click at [337, 164] on div "13 kg M N-CHL CL" at bounding box center [347, 158] width 42 height 15
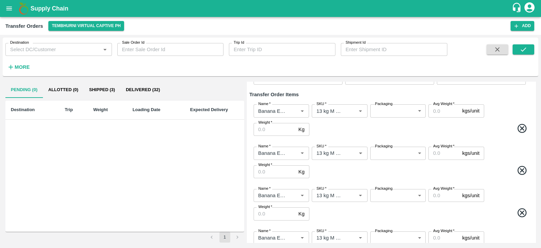
scroll to position [52, 0]
click at [399, 113] on body "Supply Chain Transfer Orders Tembhurni Virtual Captive PH Add Destination Desti…" at bounding box center [270, 124] width 541 height 248
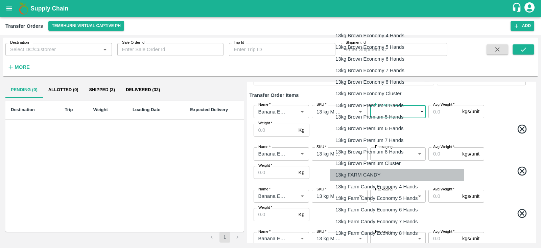
click at [359, 177] on p "13kg FARM CANDY" at bounding box center [358, 174] width 45 height 7
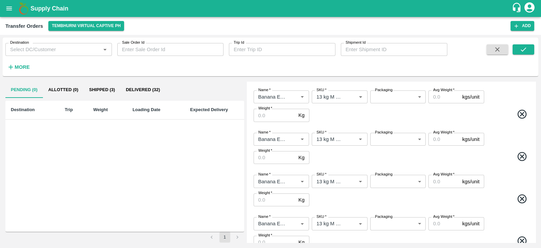
scroll to position [117, 0]
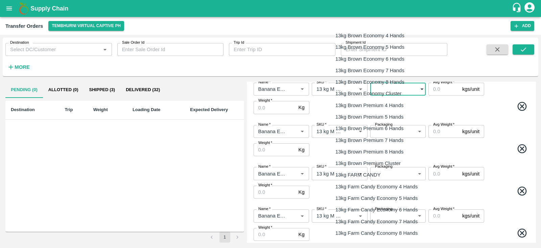
click at [396, 89] on body "Supply Chain Transfer Orders Tembhurni Virtual Captive PH Add Destination Desti…" at bounding box center [270, 124] width 541 height 248
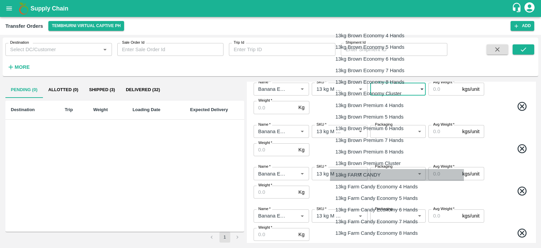
click at [355, 175] on p "13kg FARM CANDY" at bounding box center [358, 174] width 45 height 7
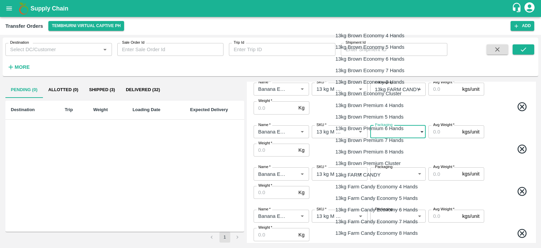
click at [386, 132] on body "Supply Chain Transfer Orders Tembhurni Virtual Captive PH Add Destination Desti…" at bounding box center [270, 124] width 541 height 248
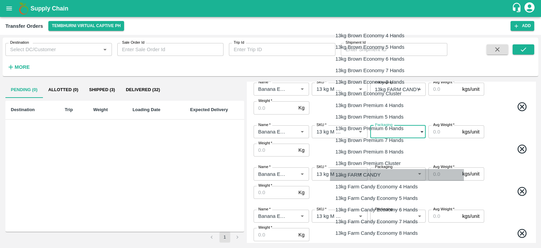
click at [357, 177] on p "13kg FARM CANDY" at bounding box center [358, 174] width 45 height 7
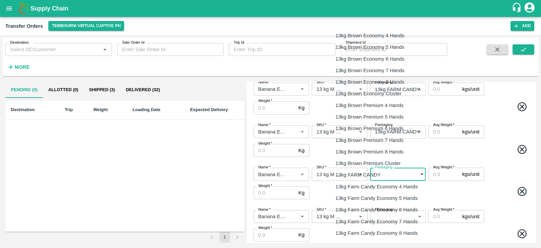
click at [397, 174] on body "Supply Chain Transfer Orders Tembhurni Virtual Captive PH Add Destination Desti…" at bounding box center [270, 124] width 541 height 248
click at [369, 174] on p "13kg FARM CANDY" at bounding box center [358, 174] width 45 height 7
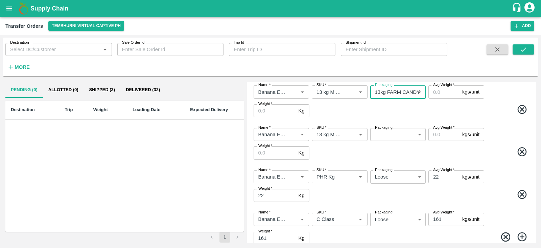
scroll to position [201, 0]
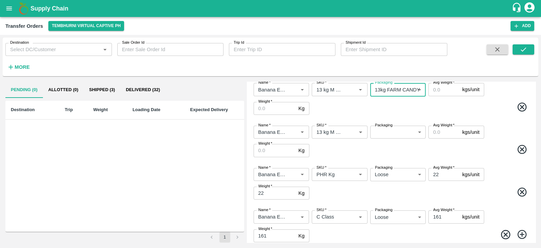
click at [396, 129] on body "Supply Chain Transfer Orders Tembhurni Virtual Captive PH Add Destination Desti…" at bounding box center [270, 124] width 541 height 248
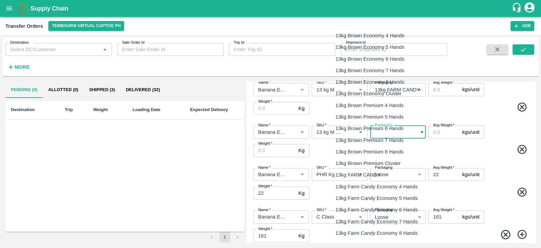
click at [362, 174] on p "13kg FARM CANDY" at bounding box center [358, 174] width 45 height 7
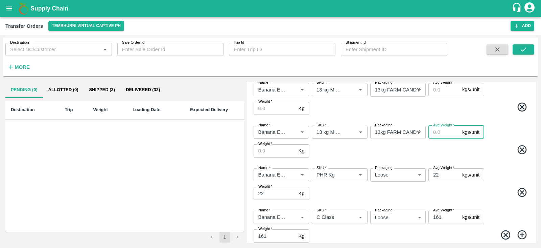
click at [443, 132] on input "Avg Weight   *" at bounding box center [444, 132] width 31 height 13
click at [439, 87] on input "Avg Weight   *" at bounding box center [444, 89] width 31 height 13
click at [440, 99] on div "Name   * Name   * SKU   * SKU   * Packaging 13kg FARM CANDY 466 Packaging Avg W…" at bounding box center [392, 98] width 284 height 43
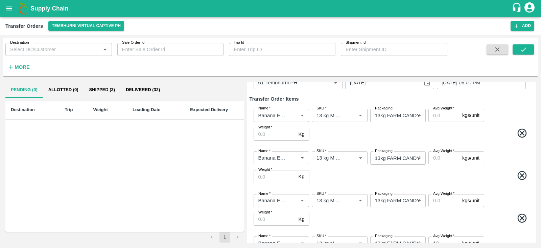
scroll to position [44, 0]
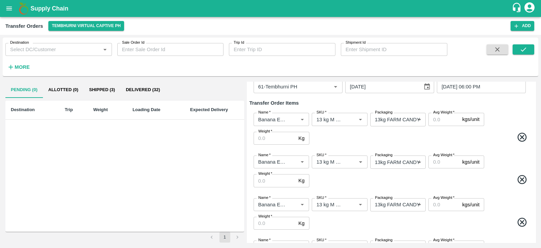
click at [435, 120] on input "Avg Weight   *" at bounding box center [444, 119] width 31 height 13
click at [437, 162] on input "Avg Weight   *" at bounding box center [444, 161] width 31 height 13
click at [438, 202] on input "Avg Weight   *" at bounding box center [444, 204] width 31 height 13
click at [277, 139] on input "Weight   *" at bounding box center [275, 138] width 42 height 13
click at [276, 182] on input "Weight   *" at bounding box center [275, 180] width 42 height 13
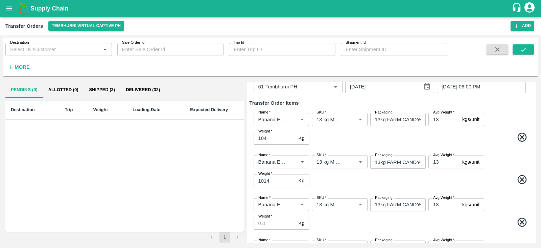
click at [348, 178] on span at bounding box center [421, 180] width 220 height 13
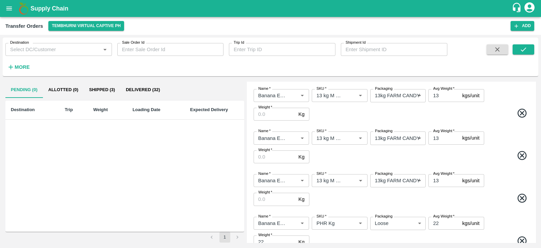
scroll to position [154, 0]
click at [275, 113] on input "Weight   *" at bounding box center [275, 113] width 42 height 13
click at [272, 156] on input "Weight   *" at bounding box center [275, 156] width 42 height 13
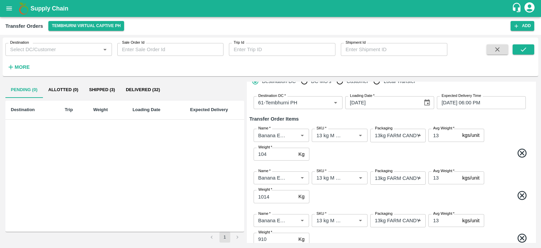
scroll to position [16, 0]
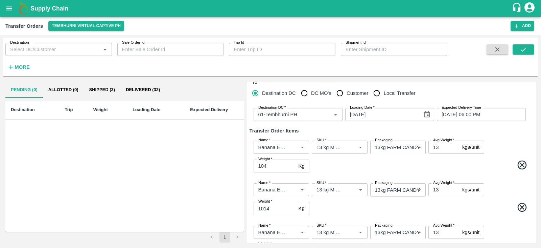
click at [521, 166] on icon at bounding box center [522, 164] width 11 height 11
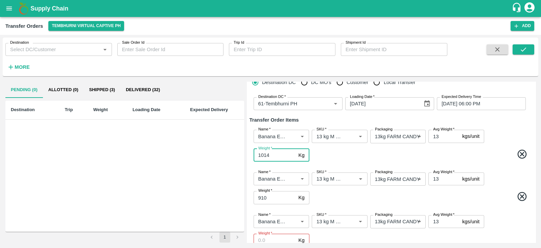
click at [273, 157] on input "1014" at bounding box center [275, 155] width 42 height 13
click at [271, 198] on input "910" at bounding box center [275, 197] width 42 height 13
click at [343, 197] on span at bounding box center [421, 197] width 220 height 13
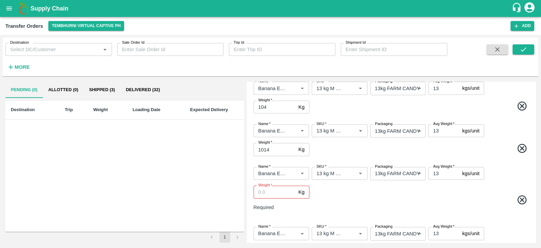
scroll to position [79, 0]
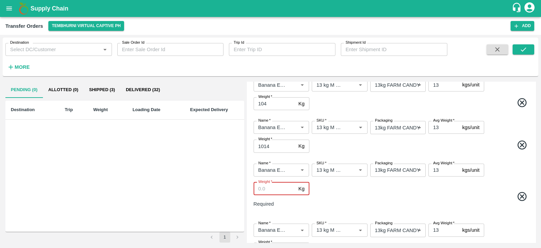
click at [272, 185] on input "Weight   *" at bounding box center [275, 188] width 42 height 13
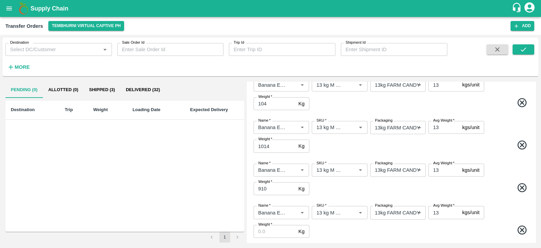
click at [344, 190] on span at bounding box center [421, 188] width 220 height 13
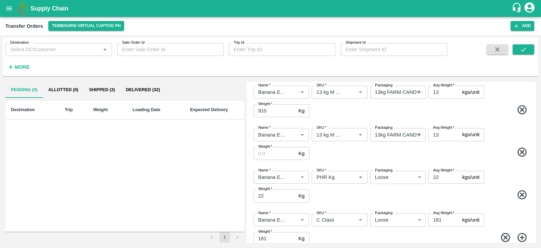
scroll to position [157, 0]
click at [265, 153] on input "Weight   *" at bounding box center [275, 153] width 42 height 13
click at [357, 151] on span at bounding box center [421, 152] width 220 height 13
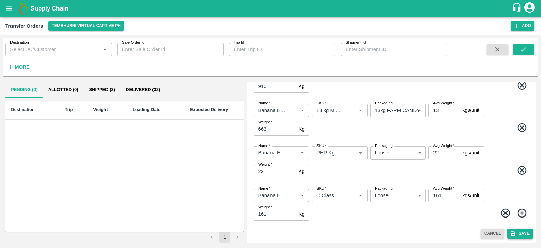
click at [525, 231] on button "Save" at bounding box center [521, 233] width 26 height 10
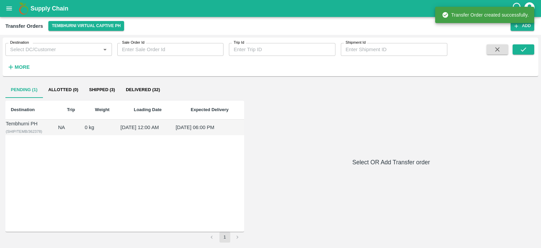
click at [214, 127] on td "10 Sep 2025, 06:00 PM" at bounding box center [209, 127] width 69 height 16
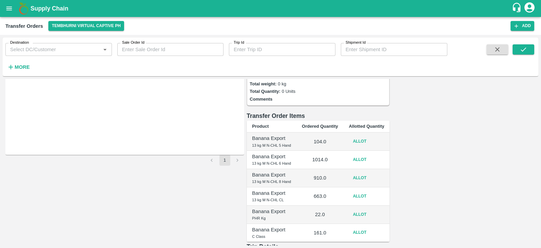
scroll to position [78, 0]
click at [371, 135] on button "Allot" at bounding box center [360, 140] width 22 height 10
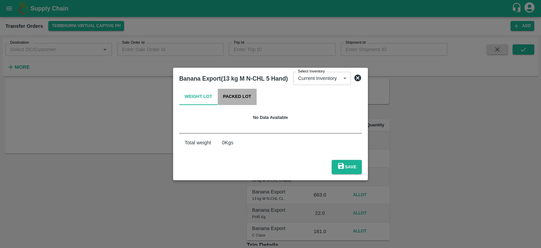
click at [235, 105] on button "Packed Lot" at bounding box center [237, 97] width 39 height 16
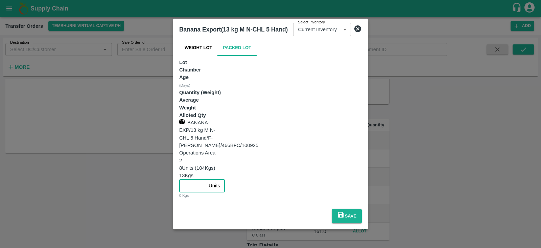
click at [206, 179] on input "number" at bounding box center [192, 185] width 27 height 13
click at [362, 209] on button "Save" at bounding box center [347, 216] width 30 height 14
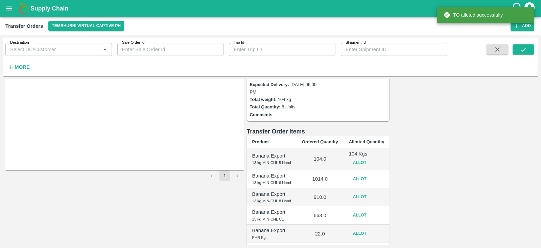
scroll to position [63, 0]
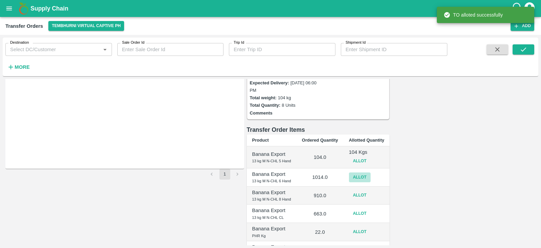
click at [371, 172] on button "Allot" at bounding box center [360, 177] width 22 height 10
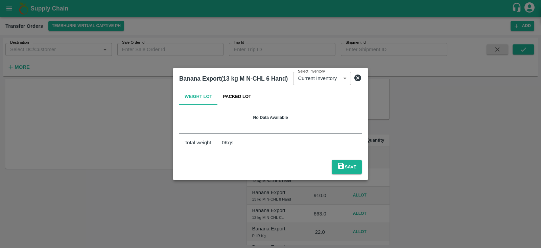
click at [233, 93] on div "Weight Lot Packed Lot No Data Available Total weight 0 Kgs" at bounding box center [271, 120] width 188 height 69
click at [240, 100] on button "Packed Lot" at bounding box center [237, 97] width 39 height 16
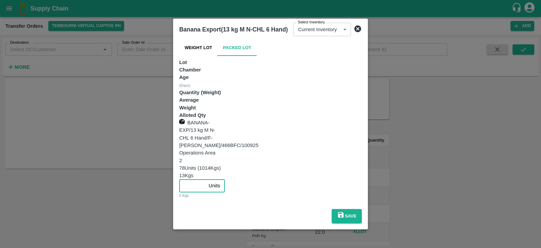
click at [206, 179] on input "number" at bounding box center [192, 185] width 27 height 13
click at [362, 209] on button "Save" at bounding box center [347, 216] width 30 height 14
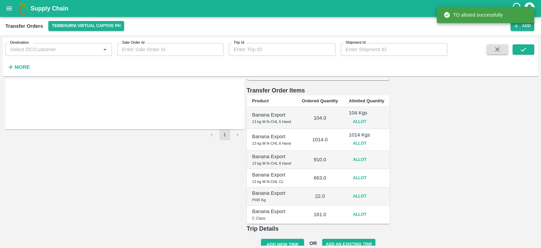
scroll to position [104, 0]
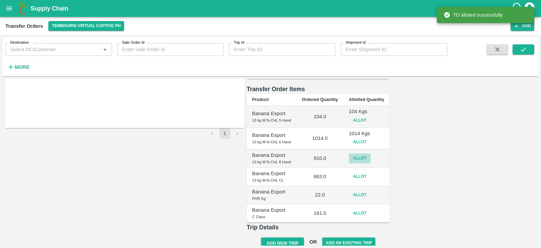
click at [371, 153] on button "Allot" at bounding box center [360, 158] width 22 height 10
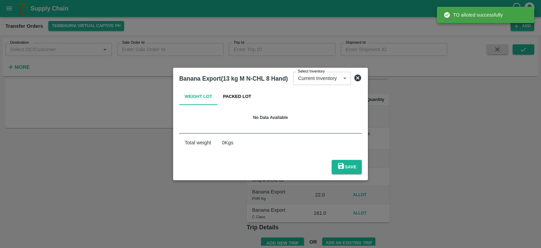
click at [248, 105] on button "Packed Lot" at bounding box center [237, 97] width 39 height 16
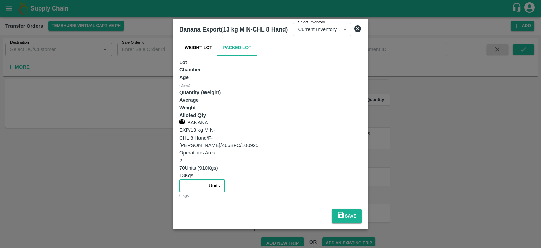
click at [206, 179] on input "number" at bounding box center [192, 185] width 27 height 13
click at [362, 209] on button "Save" at bounding box center [347, 216] width 30 height 14
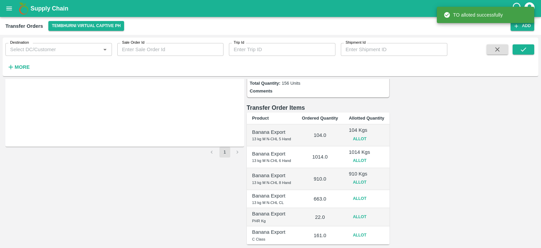
scroll to position [95, 0]
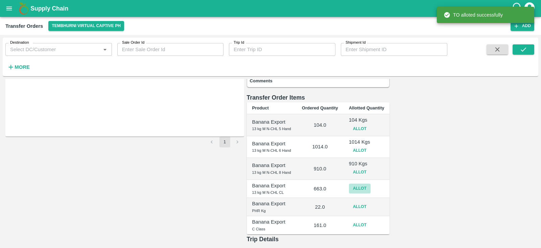
click at [371, 183] on button "Allot" at bounding box center [360, 188] width 22 height 10
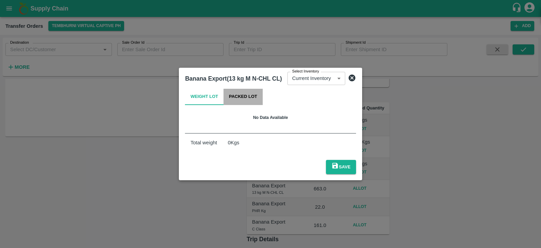
click at [253, 101] on button "Packed Lot" at bounding box center [243, 97] width 39 height 16
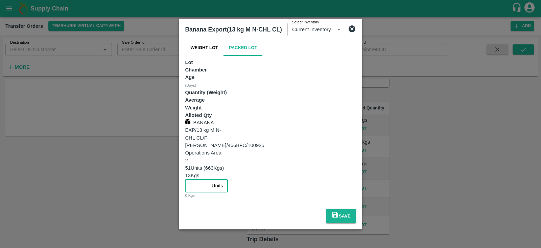
click at [209, 179] on input "number" at bounding box center [197, 185] width 24 height 13
click at [356, 209] on button "Save" at bounding box center [341, 216] width 30 height 14
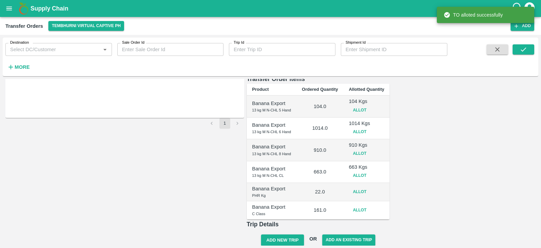
scroll to position [114, 0]
click at [371, 186] on button "Allot" at bounding box center [360, 191] width 22 height 10
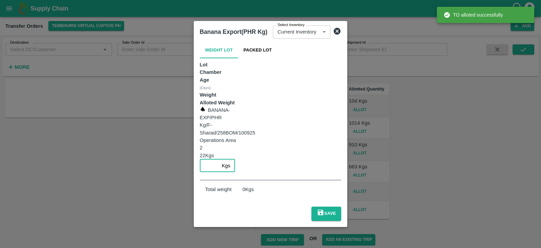
click at [219, 159] on input "number" at bounding box center [209, 165] width 19 height 13
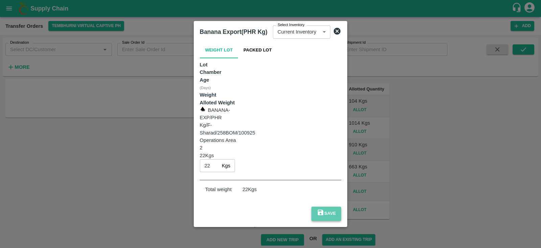
click at [342, 206] on button "Save" at bounding box center [327, 213] width 30 height 14
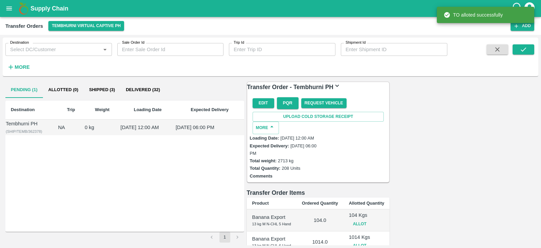
scroll to position [117, 0]
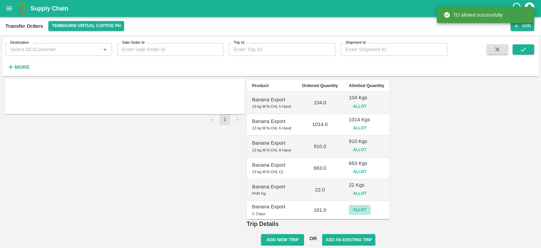
click at [371, 205] on button "Allot" at bounding box center [360, 210] width 22 height 10
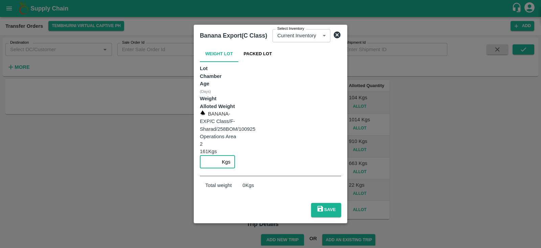
click at [219, 155] on input "number" at bounding box center [209, 161] width 19 height 13
click at [341, 203] on button "Save" at bounding box center [326, 210] width 30 height 14
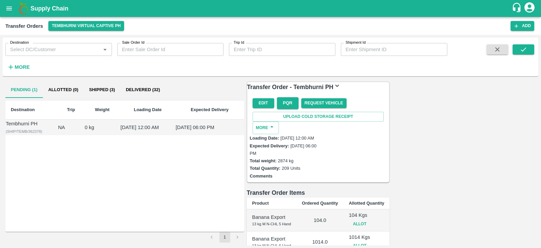
scroll to position [120, 0]
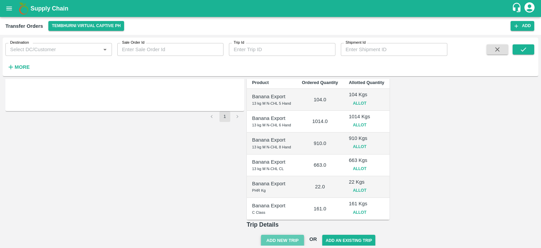
click at [304, 235] on button "Add New Trip" at bounding box center [282, 241] width 43 height 12
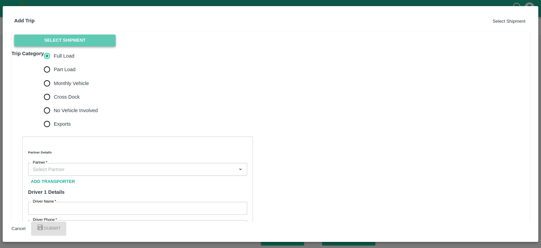
click at [78, 46] on button "Select Shipment" at bounding box center [65, 41] width 102 height 12
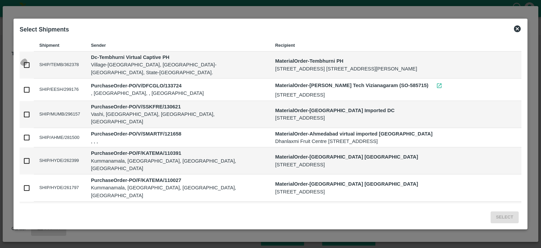
click at [29, 63] on input "checkbox" at bounding box center [27, 65] width 14 height 14
click at [501, 216] on button "Select" at bounding box center [505, 217] width 28 height 12
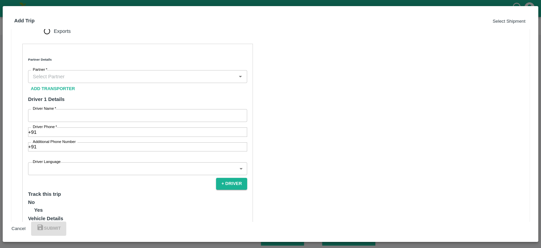
click at [68, 8] on span "Monthly Vehicle" at bounding box center [71, 3] width 35 height 7
click at [54, 11] on input "Monthly Vehicle" at bounding box center [47, 4] width 14 height 14
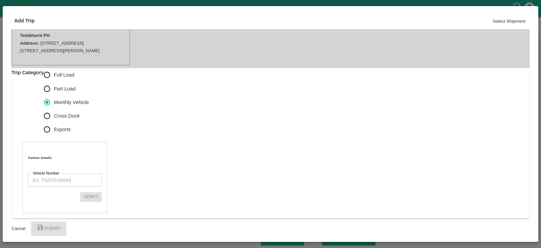
scroll to position [166, 0]
click at [61, 174] on input "Vehicle Number" at bounding box center [65, 180] width 74 height 13
paste input "MH10Z3780"
click at [102, 192] on button "Verify" at bounding box center [91, 197] width 22 height 10
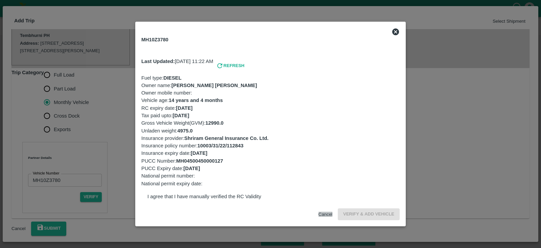
click at [319, 211] on button "Cancel" at bounding box center [326, 213] width 14 height 5
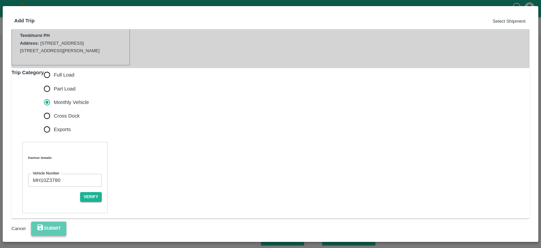
click at [66, 224] on button "Submit" at bounding box center [48, 228] width 35 height 14
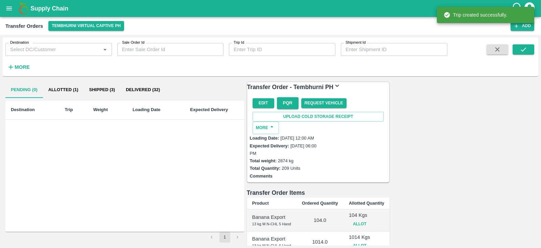
scroll to position [156, 0]
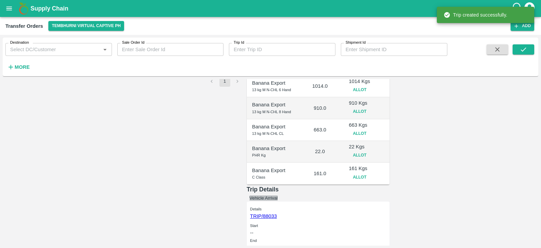
click at [278, 195] on button "Vehicle Arrival" at bounding box center [264, 197] width 28 height 5
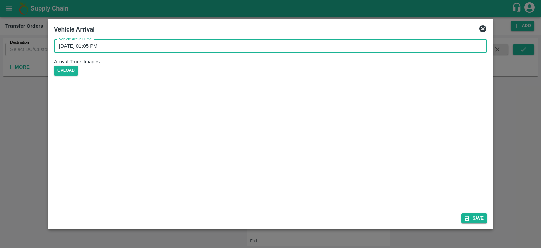
click at [122, 52] on input "12/09/2025 01:05 PM" at bounding box center [268, 46] width 428 height 13
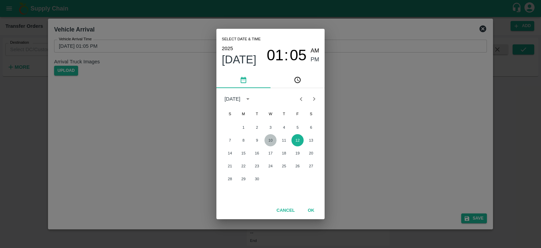
click at [273, 139] on button "10" at bounding box center [271, 140] width 12 height 12
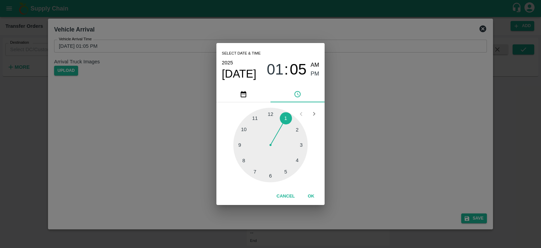
click at [288, 170] on div at bounding box center [270, 145] width 74 height 74
click at [240, 143] on div at bounding box center [270, 145] width 74 height 74
click at [239, 144] on div at bounding box center [270, 145] width 74 height 74
click at [314, 72] on span "PM" at bounding box center [315, 73] width 9 height 9
click at [309, 193] on button "OK" at bounding box center [311, 196] width 22 height 12
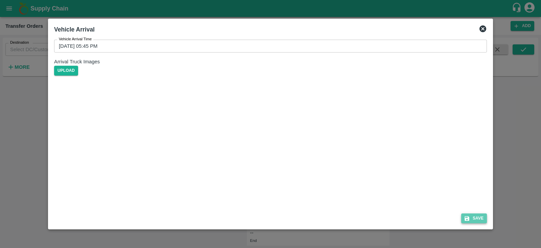
click at [476, 220] on button "Save" at bounding box center [475, 218] width 26 height 10
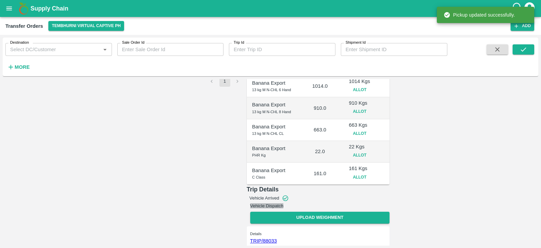
click at [284, 203] on button "Vehicle Dispatch" at bounding box center [267, 205] width 34 height 5
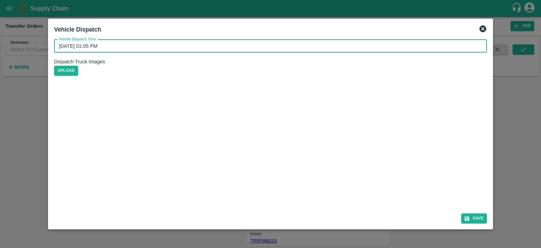
click at [336, 52] on input "12/09/2025 01:05 PM" at bounding box center [268, 46] width 428 height 13
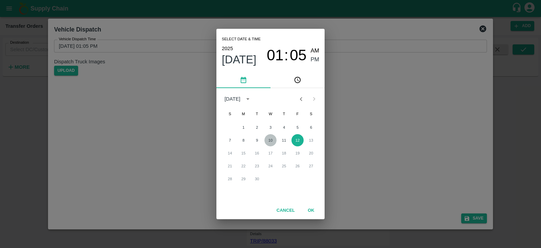
click at [269, 139] on button "10" at bounding box center [271, 140] width 12 height 12
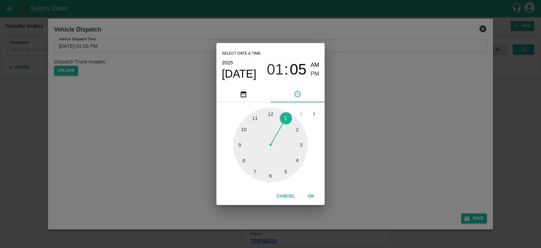
click at [285, 170] on div at bounding box center [270, 145] width 74 height 74
click at [238, 144] on div at bounding box center [270, 145] width 74 height 74
click at [311, 73] on span "PM" at bounding box center [315, 73] width 9 height 9
click at [310, 194] on button "OK" at bounding box center [311, 196] width 22 height 12
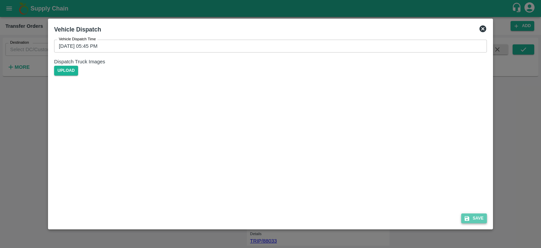
click at [479, 216] on button "Save" at bounding box center [475, 218] width 26 height 10
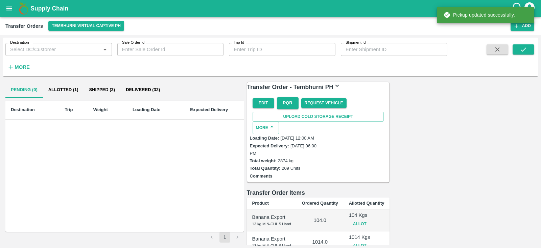
scroll to position [162, 0]
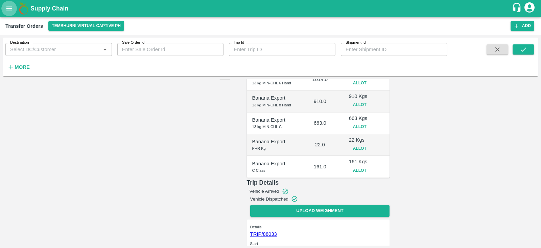
click at [5, 9] on button "open drawer" at bounding box center [9, 9] width 16 height 16
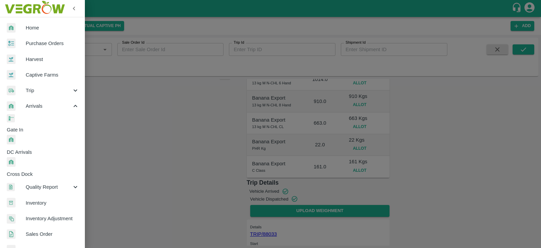
click at [49, 148] on span "DC Arrivals" at bounding box center [46, 151] width 78 height 7
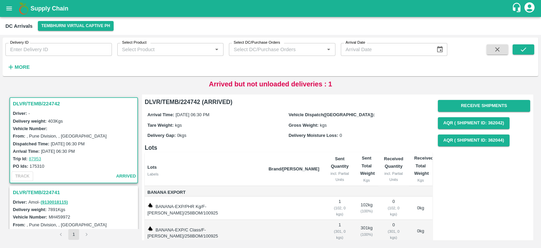
scroll to position [44, 0]
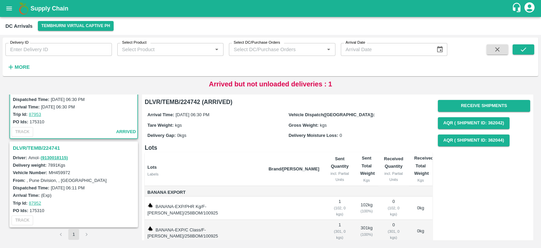
click at [26, 144] on h3 "DLVR/TEMB/224741" at bounding box center [75, 147] width 124 height 9
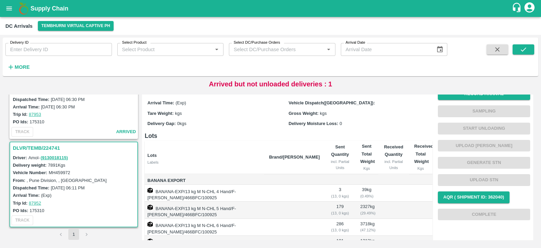
scroll to position [7, 0]
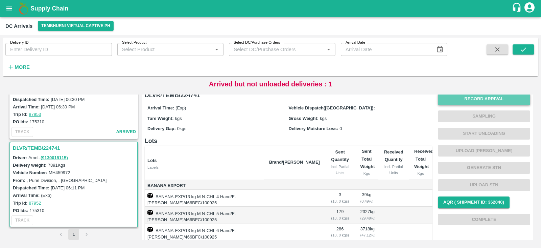
click at [483, 98] on button "Record Arrival" at bounding box center [484, 99] width 92 height 12
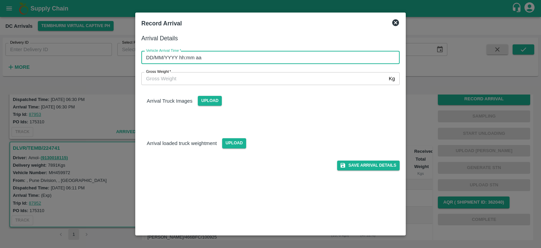
click at [277, 58] on input "DD/MM/YYYY hh:mm aa" at bounding box center [268, 57] width 254 height 13
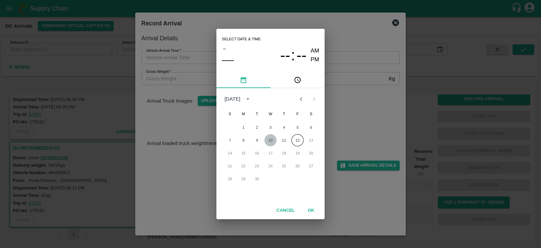
click at [271, 142] on button "10" at bounding box center [271, 140] width 12 height 12
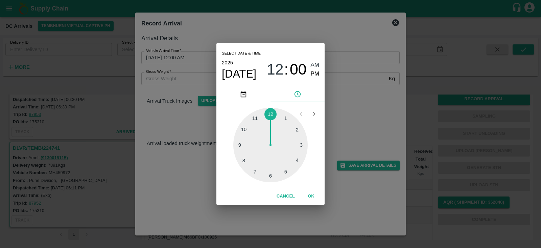
click at [287, 172] on div at bounding box center [270, 145] width 74 height 74
click at [239, 144] on div at bounding box center [270, 145] width 74 height 74
click at [314, 72] on span "PM" at bounding box center [315, 73] width 9 height 9
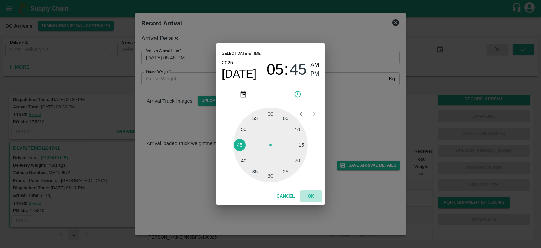
click at [311, 194] on button "OK" at bounding box center [311, 196] width 22 height 12
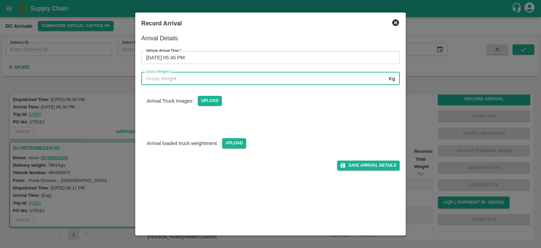
click at [277, 79] on input "Gross Weight   *" at bounding box center [263, 78] width 245 height 13
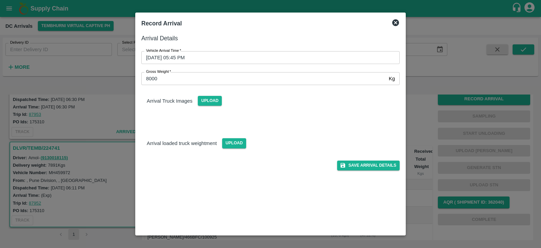
click at [361, 159] on div "Save Arrival Details" at bounding box center [268, 162] width 264 height 15
click at [357, 164] on button "Save Arrival Details" at bounding box center [368, 165] width 63 height 10
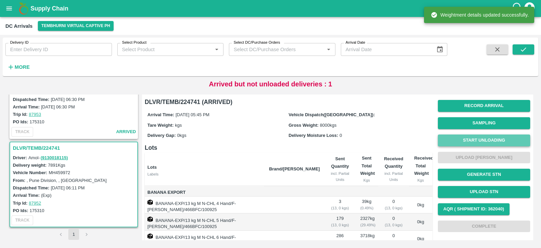
click at [481, 135] on button "Start Unloading" at bounding box center [484, 140] width 92 height 12
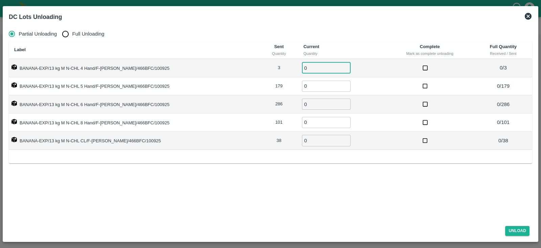
click at [304, 67] on input "0" at bounding box center [326, 67] width 49 height 11
click at [304, 88] on input "0" at bounding box center [326, 86] width 49 height 11
click at [302, 105] on input "0" at bounding box center [326, 103] width 49 height 11
click at [302, 122] on input "0" at bounding box center [326, 122] width 49 height 11
click at [303, 143] on input "0" at bounding box center [326, 140] width 49 height 11
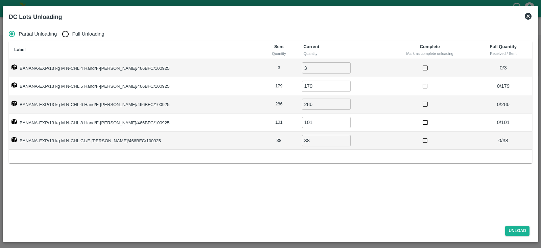
click at [426, 215] on div "Partial Unloading Full Unloading Label Sent Quantity Current Quantity Complete …" at bounding box center [270, 122] width 529 height 196
click at [514, 227] on button "Unload" at bounding box center [518, 231] width 24 height 10
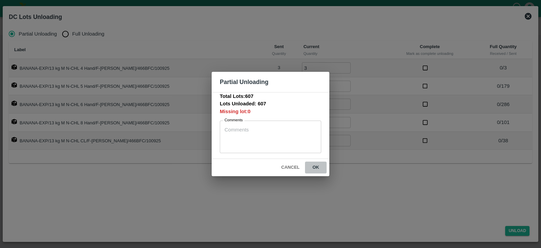
click at [317, 168] on button "ok" at bounding box center [316, 167] width 22 height 12
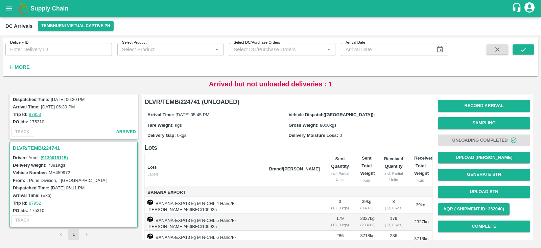
scroll to position [91, 0]
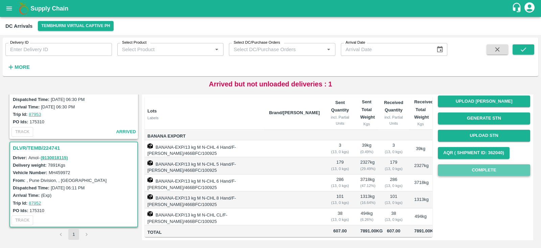
click at [484, 164] on button "Complete" at bounding box center [484, 170] width 92 height 12
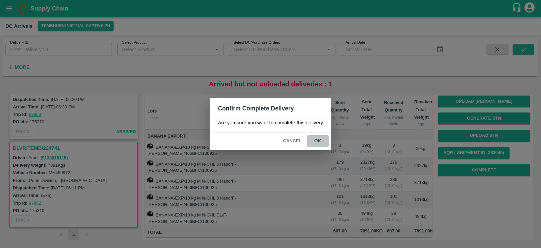
click at [317, 139] on button "ok" at bounding box center [318, 141] width 22 height 12
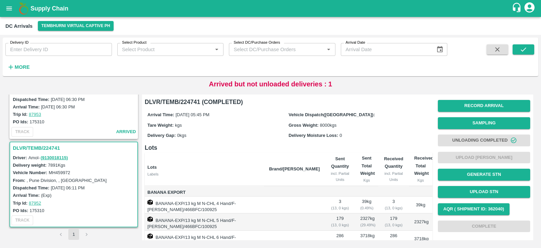
scroll to position [0, 0]
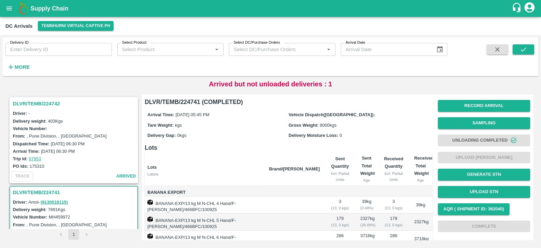
click at [35, 104] on h3 "DLVR/TEMB/224742" at bounding box center [75, 103] width 124 height 9
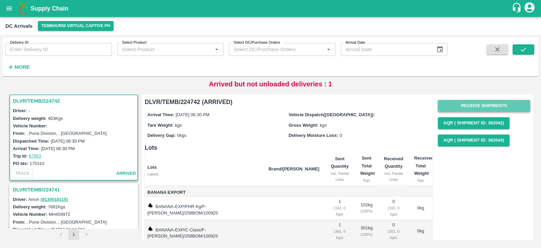
click at [489, 106] on button "Receive Shipments" at bounding box center [484, 106] width 92 height 12
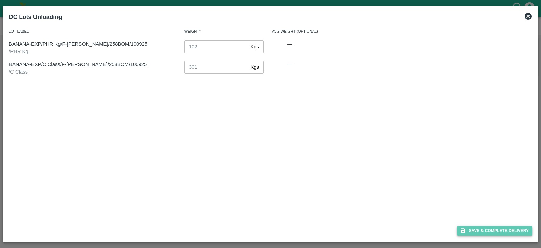
click at [484, 231] on button "Save & Complete Delivery" at bounding box center [495, 231] width 75 height 10
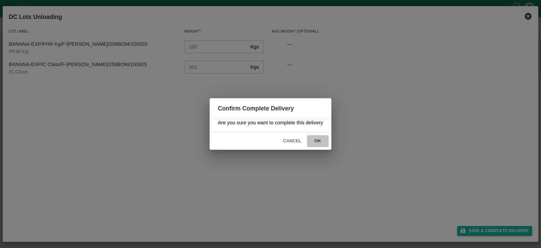
click at [318, 138] on button "ok" at bounding box center [318, 141] width 22 height 12
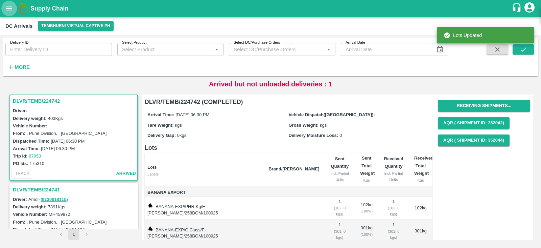
click at [8, 8] on icon "open drawer" at bounding box center [9, 8] width 6 height 4
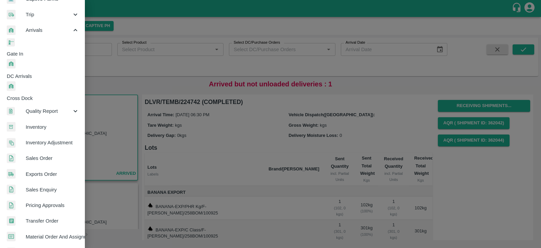
scroll to position [77, 0]
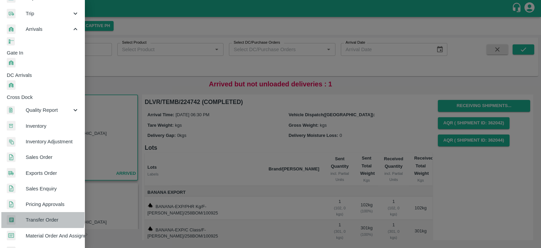
click at [31, 216] on span "Transfer Order" at bounding box center [52, 219] width 53 height 7
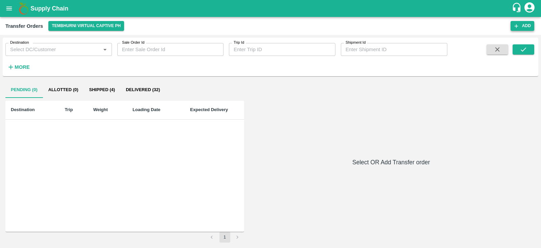
click at [526, 26] on button "Add" at bounding box center [523, 26] width 24 height 10
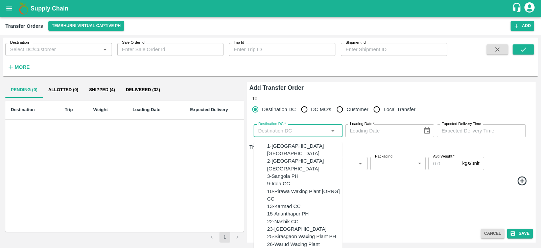
click at [299, 133] on input "Destination DC   *" at bounding box center [293, 130] width 74 height 9
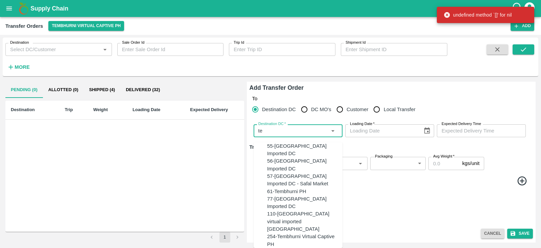
click at [299, 187] on div "61-Tembhurni PH" at bounding box center [304, 190] width 75 height 7
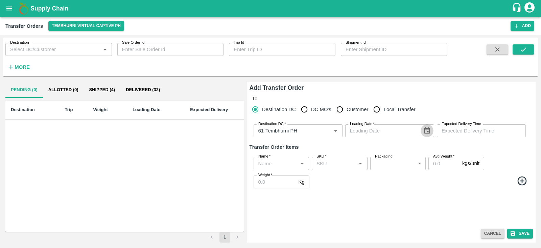
click at [428, 129] on icon "Choose date" at bounding box center [427, 130] width 7 height 7
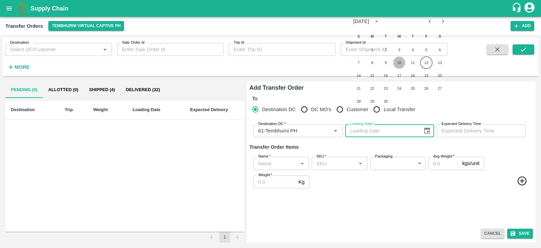
click at [401, 62] on button "10" at bounding box center [400, 63] width 12 height 12
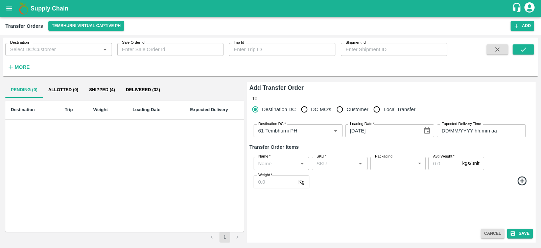
click at [459, 128] on input "DD/MM/YYYY hh:mm aa" at bounding box center [479, 130] width 84 height 13
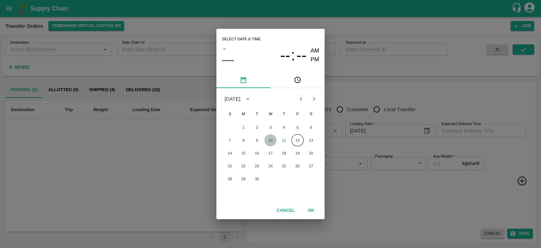
click at [271, 139] on button "10" at bounding box center [271, 140] width 12 height 12
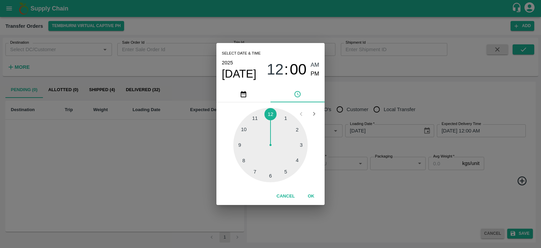
click at [271, 175] on div at bounding box center [270, 145] width 74 height 74
click at [317, 73] on span "PM" at bounding box center [315, 73] width 9 height 9
click at [312, 197] on button "OK" at bounding box center [311, 196] width 22 height 12
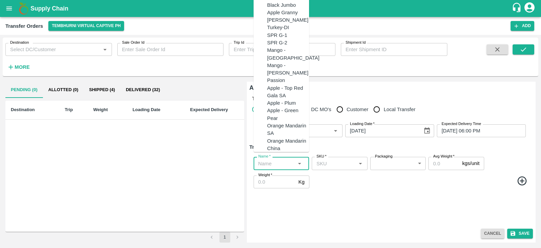
click at [266, 162] on input "Name   *" at bounding box center [276, 163] width 40 height 9
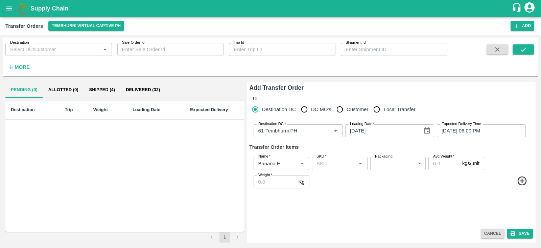
click at [526, 181] on icon at bounding box center [522, 180] width 11 height 11
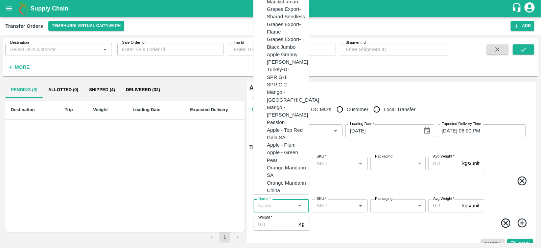
click at [276, 205] on input "Name   *" at bounding box center [276, 205] width 40 height 9
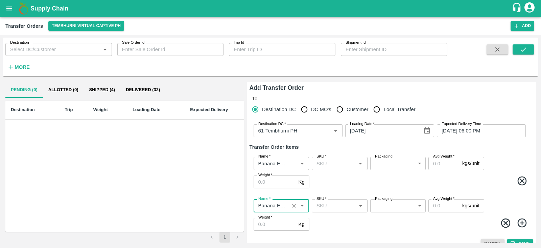
scroll to position [10, 0]
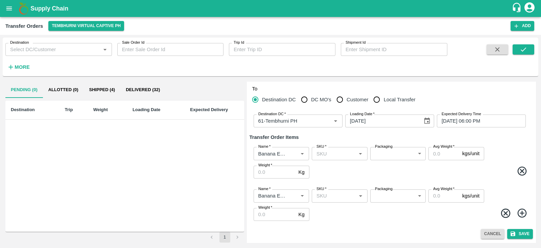
click at [522, 213] on icon at bounding box center [522, 212] width 11 height 11
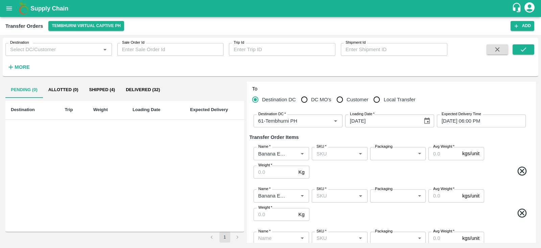
scroll to position [52, 0]
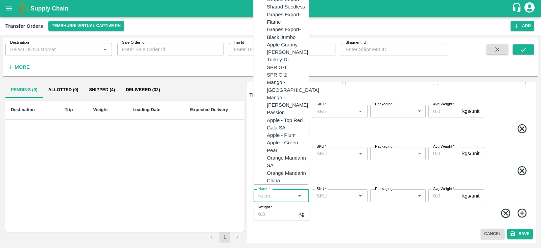
click at [280, 196] on input "Name   *" at bounding box center [276, 195] width 40 height 9
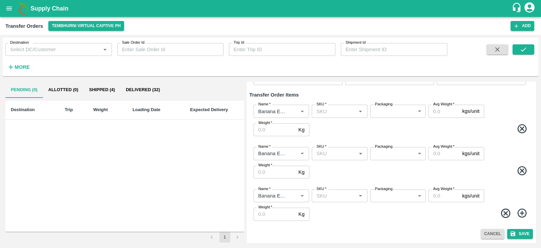
click at [520, 213] on icon at bounding box center [522, 212] width 9 height 9
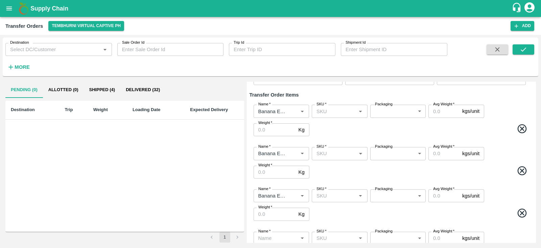
scroll to position [94, 0]
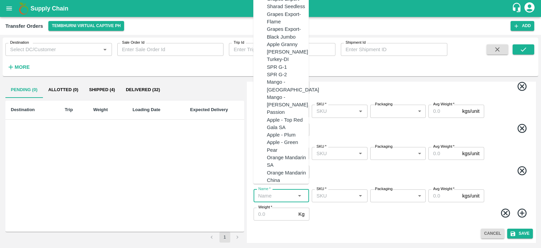
click at [276, 197] on input "Name   *" at bounding box center [276, 195] width 40 height 9
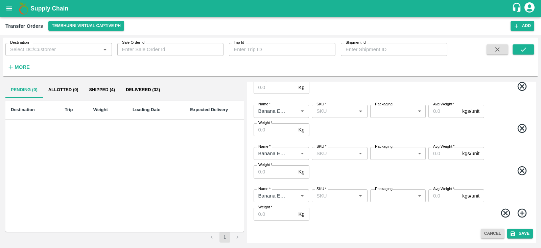
click at [519, 210] on icon at bounding box center [522, 212] width 11 height 11
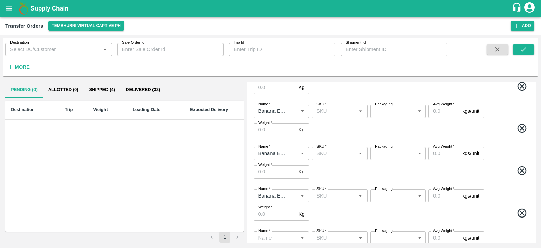
scroll to position [136, 0]
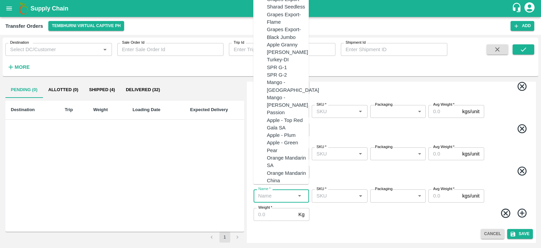
click at [283, 195] on input "Name   *" at bounding box center [276, 195] width 40 height 9
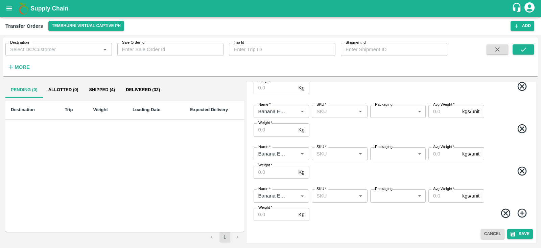
drag, startPoint x: 522, startPoint y: 211, endPoint x: 418, endPoint y: 209, distance: 104.9
click at [418, 209] on span at bounding box center [421, 213] width 220 height 13
click at [518, 212] on icon at bounding box center [522, 212] width 11 height 11
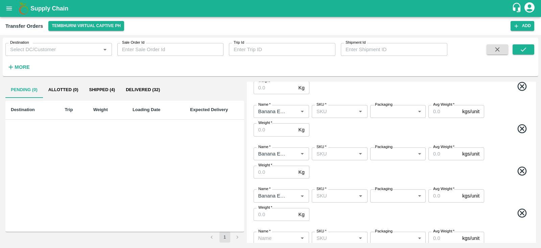
scroll to position [179, 0]
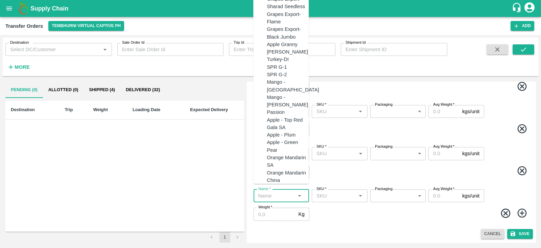
click at [275, 195] on input "Name   *" at bounding box center [276, 195] width 40 height 9
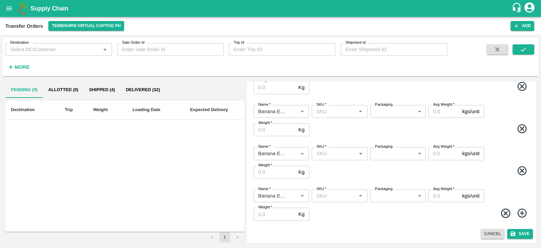
click at [520, 211] on icon at bounding box center [522, 212] width 11 height 11
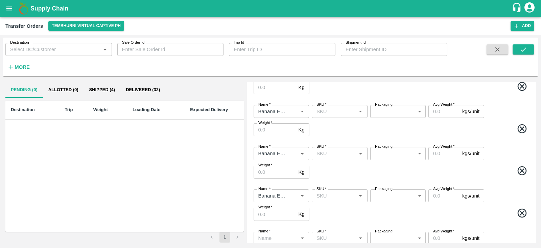
scroll to position [221, 0]
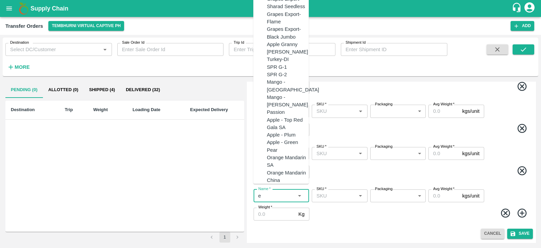
click at [276, 197] on input "Name   *" at bounding box center [276, 195] width 40 height 9
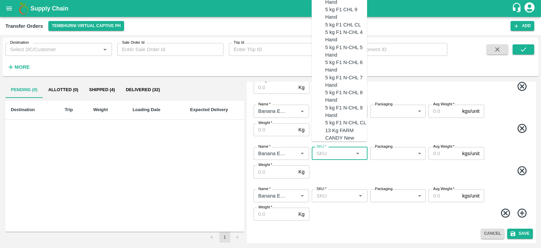
click at [324, 153] on input "SKU   *" at bounding box center [334, 153] width 40 height 9
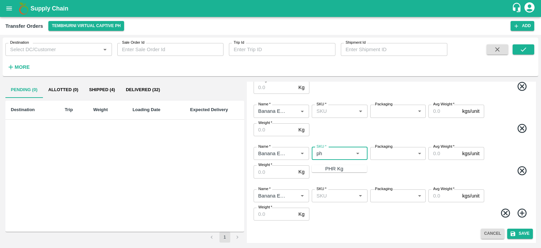
click at [326, 166] on div "PHR Kg" at bounding box center [335, 168] width 18 height 7
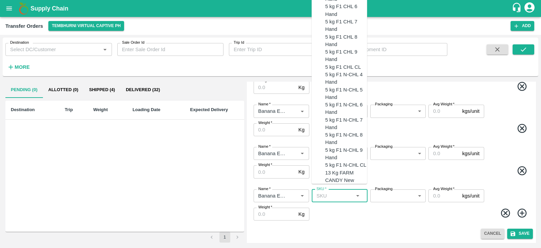
click at [331, 196] on input "SKU   *" at bounding box center [334, 195] width 40 height 9
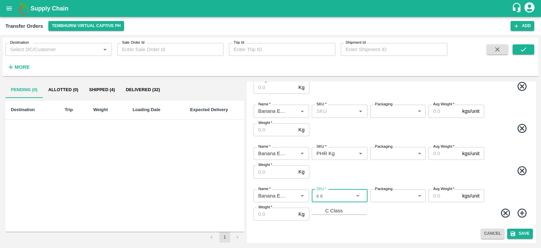
click at [327, 207] on div "C Class" at bounding box center [335, 210] width 18 height 7
click at [390, 149] on label "Packaging" at bounding box center [384, 146] width 18 height 5
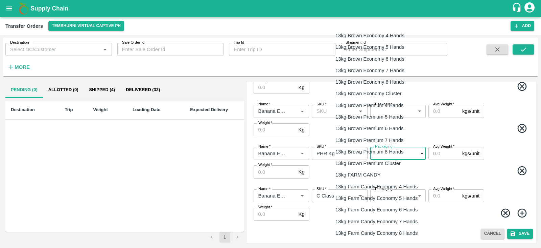
click at [390, 153] on body "Supply Chain Transfer Orders Tembhurni Virtual Captive PH Add Destination Desti…" at bounding box center [270, 124] width 541 height 248
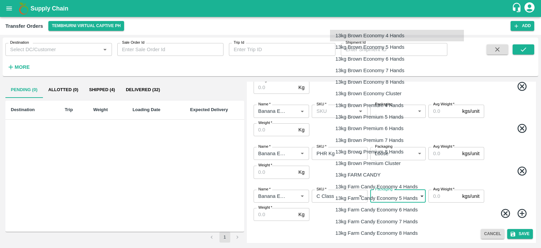
click at [389, 199] on body "Supply Chain Transfer Orders Tembhurni Virtual Captive PH Add Destination Desti…" at bounding box center [270, 124] width 541 height 248
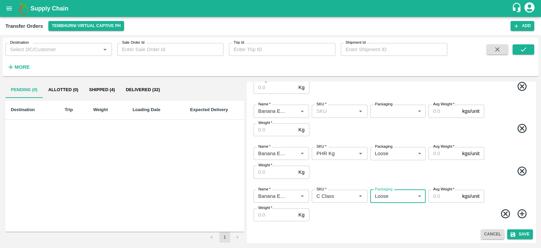
click at [437, 152] on input "Avg Weight   *" at bounding box center [444, 153] width 31 height 13
click at [272, 170] on input "Weight   *" at bounding box center [275, 171] width 42 height 13
click at [440, 194] on input "Avg Weight   *" at bounding box center [444, 195] width 31 height 13
click at [273, 216] on input "Weight   *" at bounding box center [275, 214] width 42 height 13
click at [399, 129] on span at bounding box center [421, 129] width 220 height 13
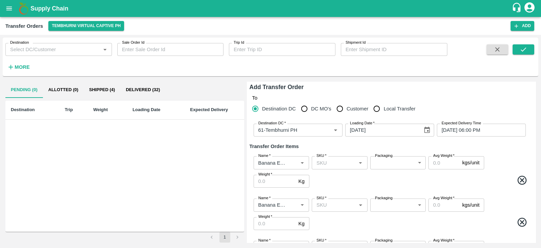
scroll to position [0, 0]
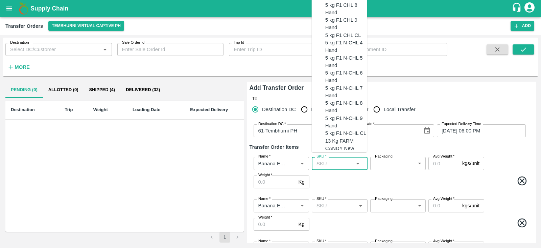
click at [321, 160] on input "SKU   *" at bounding box center [334, 163] width 40 height 9
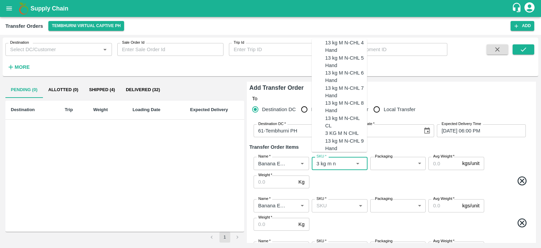
click at [347, 54] on div "13 kg M N-CHL 4 Hand" at bounding box center [347, 46] width 42 height 15
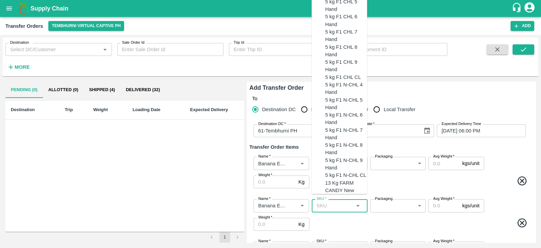
click at [329, 208] on input "SKU   *" at bounding box center [334, 205] width 40 height 9
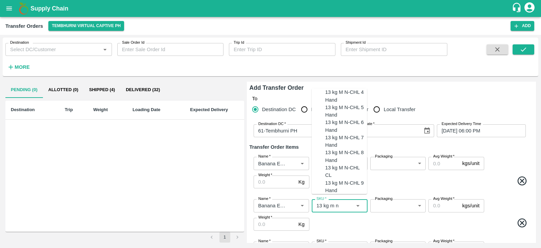
click at [336, 119] on div "13 kg M N-CHL 5 Hand" at bounding box center [347, 111] width 42 height 15
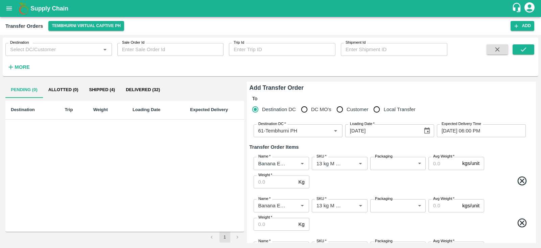
click at [396, 191] on div "Name   * Name   * SKU   * SKU   * Packaging ​ Packaging Avg Weight   * kgs/unit…" at bounding box center [392, 172] width 284 height 42
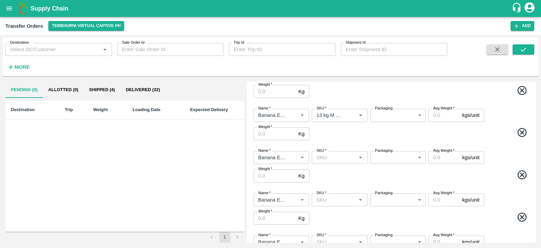
scroll to position [99, 0]
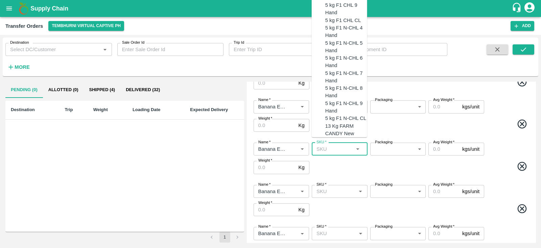
click at [322, 150] on input "SKU   *" at bounding box center [334, 148] width 40 height 9
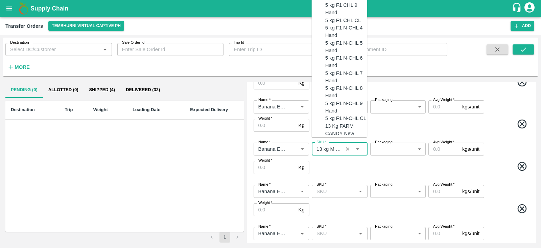
scroll to position [231, 0]
click at [337, 145] on input "SKU   *" at bounding box center [329, 148] width 31 height 9
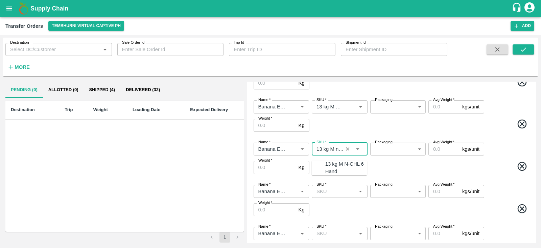
click at [330, 166] on div "13 kg M N-CHL 6 Hand" at bounding box center [347, 167] width 42 height 15
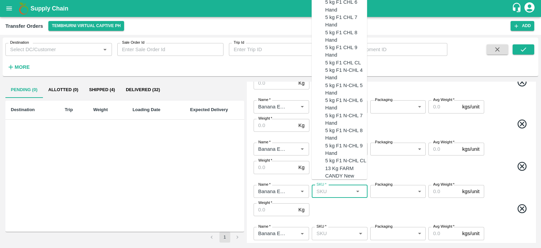
click at [333, 192] on input "SKU   *" at bounding box center [334, 191] width 40 height 9
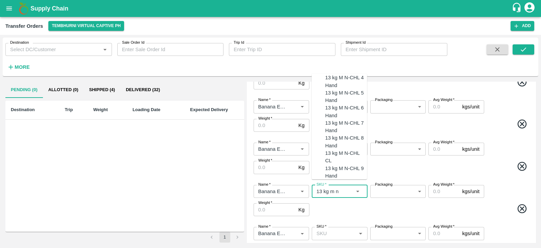
click at [338, 149] on div "13 kg M N-CHL 8 Hand" at bounding box center [347, 141] width 42 height 15
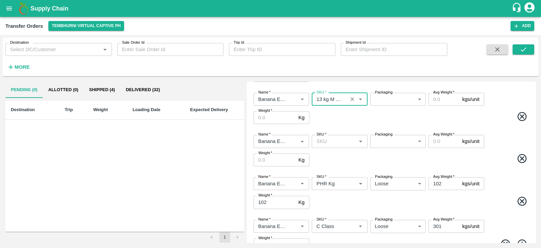
scroll to position [191, 0]
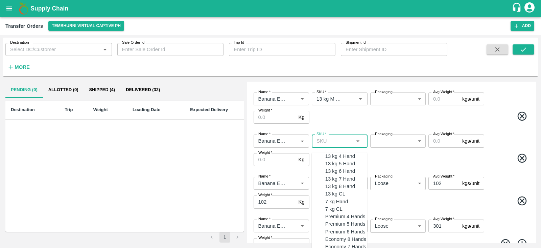
click at [332, 139] on input "SKU   *" at bounding box center [334, 140] width 40 height 9
click at [344, 228] on div "13 kg M N-CHL CL" at bounding box center [347, 235] width 42 height 15
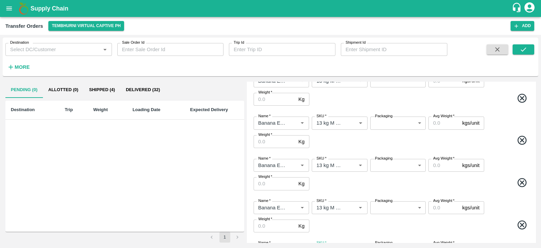
scroll to position [77, 0]
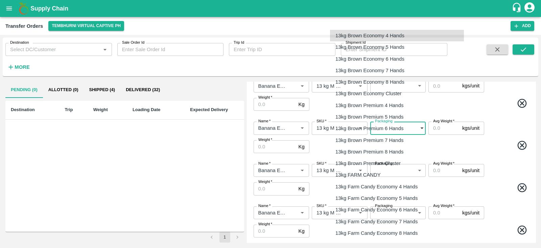
click at [397, 126] on body "Supply Chain Transfer Orders Tembhurni Virtual Captive PH Add Destination Desti…" at bounding box center [270, 124] width 541 height 248
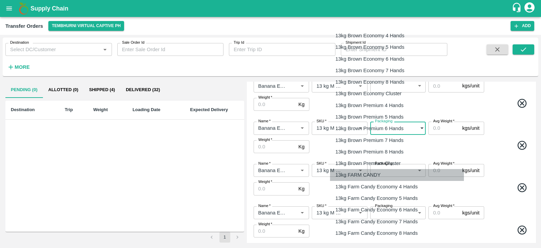
click at [372, 172] on p "13kg FARM CANDY" at bounding box center [358, 174] width 45 height 7
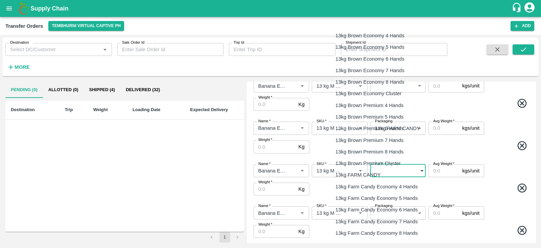
click at [397, 170] on body "Supply Chain Transfer Orders Tembhurni Virtual Captive PH Add Destination Desti…" at bounding box center [270, 124] width 541 height 248
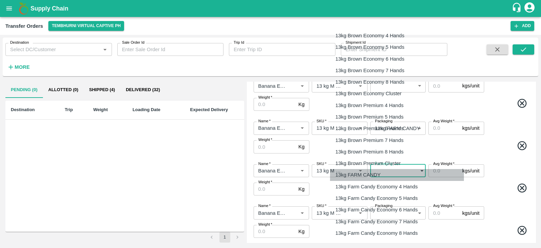
click at [359, 173] on p "13kg FARM CANDY" at bounding box center [358, 174] width 45 height 7
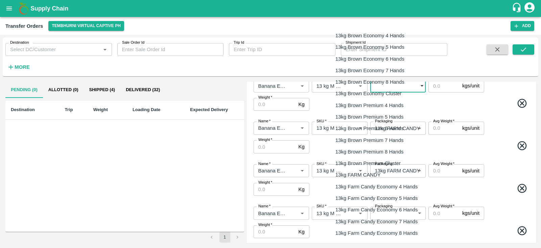
click at [400, 88] on body "Supply Chain Transfer Orders Tembhurni Virtual Captive PH Add Destination Desti…" at bounding box center [270, 124] width 541 height 248
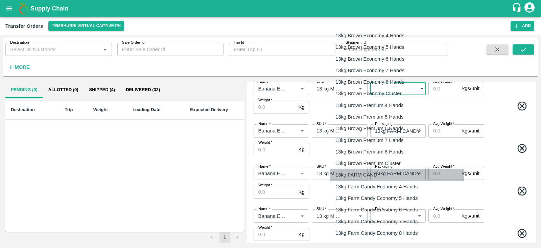
click at [357, 173] on p "13kg FARM CANDY" at bounding box center [358, 174] width 45 height 7
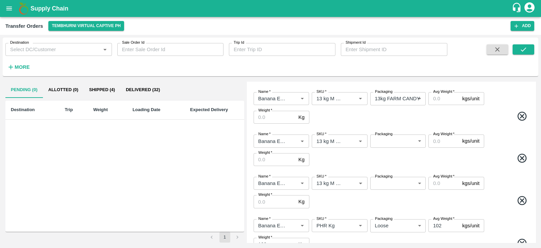
scroll to position [150, 0]
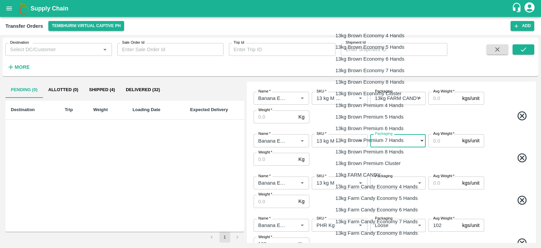
click at [393, 139] on body "Supply Chain Transfer Orders Tembhurni Virtual Captive PH Add Destination Desti…" at bounding box center [270, 124] width 541 height 248
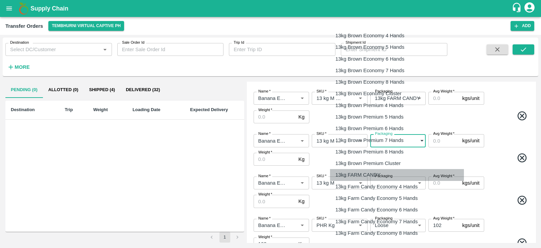
click at [357, 178] on p "13kg FARM CANDY" at bounding box center [358, 174] width 45 height 7
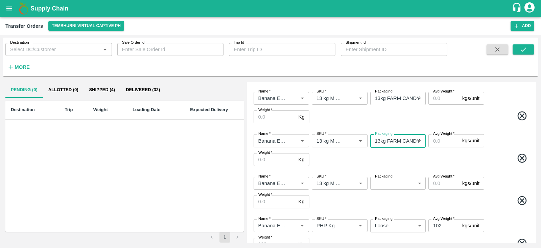
click at [389, 181] on body "Supply Chain Transfer Orders Tembhurni Virtual Captive PH Add Destination Desti…" at bounding box center [270, 124] width 541 height 248
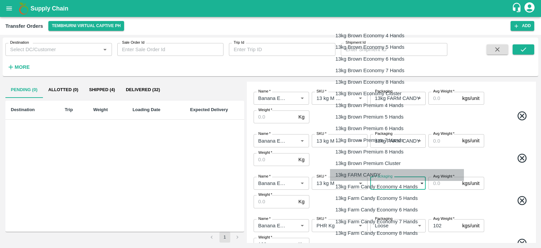
click at [350, 172] on p "13kg FARM CANDY" at bounding box center [358, 174] width 45 height 7
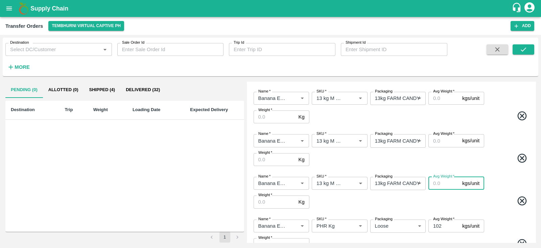
click at [438, 183] on input "Avg Weight   *" at bounding box center [444, 183] width 31 height 13
click at [439, 139] on input "Avg Weight   *" at bounding box center [444, 140] width 31 height 13
click at [491, 117] on span at bounding box center [421, 116] width 220 height 13
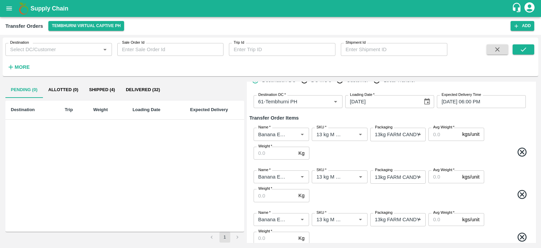
scroll to position [28, 0]
click at [443, 134] on input "Avg Weight   *" at bounding box center [444, 134] width 31 height 13
click at [439, 173] on input "Avg Weight   *" at bounding box center [444, 177] width 31 height 13
click at [437, 217] on input "Avg Weight   *" at bounding box center [444, 220] width 31 height 13
click at [452, 203] on div "Name   * Name   * SKU   * SKU   * Packaging 13kg FARM CANDY 466 Packaging Avg W…" at bounding box center [392, 186] width 284 height 43
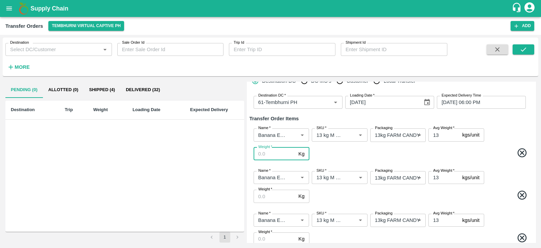
click at [271, 154] on input "Weight   *" at bounding box center [275, 153] width 42 height 13
click at [264, 196] on input "Weight   *" at bounding box center [275, 195] width 42 height 13
click at [281, 236] on input "Weight   *" at bounding box center [275, 238] width 42 height 13
click at [338, 199] on span at bounding box center [421, 195] width 220 height 13
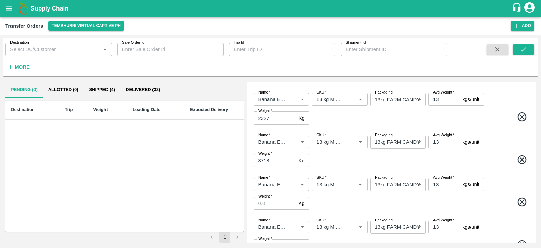
scroll to position [109, 0]
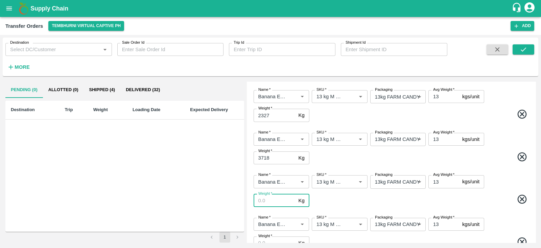
click at [266, 200] on input "Weight   *" at bounding box center [275, 200] width 42 height 13
click at [354, 207] on div "Name   * Name   * SKU   * SKU   * Packaging 13kg FARM CANDY 466 Packaging Avg W…" at bounding box center [392, 191] width 284 height 43
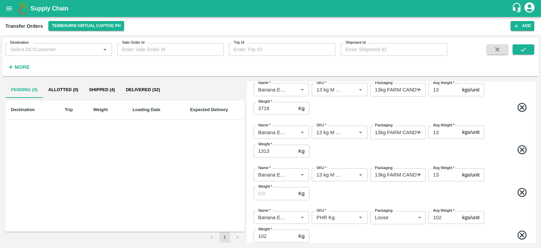
scroll to position [160, 0]
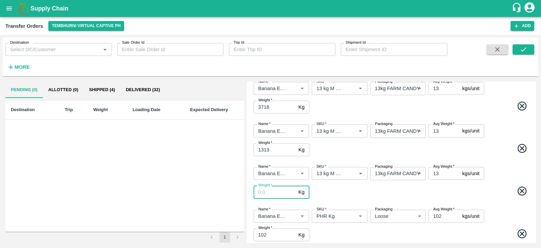
click at [280, 192] on input "Weight   *" at bounding box center [275, 191] width 42 height 13
click at [502, 163] on div "Name   * Name   * SKU   * SKU   * Packaging 13kg FARM CANDY 466 Packaging Avg W…" at bounding box center [392, 182] width 284 height 43
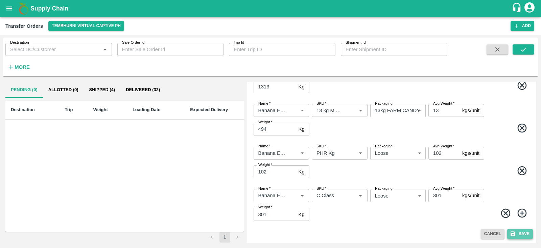
click at [519, 232] on button "Save" at bounding box center [521, 234] width 26 height 10
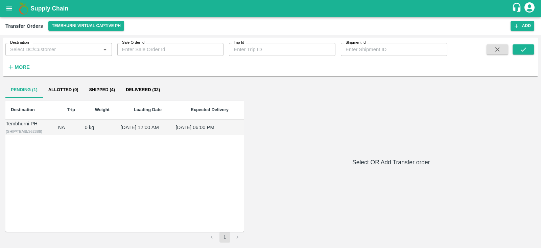
click at [216, 129] on td "10 Sep 2025, 06:00 PM" at bounding box center [209, 127] width 69 height 16
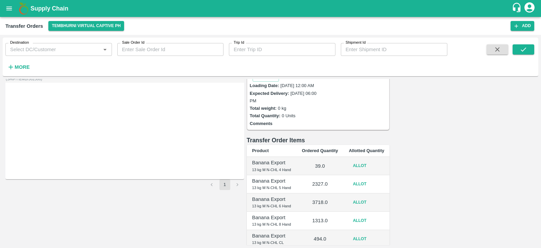
scroll to position [56, 0]
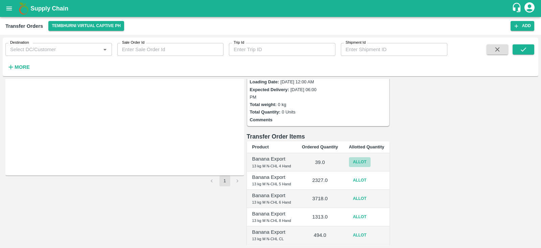
click at [371, 157] on button "Allot" at bounding box center [360, 162] width 22 height 10
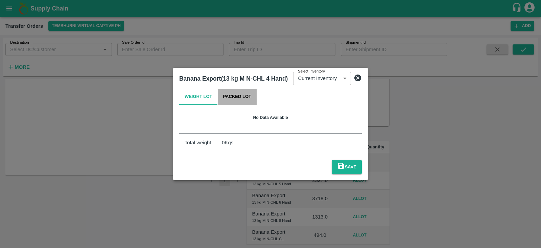
click at [241, 105] on button "Packed Lot" at bounding box center [237, 97] width 39 height 16
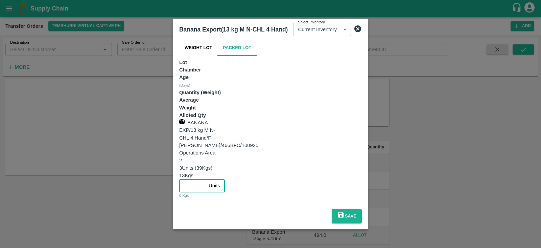
click at [206, 179] on input "number" at bounding box center [192, 185] width 27 height 13
click at [362, 209] on button "Save" at bounding box center [347, 216] width 30 height 14
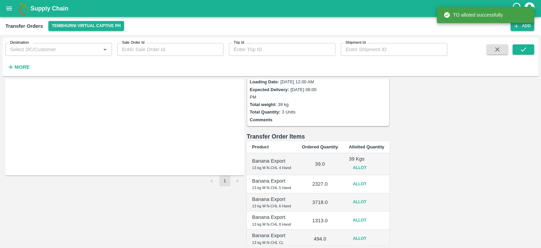
scroll to position [0, 0]
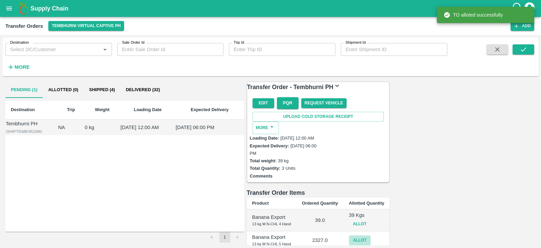
click at [371, 235] on button "Allot" at bounding box center [360, 240] width 22 height 10
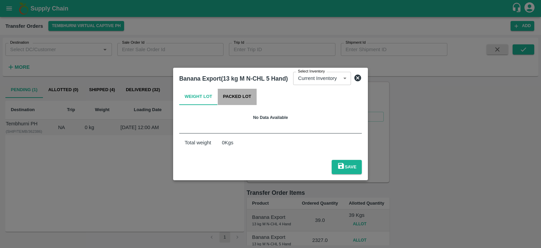
click at [244, 104] on button "Packed Lot" at bounding box center [237, 97] width 39 height 16
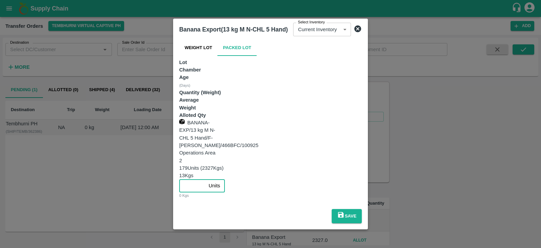
click at [206, 179] on input "number" at bounding box center [192, 185] width 27 height 13
click at [362, 209] on button "Save" at bounding box center [347, 216] width 30 height 14
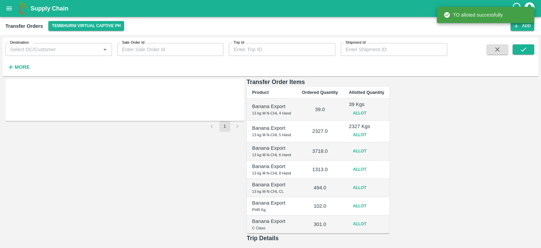
scroll to position [114, 0]
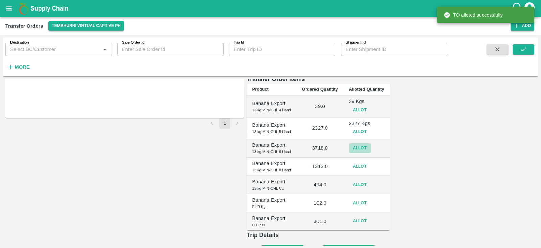
click at [371, 143] on button "Allot" at bounding box center [360, 148] width 22 height 10
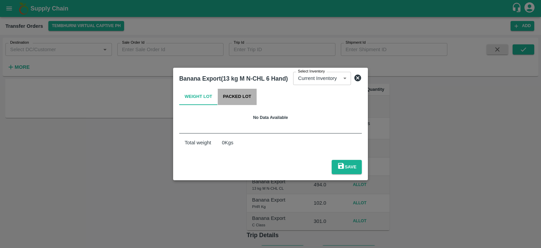
click at [237, 102] on button "Packed Lot" at bounding box center [237, 97] width 39 height 16
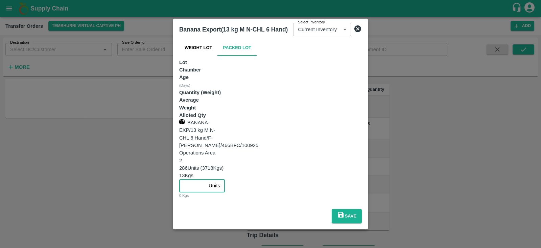
click at [206, 179] on input "number" at bounding box center [192, 185] width 27 height 13
click at [362, 209] on button "Save" at bounding box center [347, 216] width 30 height 14
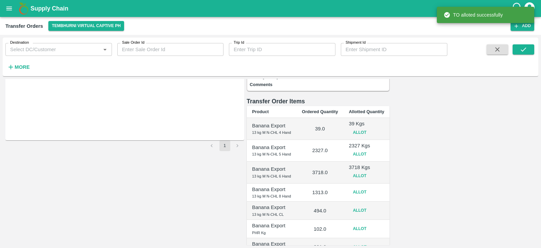
scroll to position [92, 0]
click at [371, 187] on button "Allot" at bounding box center [360, 192] width 22 height 10
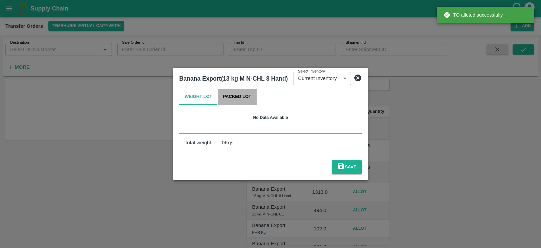
click at [243, 100] on button "Packed Lot" at bounding box center [237, 97] width 39 height 16
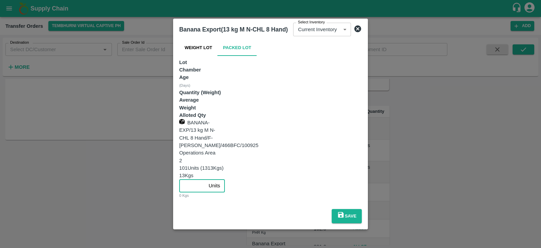
click at [206, 179] on input "number" at bounding box center [192, 185] width 27 height 13
click at [362, 209] on button "Save" at bounding box center [347, 216] width 30 height 14
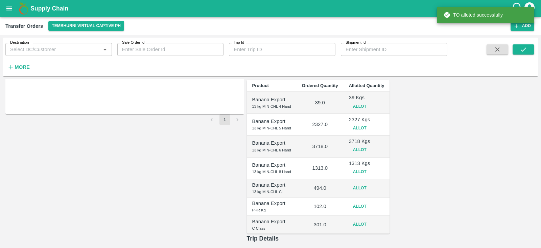
scroll to position [118, 0]
click at [371, 182] on button "Allot" at bounding box center [360, 187] width 22 height 10
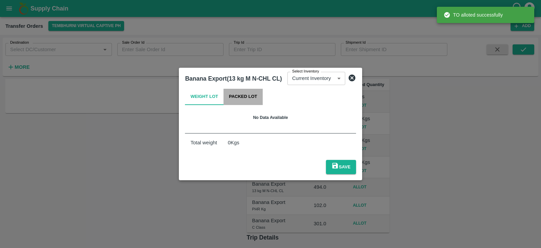
click at [252, 104] on button "Packed Lot" at bounding box center [243, 97] width 39 height 16
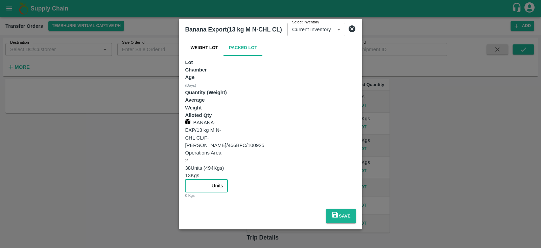
click at [209, 179] on input "number" at bounding box center [197, 185] width 24 height 13
click at [356, 209] on button "Save" at bounding box center [341, 216] width 30 height 14
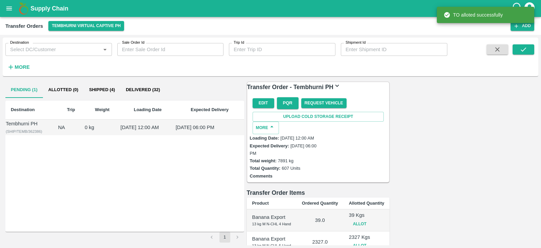
scroll to position [136, 0]
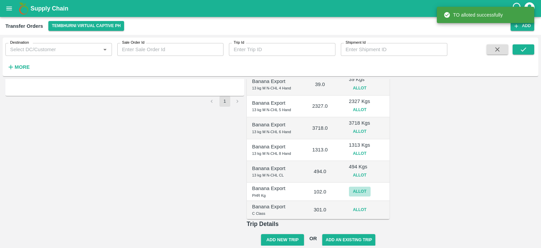
click at [371, 186] on button "Allot" at bounding box center [360, 191] width 22 height 10
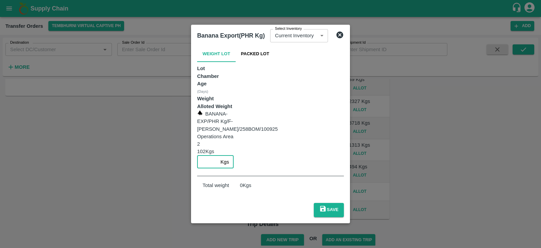
click at [218, 155] on input "number" at bounding box center [207, 161] width 21 height 13
click at [344, 203] on button "Save" at bounding box center [329, 210] width 30 height 14
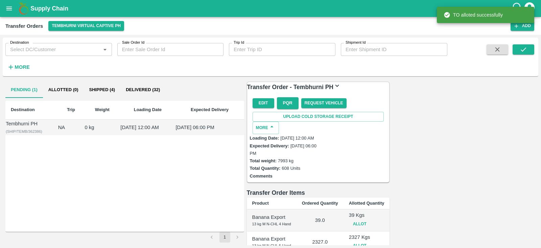
scroll to position [139, 0]
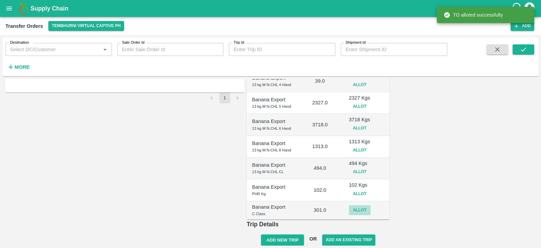
click at [371, 205] on button "Allot" at bounding box center [360, 210] width 22 height 10
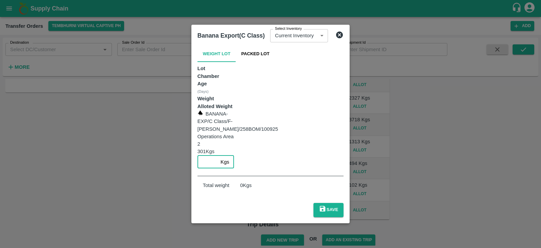
click at [218, 155] on input "number" at bounding box center [208, 161] width 21 height 13
click at [344, 203] on button "Save" at bounding box center [329, 210] width 30 height 14
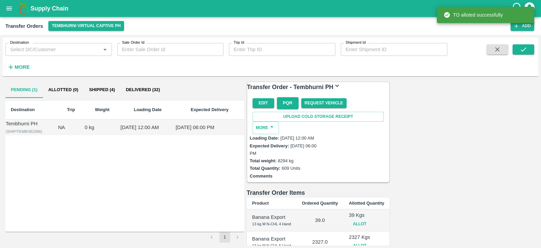
scroll to position [142, 0]
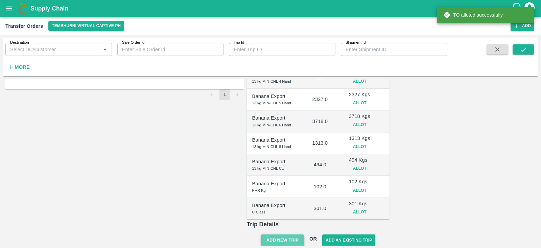
click at [304, 234] on button "Add New Trip" at bounding box center [282, 240] width 43 height 12
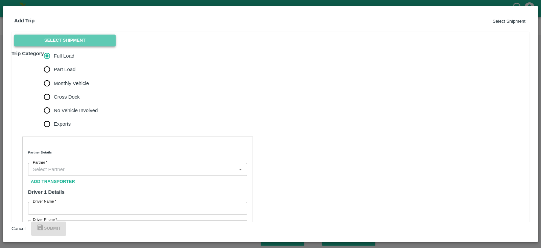
click at [78, 46] on button "Select Shipment" at bounding box center [65, 41] width 102 height 12
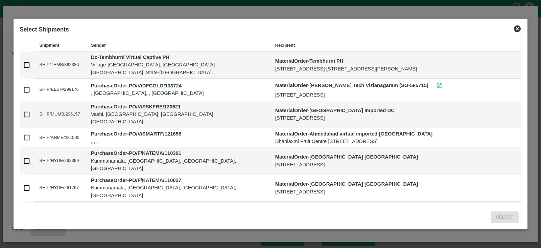
click at [24, 67] on td at bounding box center [27, 64] width 14 height 27
click at [34, 60] on td at bounding box center [27, 64] width 14 height 27
click at [25, 66] on input "checkbox" at bounding box center [27, 65] width 14 height 14
click at [506, 217] on button "Select" at bounding box center [505, 217] width 28 height 12
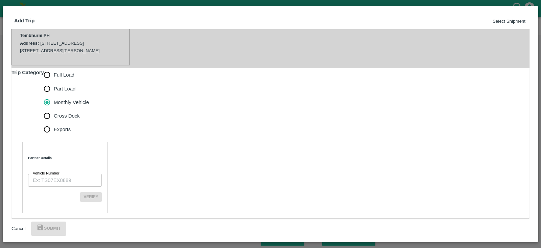
scroll to position [166, 0]
click at [43, 174] on input "Vehicle Number" at bounding box center [65, 180] width 74 height 13
paste input "MH459972"
click at [102, 192] on button "Verify" at bounding box center [91, 197] width 22 height 10
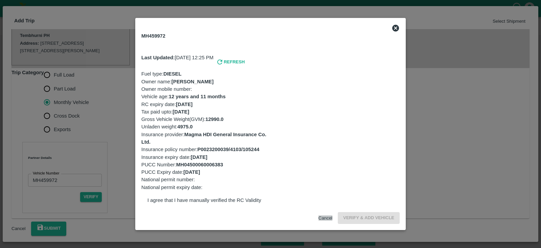
click at [326, 215] on button "Cancel" at bounding box center [326, 217] width 14 height 5
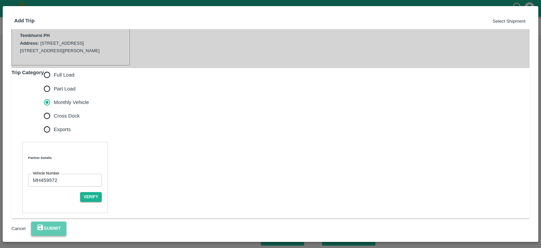
click at [66, 222] on button "Submit" at bounding box center [48, 228] width 35 height 14
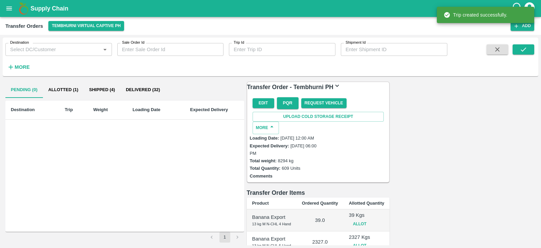
scroll to position [178, 0]
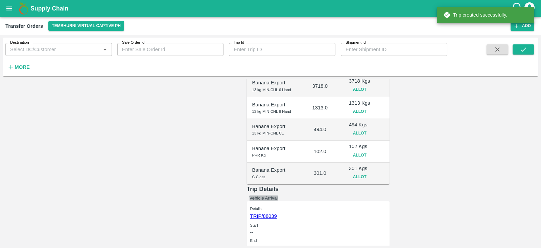
click at [278, 195] on button "Vehicle Arrival" at bounding box center [264, 197] width 28 height 5
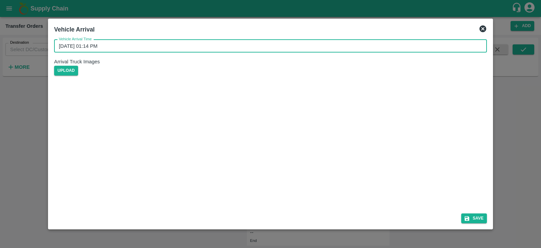
click at [296, 52] on input "12/09/2025 01:14 PM" at bounding box center [268, 46] width 428 height 13
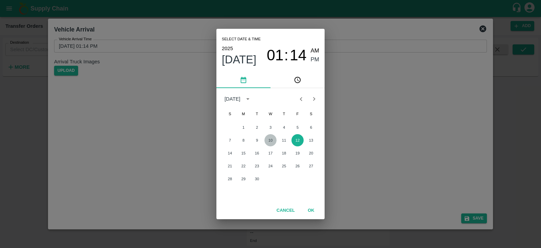
click at [269, 141] on button "10" at bounding box center [271, 140] width 12 height 12
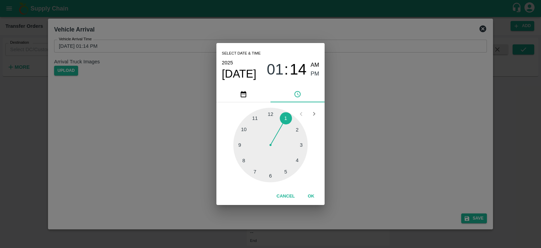
click at [286, 168] on div at bounding box center [270, 145] width 74 height 74
click at [242, 146] on div at bounding box center [270, 145] width 74 height 74
click at [314, 68] on span "AM" at bounding box center [315, 65] width 9 height 9
click at [314, 73] on span "PM" at bounding box center [315, 73] width 9 height 9
click at [308, 194] on button "OK" at bounding box center [311, 196] width 22 height 12
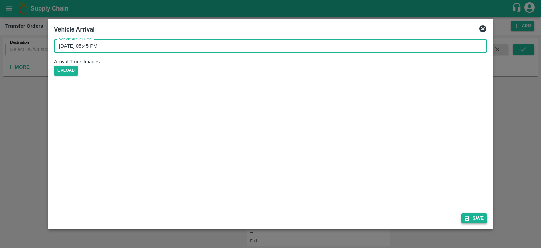
click at [476, 218] on button "Save" at bounding box center [475, 218] width 26 height 10
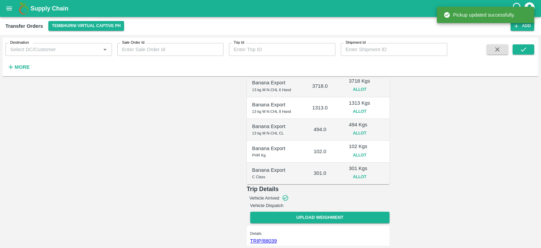
click at [284, 203] on button "Vehicle Dispatch" at bounding box center [267, 205] width 34 height 5
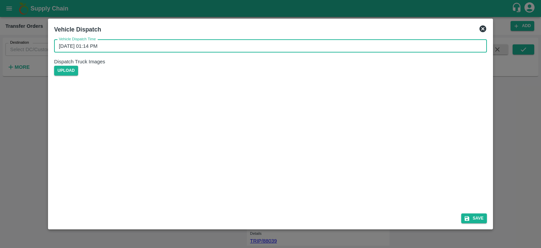
click at [294, 52] on input "12/09/2025 01:14 PM" at bounding box center [268, 46] width 428 height 13
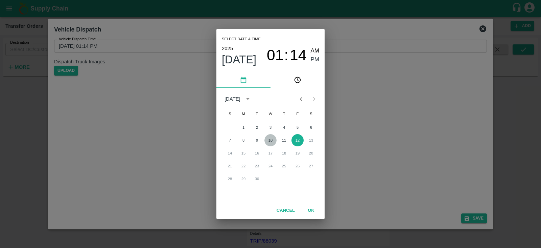
click at [269, 139] on button "10" at bounding box center [271, 140] width 12 height 12
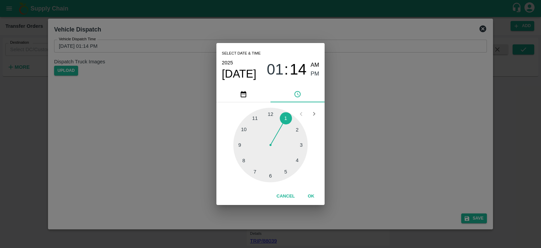
click at [285, 172] on div at bounding box center [270, 145] width 74 height 74
click at [238, 145] on div at bounding box center [270, 145] width 74 height 74
click at [313, 73] on span "PM" at bounding box center [315, 73] width 9 height 9
click at [313, 197] on button "OK" at bounding box center [311, 196] width 22 height 12
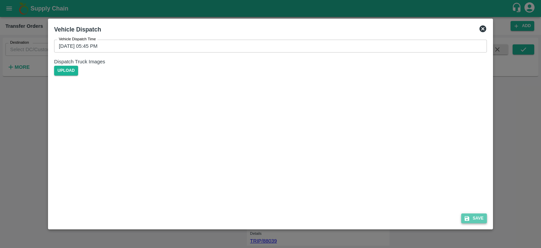
click at [479, 217] on button "Save" at bounding box center [475, 218] width 26 height 10
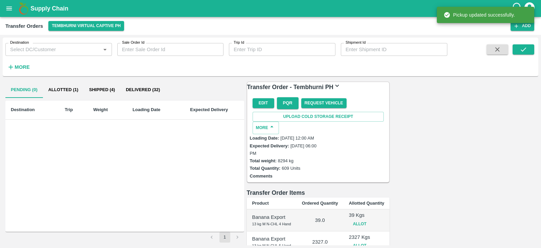
scroll to position [184, 0]
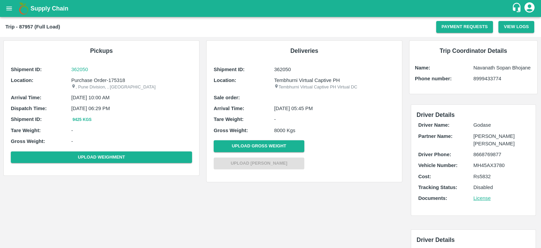
click at [482, 163] on p "MH45AX3780" at bounding box center [501, 164] width 55 height 7
copy p "MH45AX3780"
click at [480, 162] on p "MH459972" at bounding box center [501, 164] width 55 height 7
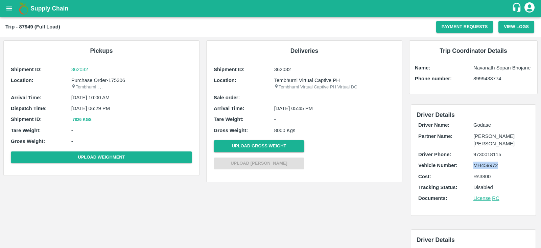
copy p "MH459972"
click at [487, 166] on p "MH45AX3780" at bounding box center [501, 164] width 55 height 7
copy p "MH45AX3780"
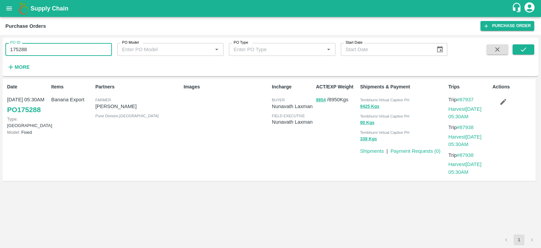
drag, startPoint x: 29, startPoint y: 50, endPoint x: 0, endPoint y: 50, distance: 28.8
click at [0, 50] on div "PO ID 175288 PO ID PO Model PO Model   * PO Type PO Type   * Start Date Start D…" at bounding box center [270, 141] width 541 height 213
paste input "text"
type input "175289"
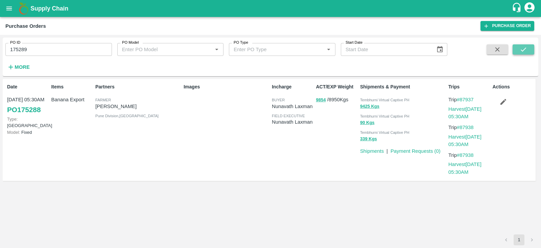
click at [528, 48] on button "submit" at bounding box center [524, 49] width 22 height 10
click at [321, 99] on button "2874" at bounding box center [321, 100] width 10 height 8
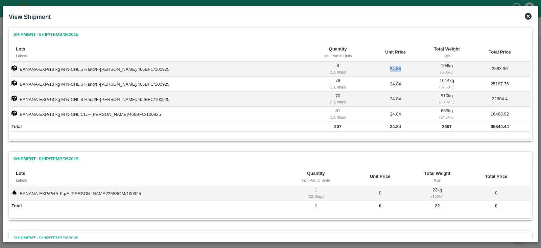
drag, startPoint x: 394, startPoint y: 68, endPoint x: 380, endPoint y: 68, distance: 13.2
click at [380, 68] on td "24.84" at bounding box center [395, 69] width 59 height 15
copy td "24.84"
click at [385, 109] on td "24.84" at bounding box center [395, 114] width 59 height 15
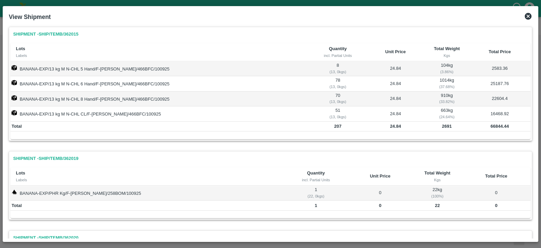
click at [531, 15] on icon at bounding box center [528, 16] width 7 height 7
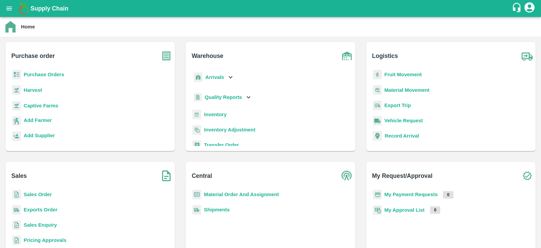
click at [36, 77] on b "Purchase Orders" at bounding box center [44, 74] width 41 height 5
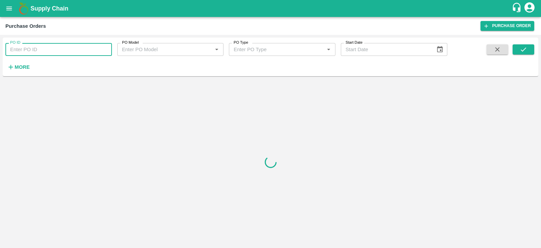
click at [44, 50] on input "PO ID" at bounding box center [58, 49] width 107 height 13
paste input "175289"
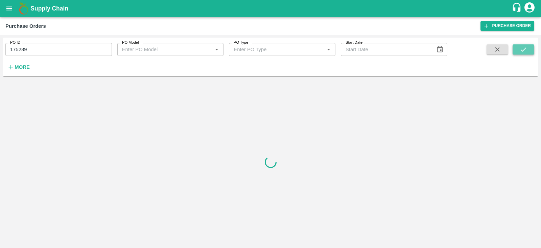
click at [534, 48] on button "submit" at bounding box center [524, 49] width 22 height 10
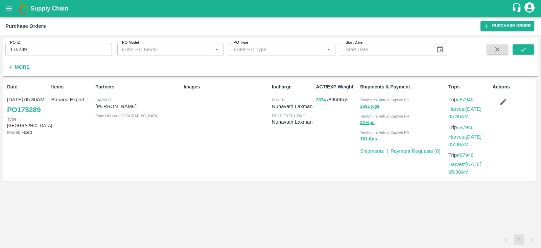
click at [465, 99] on link "#87945" at bounding box center [465, 99] width 17 height 5
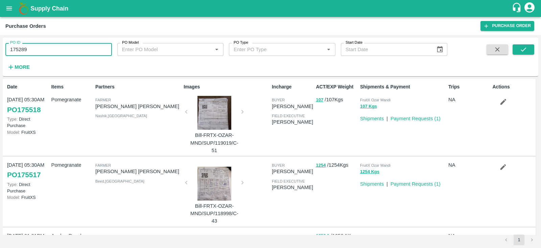
drag, startPoint x: 37, startPoint y: 51, endPoint x: 1, endPoint y: 48, distance: 36.7
click at [1, 48] on div "PO ID 175289 PO ID PO Model PO Model   * PO Type PO Type   * Start Date Start D…" at bounding box center [270, 141] width 541 height 213
paste input "text"
type input "175310"
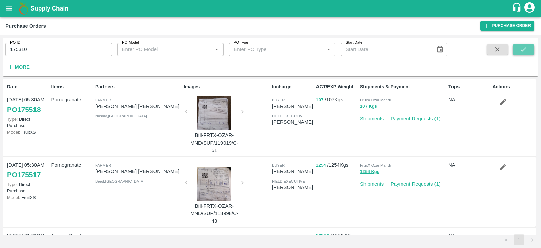
click at [531, 46] on button "submit" at bounding box center [524, 49] width 22 height 10
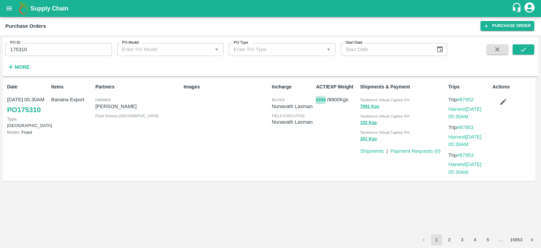
click at [321, 101] on button "8294" at bounding box center [321, 100] width 10 height 8
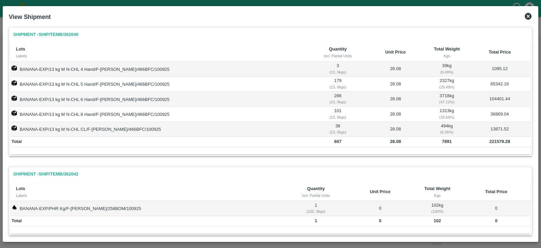
click at [528, 18] on icon at bounding box center [528, 16] width 7 height 7
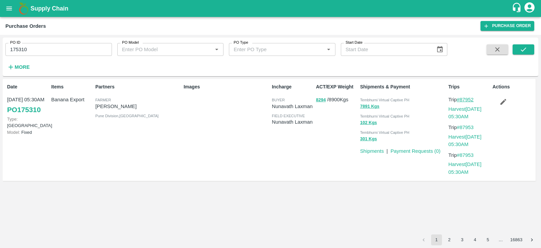
click at [468, 99] on link "#87952" at bounding box center [465, 99] width 17 height 5
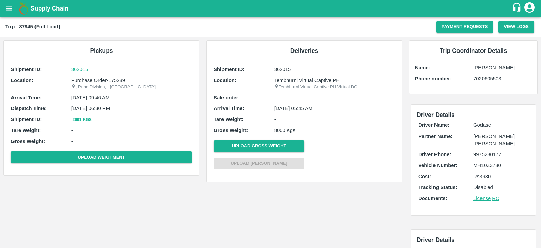
click at [485, 163] on p "MH10Z3780" at bounding box center [501, 164] width 55 height 7
copy p "MH10Z3780"
click at [486, 164] on p "MH459972" at bounding box center [501, 164] width 55 height 7
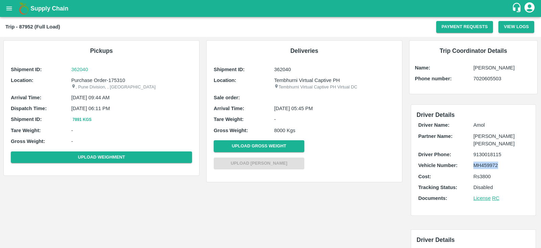
copy p "MH459972"
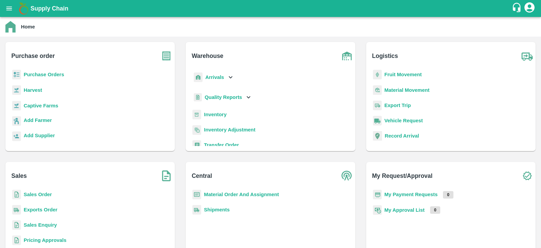
click at [38, 197] on p "Sales Order" at bounding box center [38, 194] width 28 height 7
click at [46, 194] on b "Sales Order" at bounding box center [38, 194] width 28 height 5
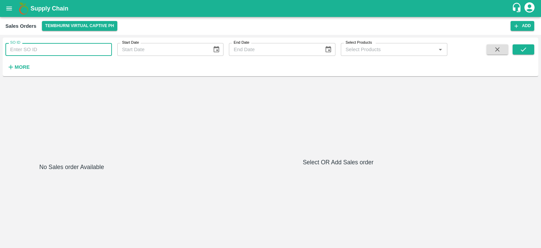
click at [69, 44] on input "SO ID" at bounding box center [58, 49] width 107 height 13
type input "604441"
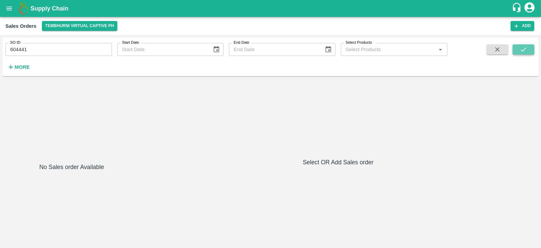
click at [531, 51] on button "submit" at bounding box center [524, 49] width 22 height 10
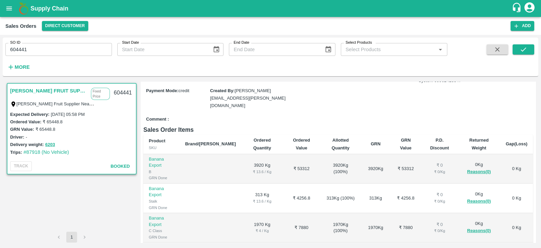
scroll to position [176, 0]
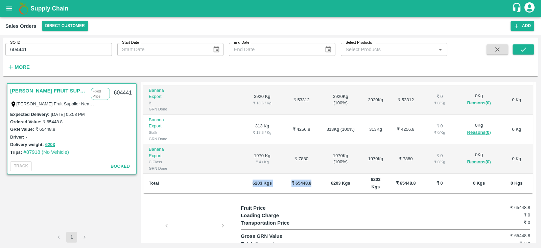
drag, startPoint x: 298, startPoint y: 153, endPoint x: 233, endPoint y: 155, distance: 64.7
click at [233, 174] on tr "Total 6203 Kgs ₹ 65448.8 6203 Kgs 6203 Kgs ₹ 65448.8 ₹ 0 0 Kgs 0 Kgs" at bounding box center [338, 184] width 390 height 20
copy tr "6203 Kgs ₹ 65448.8"
click at [299, 174] on td "₹ 65448.8" at bounding box center [301, 184] width 37 height 20
drag, startPoint x: 299, startPoint y: 155, endPoint x: 233, endPoint y: 155, distance: 65.3
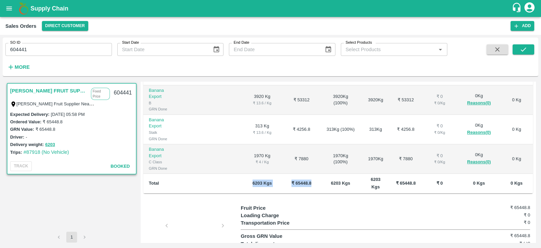
click at [233, 174] on tr "Total 6203 Kgs ₹ 65448.8 6203 Kgs 6203 Kgs ₹ 65448.8 ₹ 0 0 Kgs 0 Kgs" at bounding box center [338, 184] width 390 height 20
copy tr "6203 Kgs ₹ 65448.8"
click at [426, 85] on td "₹ 0 ₹ 0 / Kg" at bounding box center [440, 99] width 36 height 29
